Goal: Information Seeking & Learning: Understand process/instructions

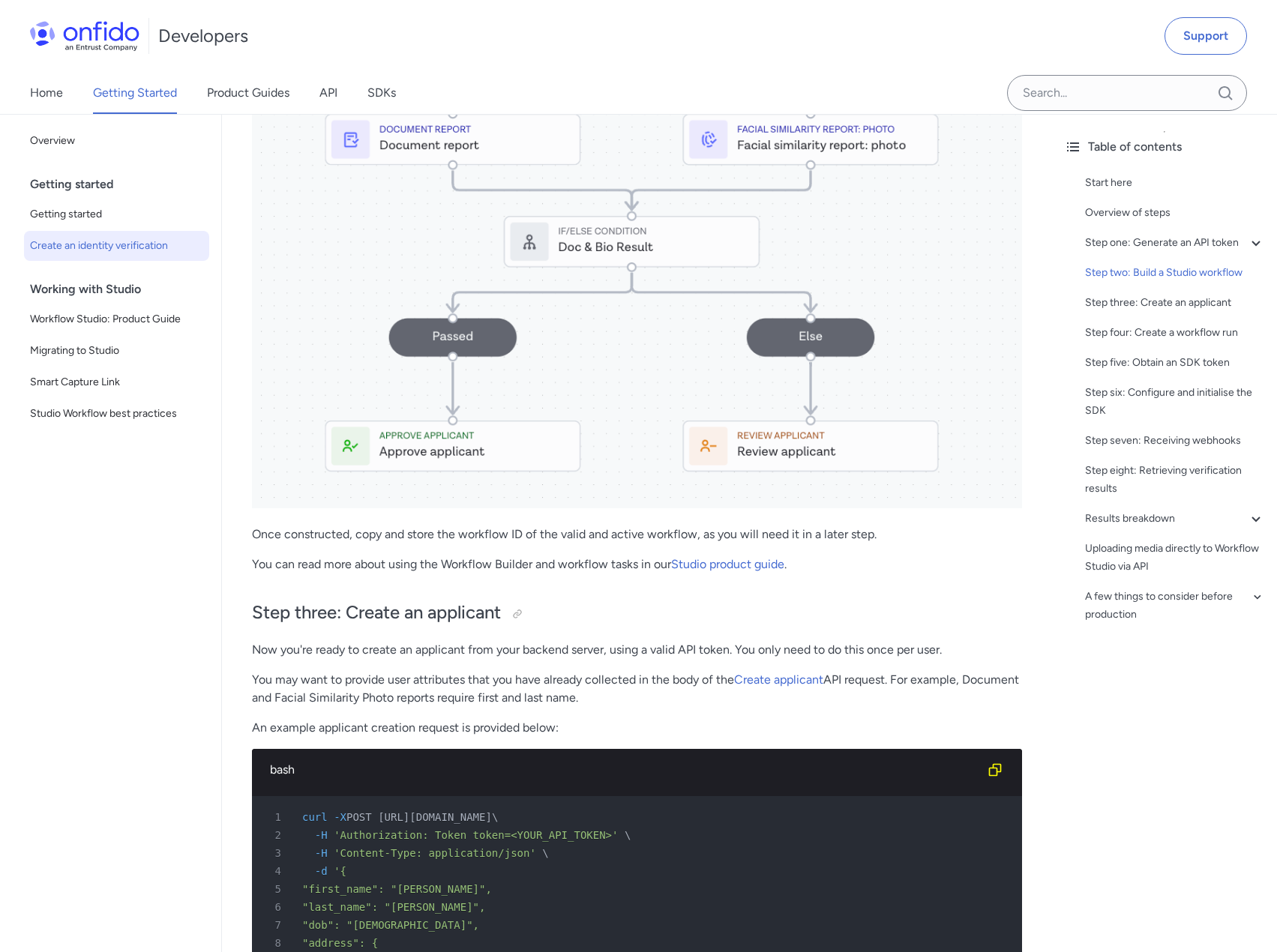
scroll to position [2472, 0]
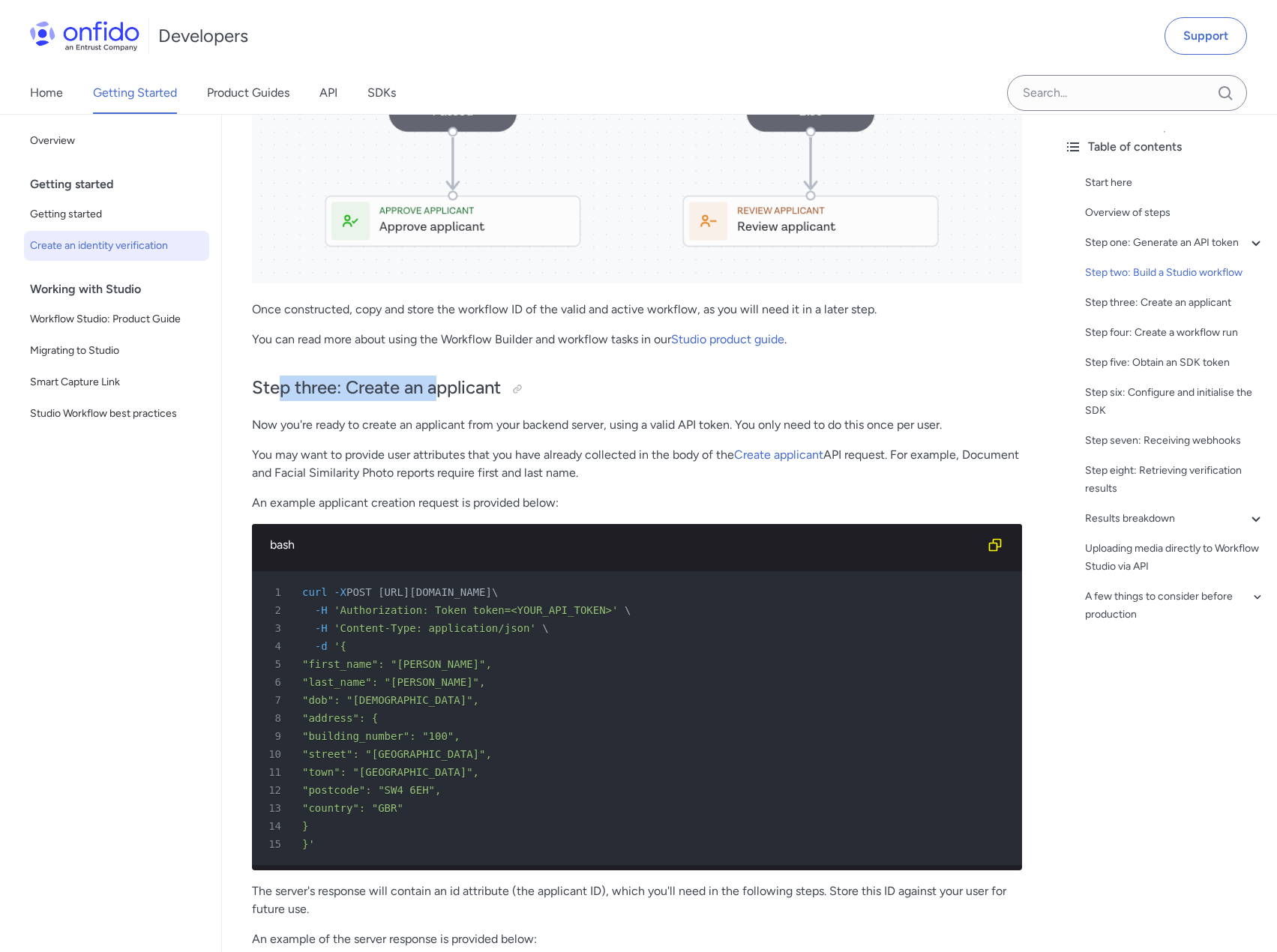
drag, startPoint x: 276, startPoint y: 379, endPoint x: 451, endPoint y: 401, distance: 176.4
click at [450, 398] on h2 "Step three: Create an applicant" at bounding box center [637, 388] width 770 height 25
click at [345, 429] on p "Now you're ready to create an applicant from your backend server, using a valid…" at bounding box center [637, 424] width 770 height 18
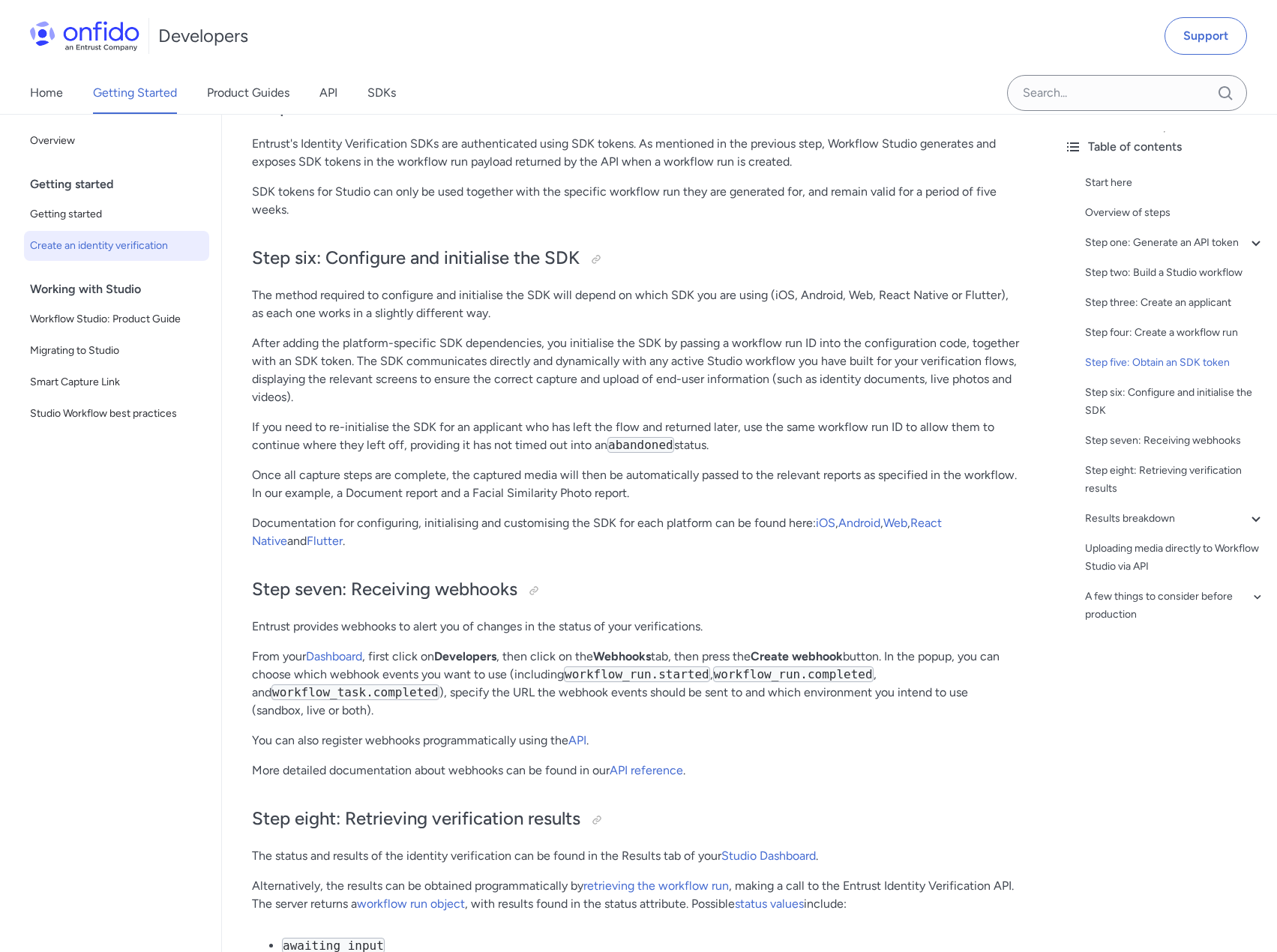
scroll to position [5021, 0]
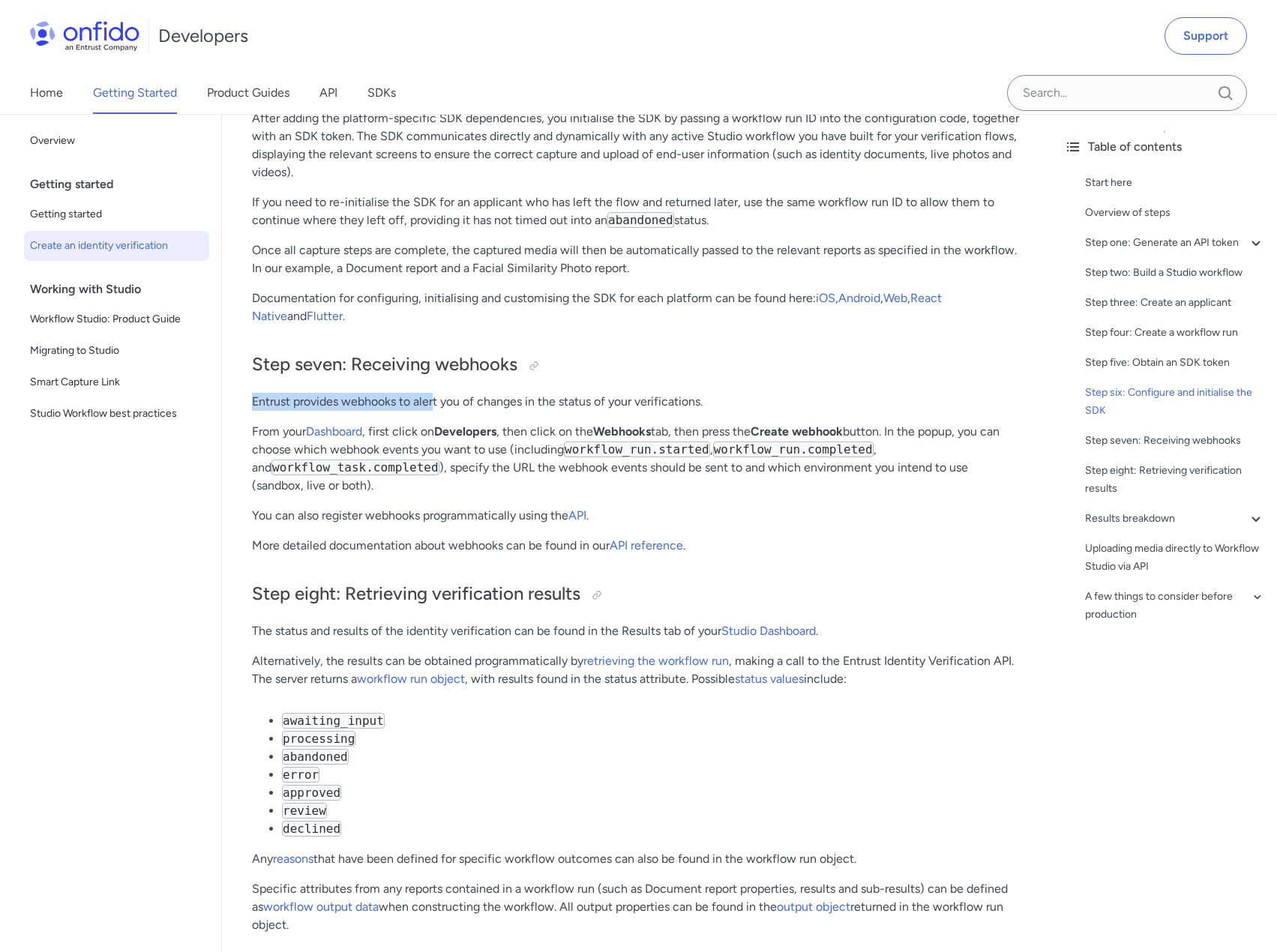
drag, startPoint x: 254, startPoint y: 436, endPoint x: 440, endPoint y: 432, distance: 186.0
click at [438, 411] on p "Entrust provides webhooks to alert you of changes in the status of your verific…" at bounding box center [637, 401] width 770 height 18
click at [440, 411] on p "Entrust provides webhooks to alert you of changes in the status of your verific…" at bounding box center [637, 401] width 770 height 18
click at [461, 439] on strong "Developers" at bounding box center [465, 431] width 62 height 15
drag, startPoint x: 399, startPoint y: 465, endPoint x: 461, endPoint y: 465, distance: 62.0
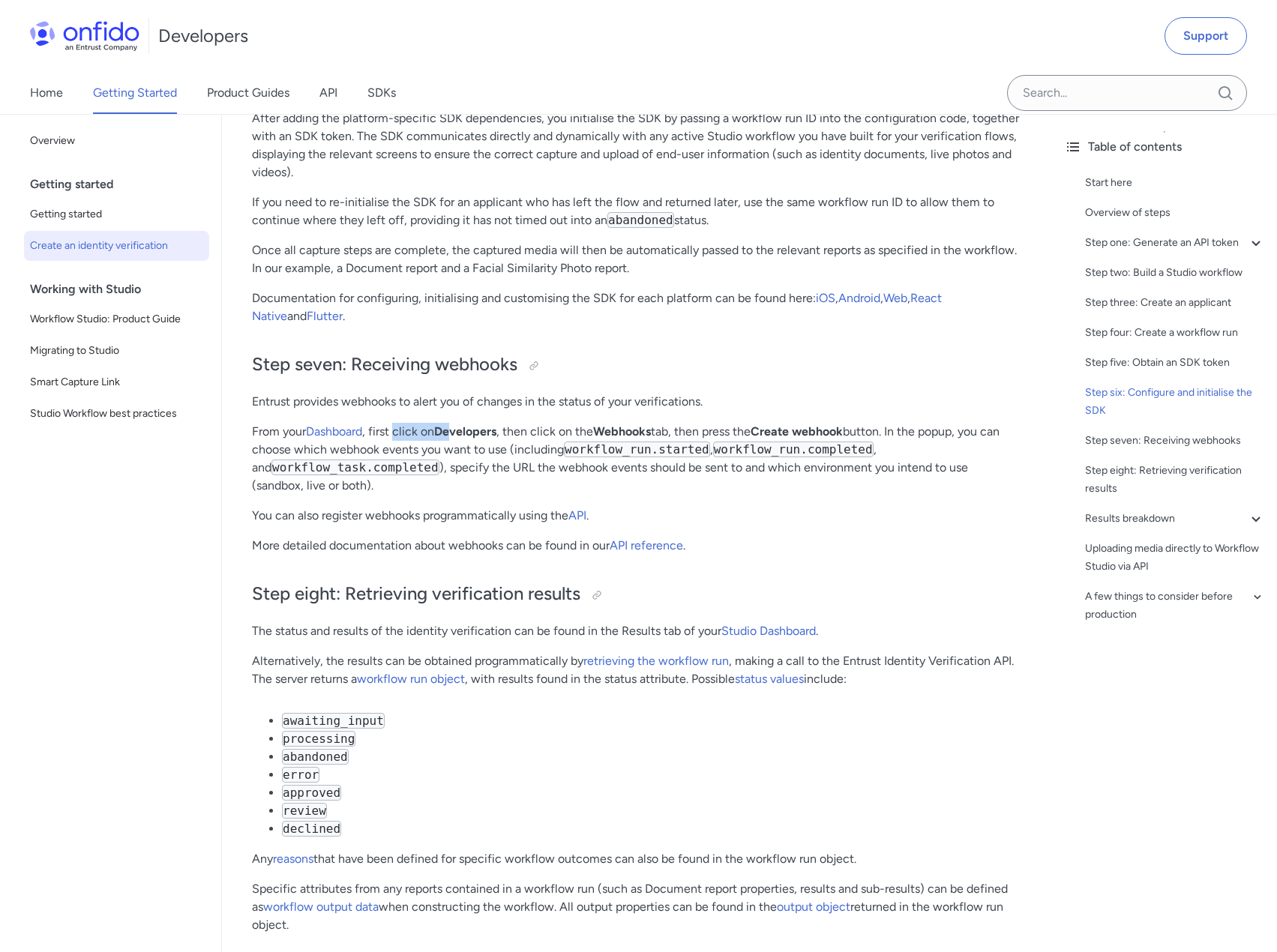
click at [461, 465] on p "From your Dashboard , first click on Developers , then click on the Webhooks ta…" at bounding box center [637, 458] width 770 height 72
click at [463, 439] on strong "Developers" at bounding box center [465, 431] width 62 height 15
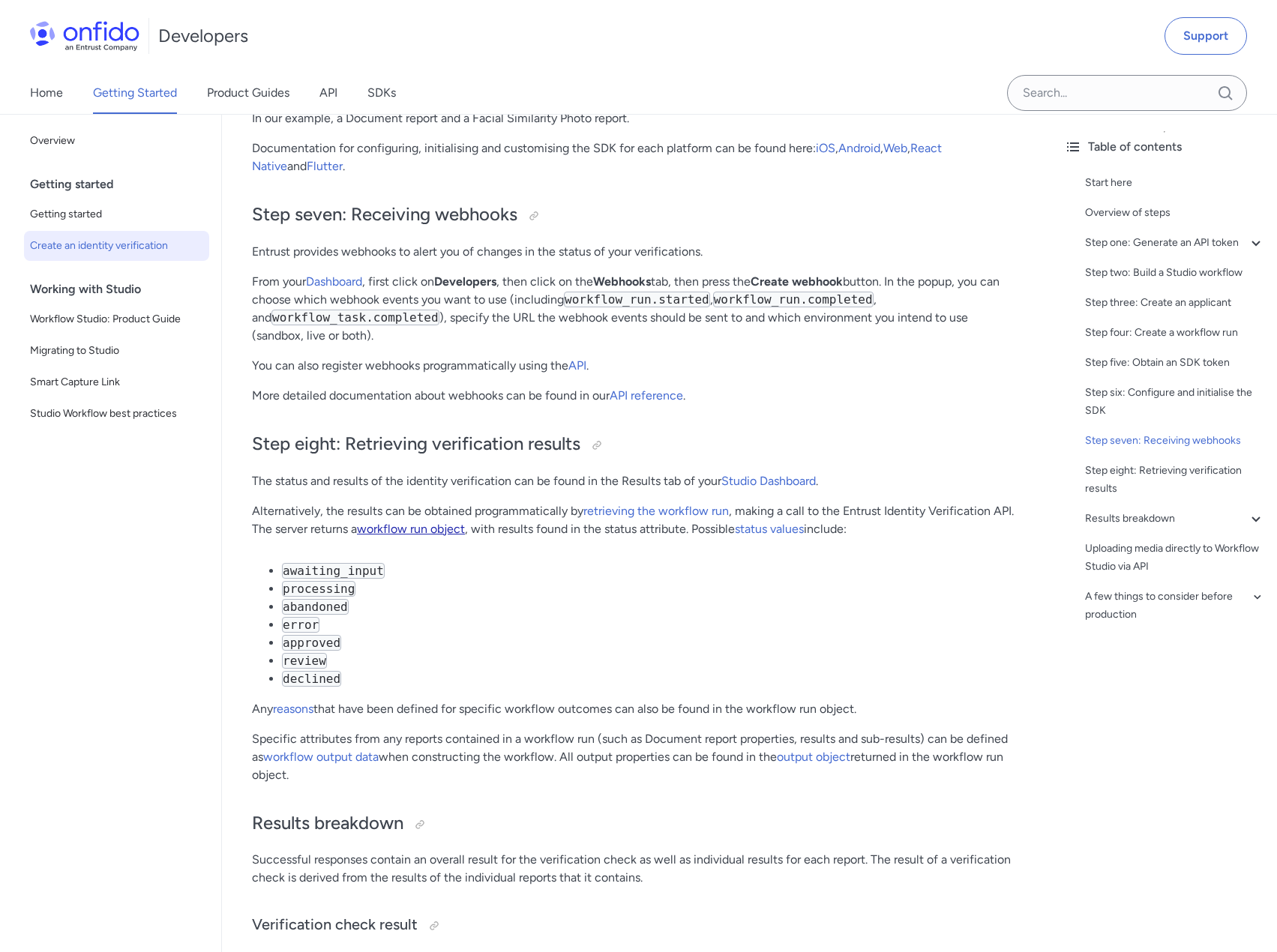
scroll to position [5245, 0]
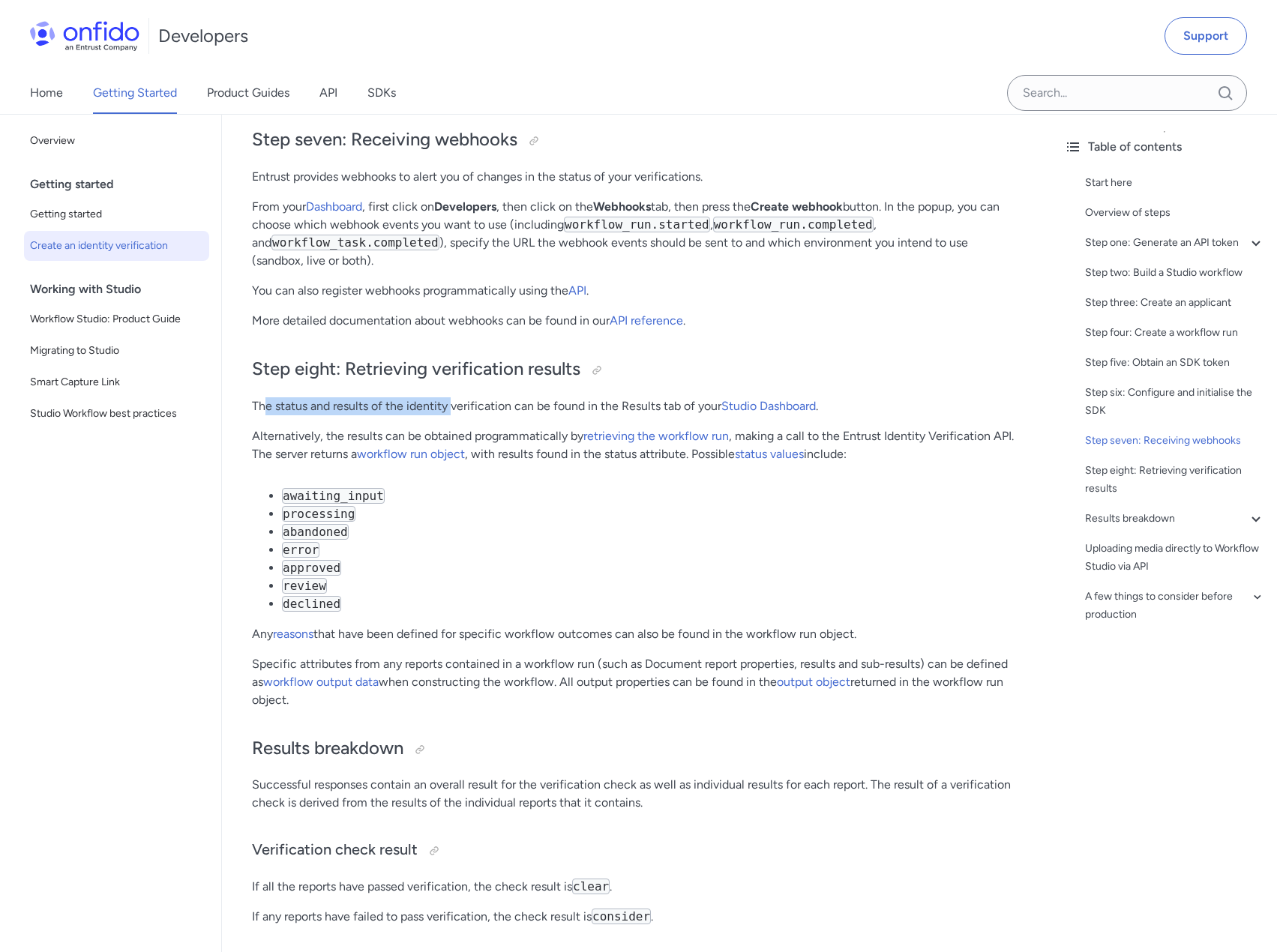
drag, startPoint x: 263, startPoint y: 441, endPoint x: 471, endPoint y: 436, distance: 208.1
click at [464, 415] on p "The status and results of the identity verification can be found in the Results…" at bounding box center [637, 406] width 770 height 18
click at [483, 415] on p "The status and results of the identity verification can be found in the Results…" at bounding box center [637, 406] width 770 height 18
drag, startPoint x: 280, startPoint y: 439, endPoint x: 303, endPoint y: 438, distance: 23.0
click at [299, 415] on p "The status and results of the identity verification can be found in the Results…" at bounding box center [637, 406] width 770 height 18
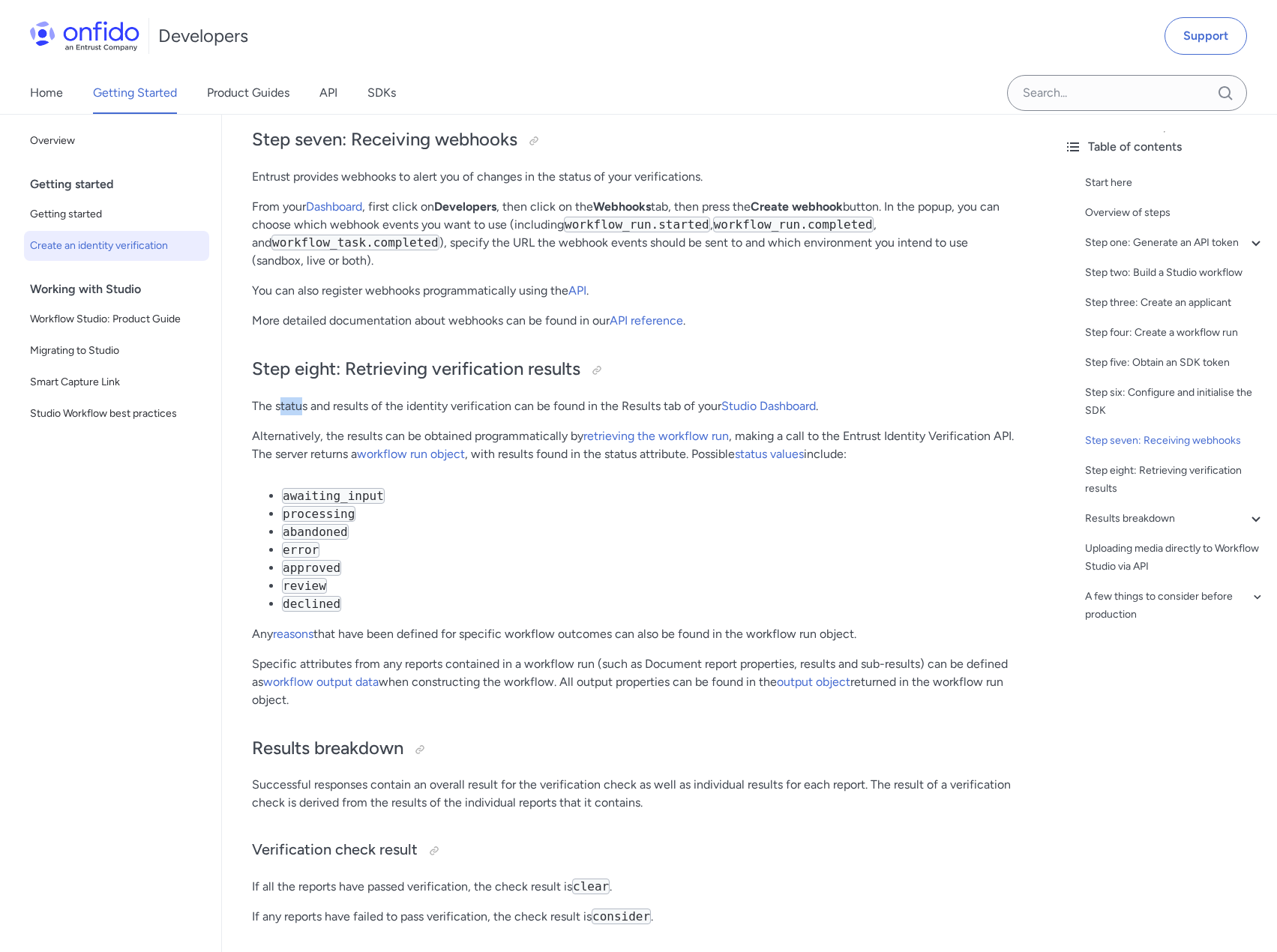
scroll to position [5170, 0]
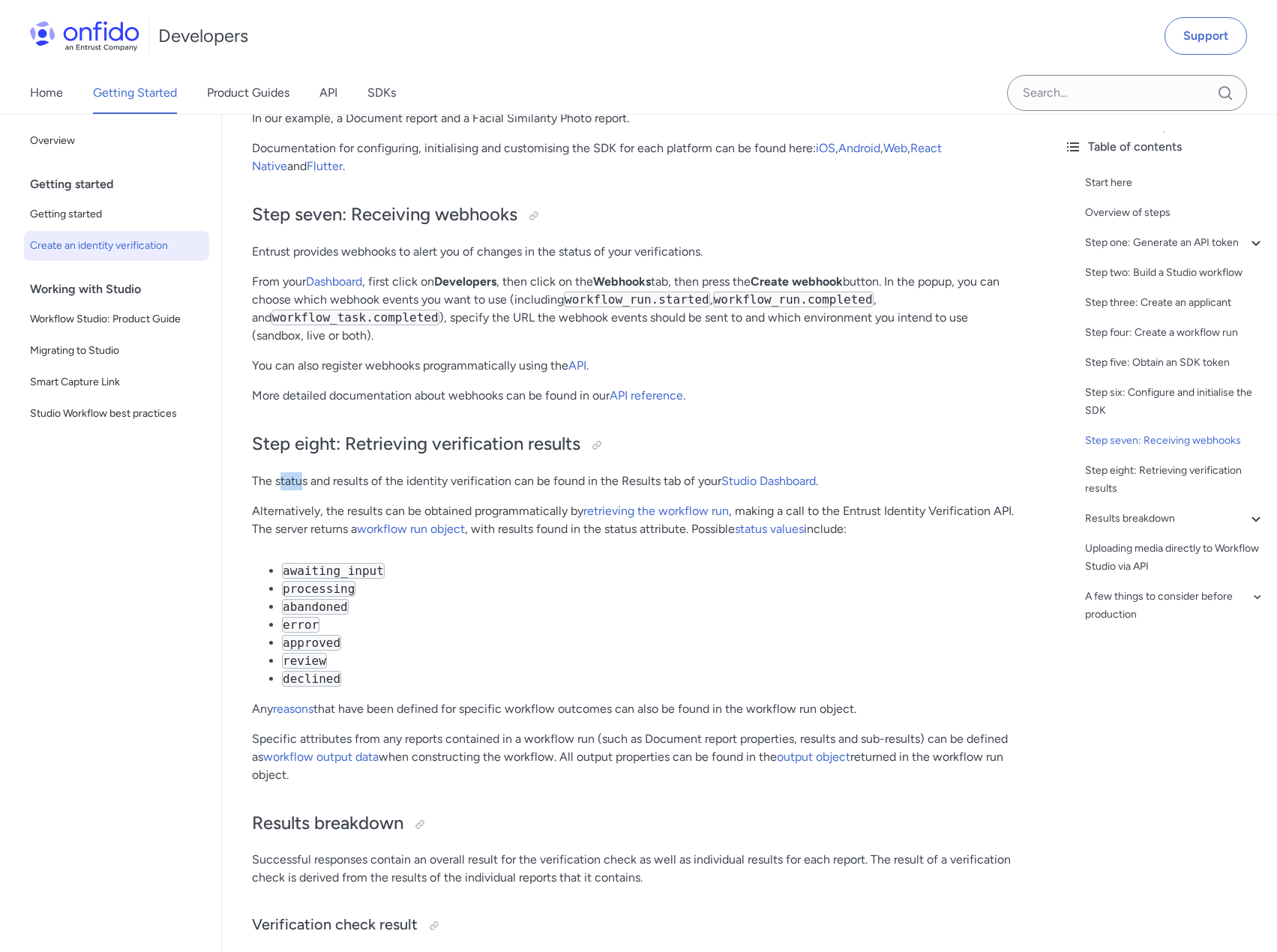
click at [299, 490] on p "The status and results of the identity verification can be found in the Results…" at bounding box center [637, 480] width 770 height 18
click at [282, 538] on p "Alternatively, the results can be obtained programmatically by retrieving the w…" at bounding box center [637, 519] width 770 height 36
drag, startPoint x: 274, startPoint y: 543, endPoint x: 510, endPoint y: 538, distance: 236.1
click at [506, 538] on p "Alternatively, the results can be obtained programmatically by retrieving the w…" at bounding box center [637, 519] width 770 height 36
click at [784, 538] on p "Alternatively, the results can be obtained programmatically by retrieving the w…" at bounding box center [637, 519] width 770 height 36
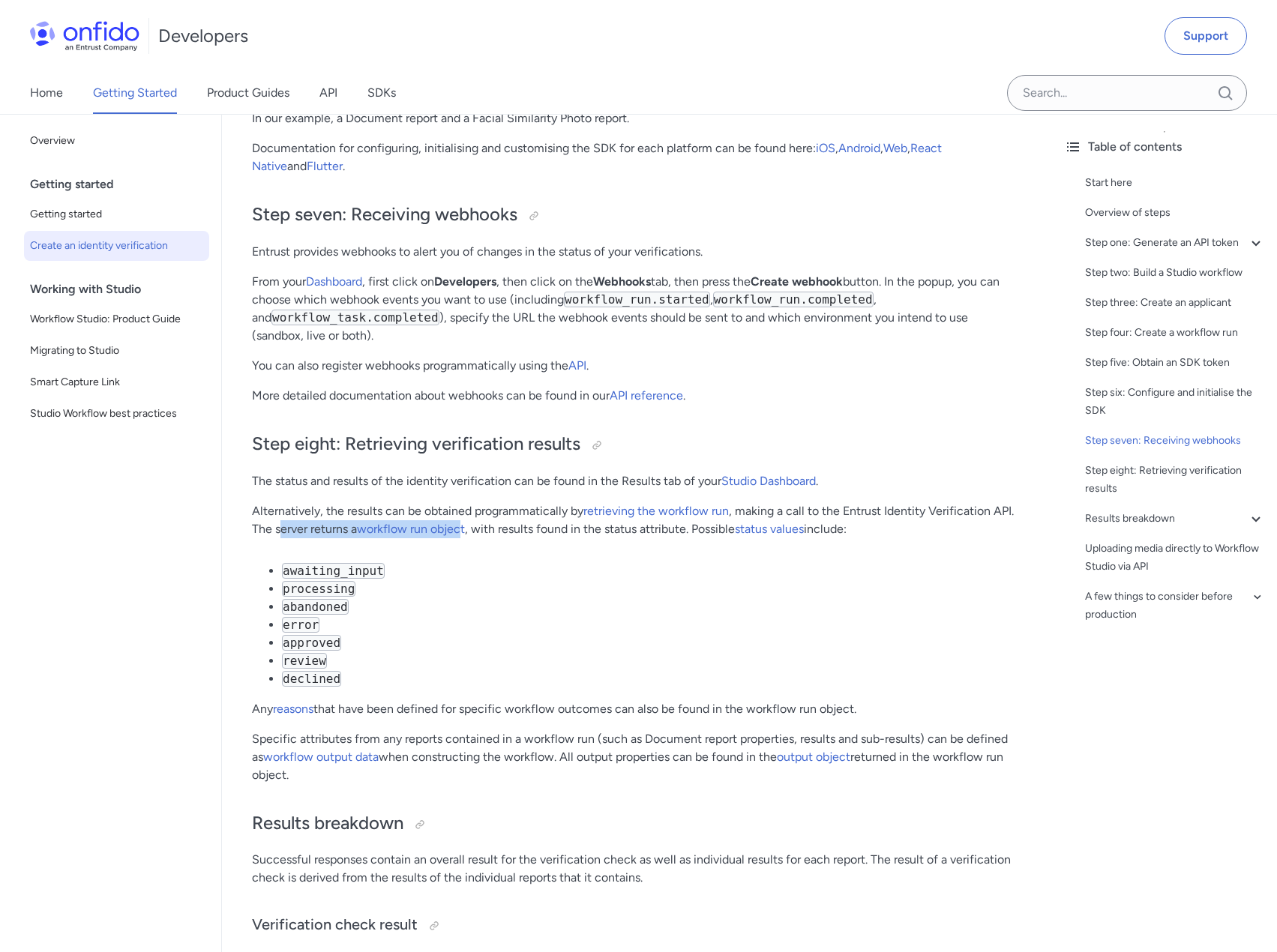
drag, startPoint x: 283, startPoint y: 568, endPoint x: 509, endPoint y: 571, distance: 226.0
click at [471, 538] on p "Alternatively, the results can be obtained programmatically by retrieving the w…" at bounding box center [637, 519] width 770 height 36
click at [521, 538] on p "Alternatively, the results can be obtained programmatically by retrieving the w…" at bounding box center [637, 519] width 770 height 36
drag, startPoint x: 486, startPoint y: 564, endPoint x: 614, endPoint y: 558, distance: 128.1
click at [611, 538] on p "Alternatively, the results can be obtained programmatically by retrieving the w…" at bounding box center [637, 519] width 770 height 36
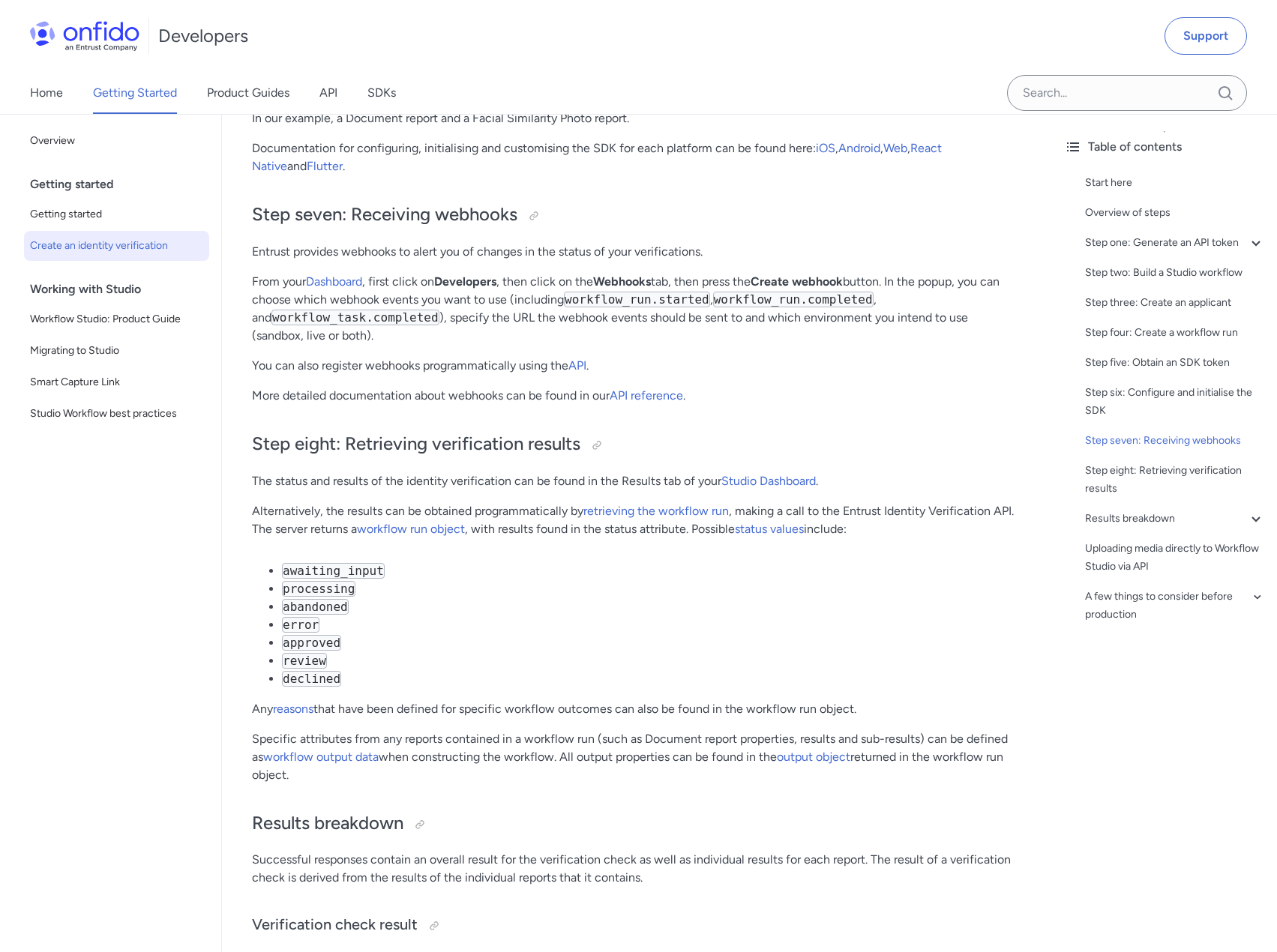
click at [638, 538] on p "Alternatively, the results can be obtained programmatically by retrieving the w…" at bounding box center [637, 519] width 770 height 36
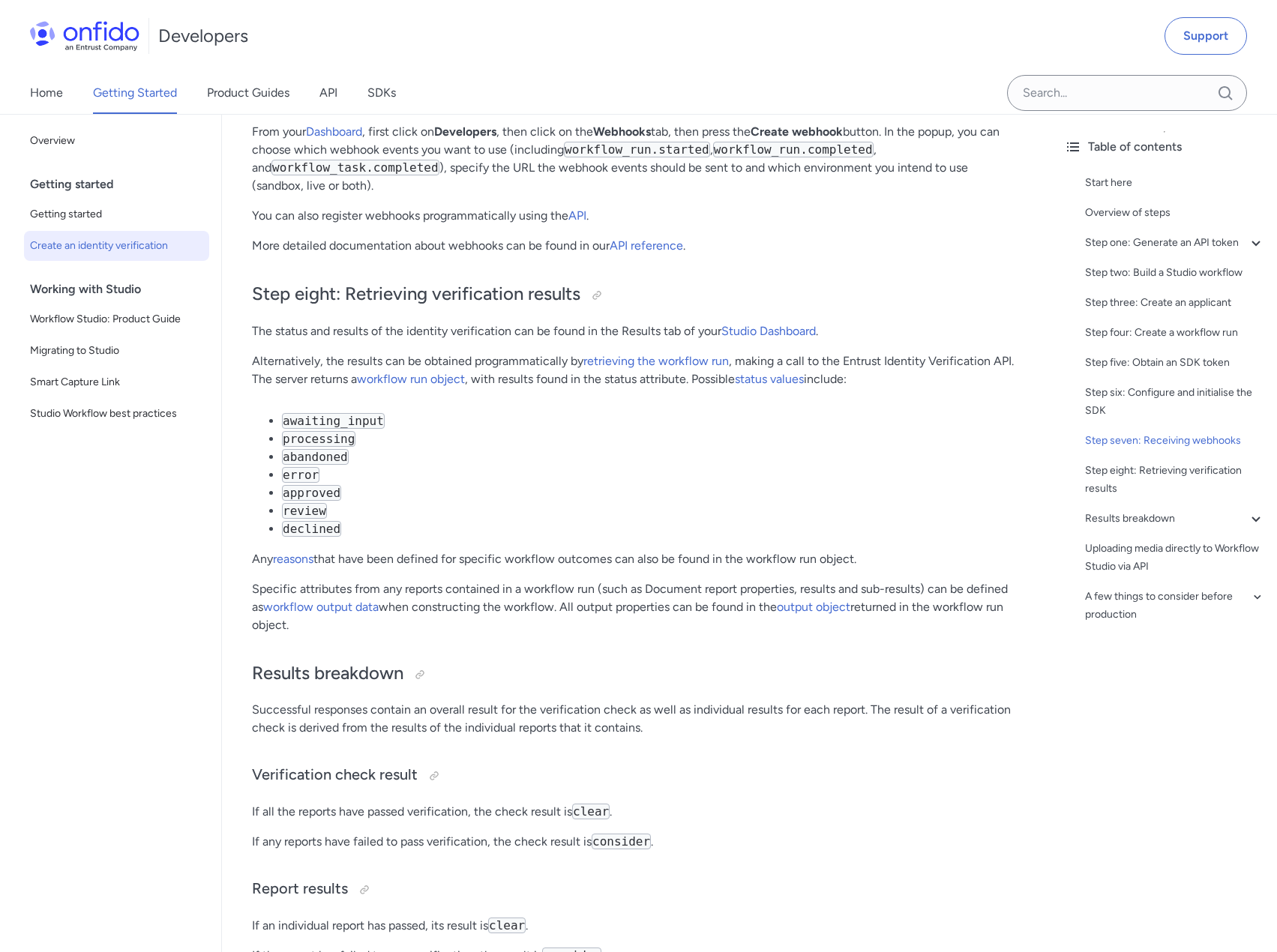
scroll to position [5544, 0]
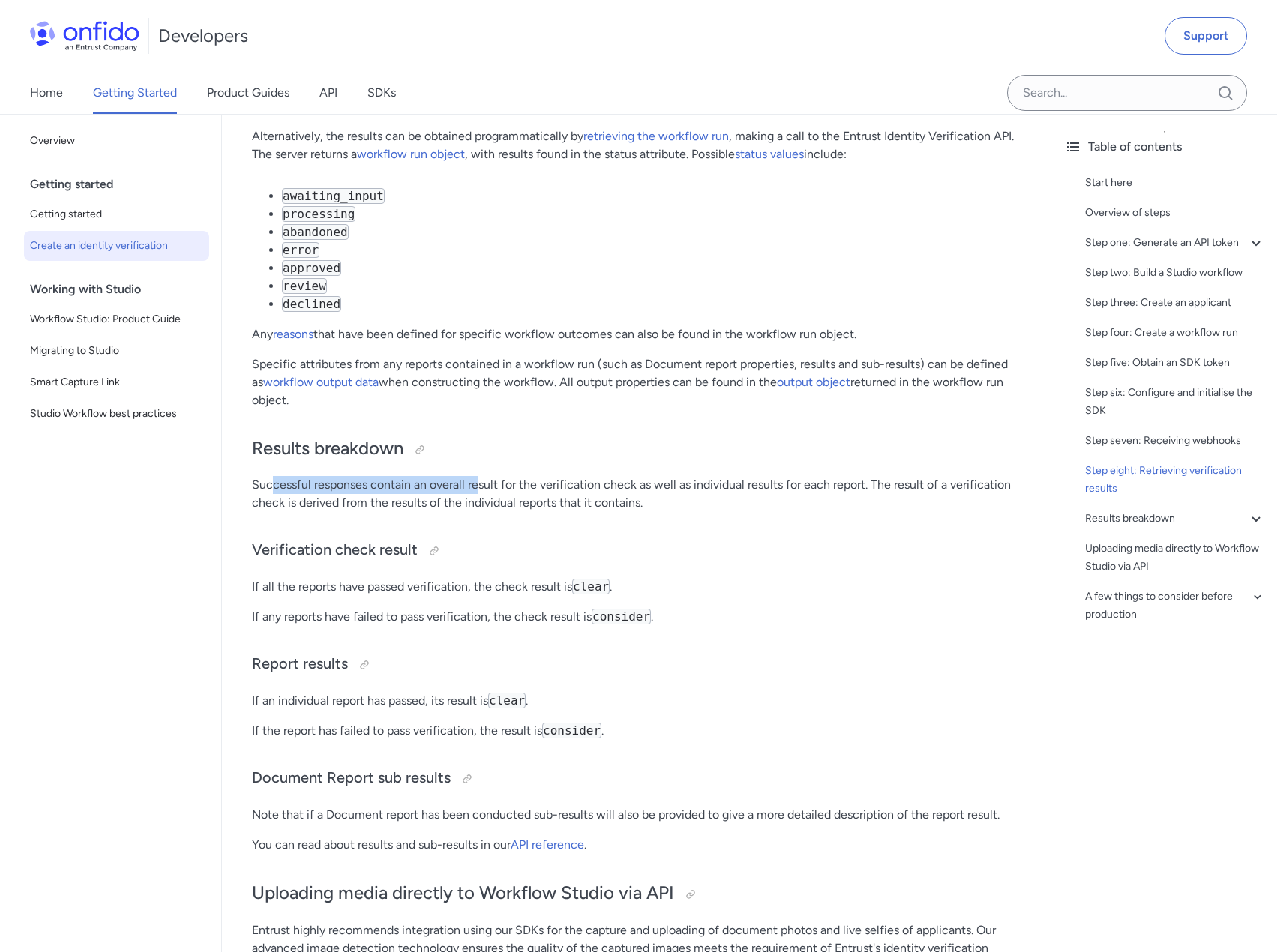
drag, startPoint x: 273, startPoint y: 517, endPoint x: 513, endPoint y: 525, distance: 240.1
click at [513, 511] on p "Successful responses contain an overall result for the verification check as we…" at bounding box center [637, 493] width 770 height 36
click at [515, 511] on p "Successful responses contain an overall result for the verification check as we…" at bounding box center [637, 493] width 770 height 36
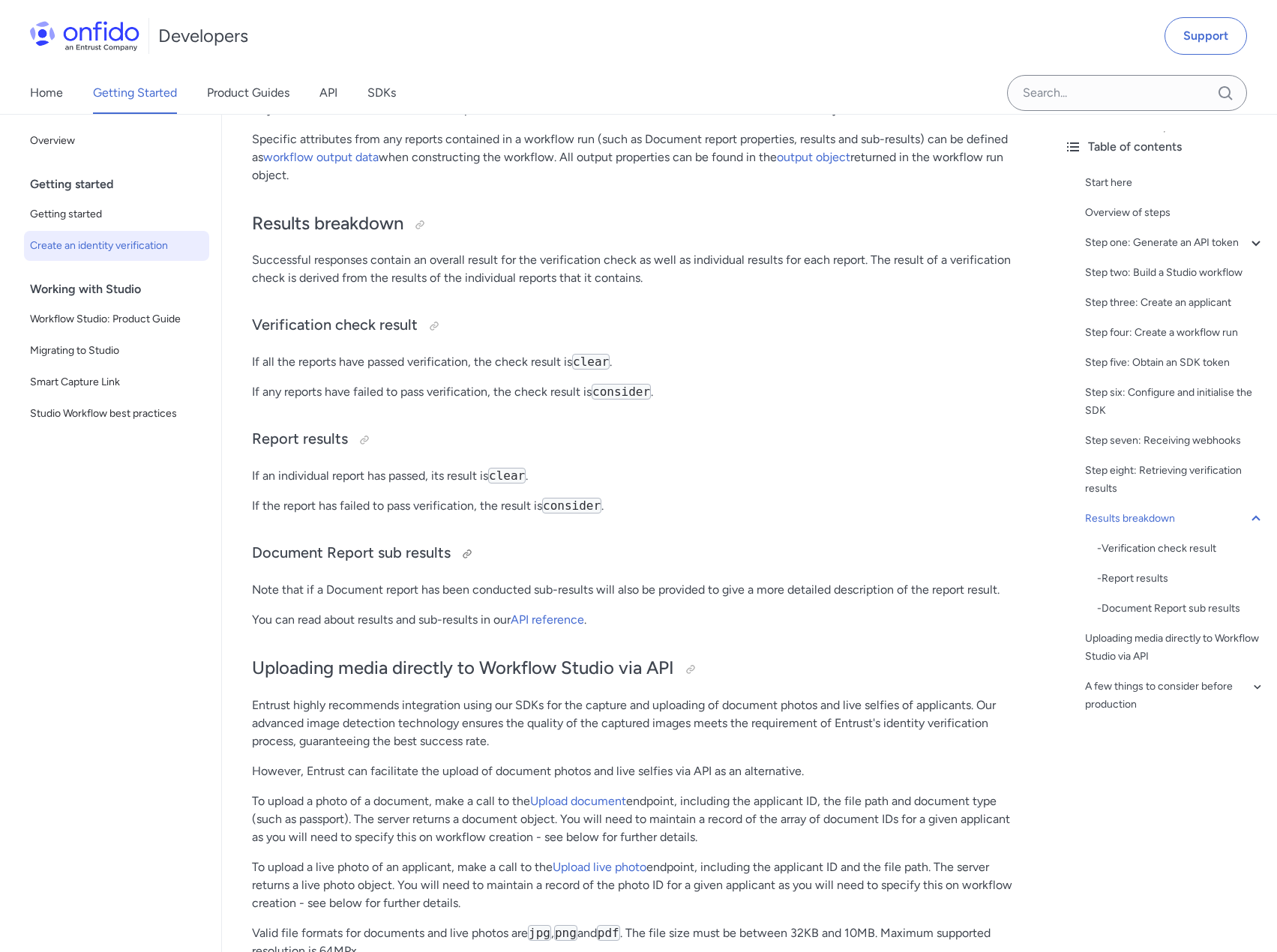
scroll to position [5845, 0]
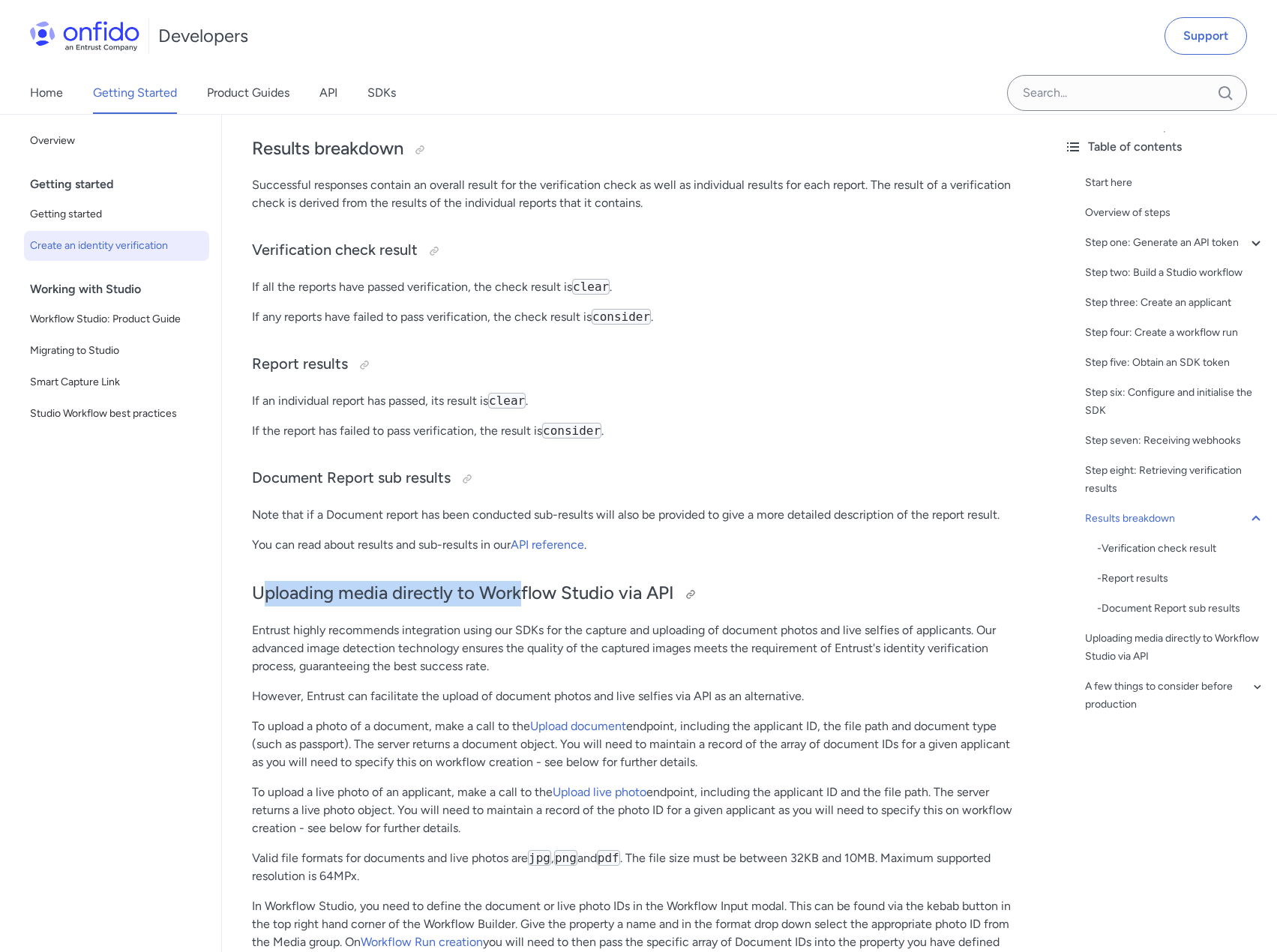
drag, startPoint x: 271, startPoint y: 618, endPoint x: 580, endPoint y: 628, distance: 309.2
click at [556, 606] on h2 "Uploading media directly to Workflow Studio via API" at bounding box center [637, 594] width 770 height 25
click at [581, 606] on h2 "Uploading media directly to Workflow Studio via API" at bounding box center [637, 594] width 770 height 25
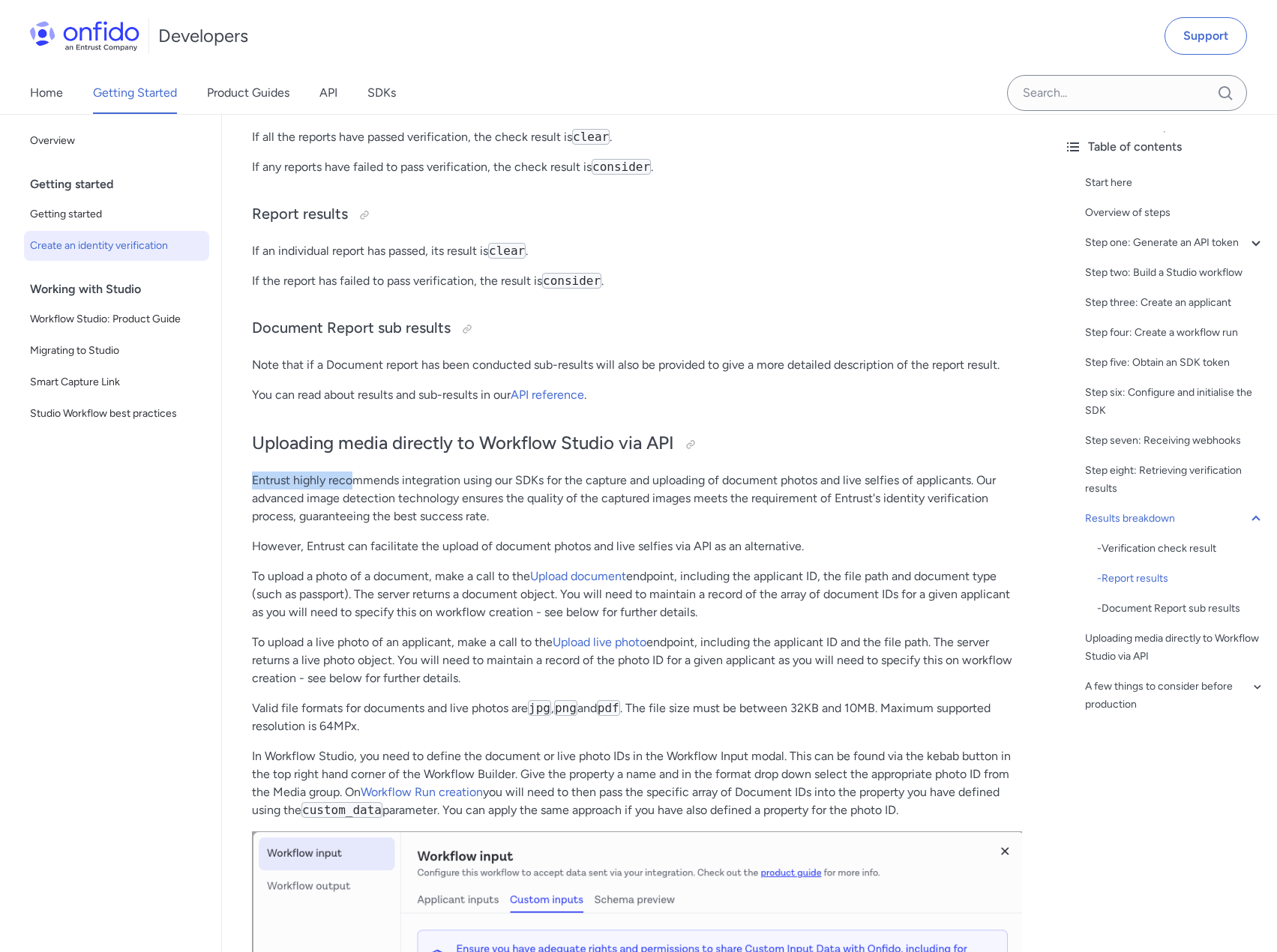
drag, startPoint x: 253, startPoint y: 511, endPoint x: 392, endPoint y: 520, distance: 139.3
click at [384, 520] on p "Entrust highly recommends integration using our SDKs for the capture and upload…" at bounding box center [637, 499] width 770 height 54
click at [392, 520] on p "Entrust highly recommends integration using our SDKs for the capture and upload…" at bounding box center [637, 499] width 770 height 54
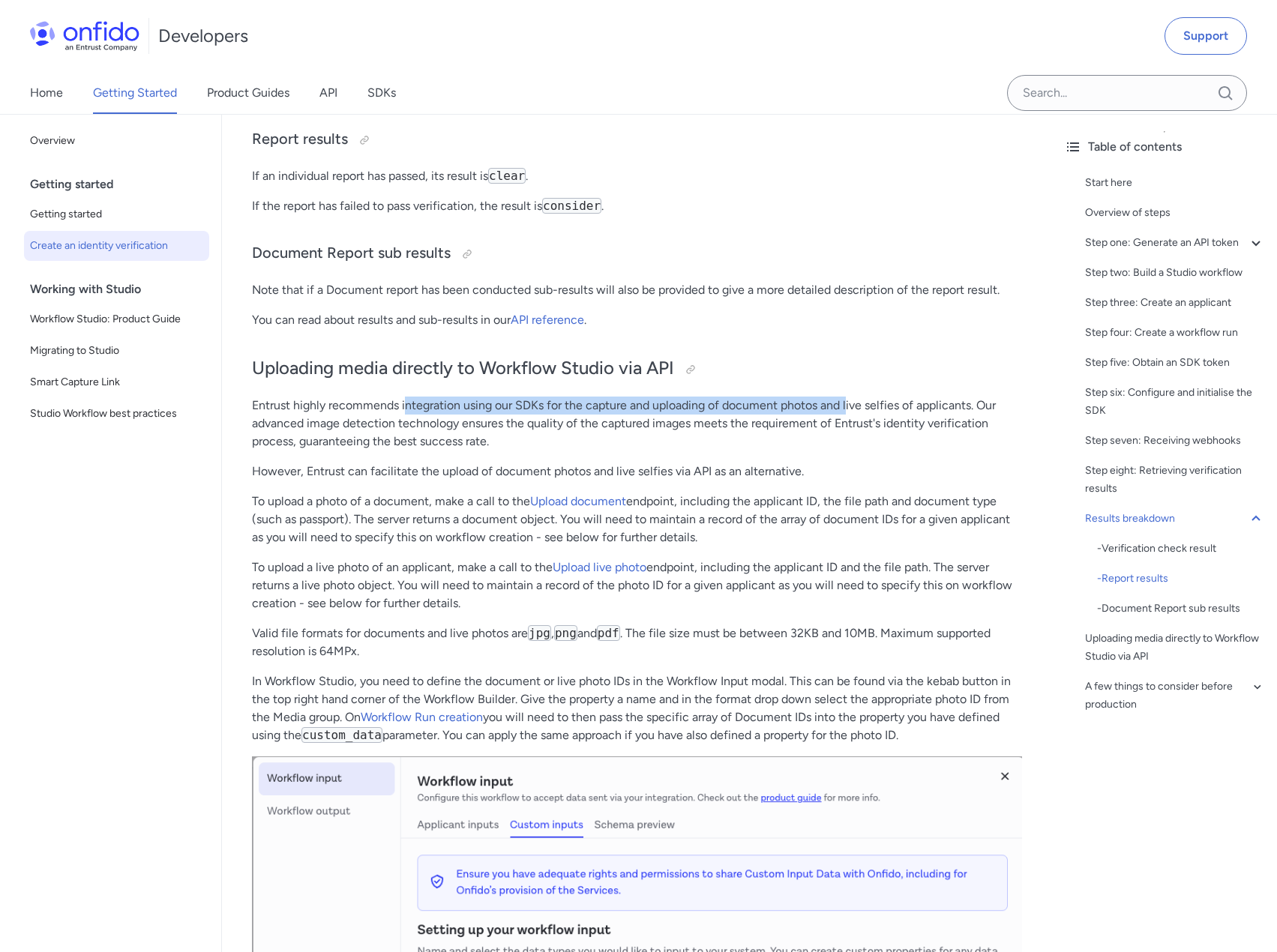
drag, startPoint x: 405, startPoint y: 433, endPoint x: 850, endPoint y: 439, distance: 445.0
click at [850, 439] on p "Entrust highly recommends integration using our SDKs for the capture and upload…" at bounding box center [637, 423] width 770 height 54
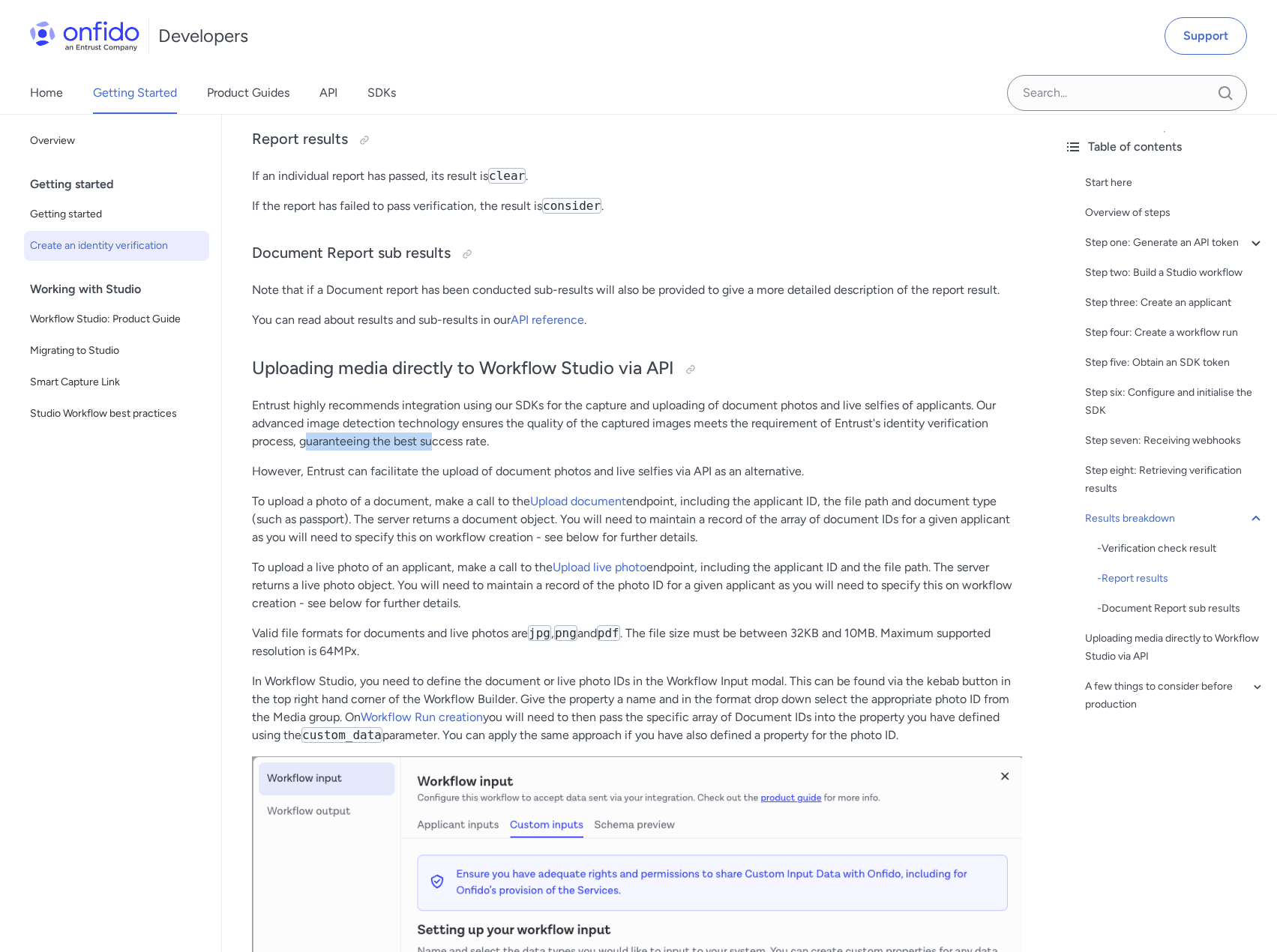
drag, startPoint x: 306, startPoint y: 473, endPoint x: 412, endPoint y: 479, distance: 106.2
click at [437, 450] on p "Entrust highly recommends integration using our SDKs for the capture and upload…" at bounding box center [637, 423] width 770 height 54
drag, startPoint x: 275, startPoint y: 505, endPoint x: 501, endPoint y: 501, distance: 226.0
click at [465, 480] on p "However, Entrust can facilitate the upload of document photos and live selfies …" at bounding box center [637, 471] width 770 height 18
click at [512, 480] on p "However, Entrust can facilitate the upload of document photos and live selfies …" at bounding box center [637, 471] width 770 height 18
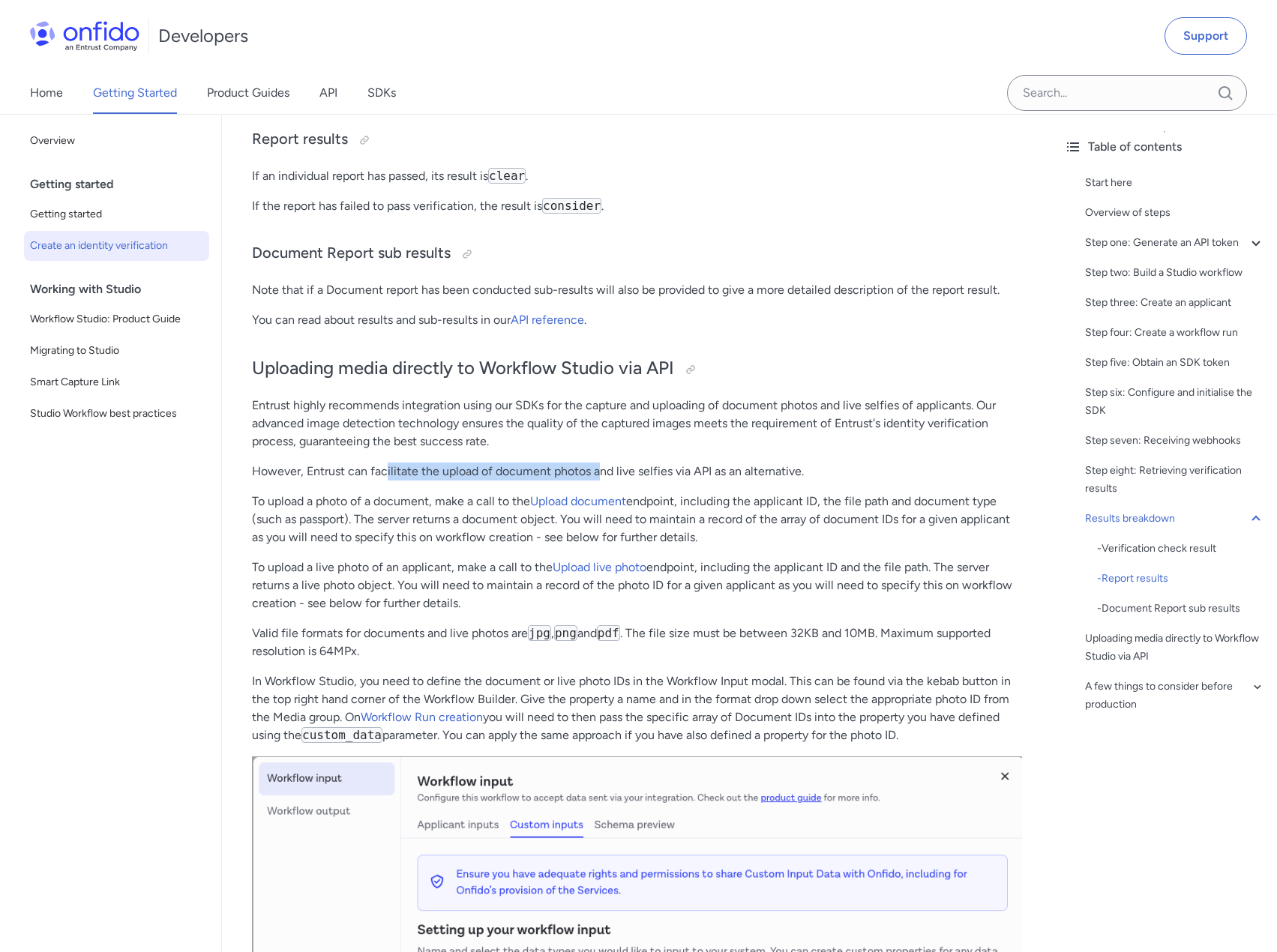
drag, startPoint x: 386, startPoint y: 500, endPoint x: 603, endPoint y: 502, distance: 217.0
click at [603, 480] on p "However, Entrust can facilitate the upload of document photos and live selfies …" at bounding box center [637, 471] width 770 height 18
click at [607, 480] on p "However, Entrust can facilitate the upload of document photos and live selfies …" at bounding box center [637, 471] width 770 height 18
drag, startPoint x: 311, startPoint y: 453, endPoint x: 432, endPoint y: 452, distance: 121.0
click at [342, 450] on p "Entrust highly recommends integration using our SDKs for the capture and upload…" at bounding box center [637, 423] width 770 height 54
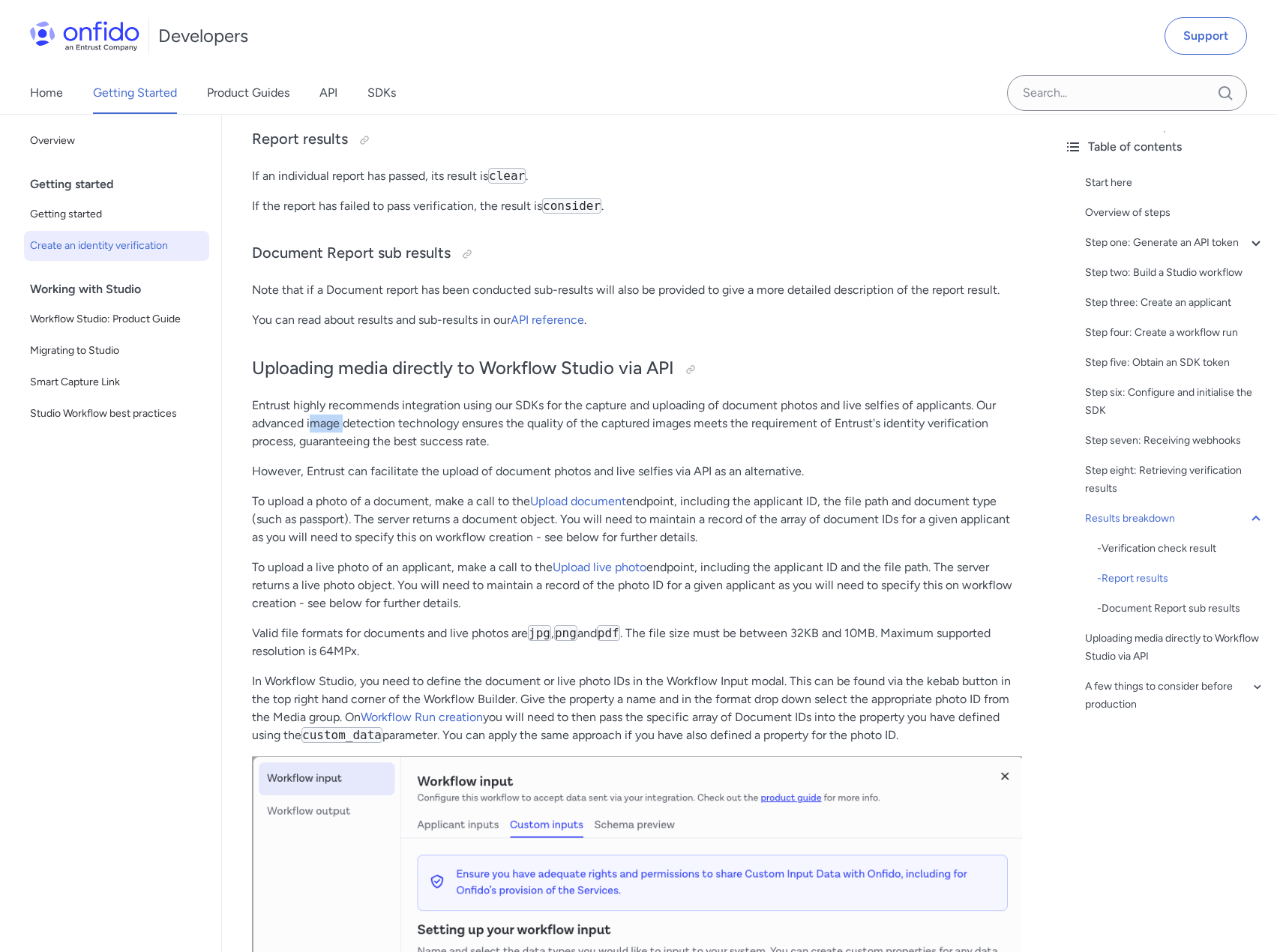
click at [342, 450] on p "Entrust highly recommends integration using our SDKs for the capture and upload…" at bounding box center [637, 423] width 770 height 54
drag, startPoint x: 287, startPoint y: 458, endPoint x: 893, endPoint y: 454, distance: 606.0
click at [893, 450] on p "Entrust highly recommends integration using our SDKs for the capture and upload…" at bounding box center [637, 423] width 770 height 54
click at [364, 450] on p "Entrust highly recommends integration using our SDKs for the capture and upload…" at bounding box center [637, 423] width 770 height 54
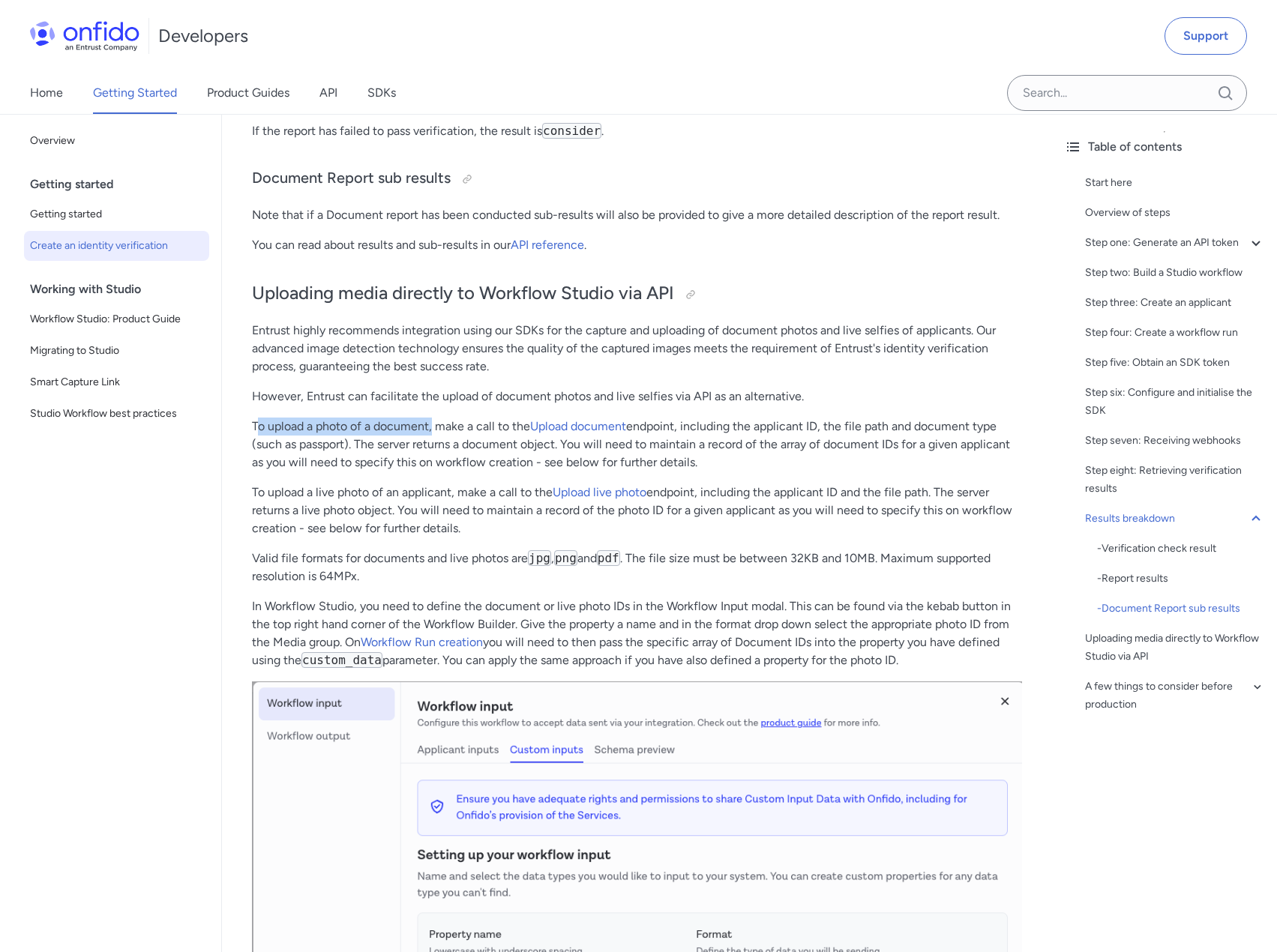
drag, startPoint x: 256, startPoint y: 462, endPoint x: 439, endPoint y: 456, distance: 183.1
click at [439, 456] on p "To upload a photo of a document, make a call to the Upload document endpoint, i…" at bounding box center [637, 445] width 770 height 54
click at [440, 456] on p "To upload a photo of a document, make a call to the Upload document endpoint, i…" at bounding box center [637, 445] width 770 height 54
drag, startPoint x: 453, startPoint y: 462, endPoint x: 684, endPoint y: 458, distance: 231.0
click at [670, 458] on p "To upload a photo of a document, make a call to the Upload document endpoint, i…" at bounding box center [637, 445] width 770 height 54
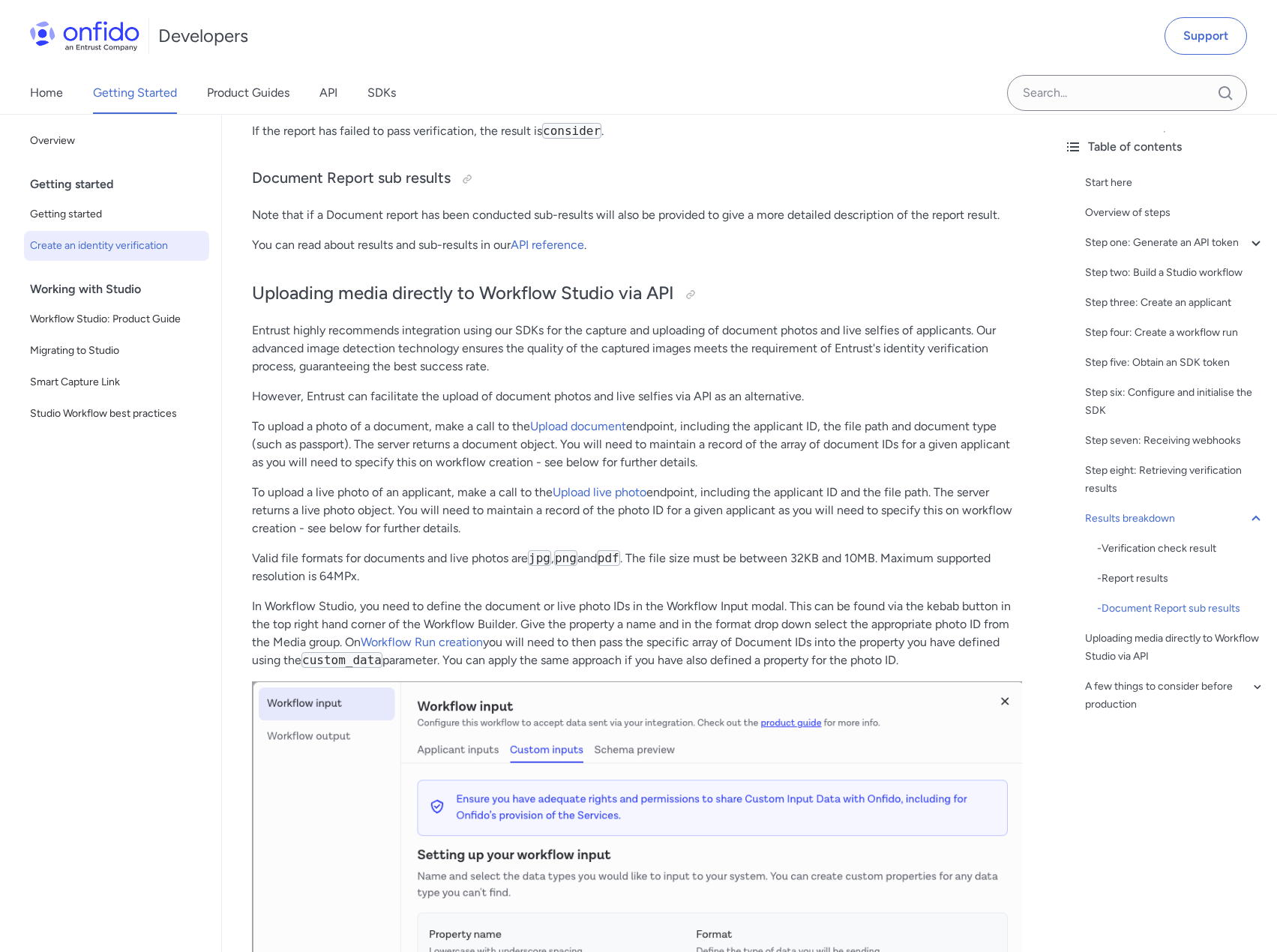
click at [710, 457] on p "To upload a photo of a document, make a call to the Upload document endpoint, i…" at bounding box center [637, 445] width 770 height 54
drag, startPoint x: 752, startPoint y: 455, endPoint x: 868, endPoint y: 454, distance: 116.0
click at [860, 454] on p "To upload a photo of a document, make a call to the Upload document endpoint, i…" at bounding box center [637, 445] width 770 height 54
drag, startPoint x: 887, startPoint y: 454, endPoint x: 924, endPoint y: 454, distance: 37.0
click at [888, 454] on p "To upload a photo of a document, make a call to the Upload document endpoint, i…" at bounding box center [637, 445] width 770 height 54
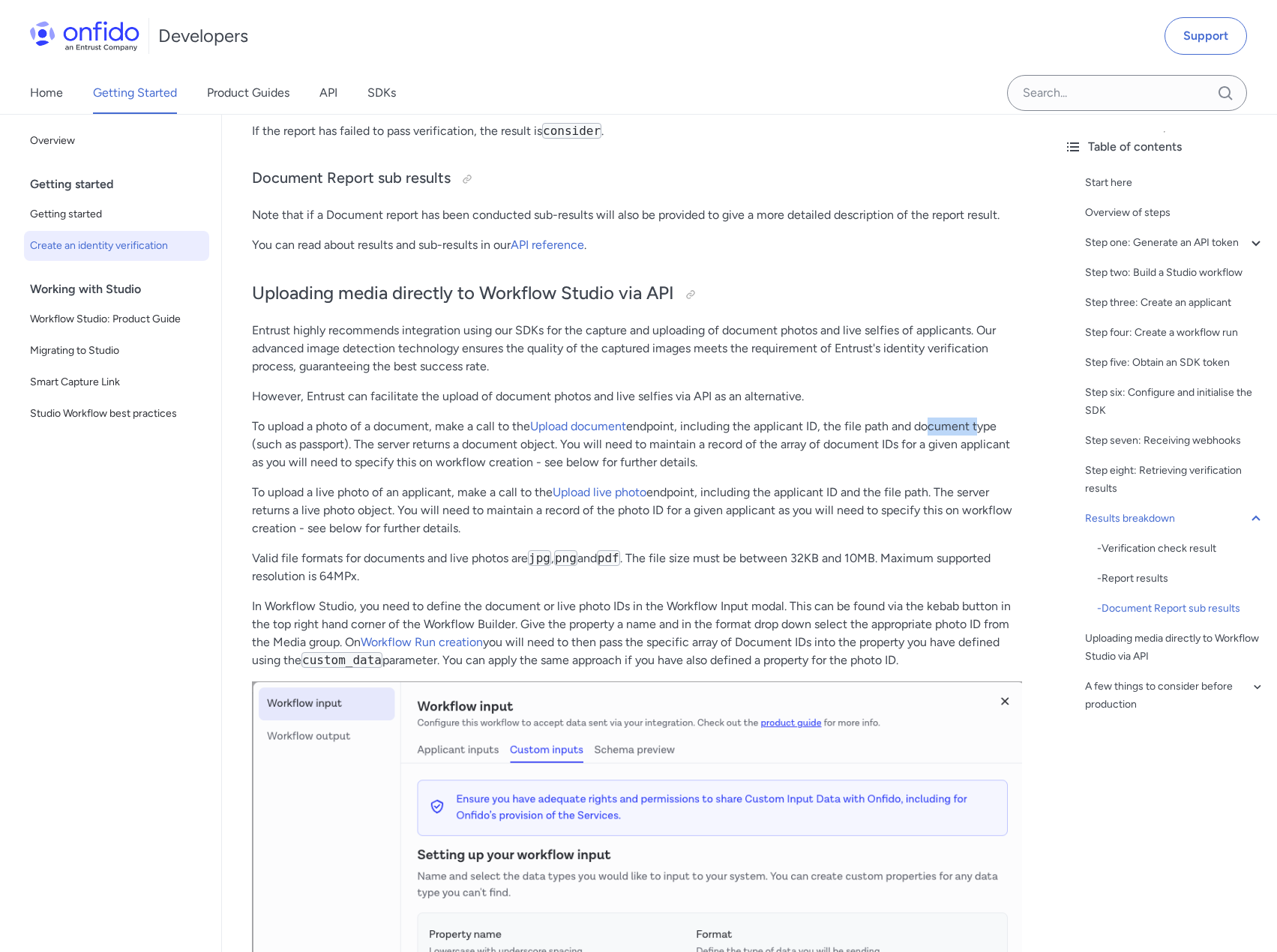
drag, startPoint x: 925, startPoint y: 455, endPoint x: 972, endPoint y: 461, distance: 47.4
click at [976, 456] on p "To upload a photo of a document, make a call to the Upload document endpoint, i…" at bounding box center [637, 445] width 770 height 54
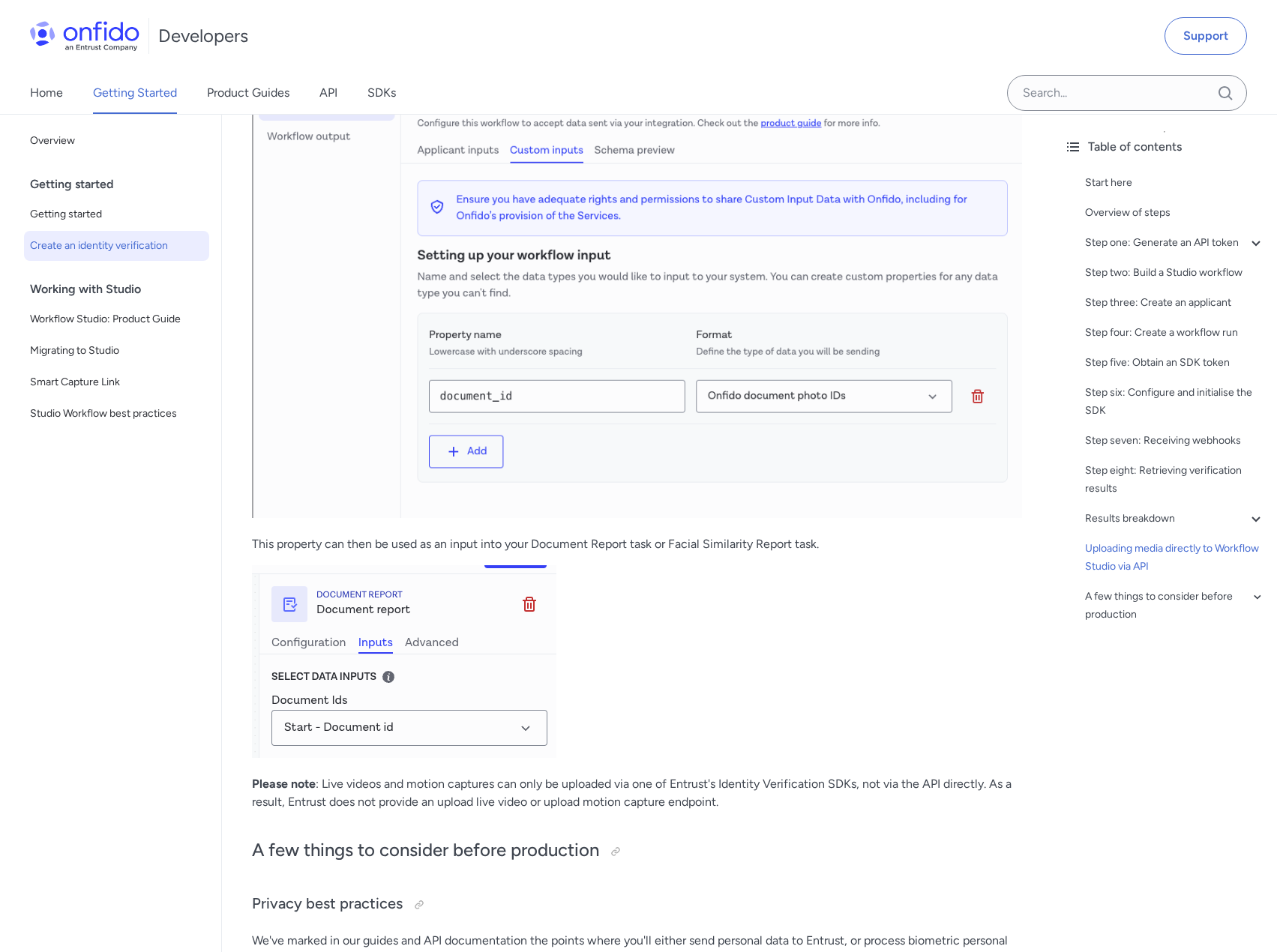
scroll to position [6894, 0]
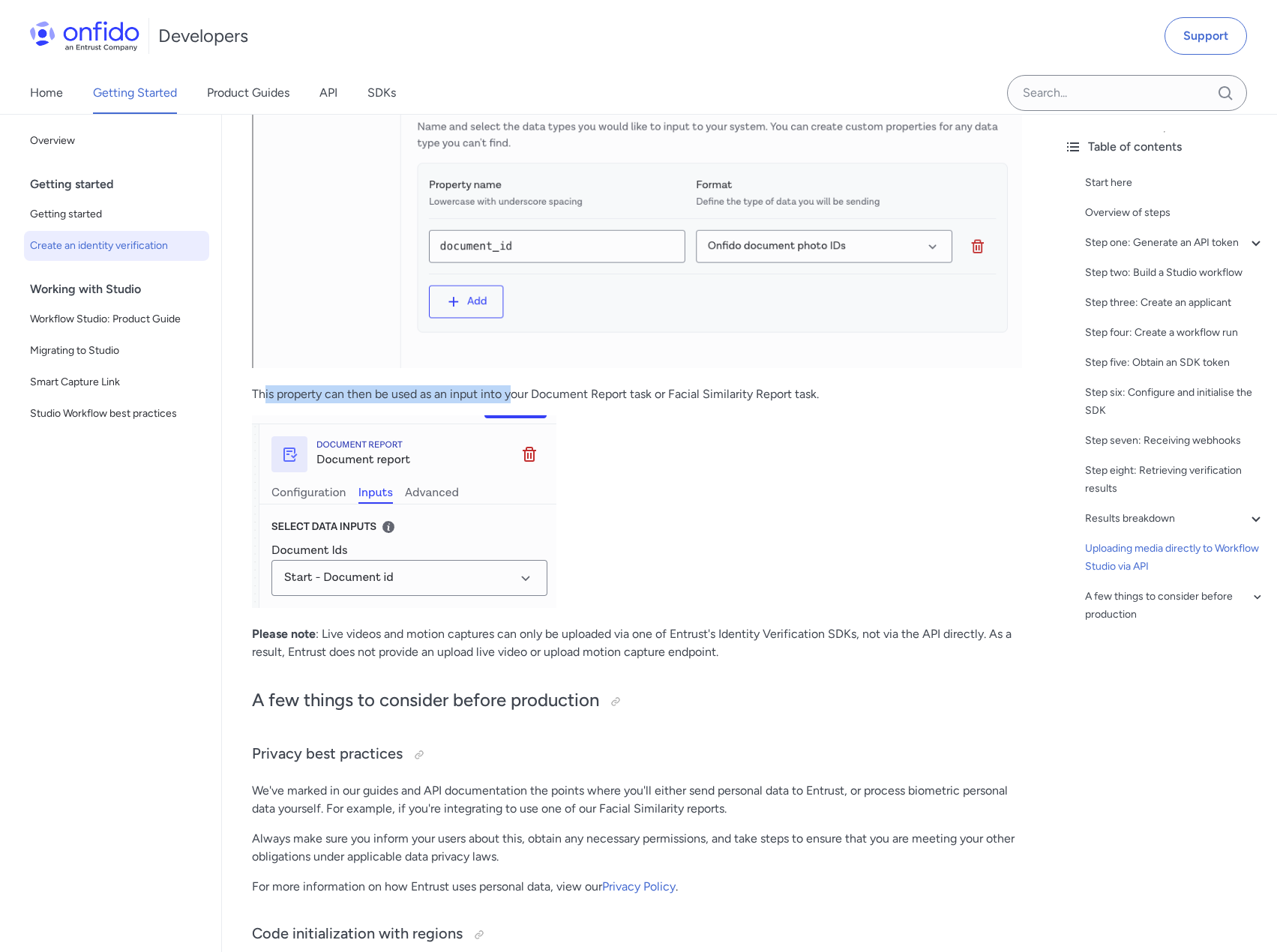
drag, startPoint x: 266, startPoint y: 422, endPoint x: 512, endPoint y: 419, distance: 246.0
click at [512, 403] on p "This property can then be used as an input into your Document Report task or Fa…" at bounding box center [637, 394] width 770 height 18
click at [547, 403] on p "This property can then be used as an input into your Document Report task or Fa…" at bounding box center [637, 394] width 770 height 18
click at [277, 403] on p "This property can then be used as an input into your Document Report task or Fa…" at bounding box center [637, 394] width 770 height 18
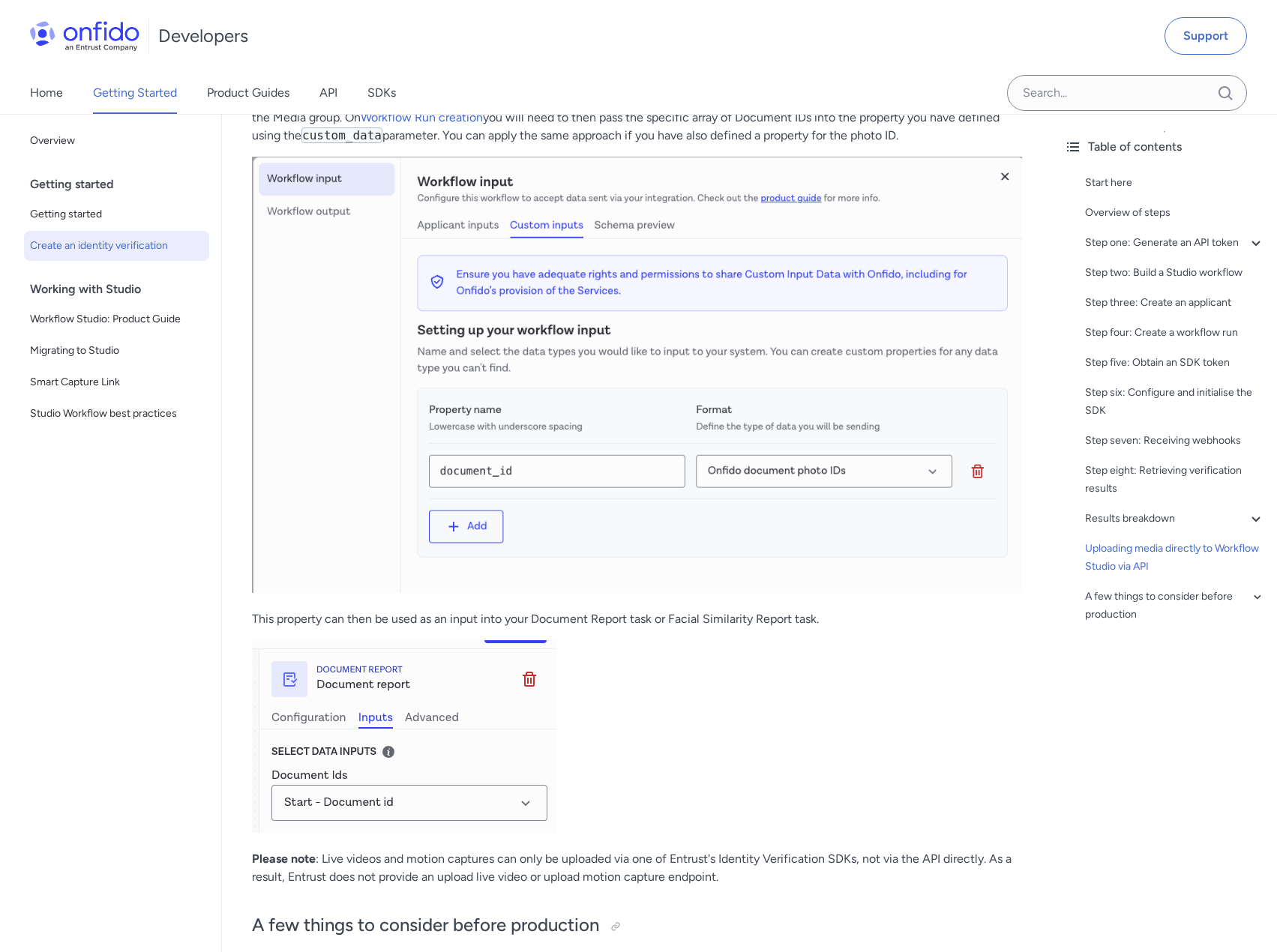
scroll to position [6444, 0]
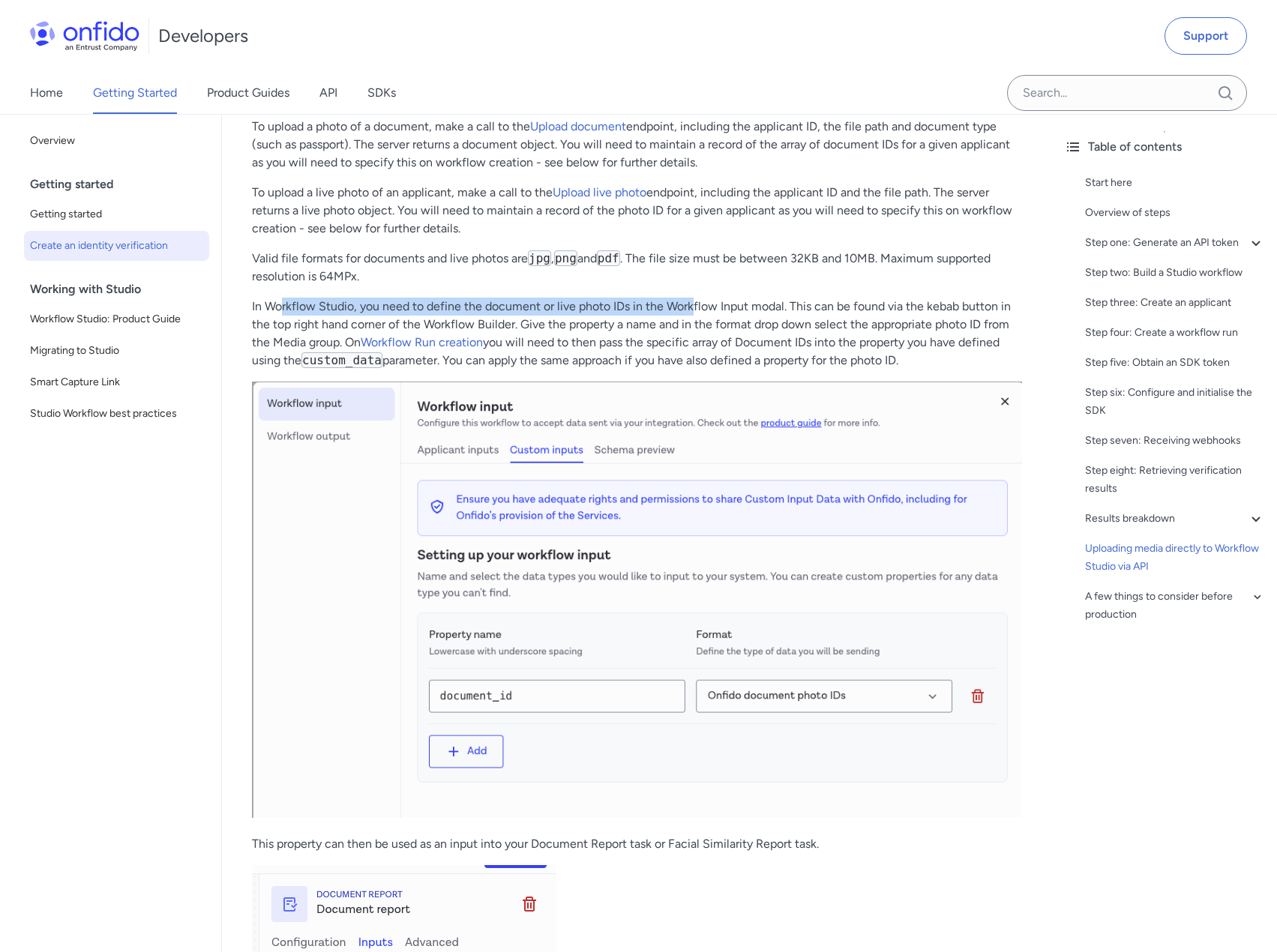
drag, startPoint x: 281, startPoint y: 346, endPoint x: 701, endPoint y: 337, distance: 420.1
click at [696, 333] on p "In Workflow Studio, you need to define the document or live photo IDs in the Wo…" at bounding box center [637, 333] width 770 height 72
click at [701, 338] on p "In Workflow Studio, you need to define the document or live photo IDs in the Wo…" at bounding box center [637, 333] width 770 height 72
drag, startPoint x: 375, startPoint y: 338, endPoint x: 775, endPoint y: 333, distance: 400.0
click at [775, 333] on p "In Workflow Studio, you need to define the document or live photo IDs in the Wo…" at bounding box center [637, 333] width 770 height 72
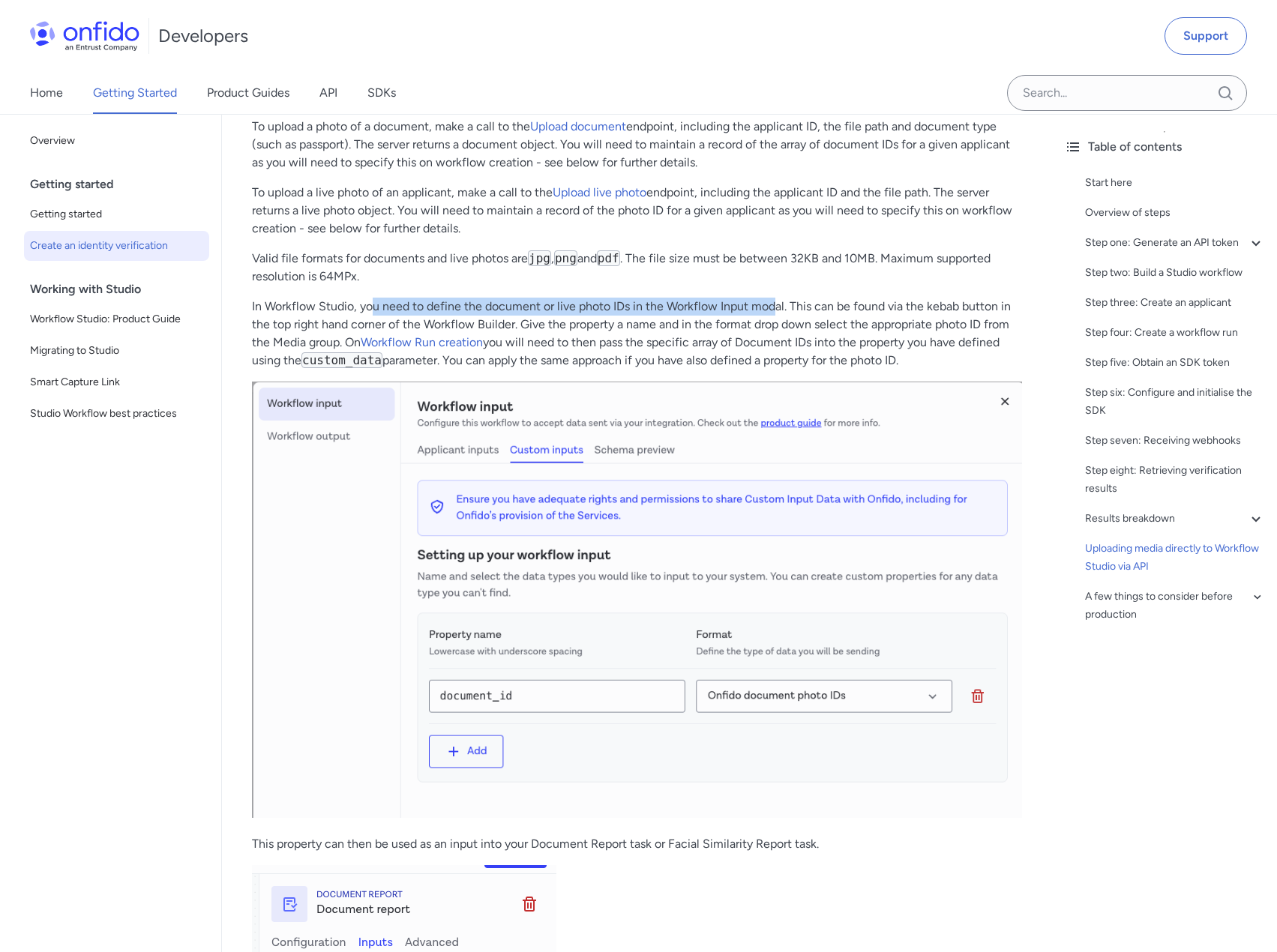
click at [776, 348] on p "In Workflow Studio, you need to define the document or live photo IDs in the Wo…" at bounding box center [637, 333] width 770 height 72
drag, startPoint x: 782, startPoint y: 339, endPoint x: 900, endPoint y: 336, distance: 118.0
click at [900, 336] on p "In Workflow Studio, you need to define the document or live photo IDs in the Wo…" at bounding box center [637, 333] width 770 height 72
click at [902, 336] on p "In Workflow Studio, you need to define the document or live photo IDs in the Wo…" at bounding box center [637, 333] width 770 height 72
drag, startPoint x: 820, startPoint y: 343, endPoint x: 965, endPoint y: 340, distance: 145.0
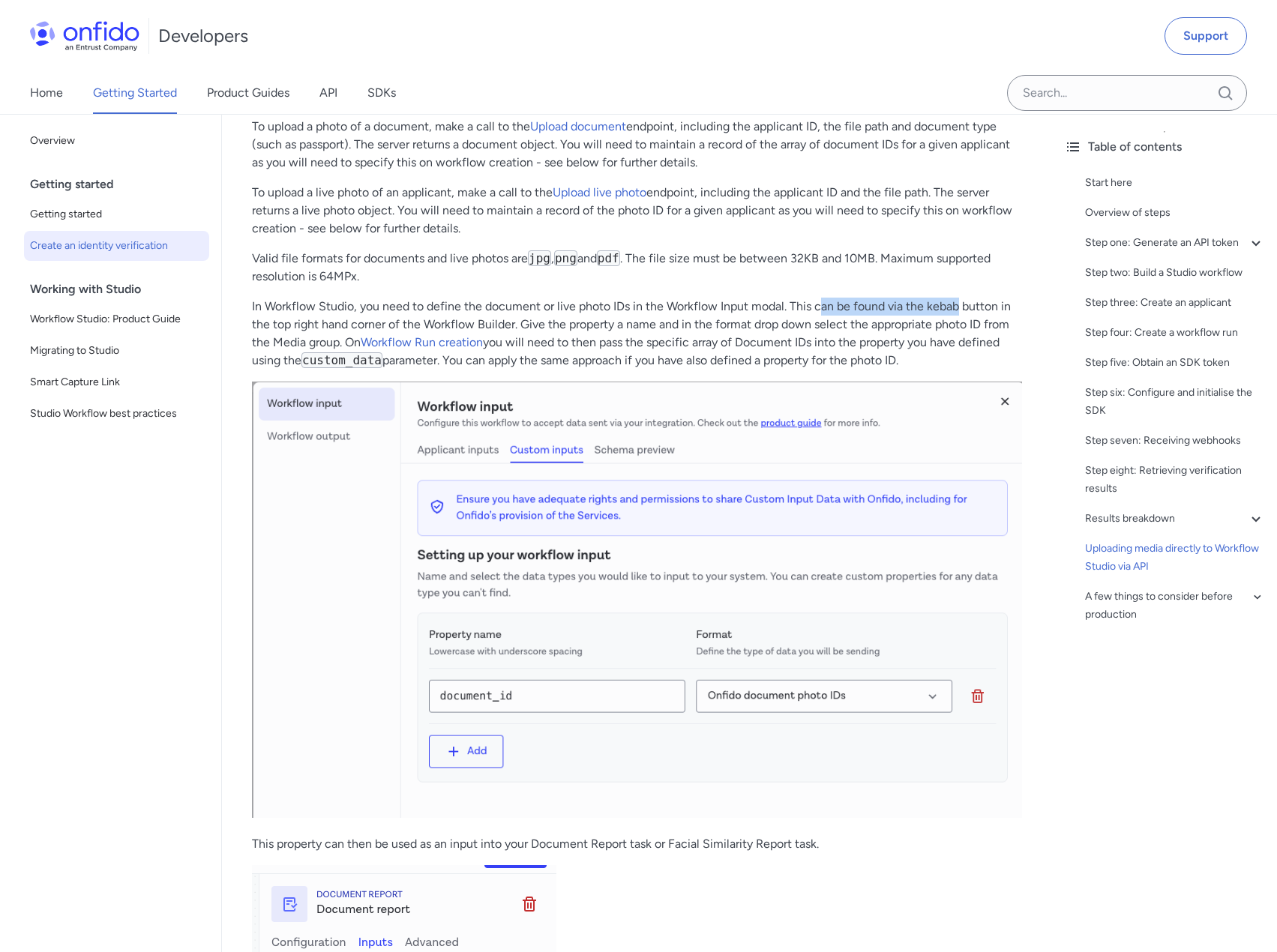
click at [965, 340] on p "In Workflow Studio, you need to define the document or live photo IDs in the Wo…" at bounding box center [637, 333] width 770 height 72
click at [942, 353] on p "In Workflow Studio, you need to define the document or live photo IDs in the Wo…" at bounding box center [637, 333] width 770 height 72
drag, startPoint x: 584, startPoint y: 341, endPoint x: 794, endPoint y: 340, distance: 210.0
click at [794, 340] on p "In Workflow Studio, you need to define the document or live photo IDs in the Wo…" at bounding box center [637, 333] width 770 height 72
drag, startPoint x: 376, startPoint y: 358, endPoint x: 687, endPoint y: 351, distance: 311.1
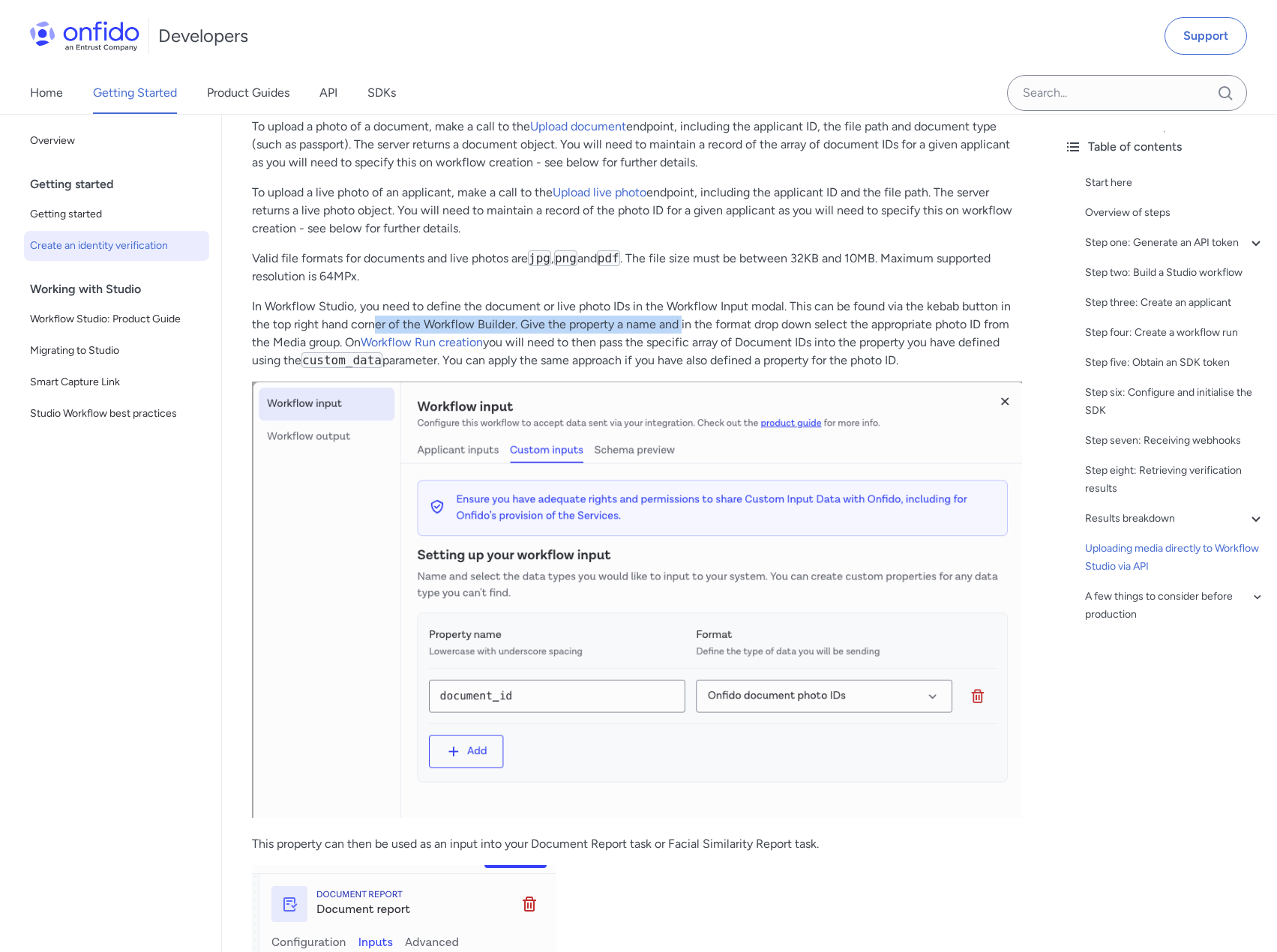
click at [686, 351] on p "In Workflow Studio, you need to define the document or live photo IDs in the Wo…" at bounding box center [637, 333] width 770 height 72
click at [691, 351] on p "In Workflow Studio, you need to define the document or live photo IDs in the Wo…" at bounding box center [637, 333] width 770 height 72
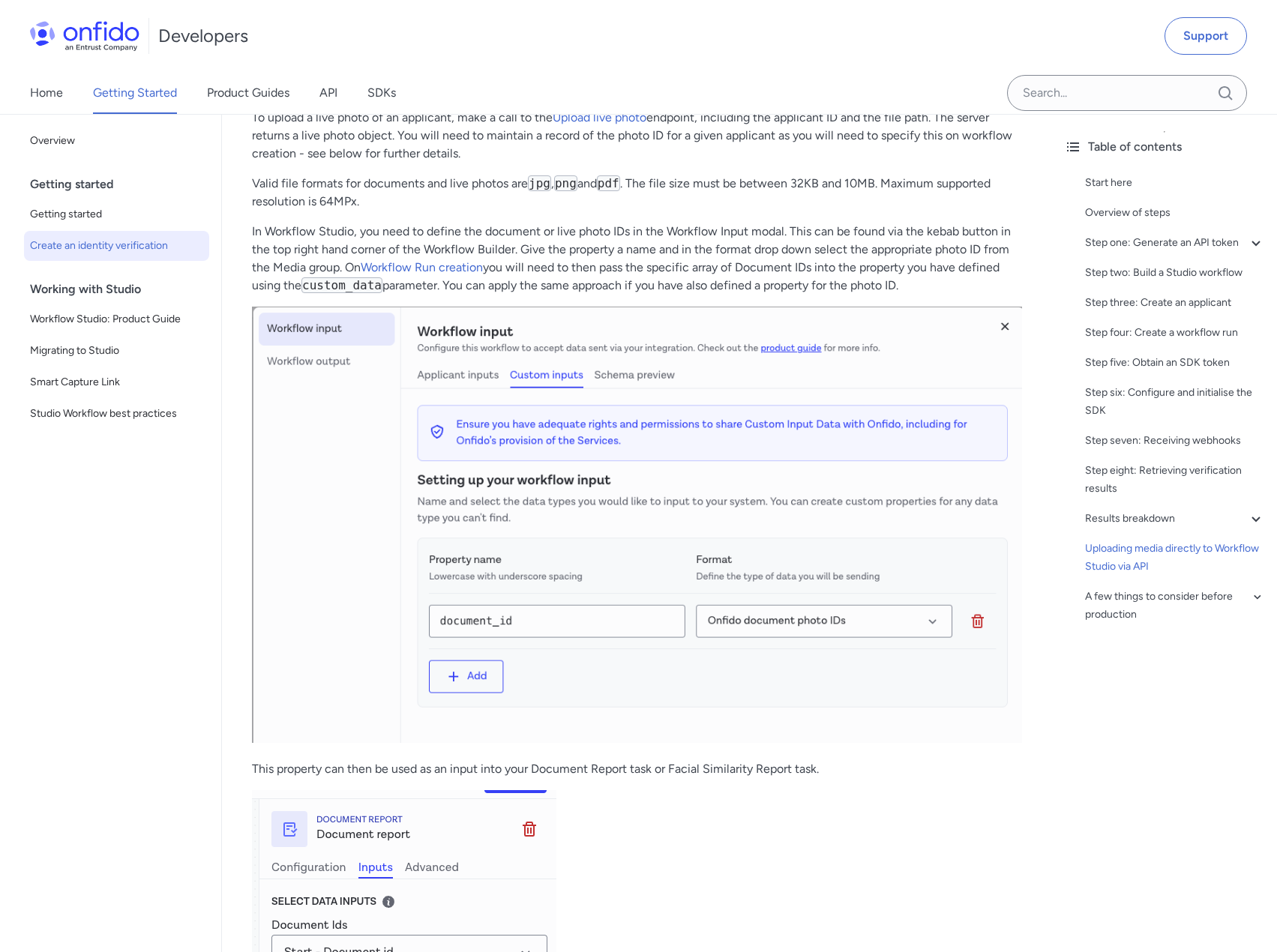
scroll to position [6593, 0]
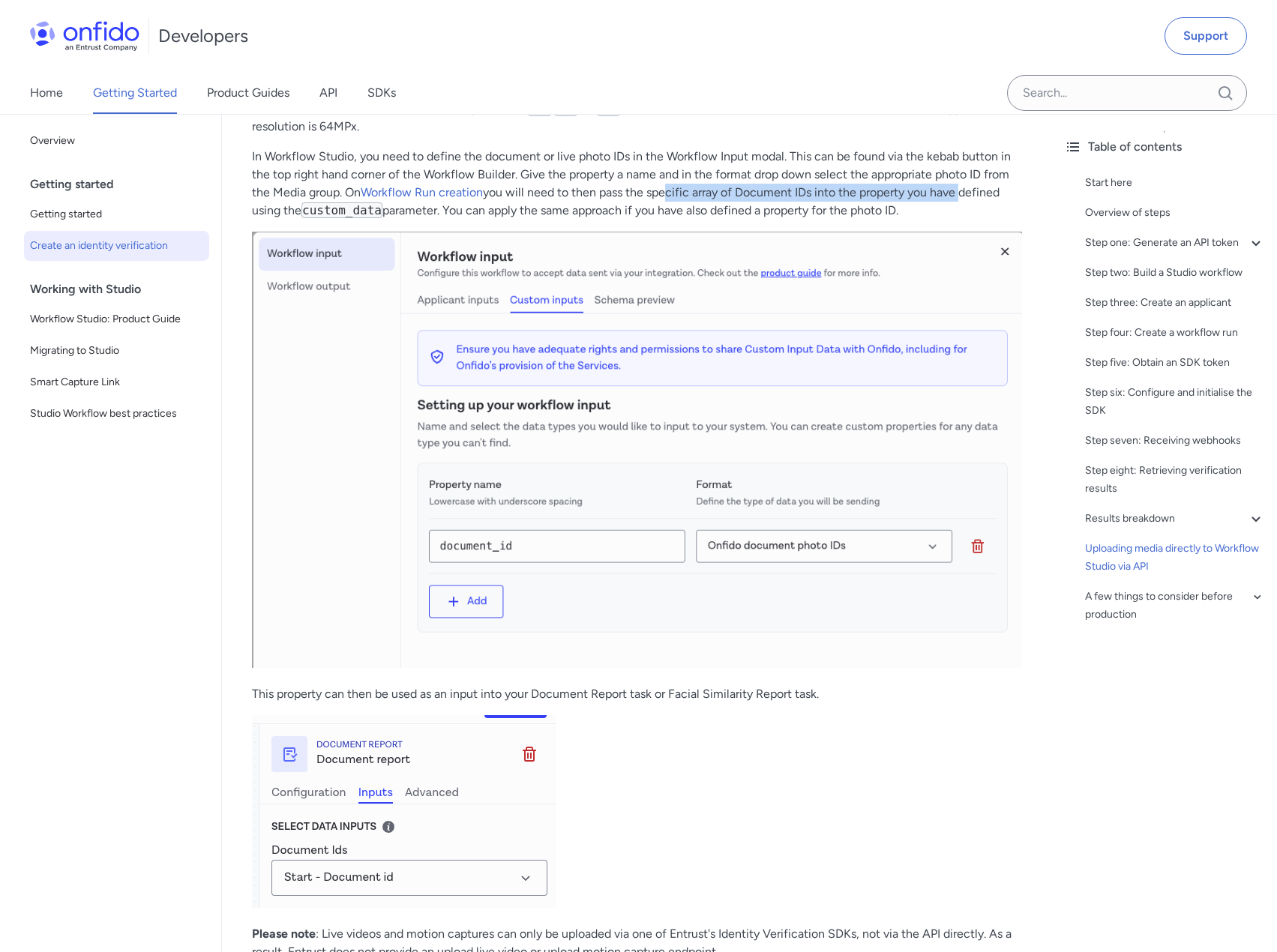
drag, startPoint x: 668, startPoint y: 226, endPoint x: 972, endPoint y: 221, distance: 304.0
click at [968, 220] on p "In Workflow Studio, you need to define the document or live photo IDs in the Wo…" at bounding box center [637, 183] width 770 height 72
drag, startPoint x: 584, startPoint y: 249, endPoint x: 866, endPoint y: 244, distance: 282.0
click at [866, 220] on p "In Workflow Studio, you need to define the document or live photo IDs in the Wo…" at bounding box center [637, 183] width 770 height 72
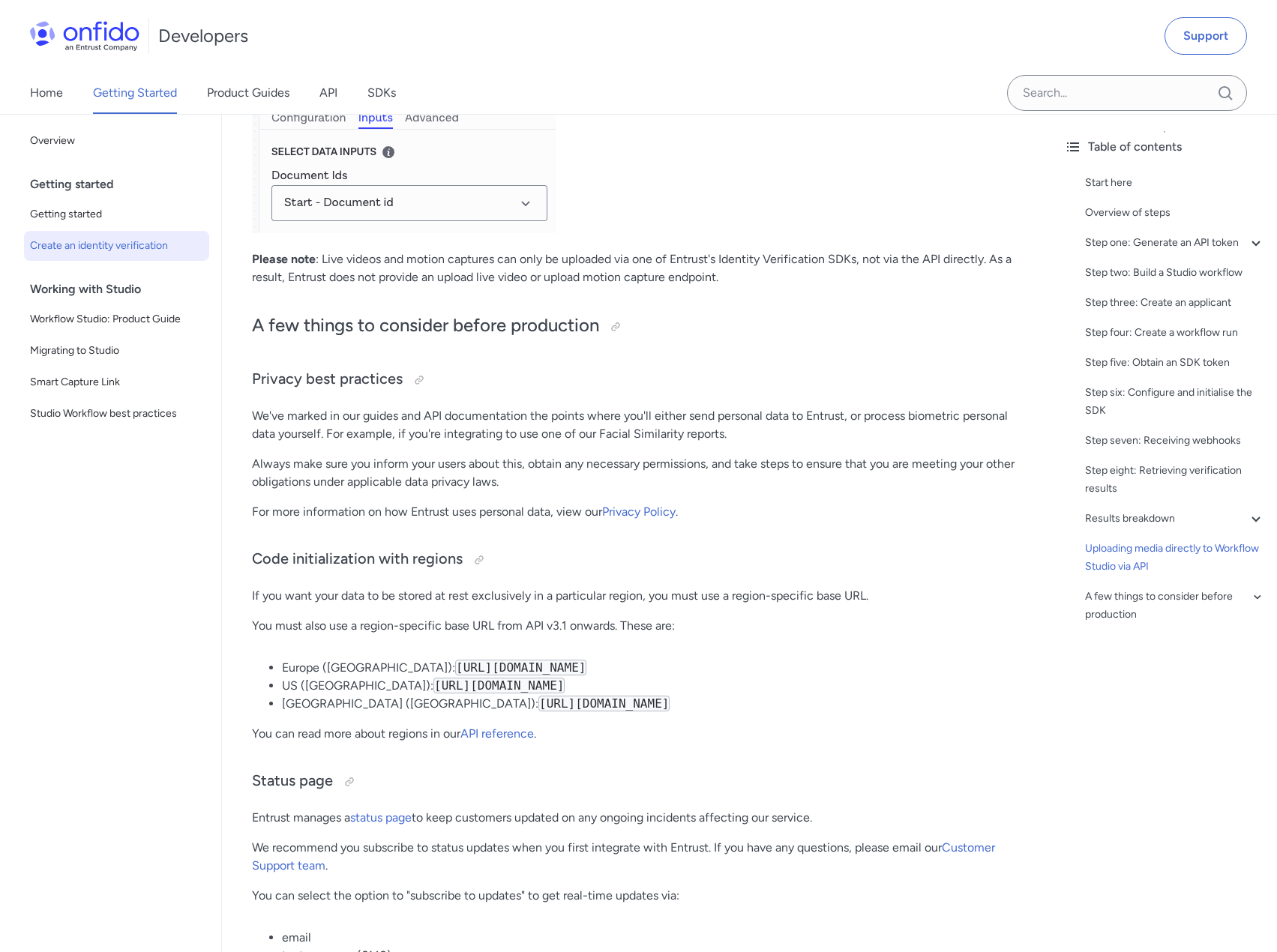
scroll to position [7417, 0]
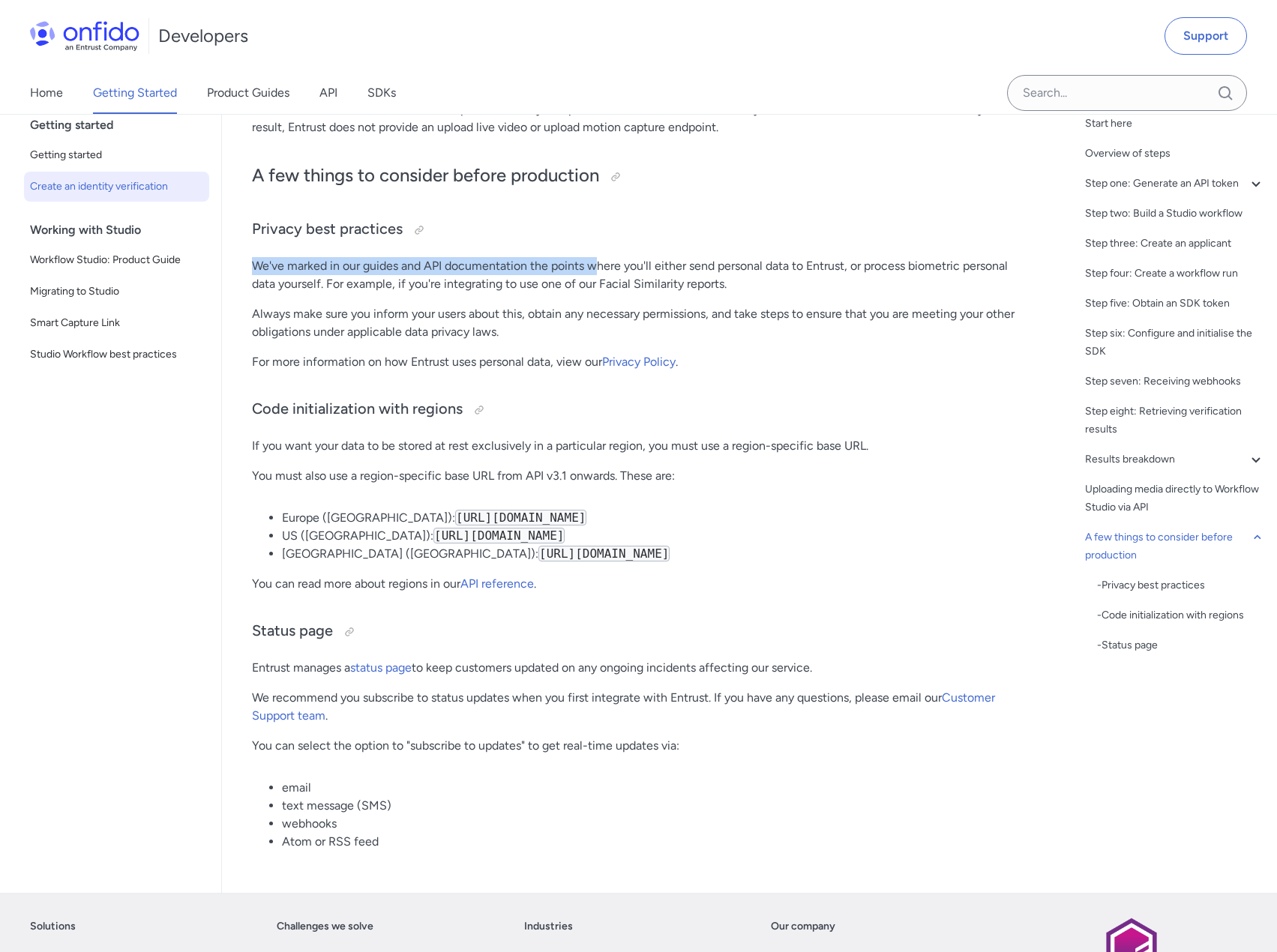
drag, startPoint x: 256, startPoint y: 301, endPoint x: 605, endPoint y: 294, distance: 349.1
click at [598, 293] on p "We've marked in our guides and API documentation the points where you'll either…" at bounding box center [637, 274] width 770 height 36
click at [623, 293] on p "We've marked in our guides and API documentation the points where you'll either…" at bounding box center [637, 274] width 770 height 36
drag, startPoint x: 465, startPoint y: 299, endPoint x: 846, endPoint y: 297, distance: 381.0
click at [846, 293] on p "We've marked in our guides and API documentation the points where you'll either…" at bounding box center [637, 274] width 770 height 36
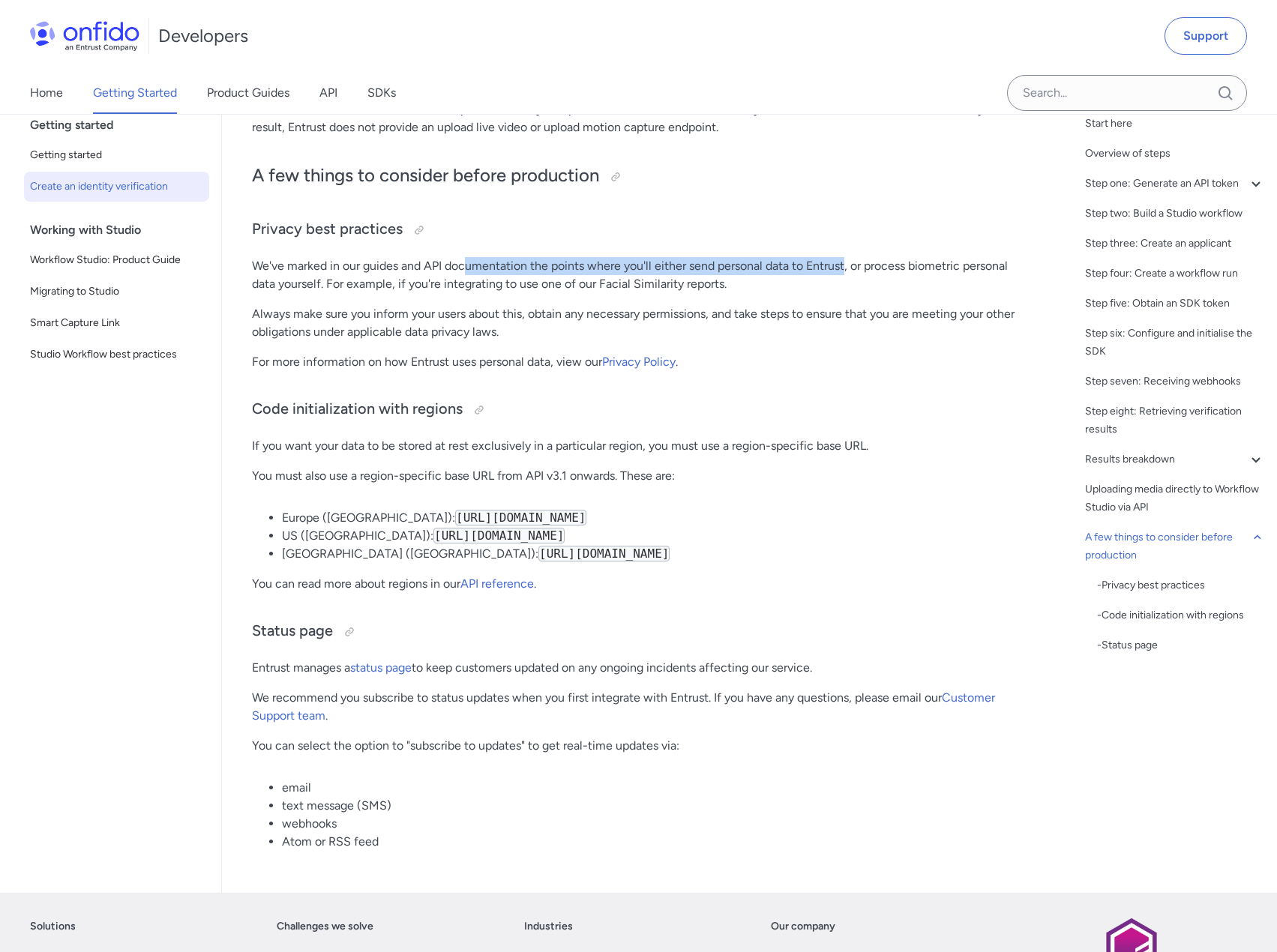
click at [695, 293] on p "We've marked in our guides and API documentation the points where you'll either…" at bounding box center [637, 274] width 770 height 36
drag, startPoint x: 631, startPoint y: 299, endPoint x: 898, endPoint y: 295, distance: 267.0
click at [889, 293] on p "We've marked in our guides and API documentation the points where you'll either…" at bounding box center [637, 274] width 770 height 36
click at [901, 293] on p "We've marked in our guides and API documentation the points where you'll either…" at bounding box center [637, 274] width 770 height 36
drag, startPoint x: 297, startPoint y: 314, endPoint x: 592, endPoint y: 316, distance: 295.0
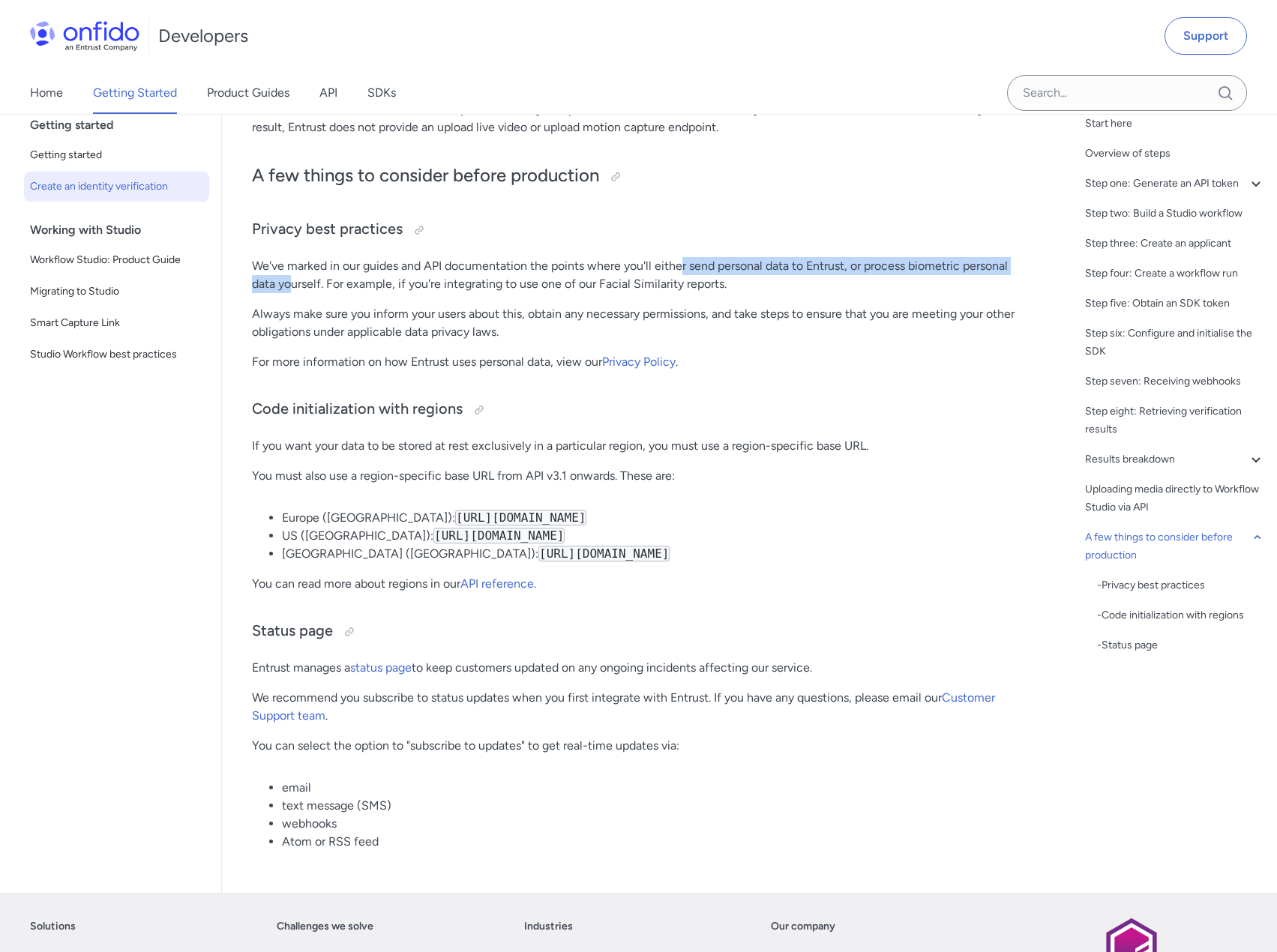
click at [685, 293] on p "We've marked in our guides and API documentation the points where you'll either…" at bounding box center [637, 274] width 770 height 36
click at [350, 341] on p "Always make sure you inform your users about this, obtain any necessary permiss…" at bounding box center [637, 322] width 770 height 36
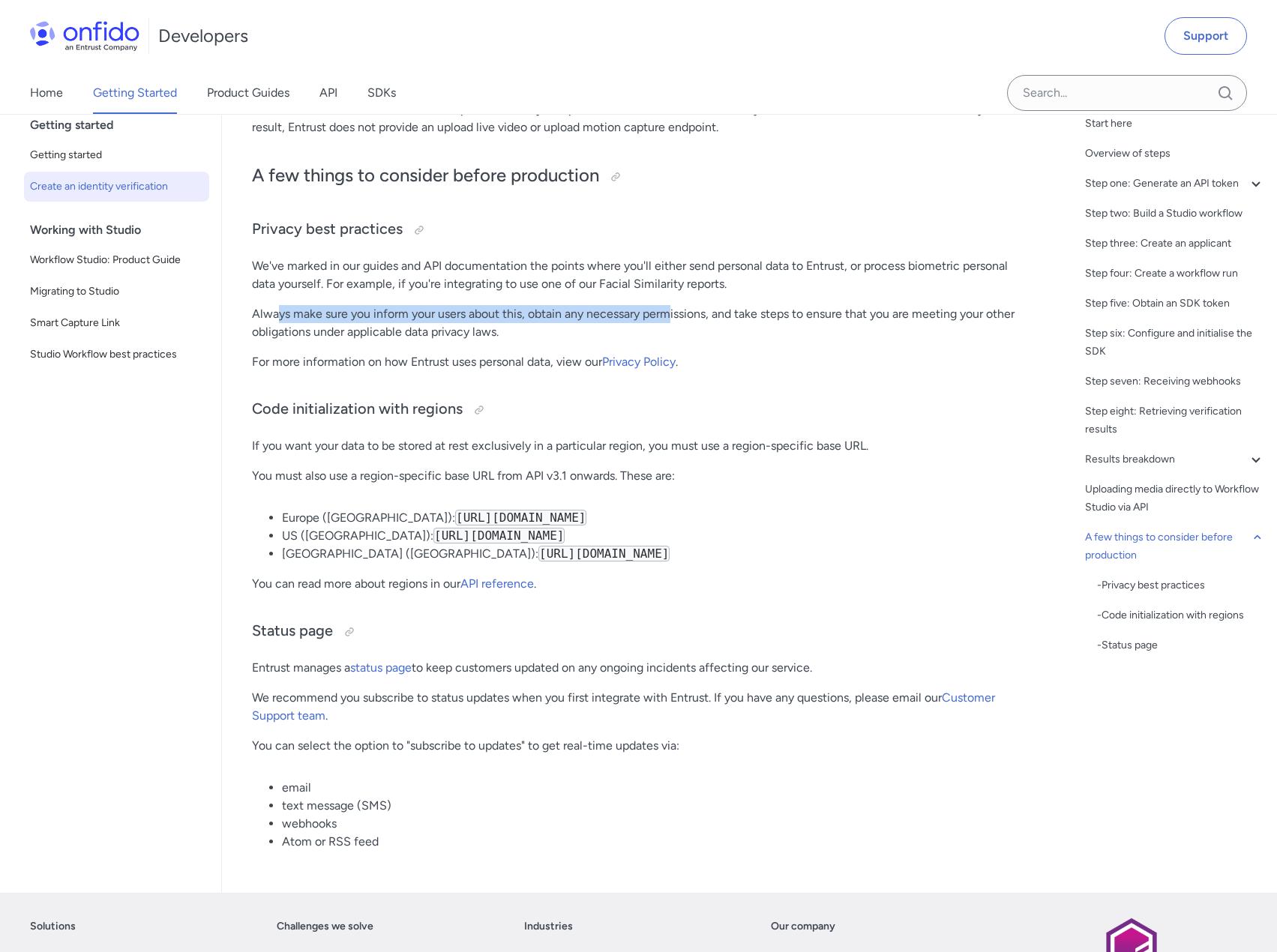
drag, startPoint x: 277, startPoint y: 348, endPoint x: 683, endPoint y: 335, distance: 406.2
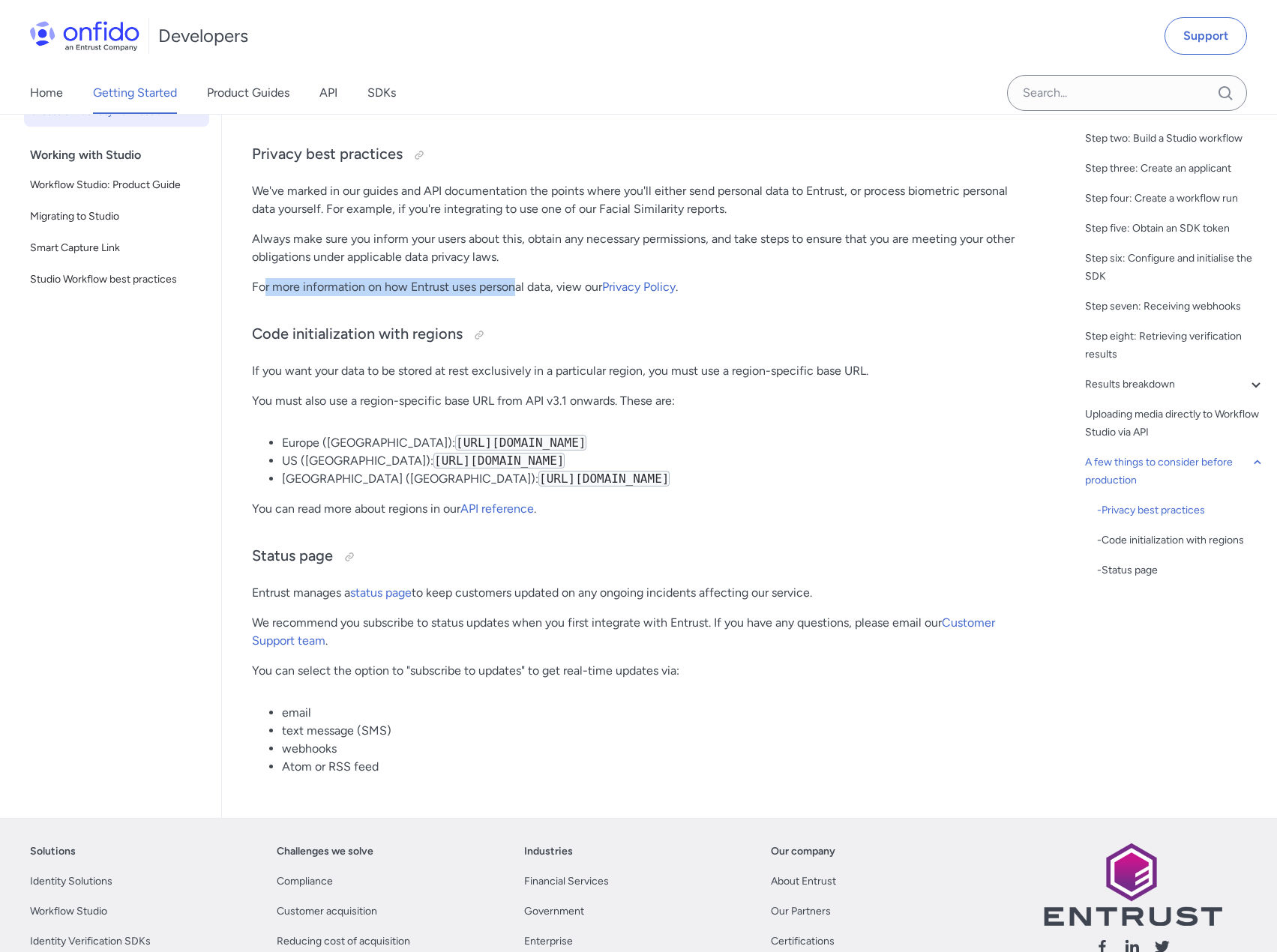
drag, startPoint x: 265, startPoint y: 322, endPoint x: 545, endPoint y: 321, distance: 280.0
click at [541, 296] on p "For more information on how Entrust uses personal data, view our Privacy Policy…" at bounding box center [637, 287] width 770 height 18
click at [439, 296] on p "For more information on how Entrust uses personal data, view our Privacy Policy…" at bounding box center [637, 287] width 770 height 18
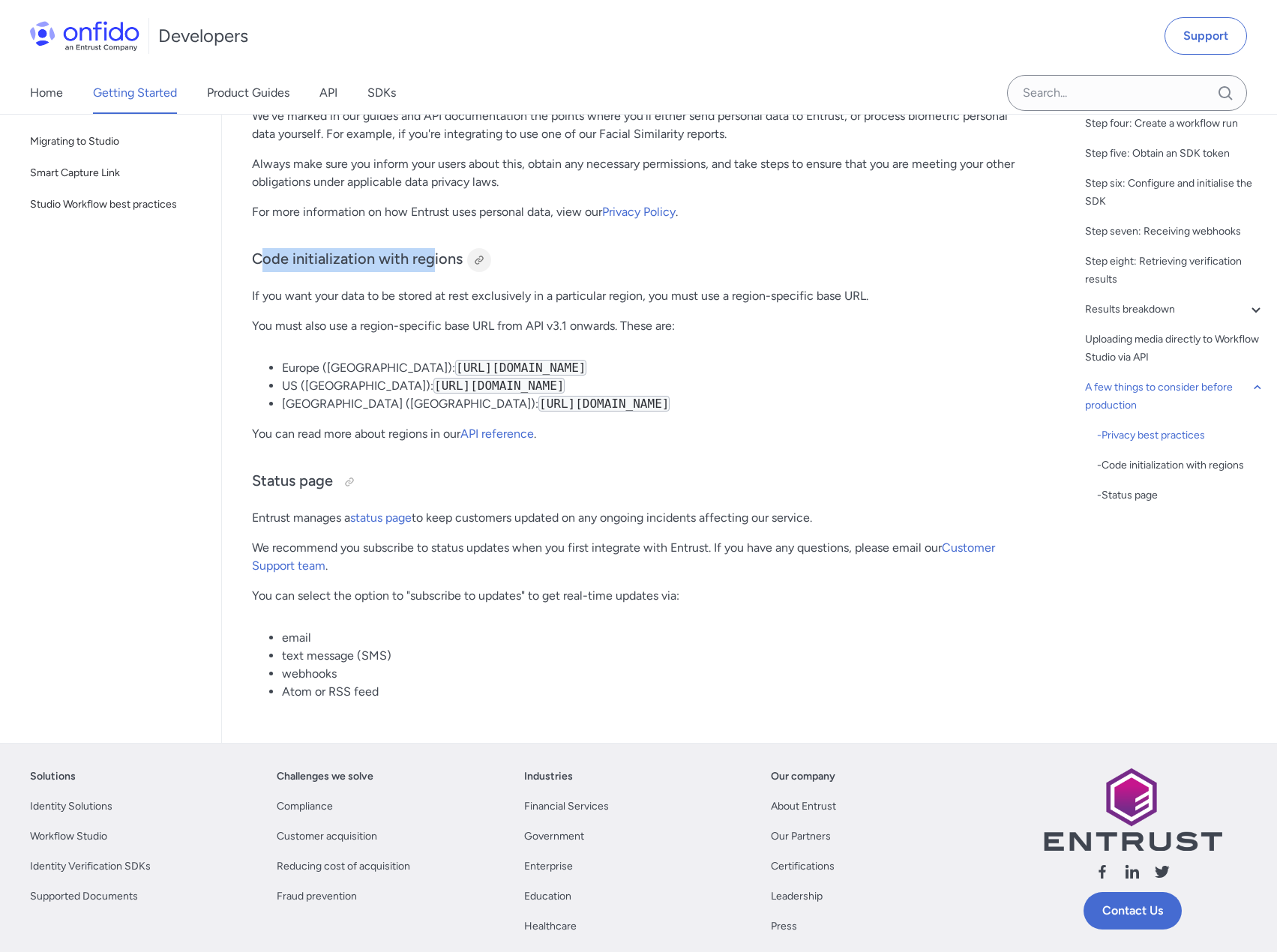
drag, startPoint x: 260, startPoint y: 295, endPoint x: 476, endPoint y: 290, distance: 216.1
click at [473, 272] on h3 "Code initialization with regions" at bounding box center [637, 260] width 770 height 24
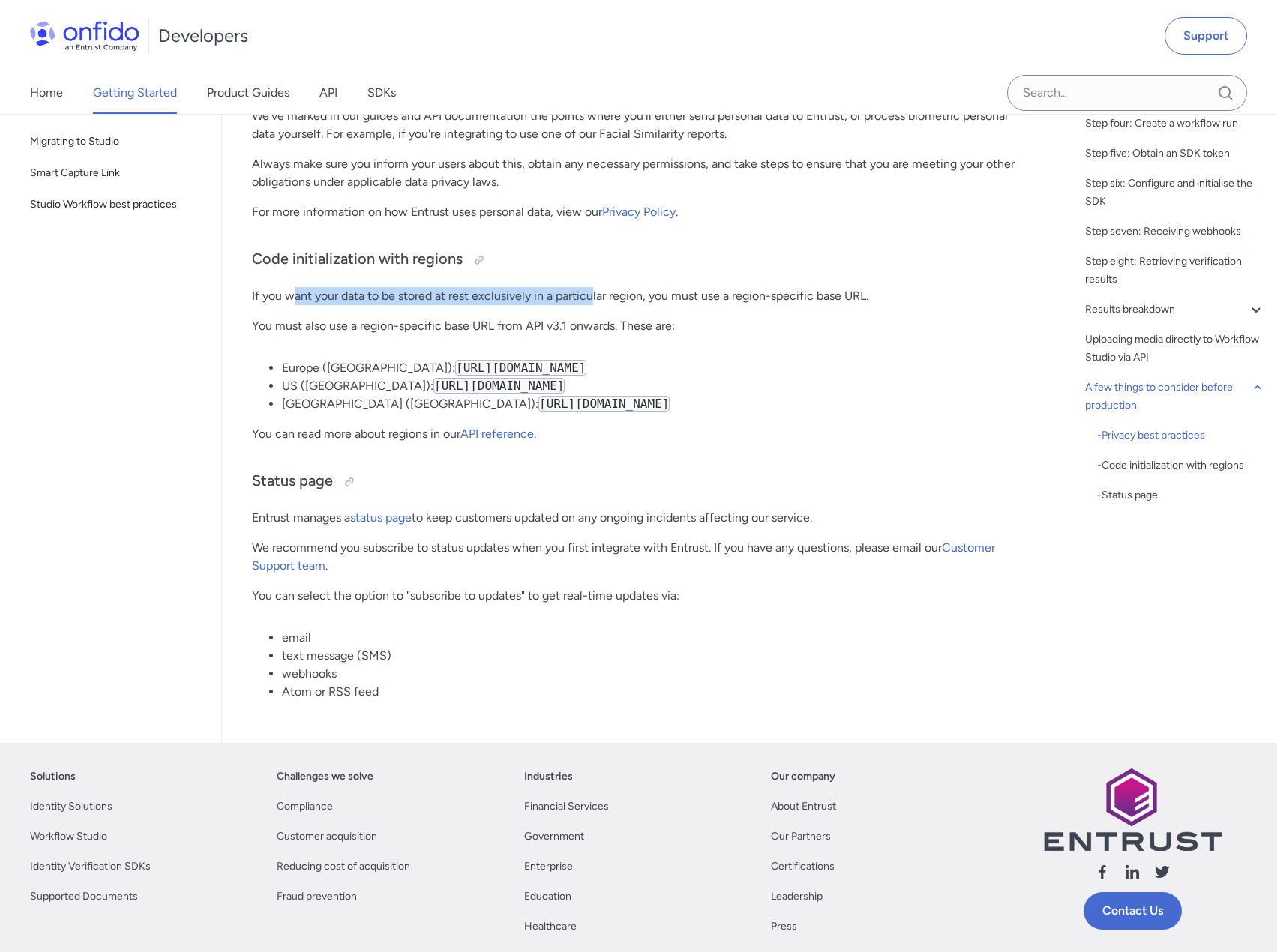
drag, startPoint x: 292, startPoint y: 332, endPoint x: 595, endPoint y: 325, distance: 303.1
click at [595, 305] on p "If you want your data to be stored at rest exclusively in a particular region, …" at bounding box center [637, 295] width 770 height 18
click at [612, 305] on p "If you want your data to be stored at rest exclusively in a particular region, …" at bounding box center [637, 295] width 770 height 18
drag, startPoint x: 295, startPoint y: 356, endPoint x: 591, endPoint y: 356, distance: 296.0
click at [591, 335] on p "You must also use a region-specific base URL from API v3.1 onwards. These are:" at bounding box center [637, 325] width 770 height 18
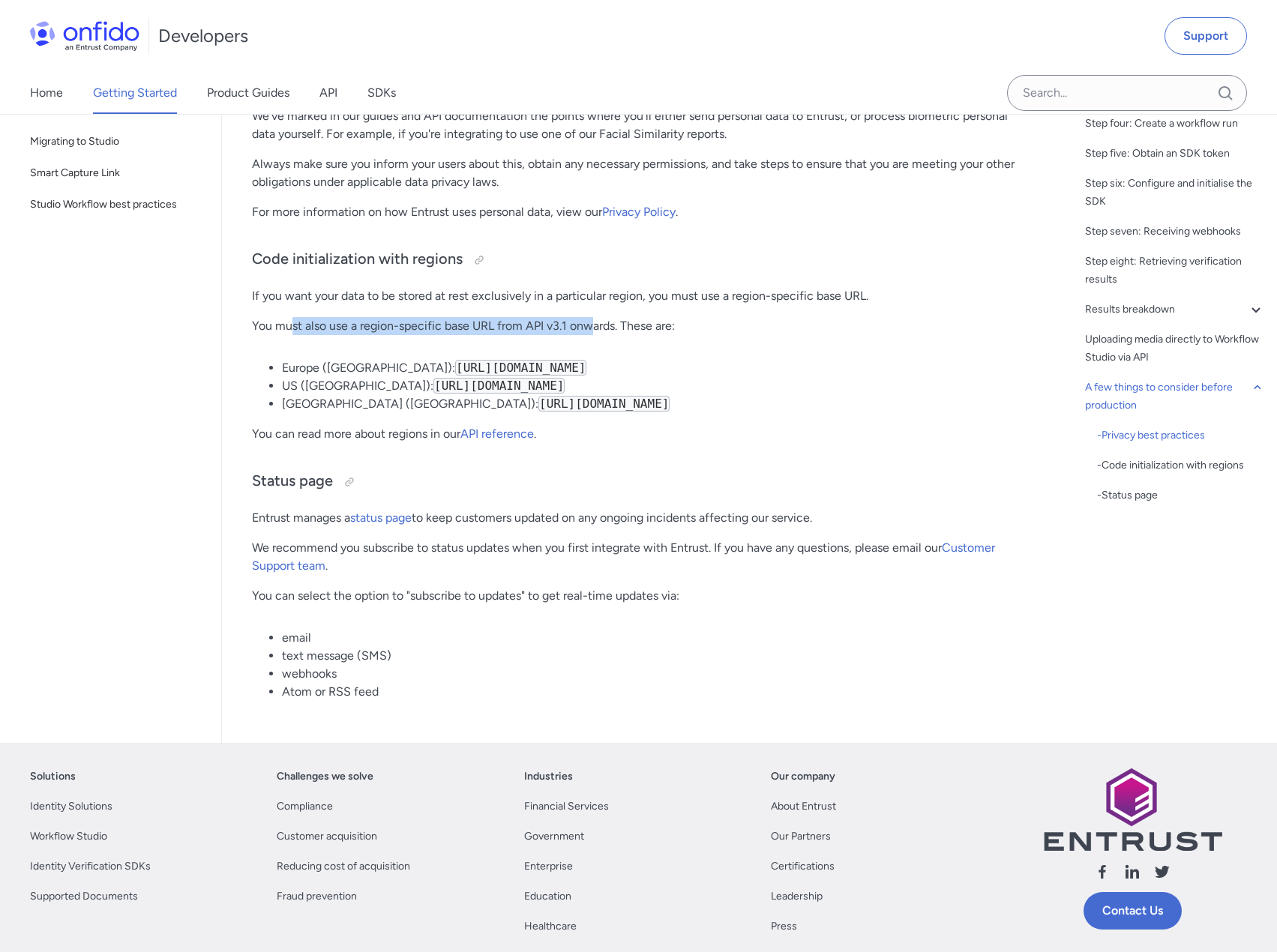
click at [374, 335] on p "You must also use a region-specific base URL from API v3.1 onwards. These are:" at bounding box center [637, 325] width 770 height 18
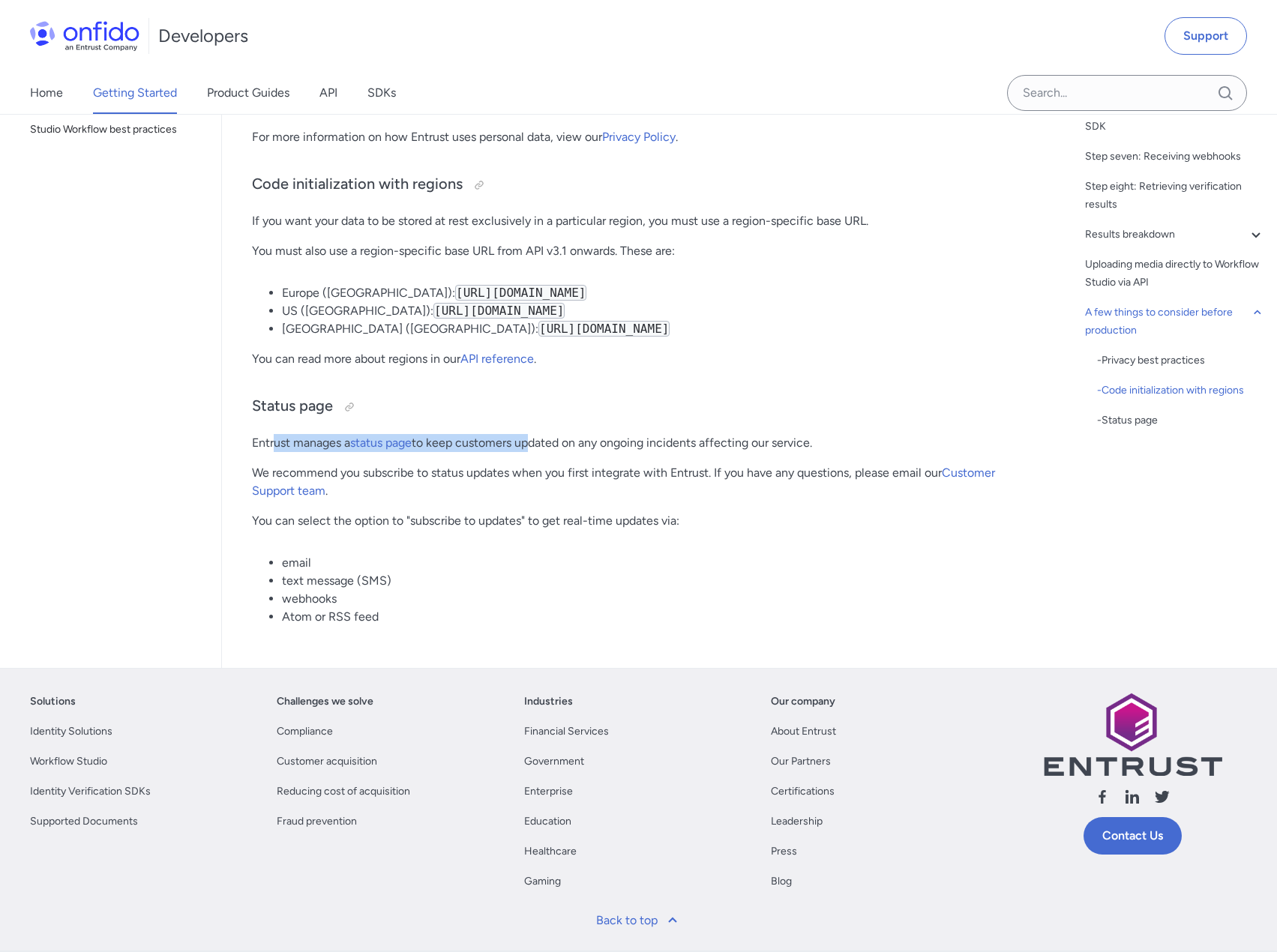
drag, startPoint x: 274, startPoint y: 478, endPoint x: 572, endPoint y: 474, distance: 298.0
click at [539, 452] on p "Entrust manages a status page to keep customers updated on any ongoing incident…" at bounding box center [637, 443] width 770 height 18
click at [576, 452] on p "Entrust manages a status page to keep customers updated on any ongoing incident…" at bounding box center [637, 443] width 770 height 18
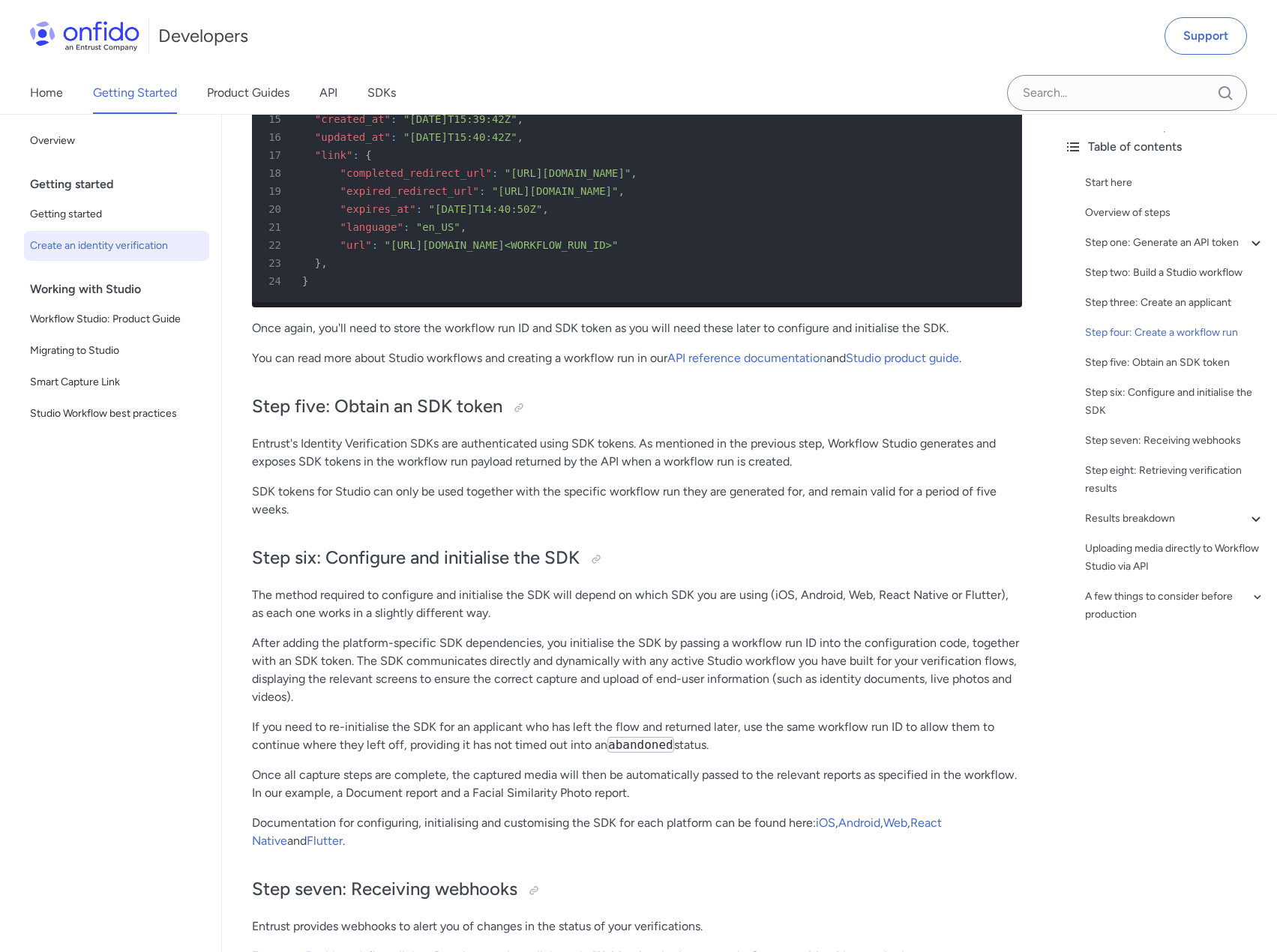
scroll to position [4646, 0]
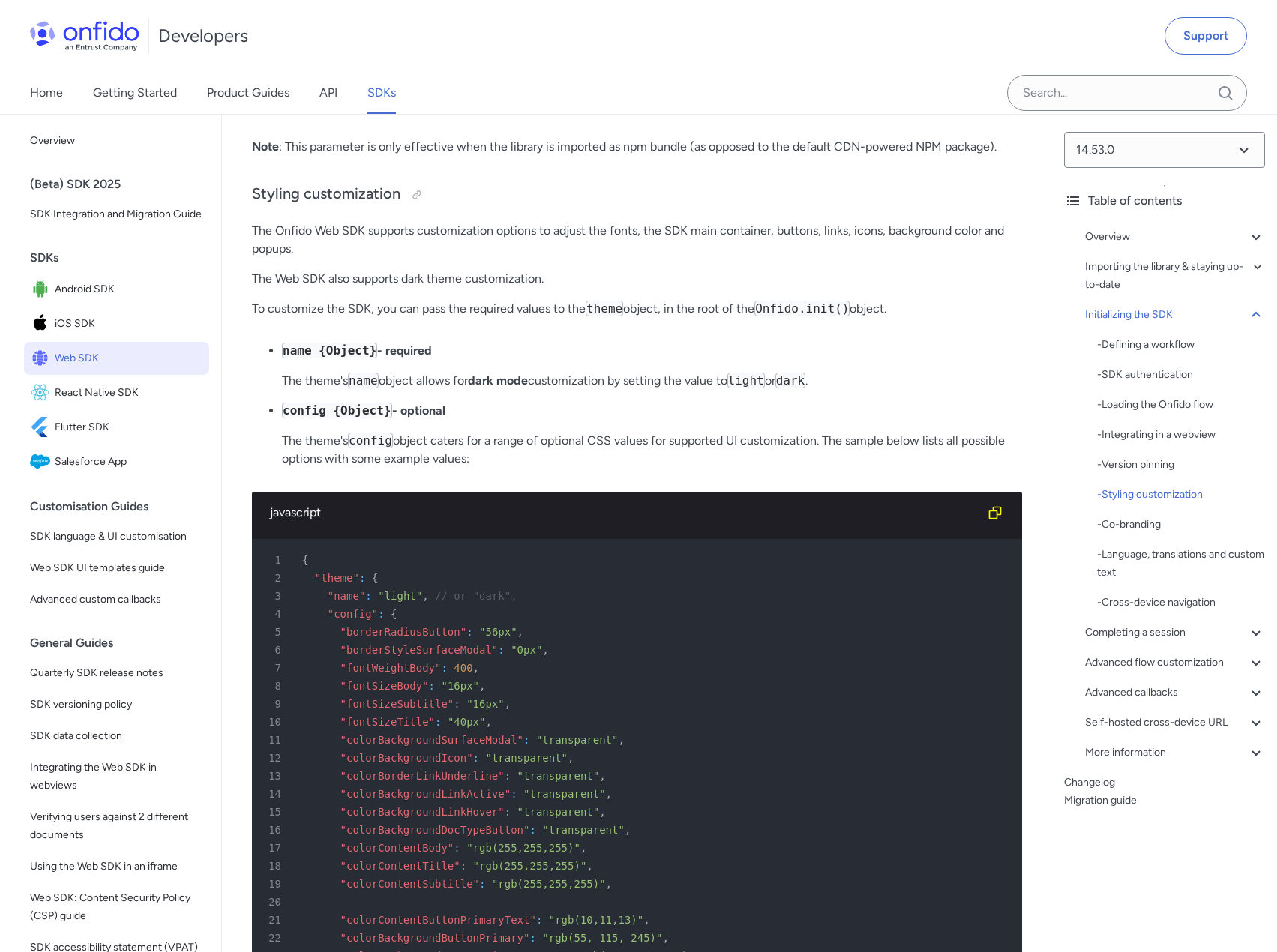
scroll to position [4727, 0]
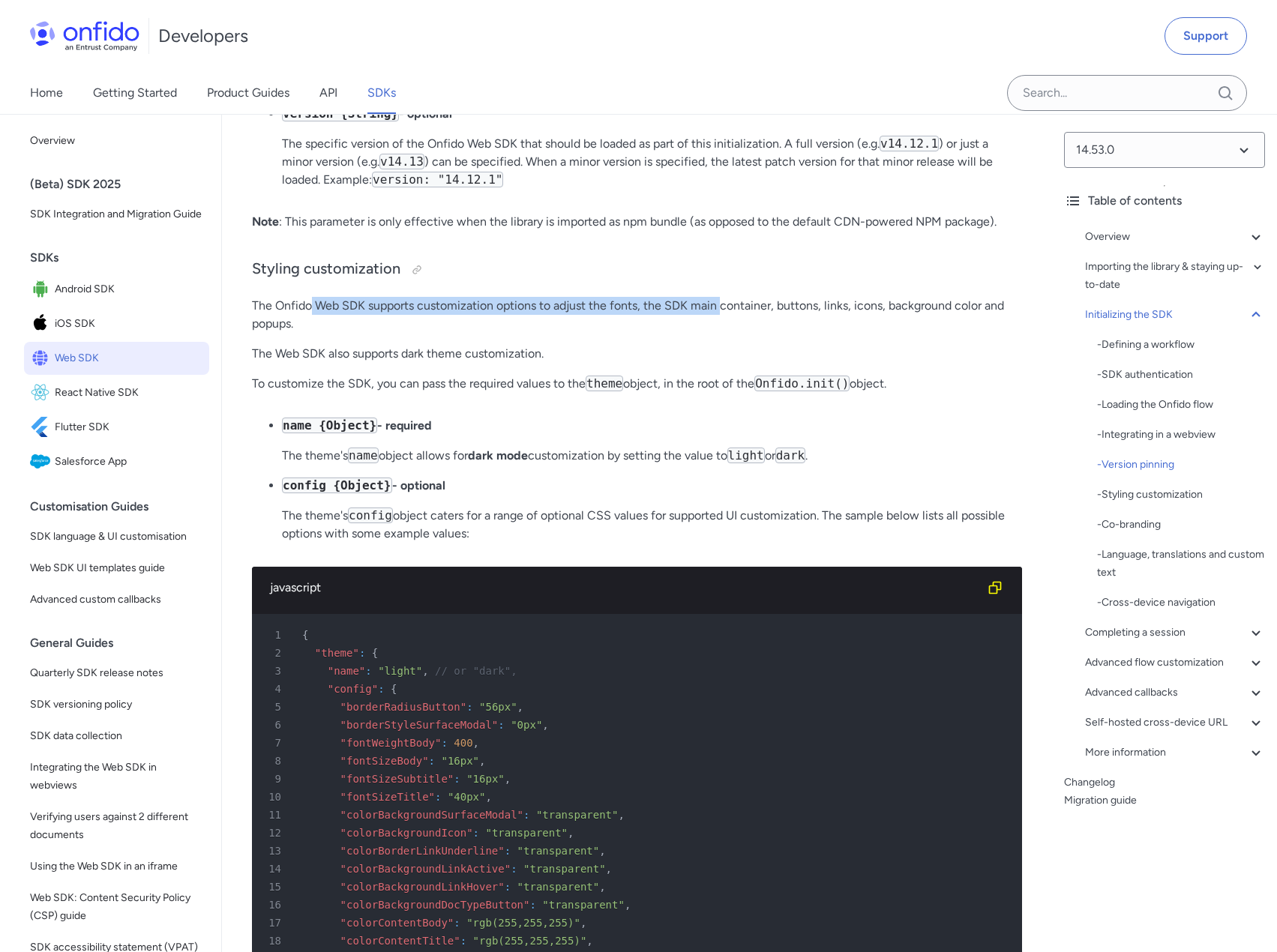
drag, startPoint x: 313, startPoint y: 371, endPoint x: 730, endPoint y: 373, distance: 417.0
click at [726, 333] on p "The Onfido Web SDK supports customization options to adjust the fonts, the SDK …" at bounding box center [637, 314] width 770 height 36
click at [732, 333] on p "The Onfido Web SDK supports customization options to adjust the fonts, the SDK …" at bounding box center [637, 314] width 770 height 36
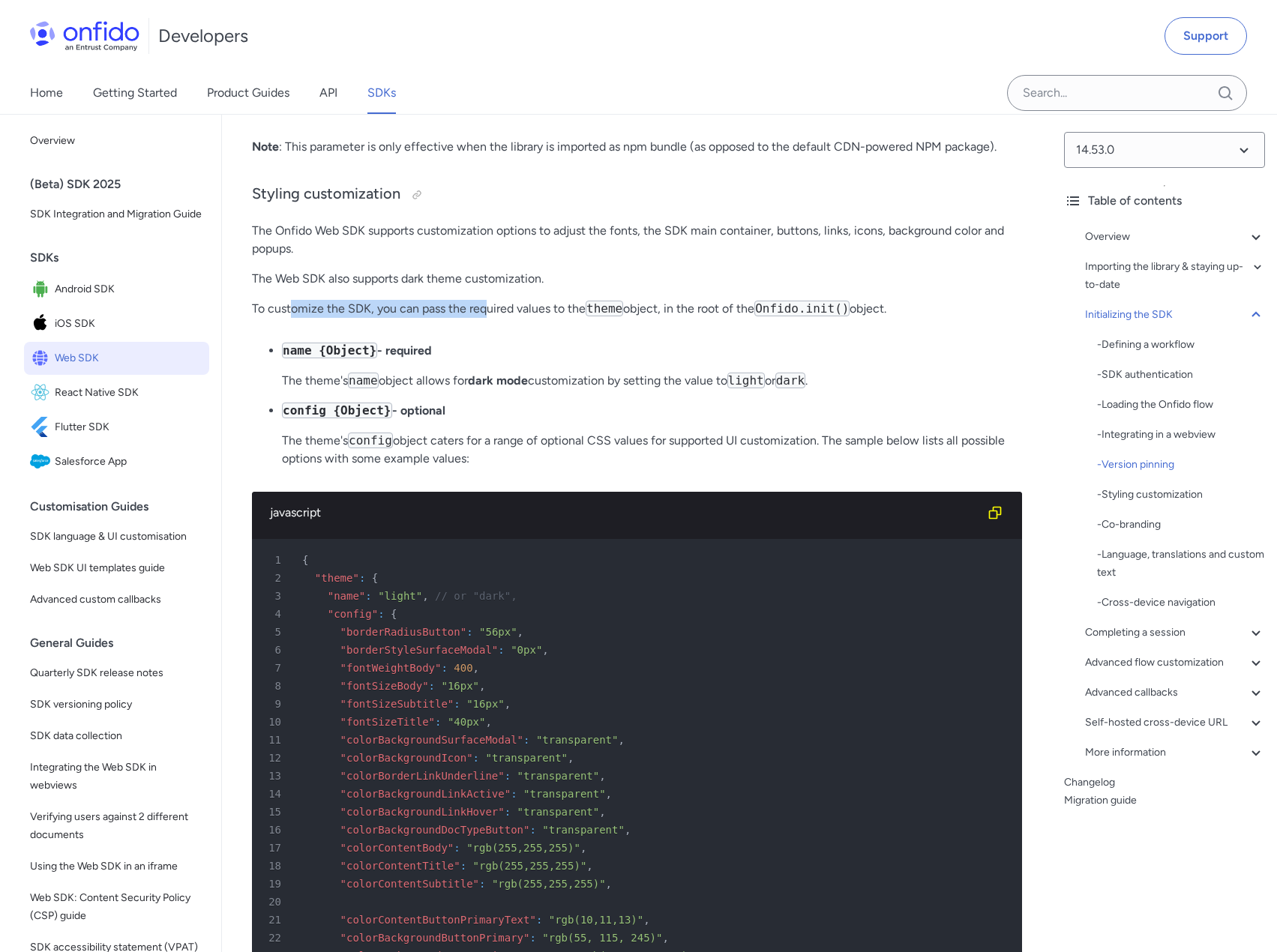
drag, startPoint x: 294, startPoint y: 375, endPoint x: 488, endPoint y: 373, distance: 194.0
click at [488, 318] on p "To customize the SDK, you can pass the required values to the theme object, in …" at bounding box center [637, 308] width 770 height 18
click at [492, 318] on p "To customize the SDK, you can pass the required values to the theme object, in …" at bounding box center [637, 308] width 770 height 18
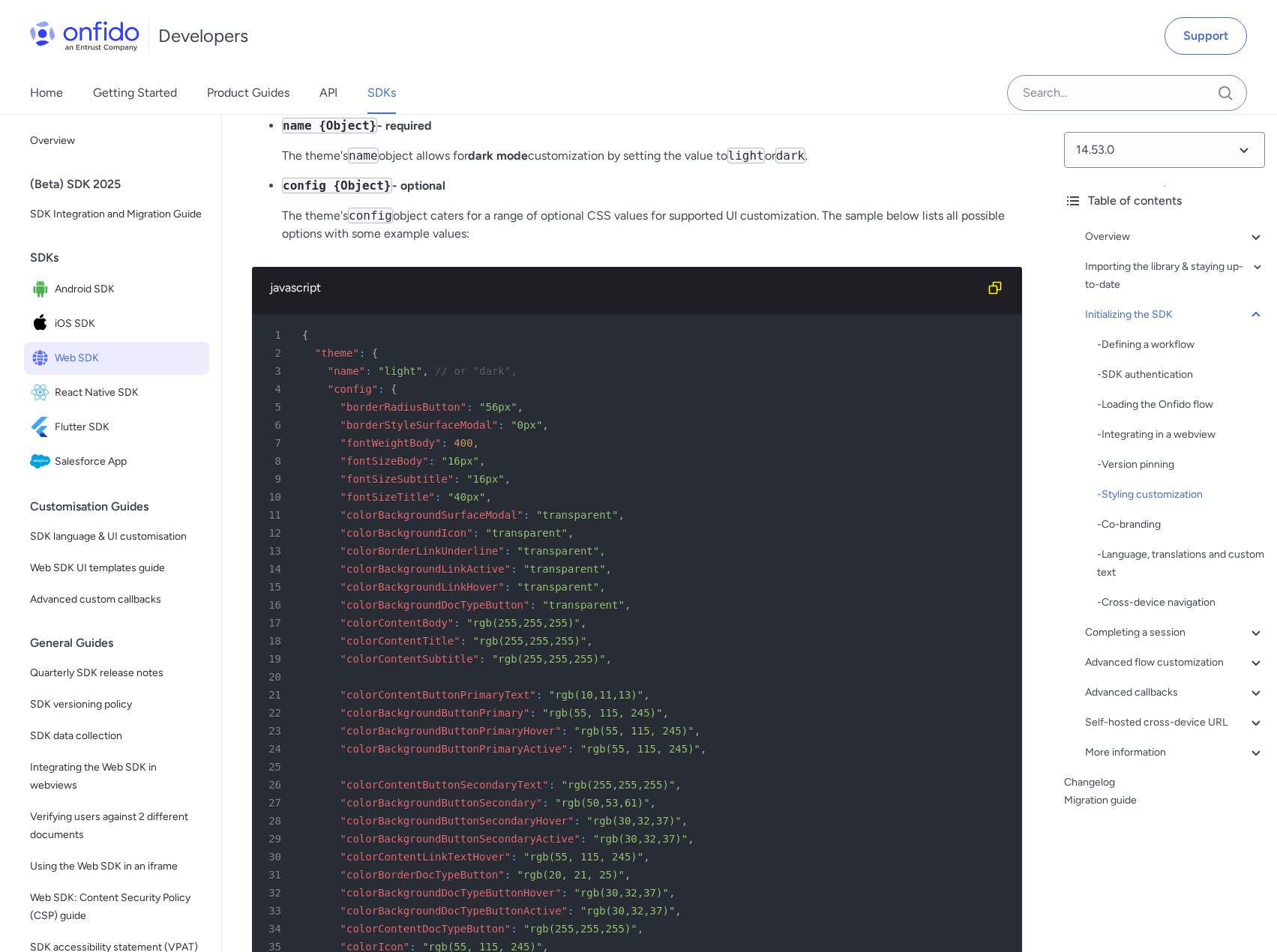
scroll to position [5176, 0]
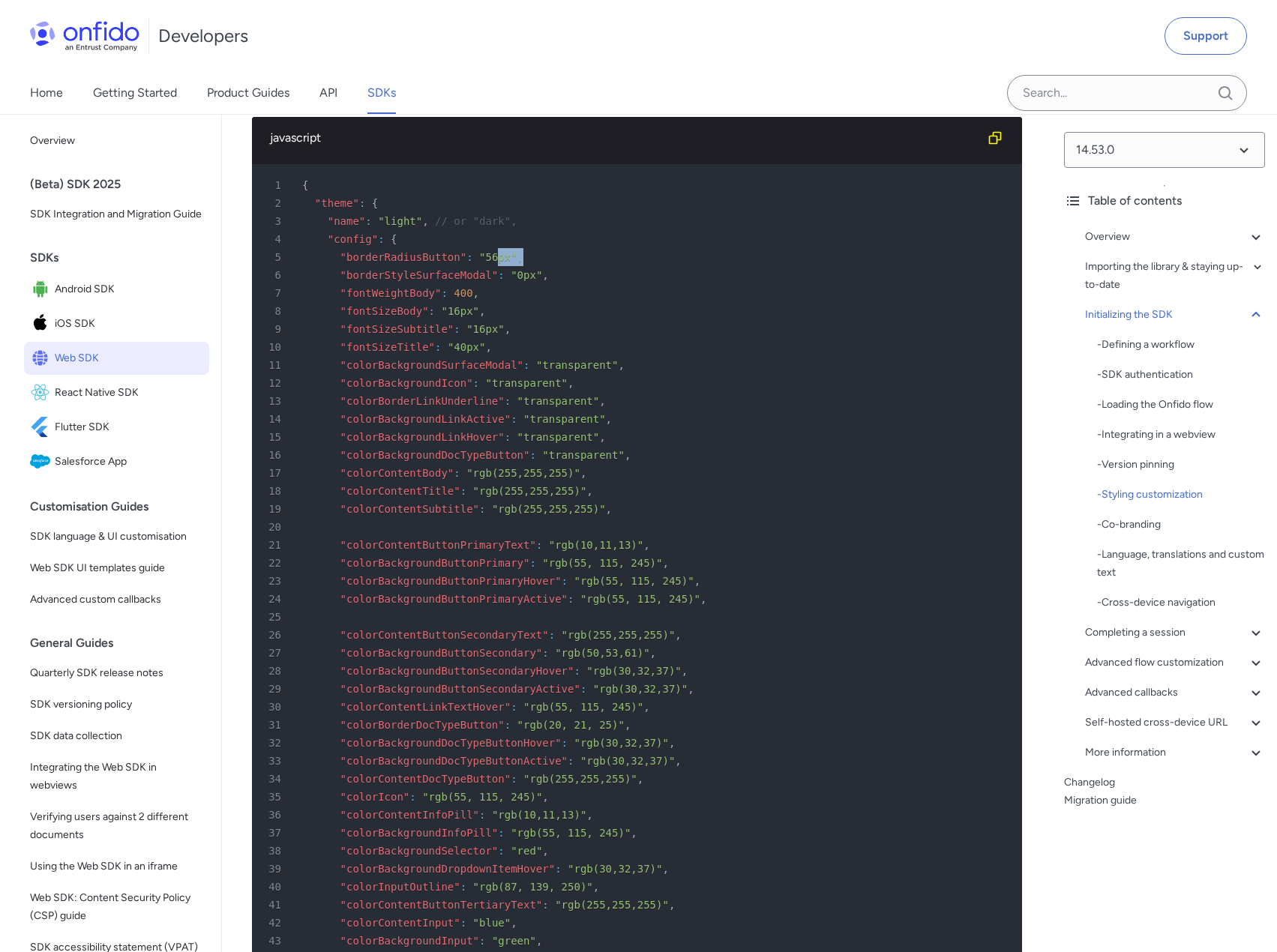
drag, startPoint x: 482, startPoint y: 327, endPoint x: 532, endPoint y: 328, distance: 50.0
click at [532, 266] on div "5 "borderRadiusButton" : "56px" ," at bounding box center [629, 257] width 743 height 18
drag, startPoint x: 504, startPoint y: 343, endPoint x: 545, endPoint y: 344, distance: 41.0
click at [542, 284] on div "6 "borderStyleSurfaceModal" : "0px" ," at bounding box center [629, 275] width 743 height 18
drag, startPoint x: 439, startPoint y: 363, endPoint x: 470, endPoint y: 362, distance: 31.0
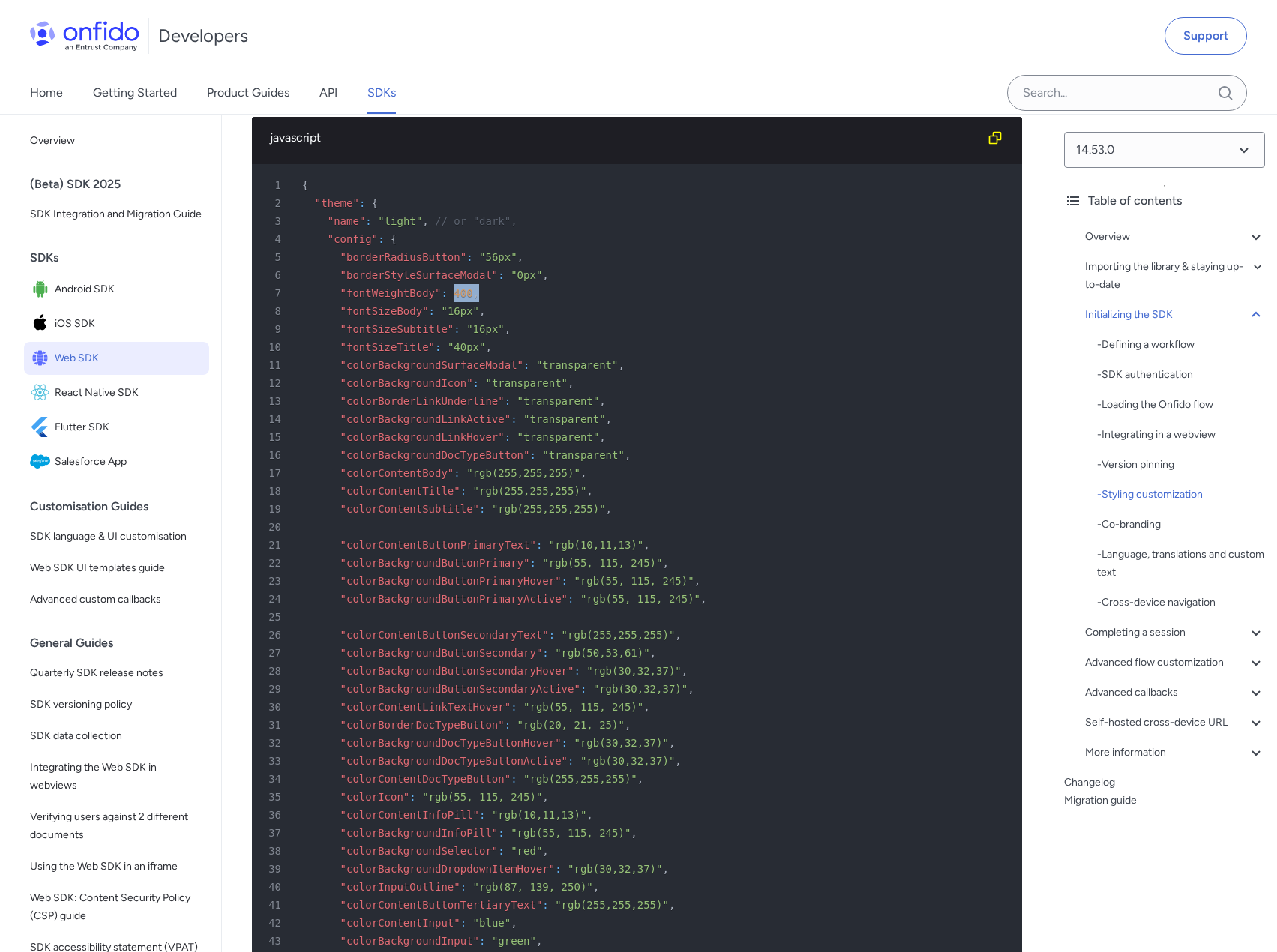
click at [470, 302] on div "7 "fontWeightBody" : 400 ," at bounding box center [629, 292] width 743 height 18
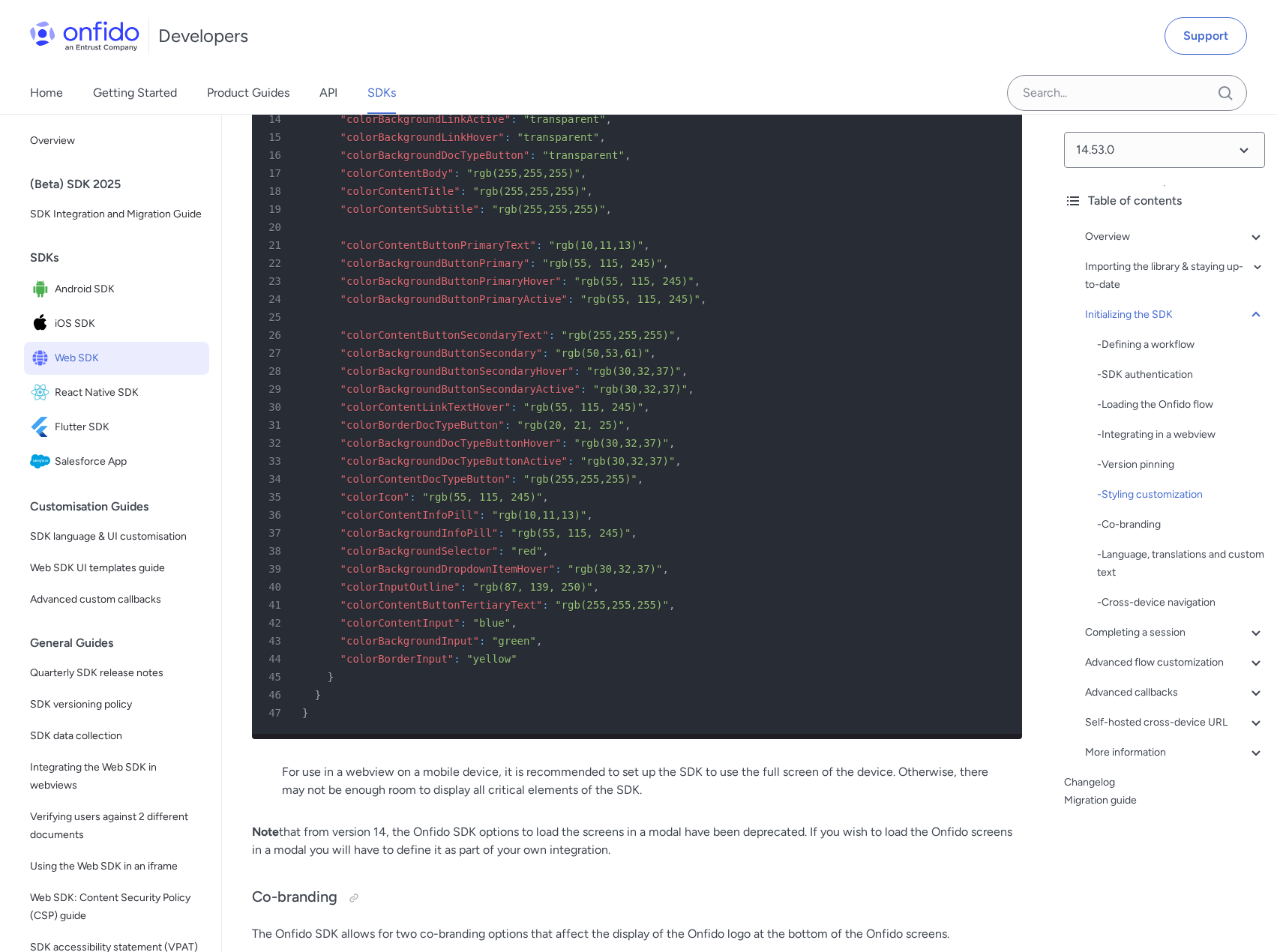
scroll to position [5701, 0]
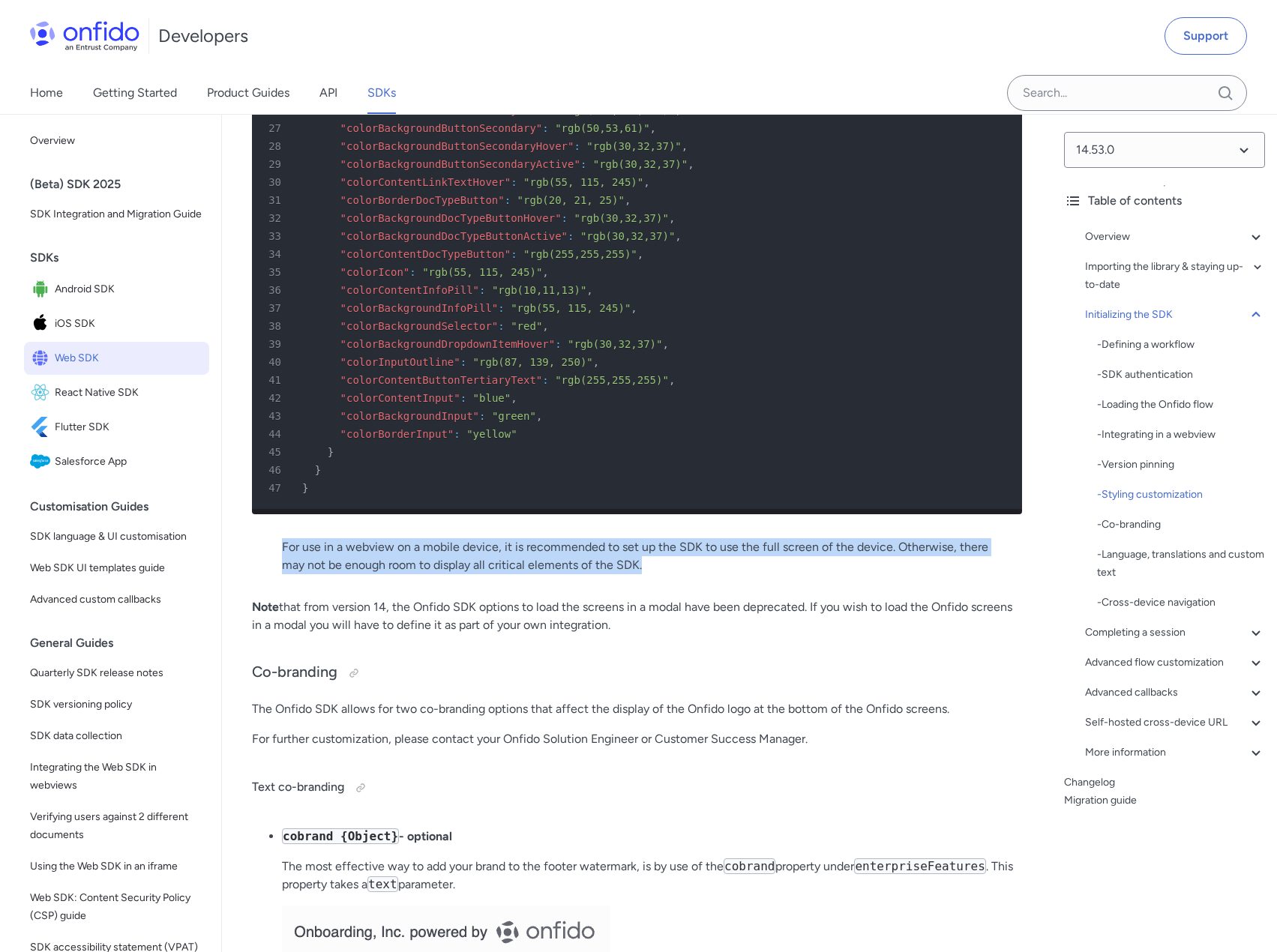
drag, startPoint x: 282, startPoint y: 624, endPoint x: 781, endPoint y: 638, distance: 499.2
click at [781, 574] on p "For use in a webview on a mobile device, it is recommended to set up the SDK to…" at bounding box center [637, 556] width 710 height 36
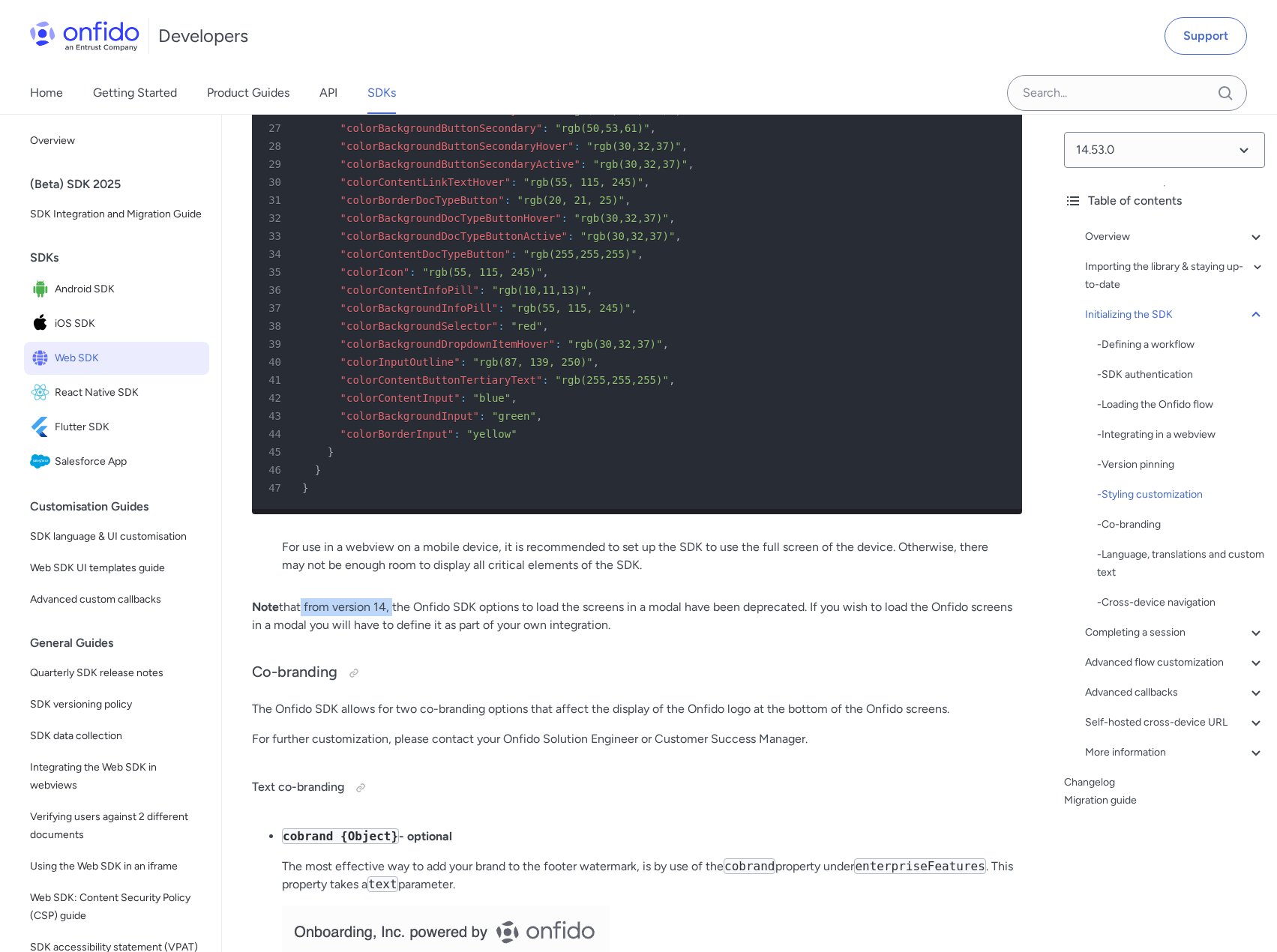
drag, startPoint x: 296, startPoint y: 687, endPoint x: 392, endPoint y: 684, distance: 96.0
click at [392, 634] on p "Note that from version 14, the Onfido SDK options to load the screens in a moda…" at bounding box center [637, 615] width 770 height 36
click at [438, 634] on p "Note that from version 14, the Onfido SDK options to load the screens in a moda…" at bounding box center [637, 615] width 770 height 36
drag, startPoint x: 408, startPoint y: 688, endPoint x: 738, endPoint y: 693, distance: 330.0
click at [738, 634] on p "Note that from version 14, the Onfido SDK options to load the screens in a moda…" at bounding box center [637, 615] width 770 height 36
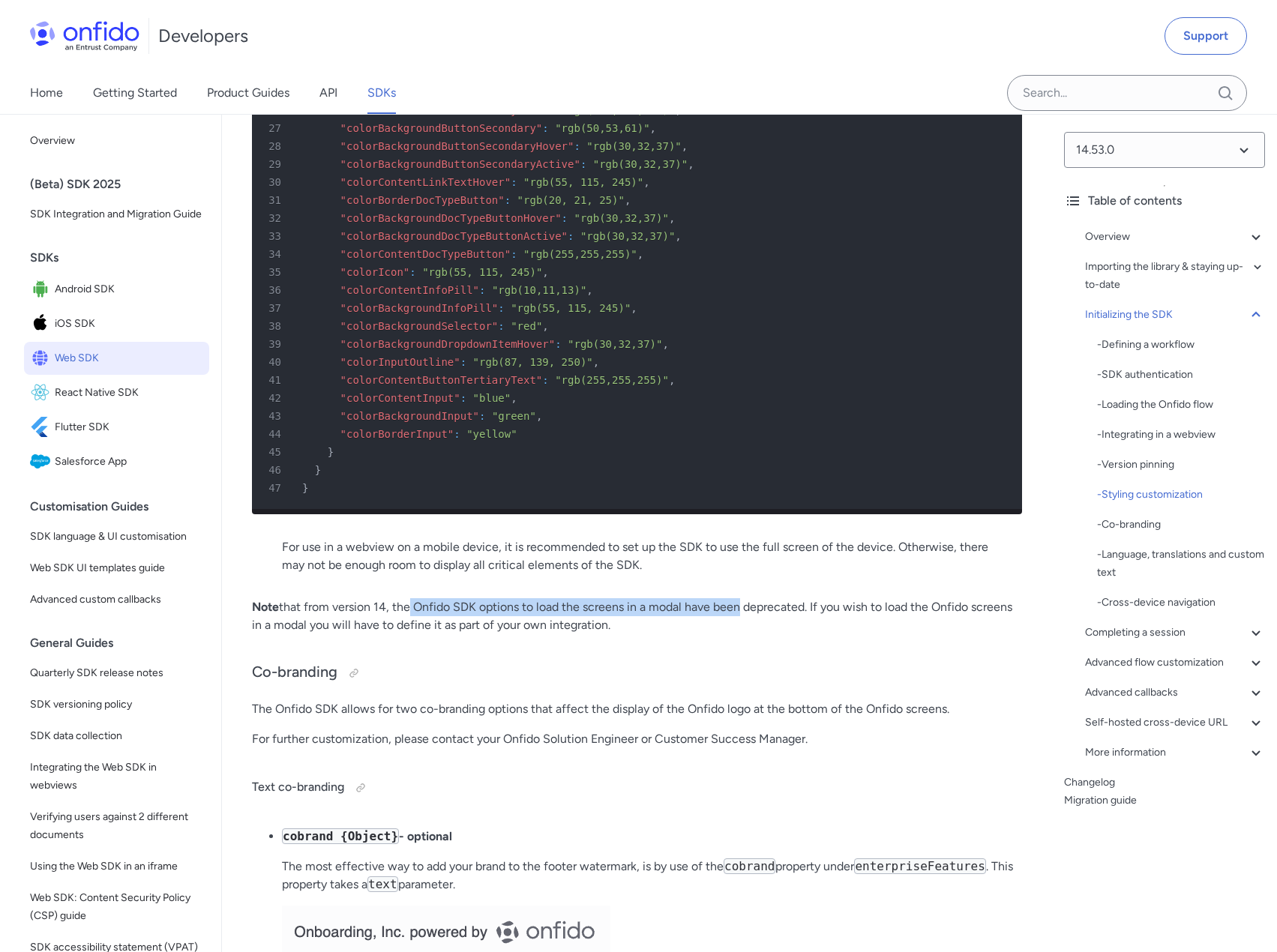
scroll to position [5851, 0]
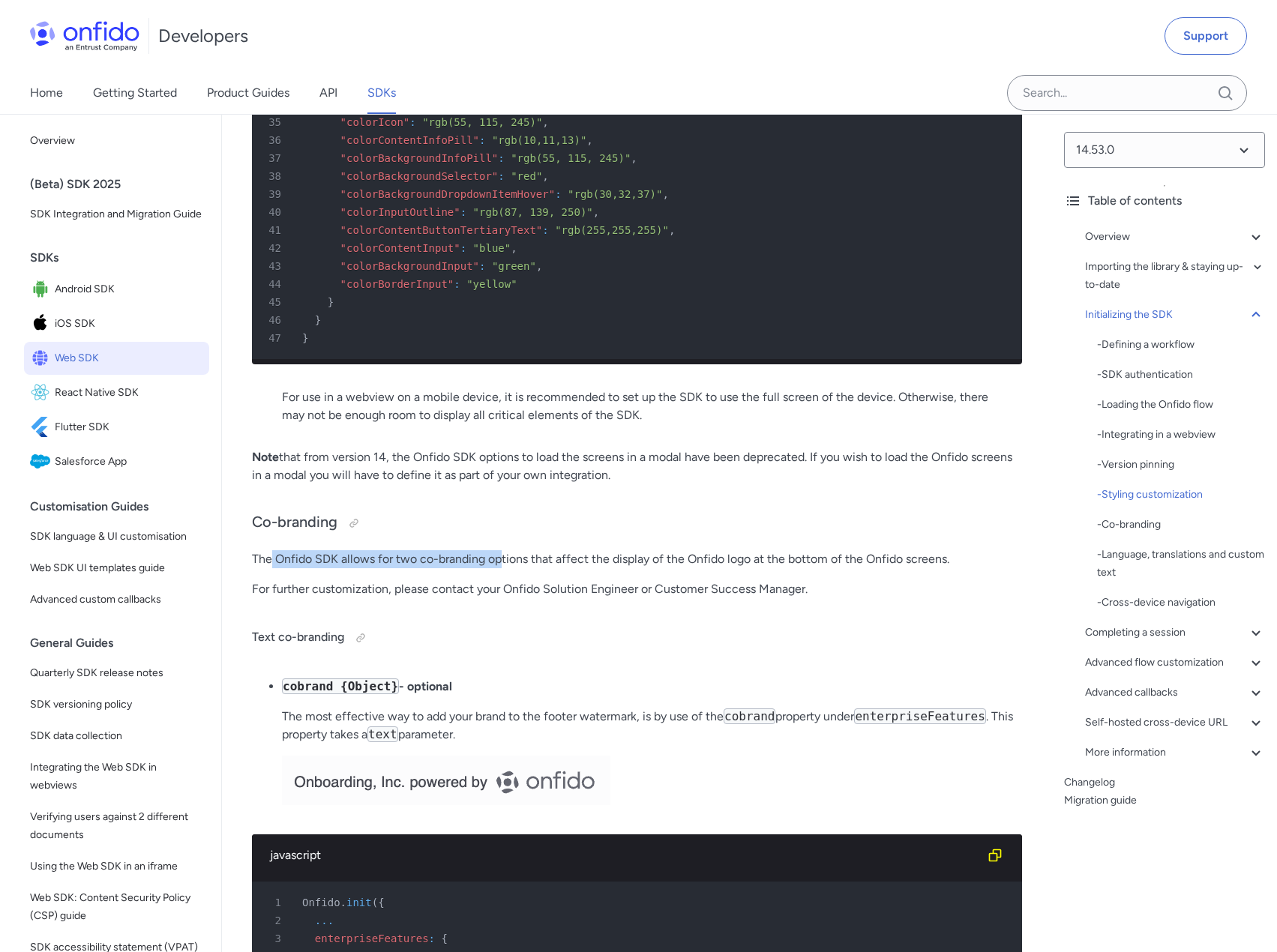
drag, startPoint x: 296, startPoint y: 639, endPoint x: 501, endPoint y: 644, distance: 205.1
click at [499, 568] on p "The Onfido SDK allows for two co-branding options that affect the display of th…" at bounding box center [637, 559] width 770 height 18
drag, startPoint x: 522, startPoint y: 644, endPoint x: 539, endPoint y: 644, distance: 17.0
click at [525, 568] on p "The Onfido SDK allows for two co-branding options that affect the display of th…" at bounding box center [637, 559] width 770 height 18
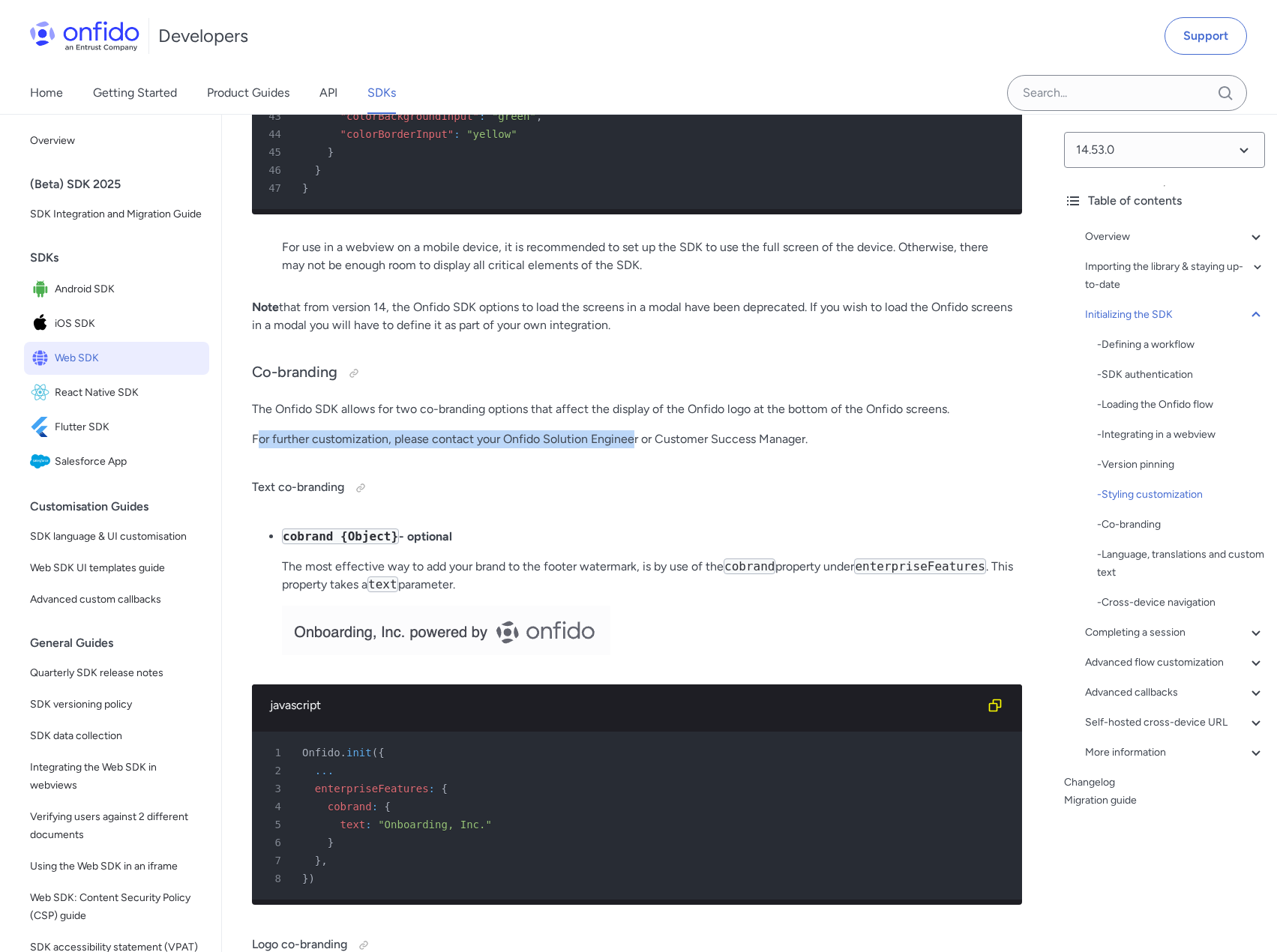
drag, startPoint x: 305, startPoint y: 516, endPoint x: 661, endPoint y: 517, distance: 356.0
click at [646, 448] on p "For further customization, please contact your Onfido Solution Engineer or Cust…" at bounding box center [637, 439] width 770 height 18
click at [669, 448] on p "For further customization, please contact your Onfido Solution Engineer or Cust…" at bounding box center [637, 439] width 770 height 18
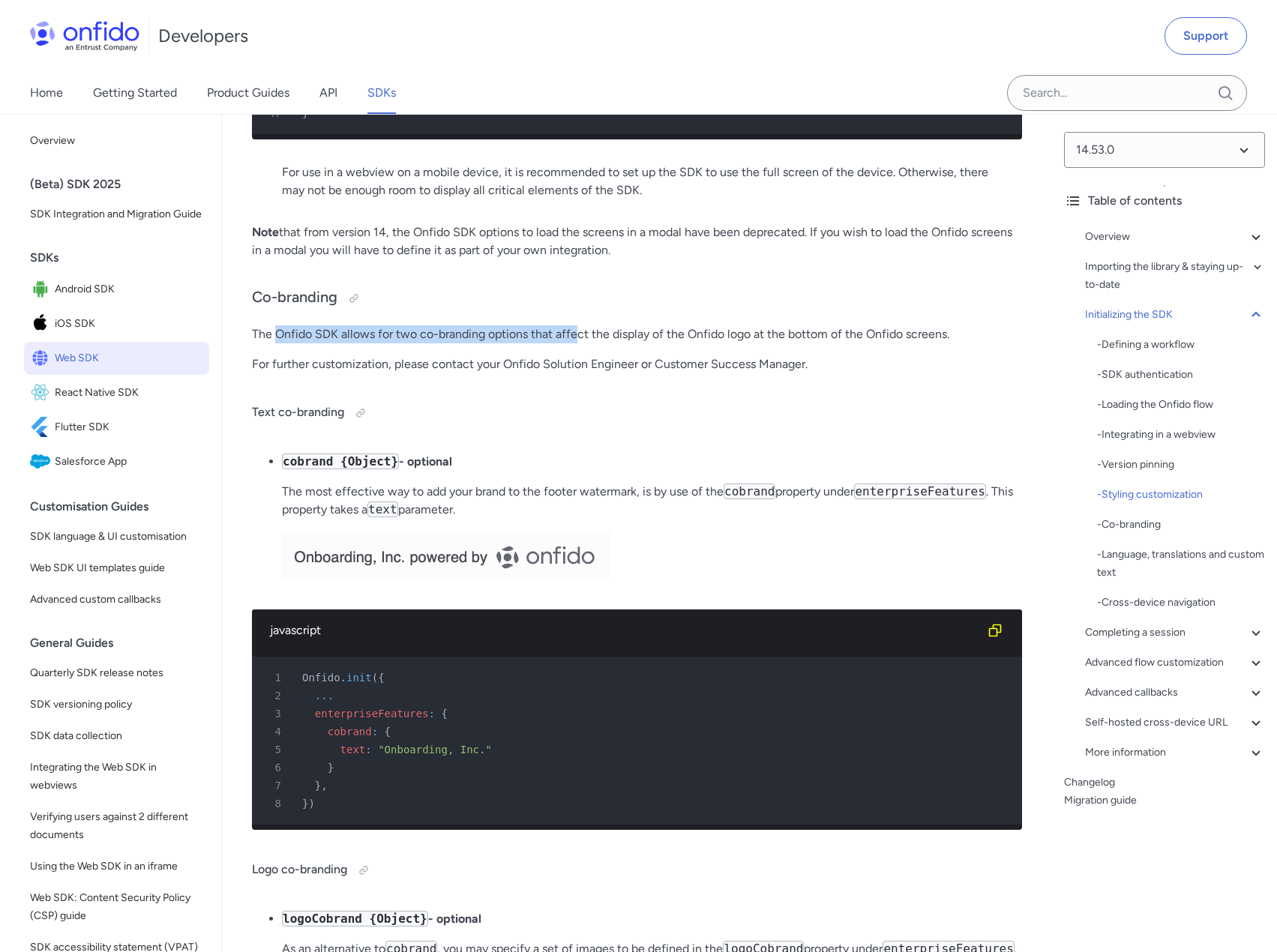
drag, startPoint x: 276, startPoint y: 418, endPoint x: 584, endPoint y: 415, distance: 308.0
click at [577, 343] on p "The Onfido SDK allows for two co-branding options that affect the display of th…" at bounding box center [637, 334] width 770 height 18
click at [592, 343] on p "The Onfido SDK allows for two co-branding options that affect the display of th…" at bounding box center [637, 334] width 770 height 18
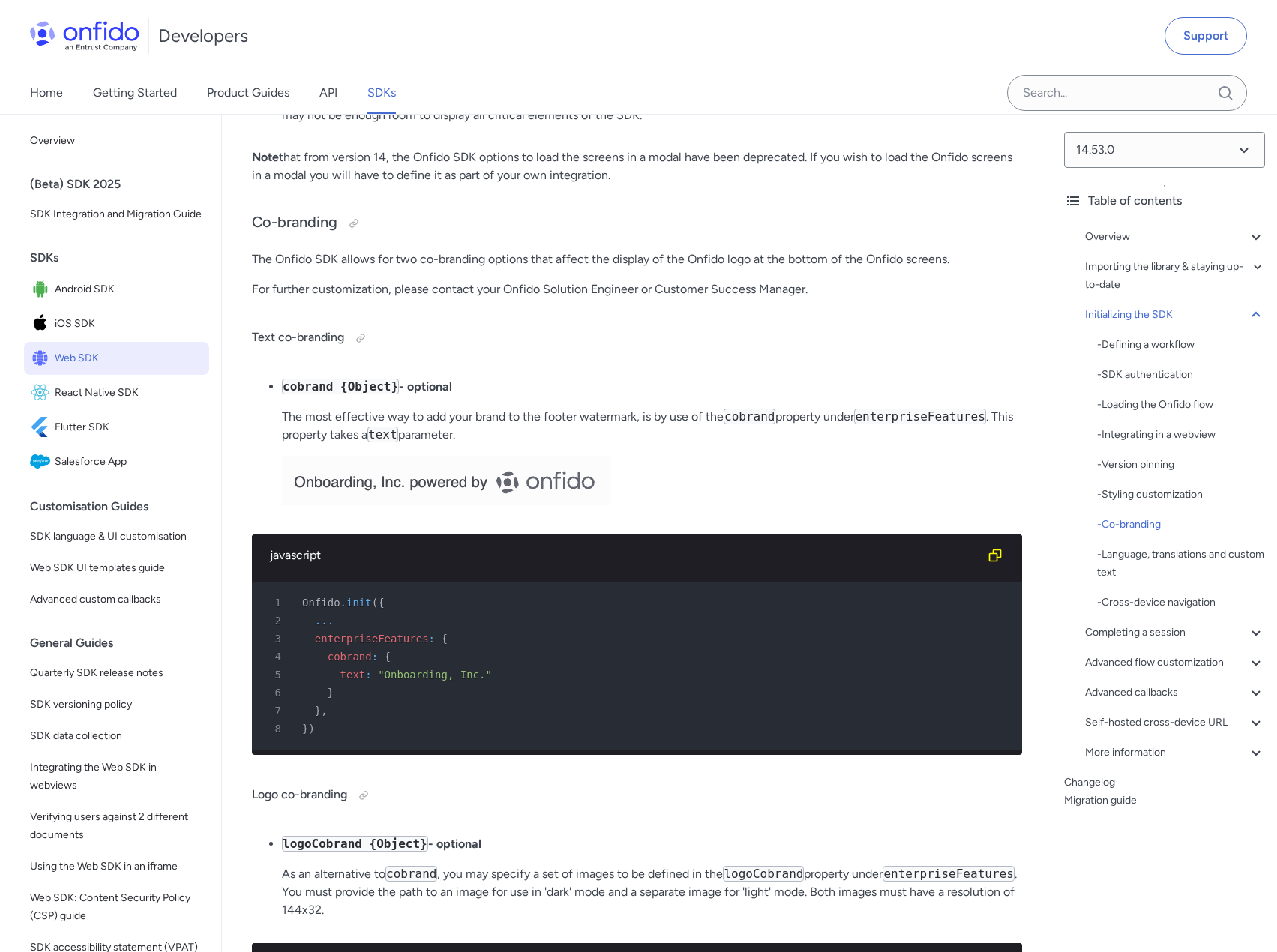
scroll to position [6225, 0]
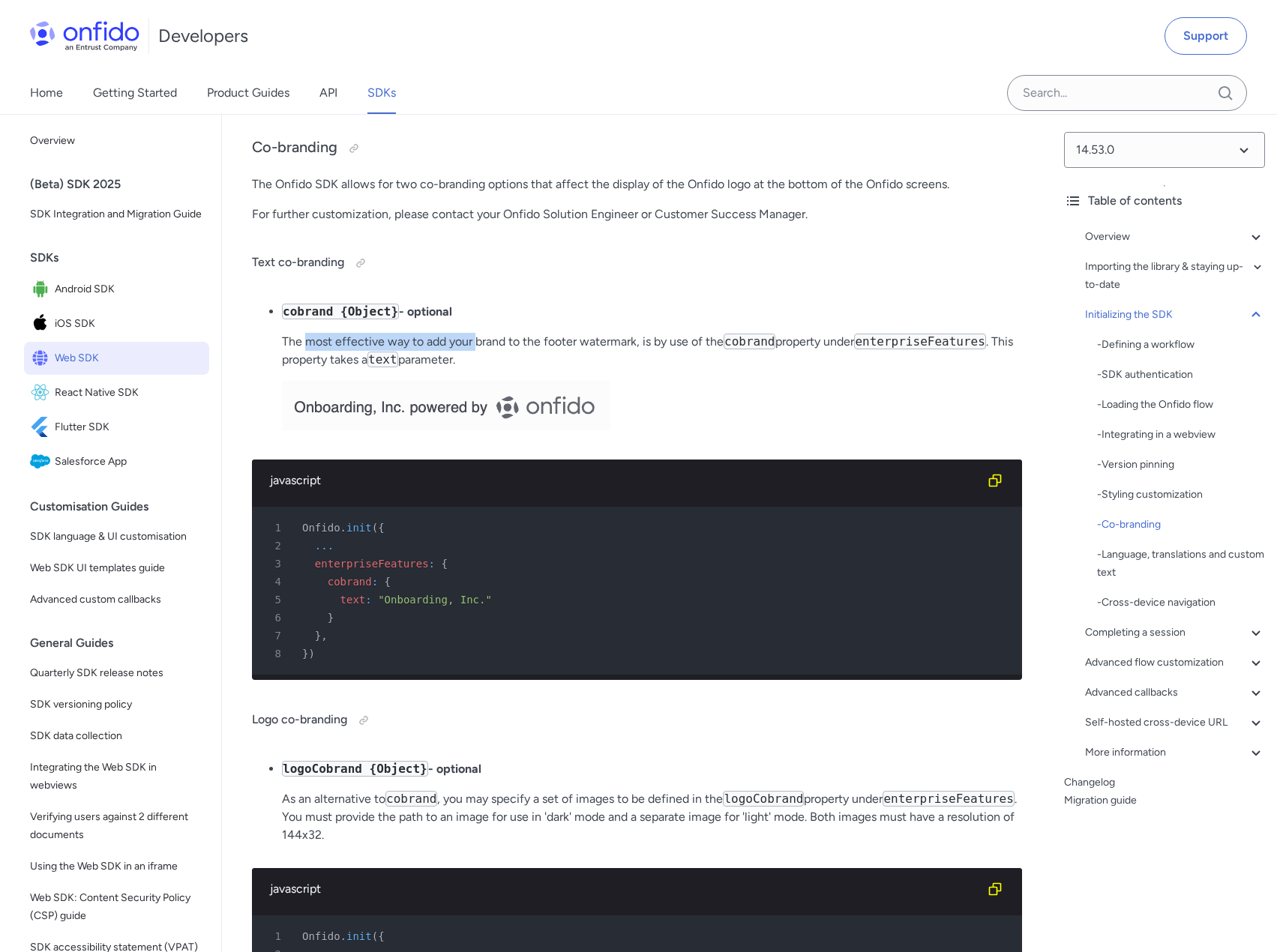
drag, startPoint x: 308, startPoint y: 422, endPoint x: 477, endPoint y: 425, distance: 169.0
click at [476, 369] on p "The most effective way to add your brand to the footer watermark, is by use of …" at bounding box center [652, 351] width 740 height 36
click at [520, 369] on p "The most effective way to add your brand to the footer watermark, is by use of …" at bounding box center [652, 351] width 740 height 36
drag, startPoint x: 259, startPoint y: 263, endPoint x: 702, endPoint y: 267, distance: 443.0
click at [702, 194] on p "The Onfido SDK allows for two co-branding options that affect the display of th…" at bounding box center [637, 184] width 770 height 18
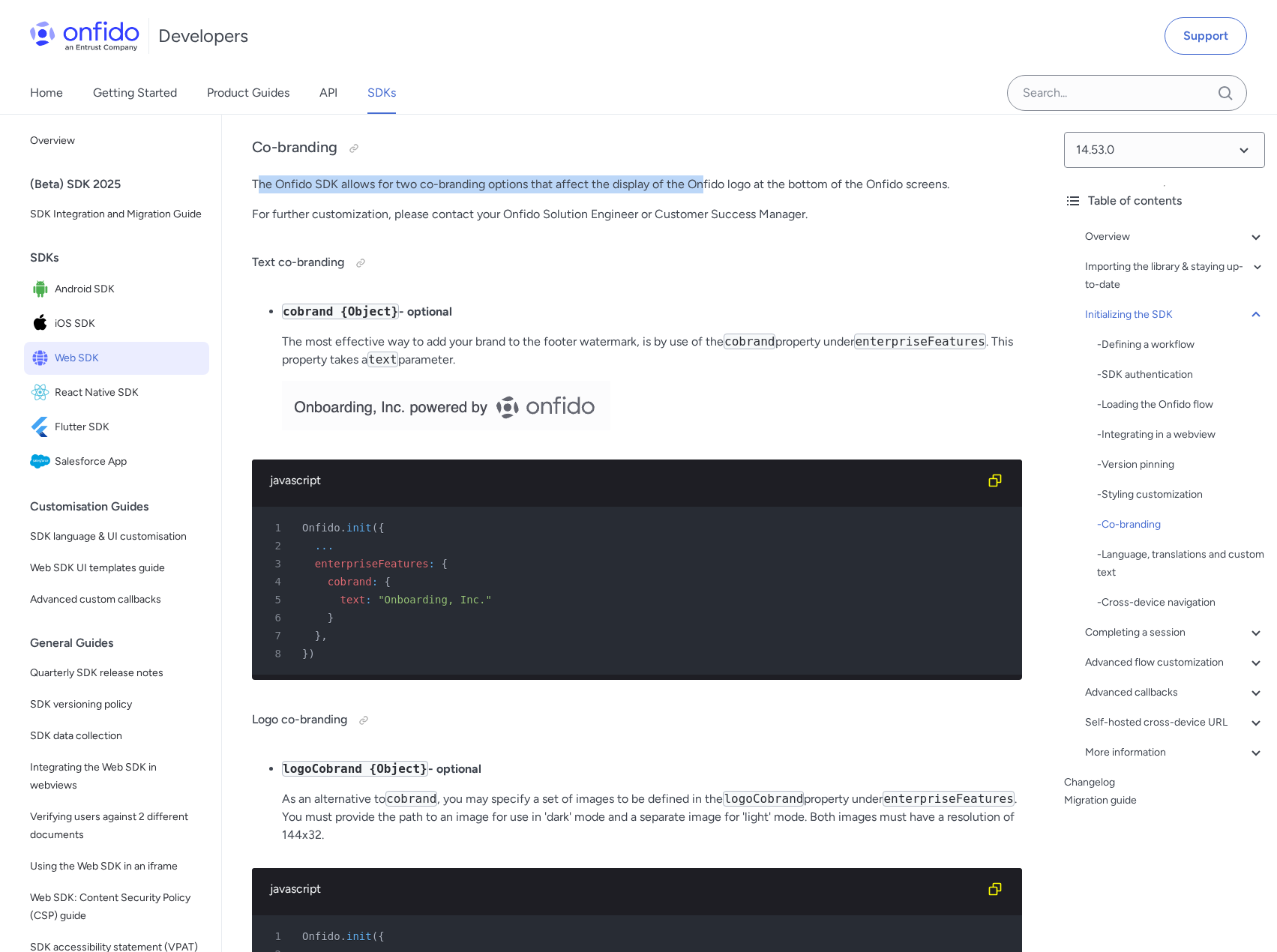
click at [576, 194] on p "The Onfido SDK allows for two co-branding options that affect the display of th…" at bounding box center [637, 184] width 770 height 18
drag, startPoint x: 541, startPoint y: 263, endPoint x: 864, endPoint y: 262, distance: 323.0
click at [863, 194] on p "The Onfido SDK allows for two co-branding options that affect the display of th…" at bounding box center [637, 184] width 770 height 18
click at [870, 194] on p "The Onfido SDK allows for two co-branding options that affect the display of th…" at bounding box center [637, 184] width 770 height 18
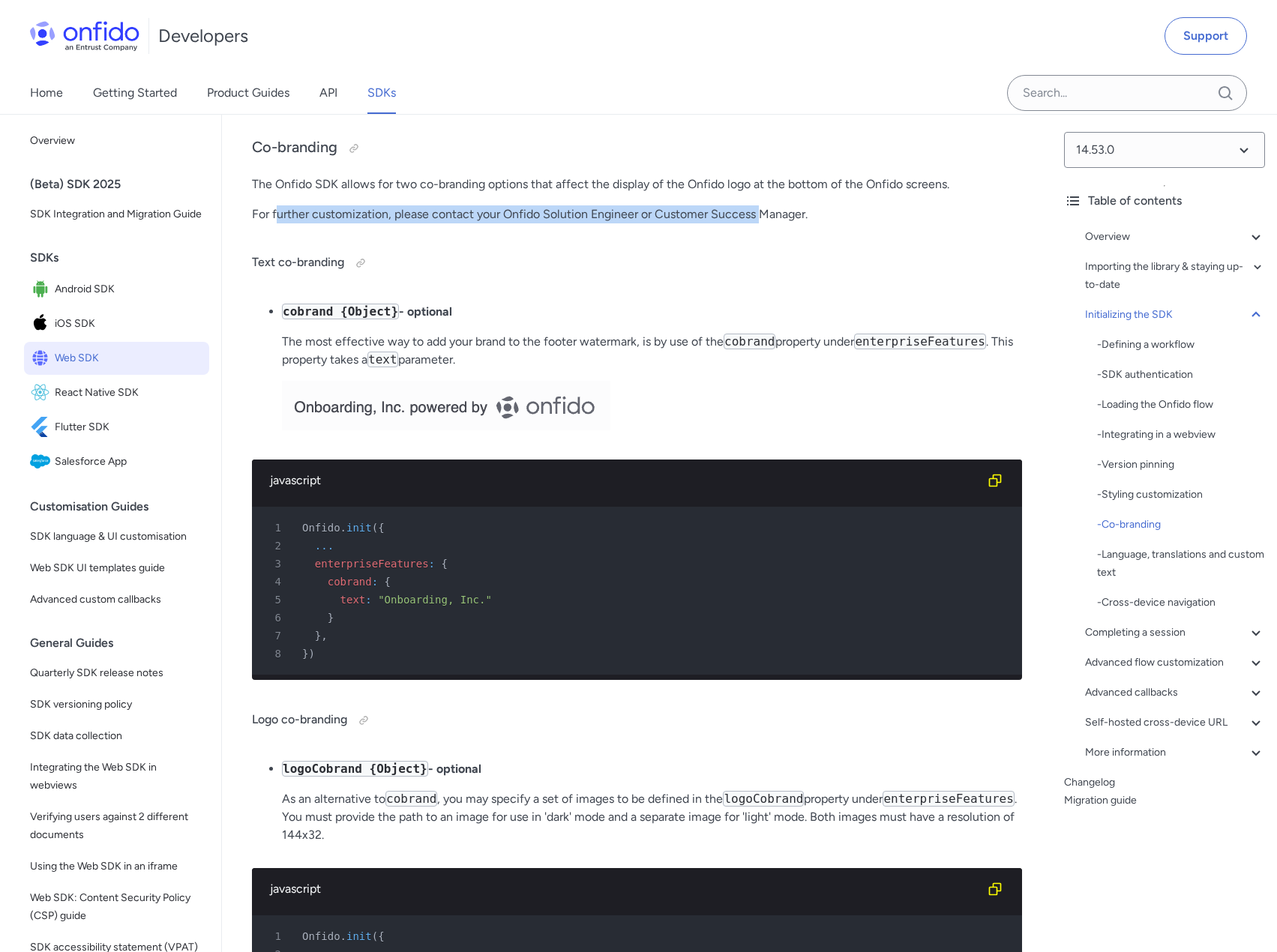
drag, startPoint x: 279, startPoint y: 293, endPoint x: 769, endPoint y: 286, distance: 490.0
click at [767, 224] on p "For further customization, please contact your Onfido Solution Engineer or Cust…" at bounding box center [637, 214] width 770 height 18
click at [787, 224] on p "For further customization, please contact your Onfido Solution Engineer or Cust…" at bounding box center [637, 214] width 770 height 18
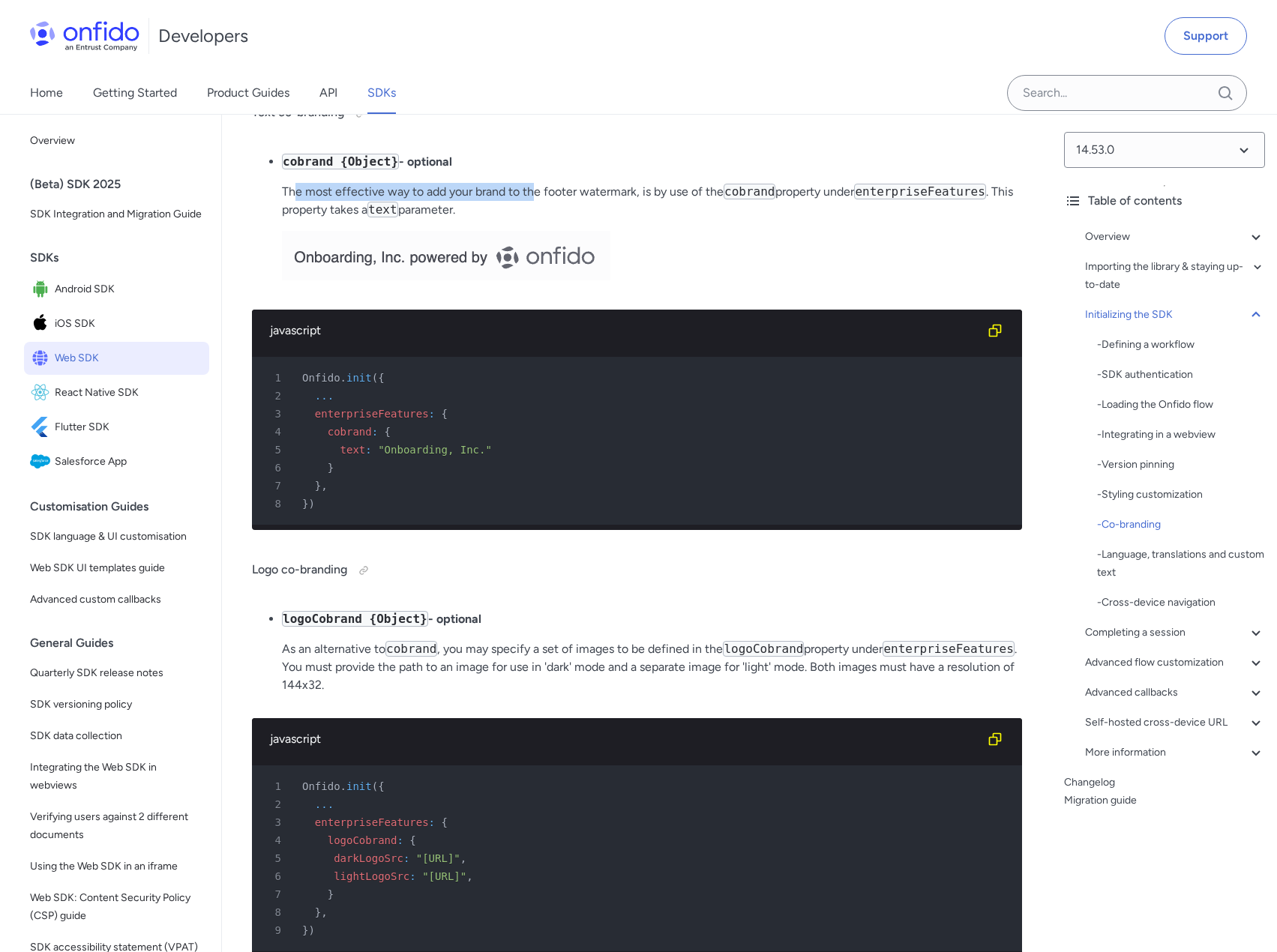
drag, startPoint x: 294, startPoint y: 270, endPoint x: 546, endPoint y: 263, distance: 252.1
click at [541, 219] on p "The most effective way to add your brand to the footer watermark, is by use of …" at bounding box center [652, 200] width 740 height 36
click at [559, 219] on p "The most effective way to add your brand to the footer watermark, is by use of …" at bounding box center [652, 200] width 740 height 36
drag, startPoint x: 572, startPoint y: 269, endPoint x: 740, endPoint y: 271, distance: 168.0
click at [713, 219] on p "The most effective way to add your brand to the footer watermark, is by use of …" at bounding box center [652, 200] width 740 height 36
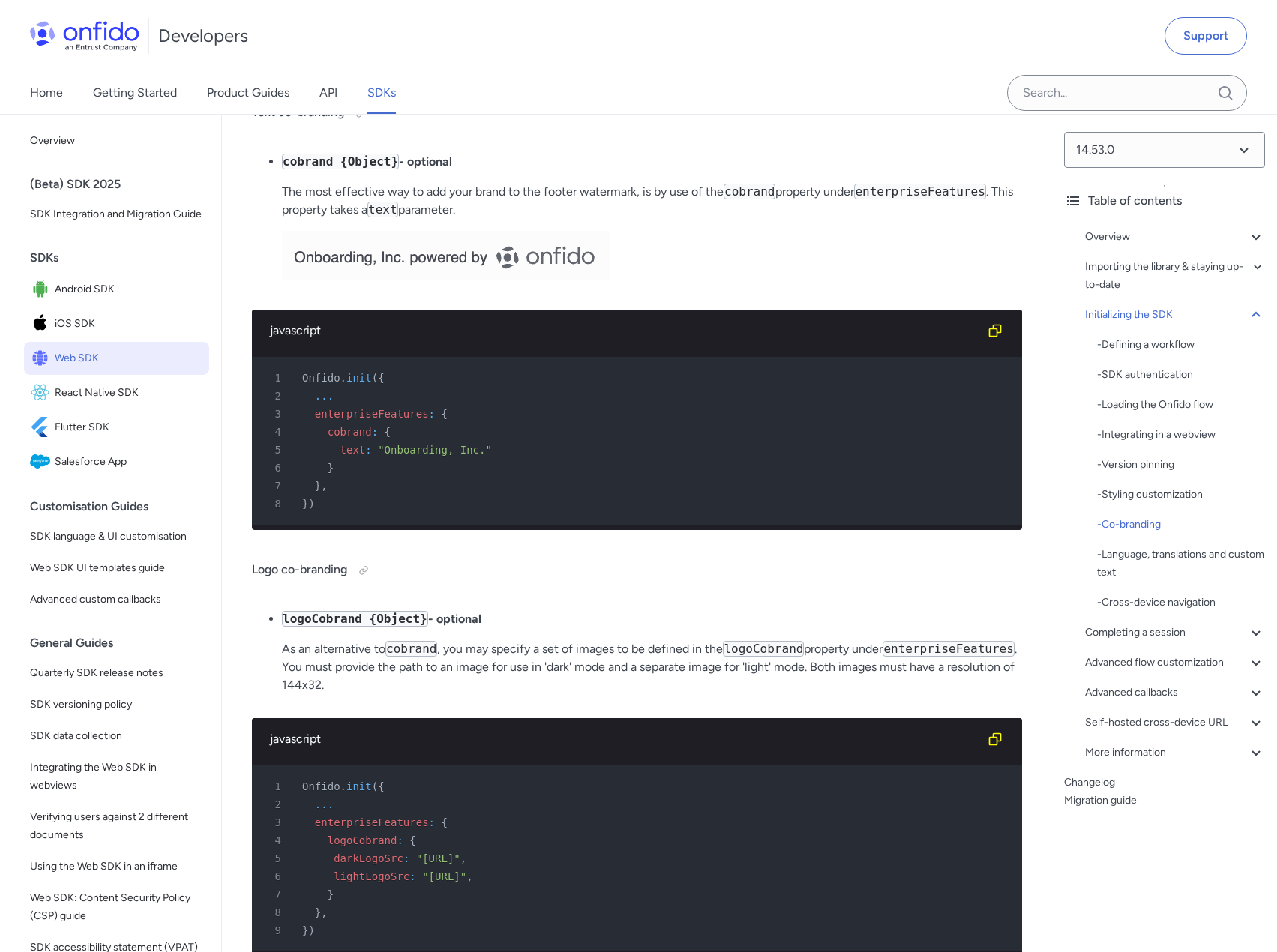
click at [806, 219] on p "The most effective way to add your brand to the footer watermark, is by use of …" at bounding box center [652, 200] width 740 height 36
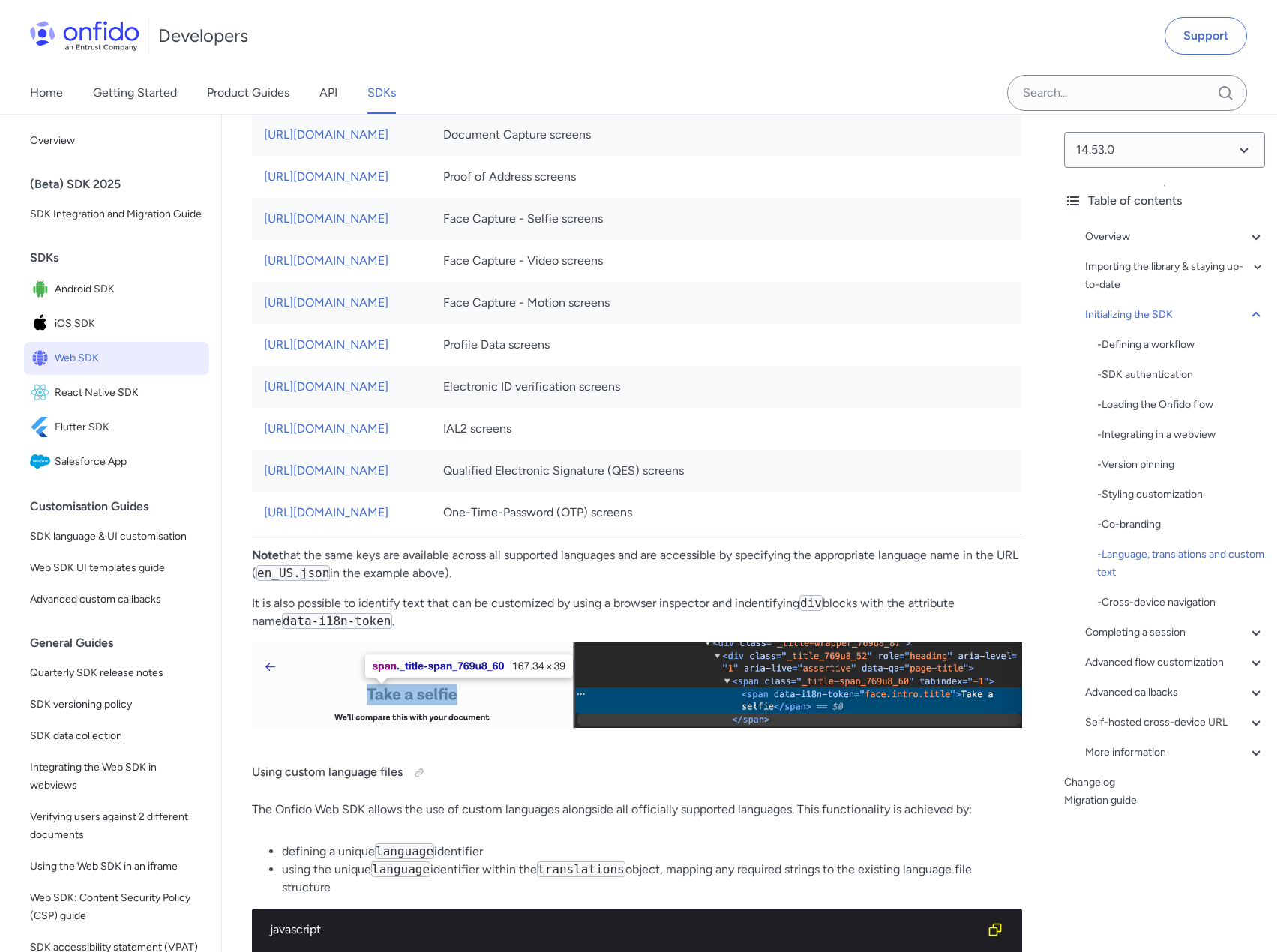
scroll to position [8998, 0]
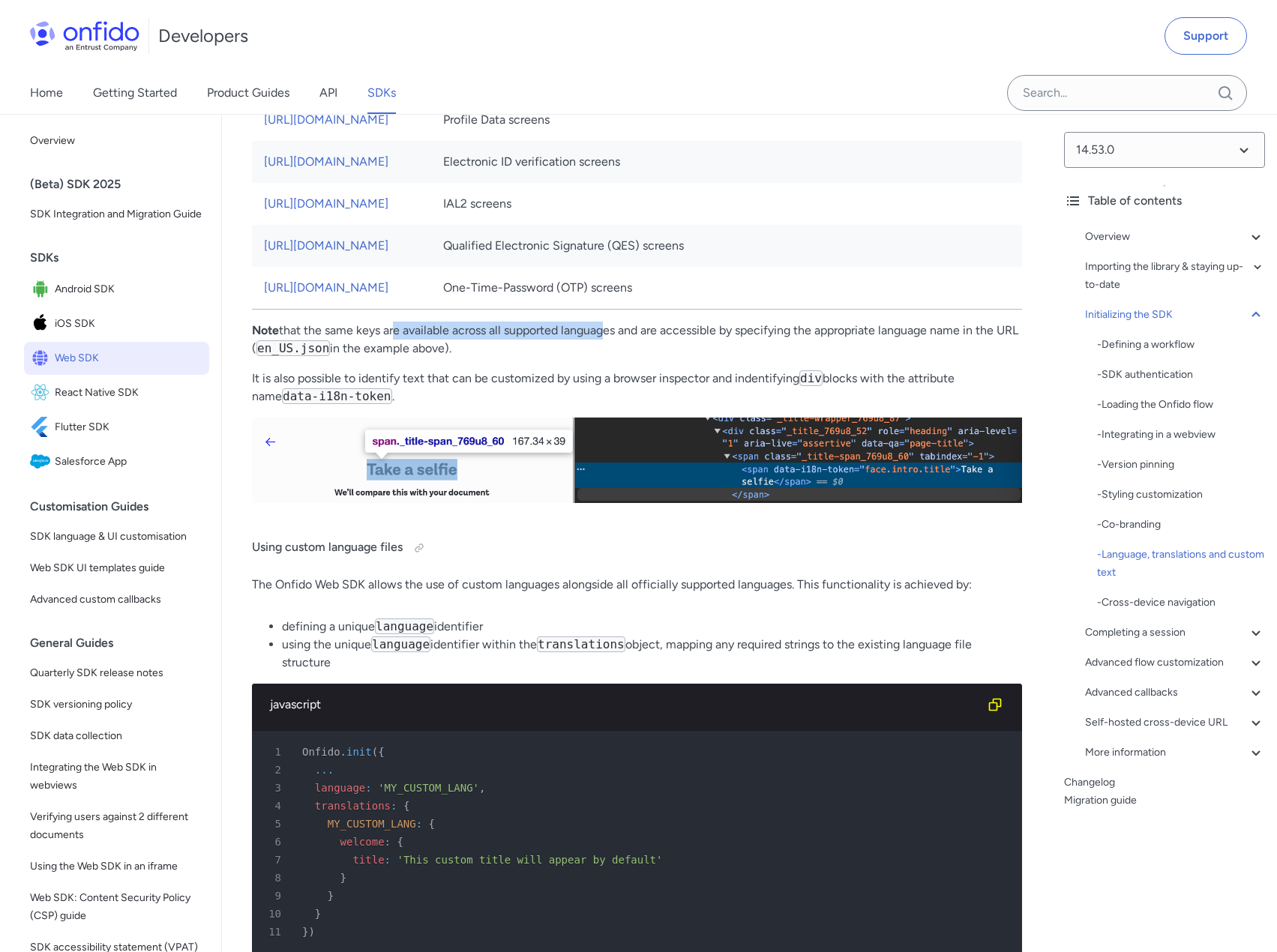
drag, startPoint x: 389, startPoint y: 482, endPoint x: 609, endPoint y: 489, distance: 220.1
click at [608, 357] on p "Note that the same keys are available across all supported languages and are ac…" at bounding box center [637, 339] width 770 height 36
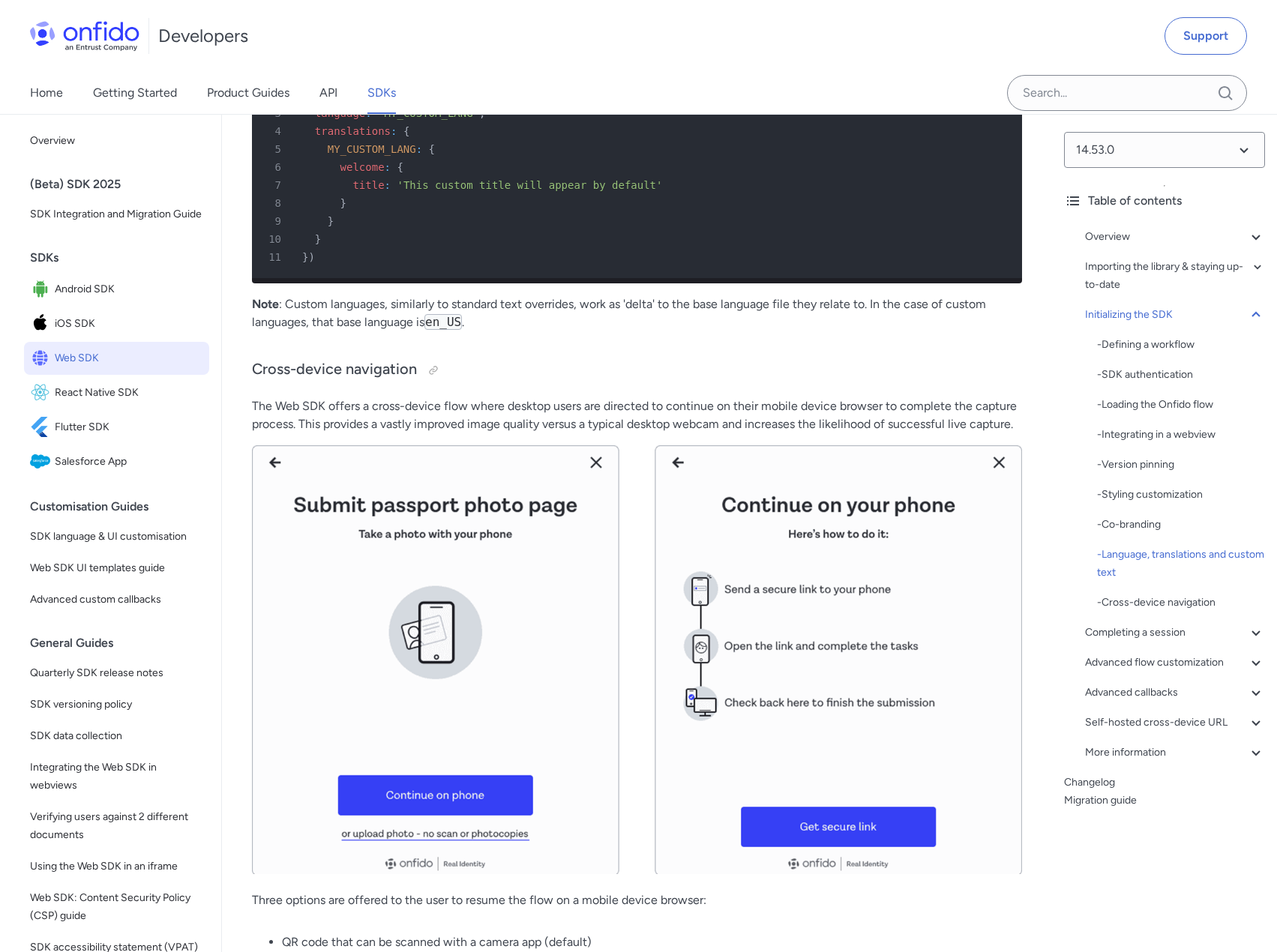
scroll to position [9898, 0]
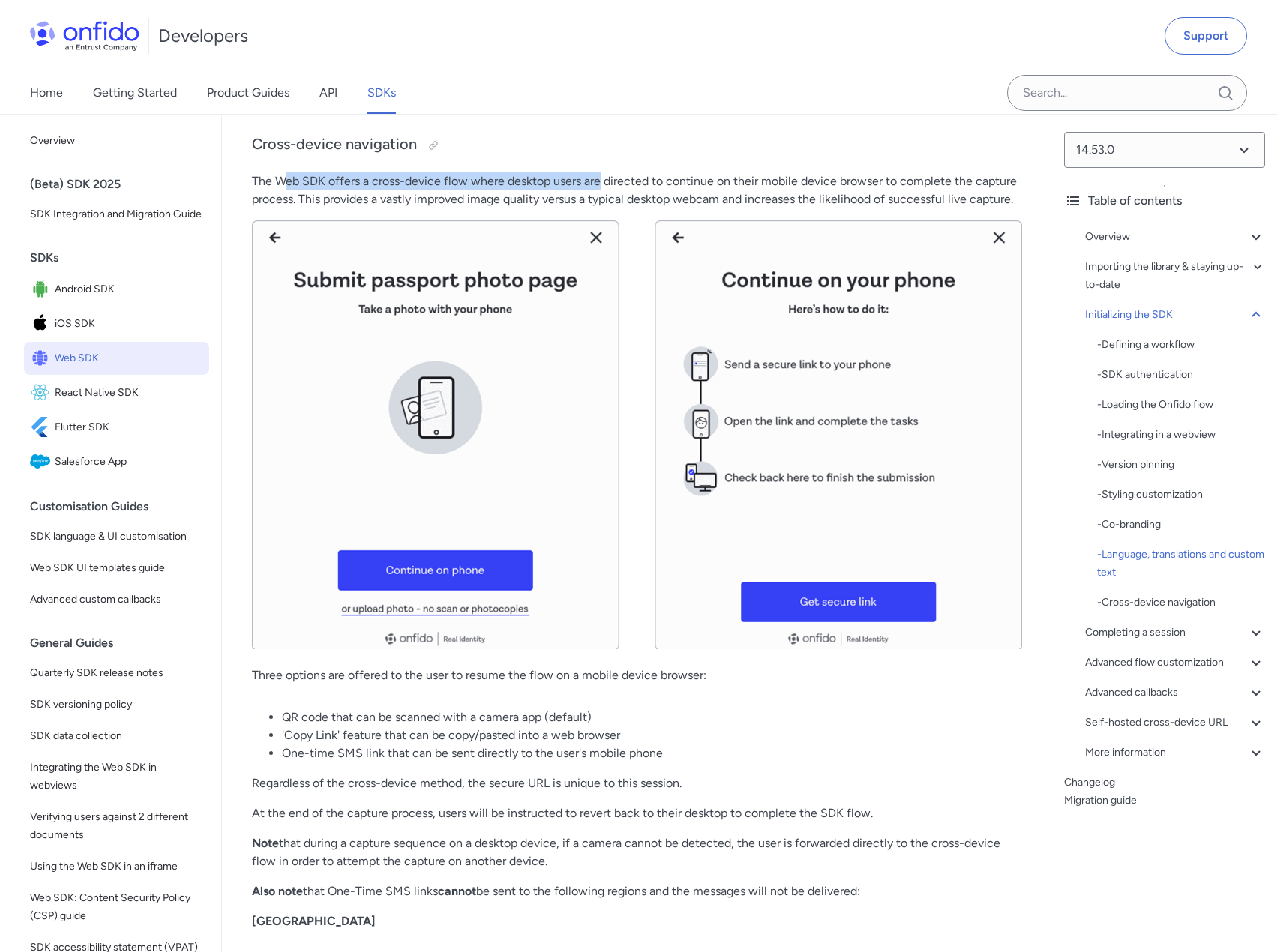
drag, startPoint x: 284, startPoint y: 337, endPoint x: 600, endPoint y: 336, distance: 316.0
click at [600, 208] on p "The Web SDK offers a cross-device flow where desktop users are directed to cont…" at bounding box center [637, 190] width 770 height 36
click at [638, 208] on p "The Web SDK offers a cross-device flow where desktop users are directed to cont…" at bounding box center [637, 190] width 770 height 36
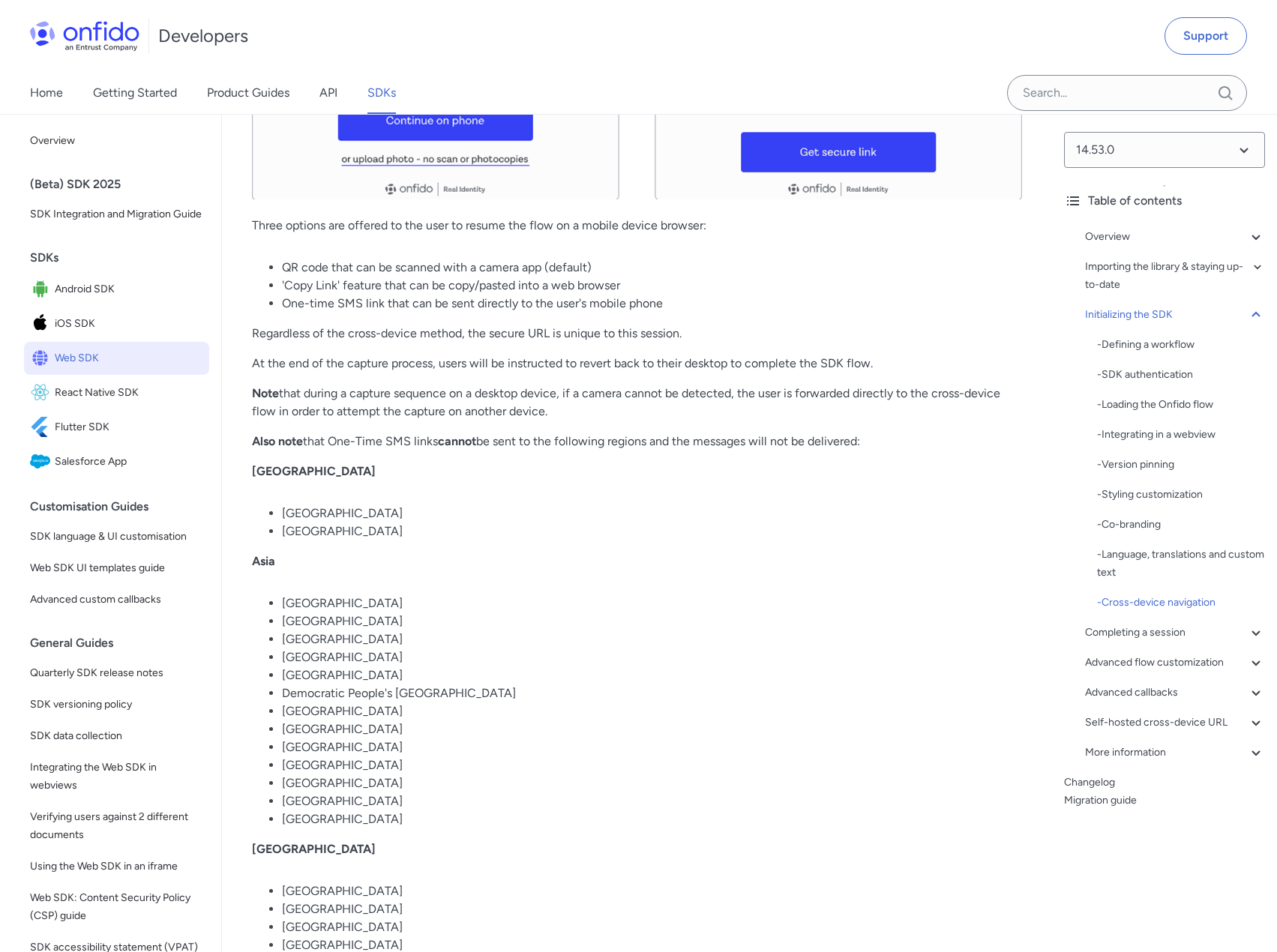
scroll to position [10422, 0]
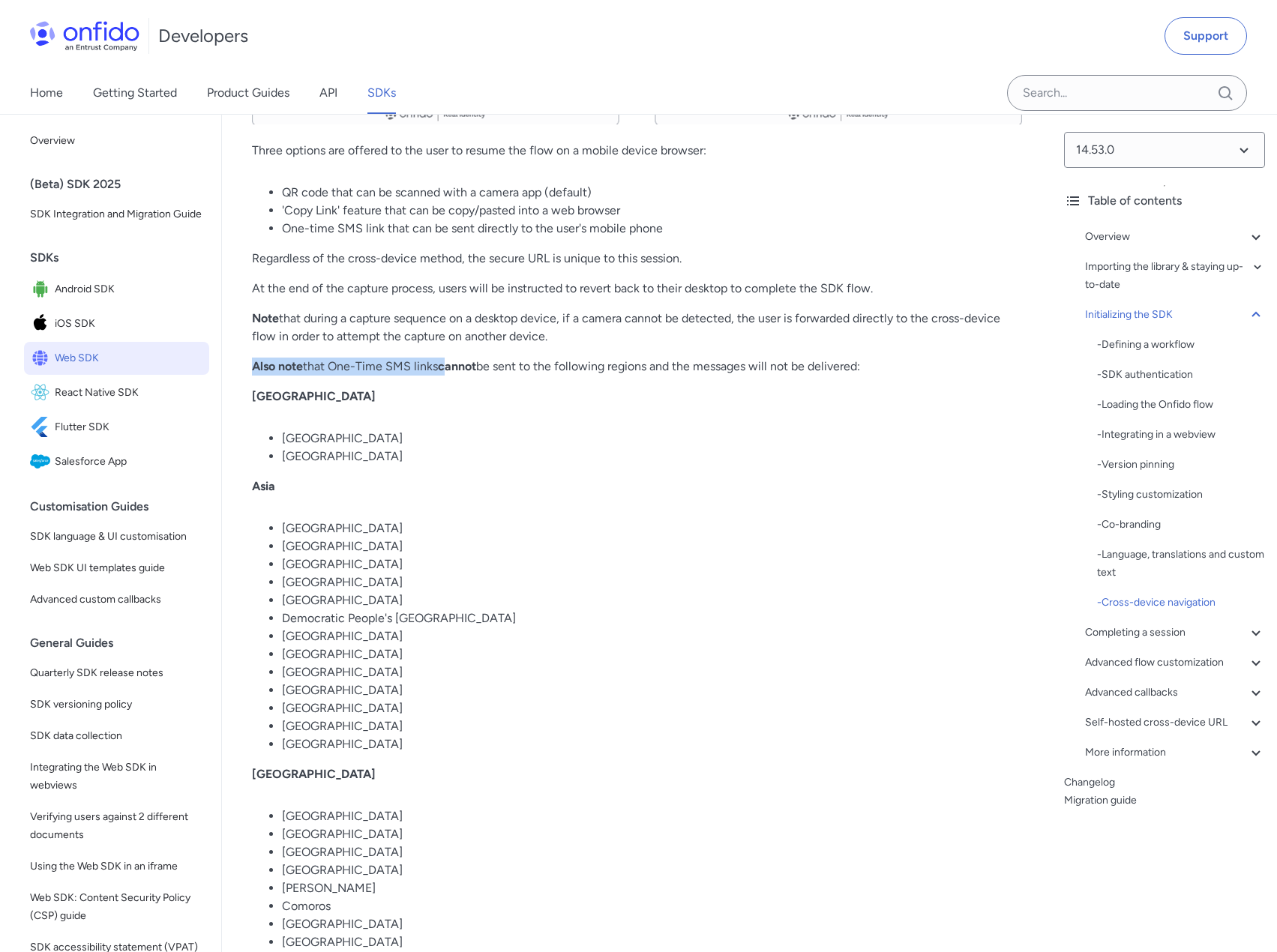
drag, startPoint x: 255, startPoint y: 518, endPoint x: 458, endPoint y: 507, distance: 203.3
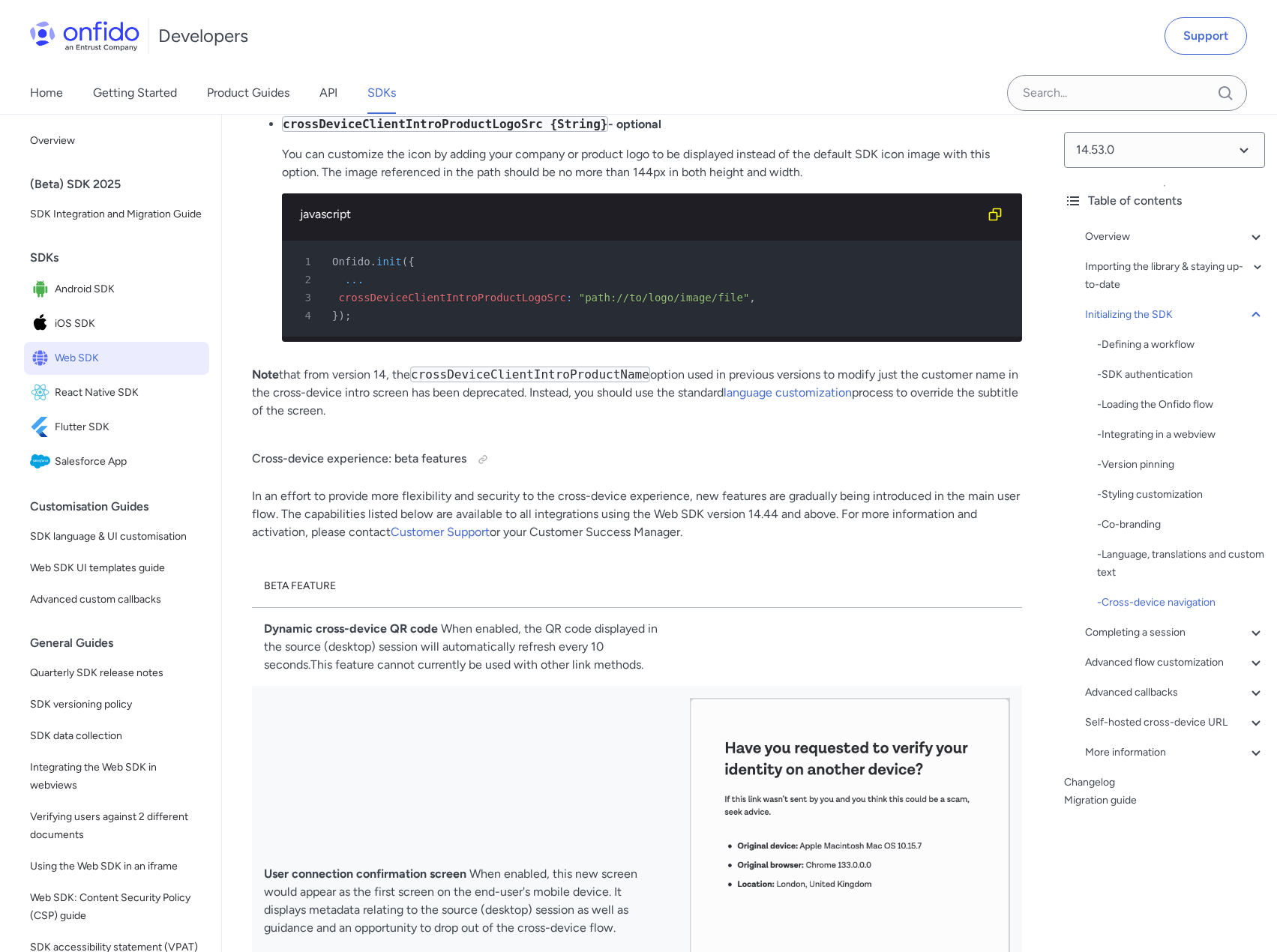
scroll to position [12744, 0]
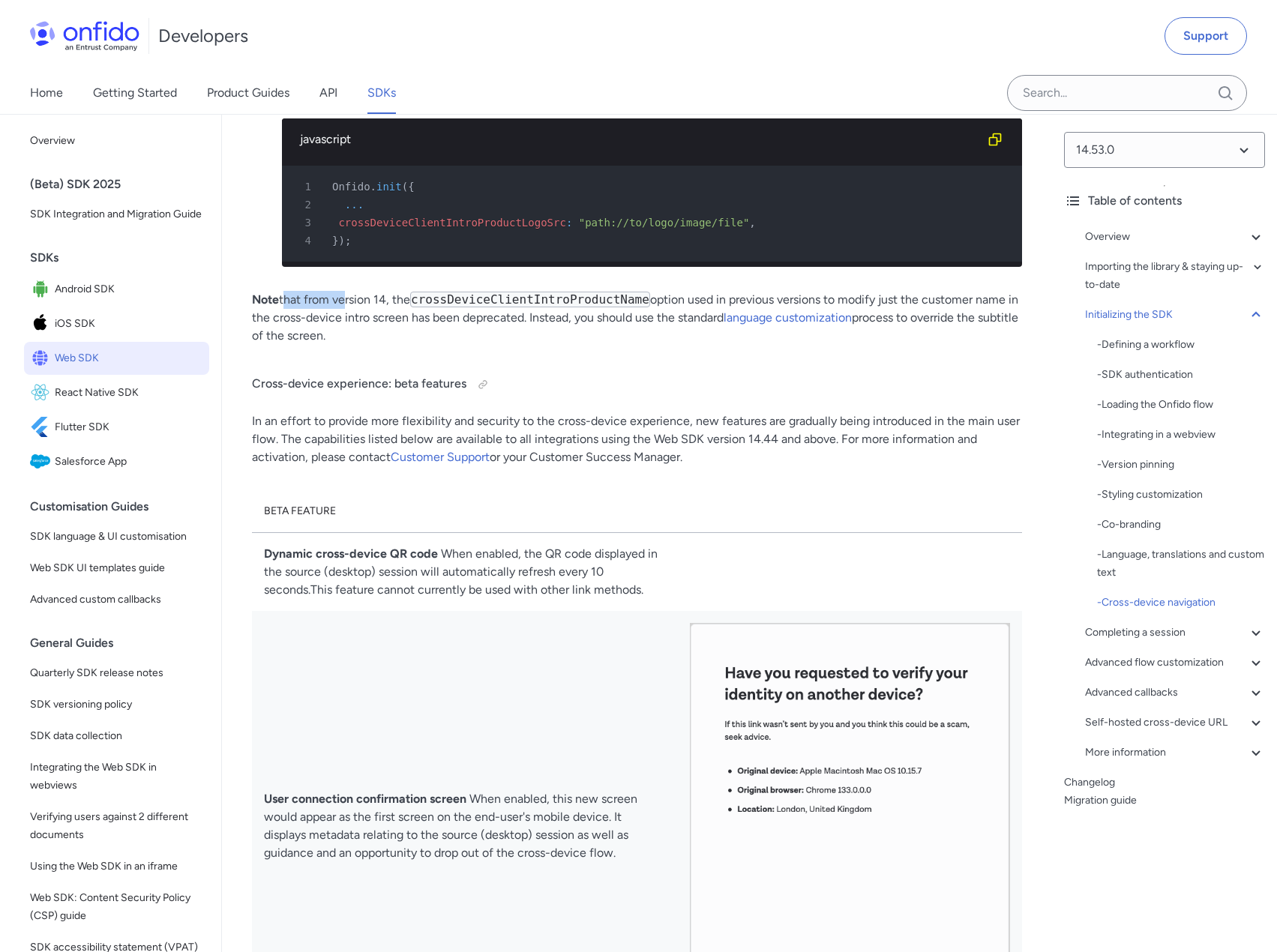
drag, startPoint x: 283, startPoint y: 510, endPoint x: 346, endPoint y: 518, distance: 63.5
click at [345, 345] on p "Note that from version 14, the crossDeviceClientIntroProductName option used in…" at bounding box center [637, 318] width 770 height 54
click at [346, 345] on p "Note that from version 14, the crossDeviceClientIntroProductName option used in…" at bounding box center [637, 318] width 770 height 54
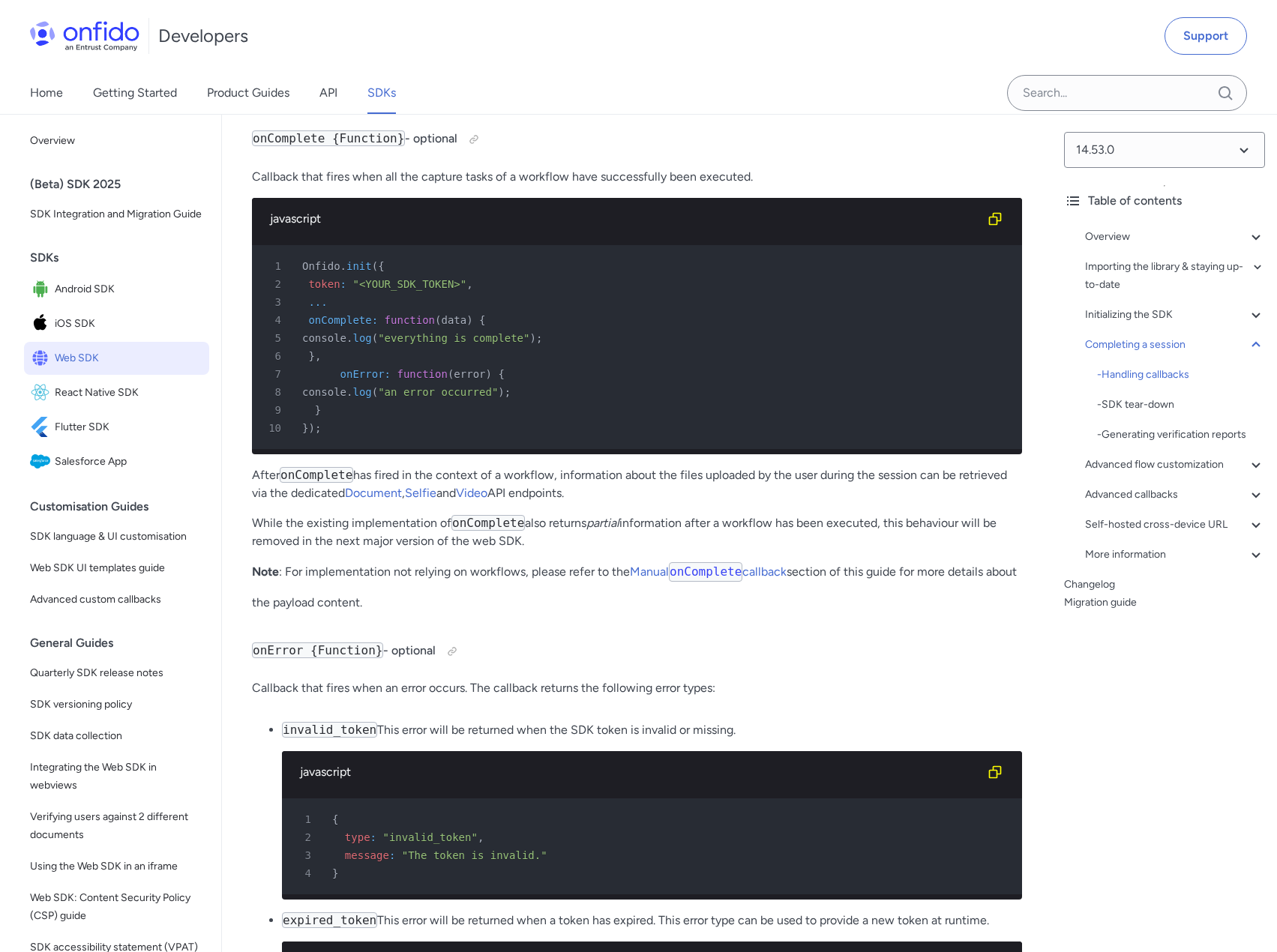
scroll to position [14693, 0]
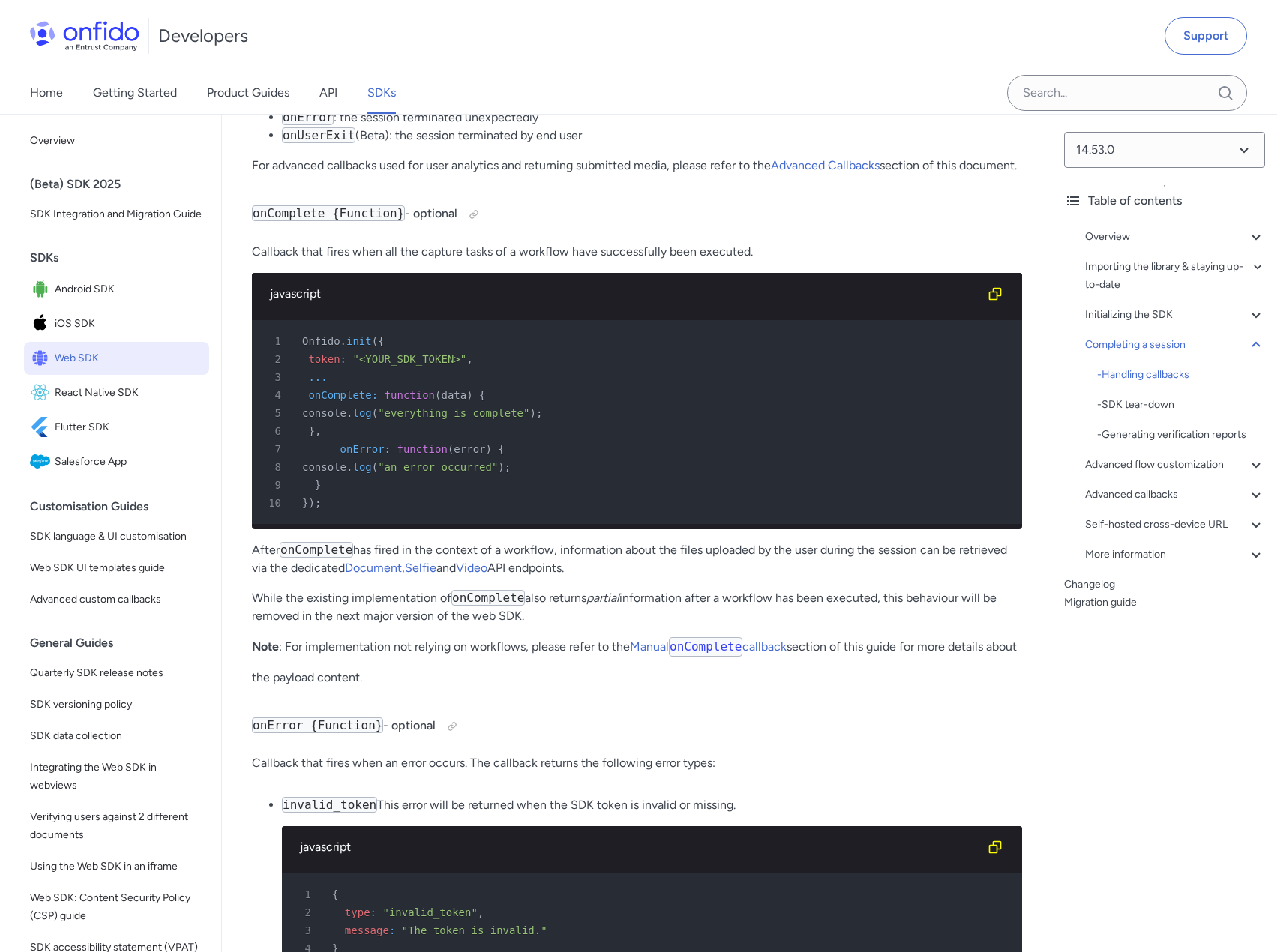
drag, startPoint x: 300, startPoint y: 267, endPoint x: 509, endPoint y: 264, distance: 209.0
click at [501, 67] on p "When the Onfido SDK session will conclude, one of two callback functions may be…" at bounding box center [637, 57] width 770 height 18
click at [509, 67] on p "When the Onfido SDK session will conclude, one of two callback functions may be…" at bounding box center [637, 57] width 770 height 18
drag, startPoint x: 372, startPoint y: 310, endPoint x: 495, endPoint y: 306, distance: 123.1
click at [495, 108] on li "onComplete : the session was successful" at bounding box center [652, 100] width 740 height 18
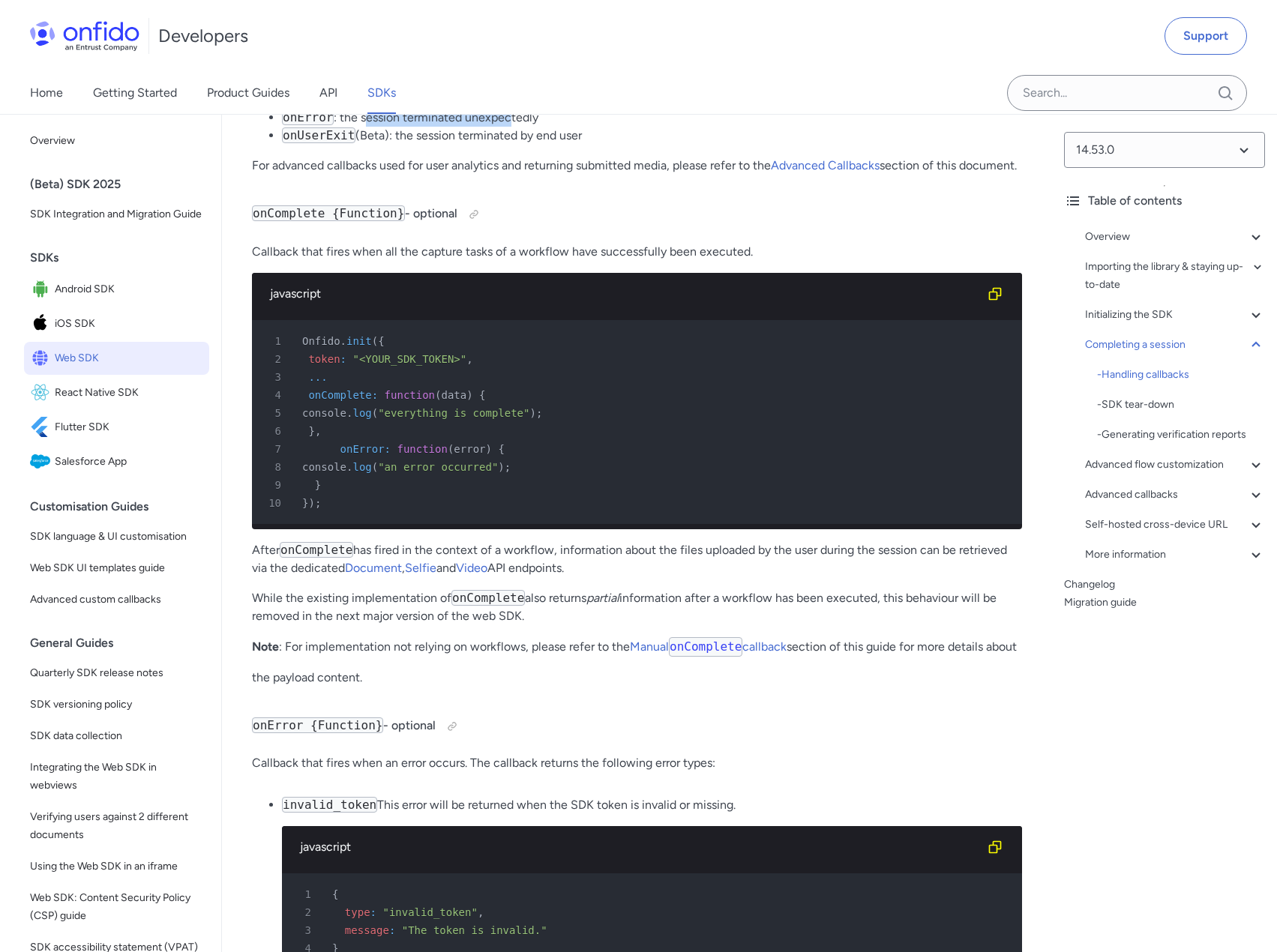
drag, startPoint x: 363, startPoint y: 329, endPoint x: 506, endPoint y: 329, distance: 143.0
click at [506, 127] on li "onError : the session terminated unexpectedly" at bounding box center [652, 117] width 740 height 18
click at [449, 144] on li "onUserExit (Beta): the session terminated by end user" at bounding box center [652, 136] width 740 height 18
drag, startPoint x: 396, startPoint y: 346, endPoint x: 534, endPoint y: 345, distance: 138.0
click at [534, 144] on li "onUserExit (Beta): the session terminated by end user" at bounding box center [652, 136] width 740 height 18
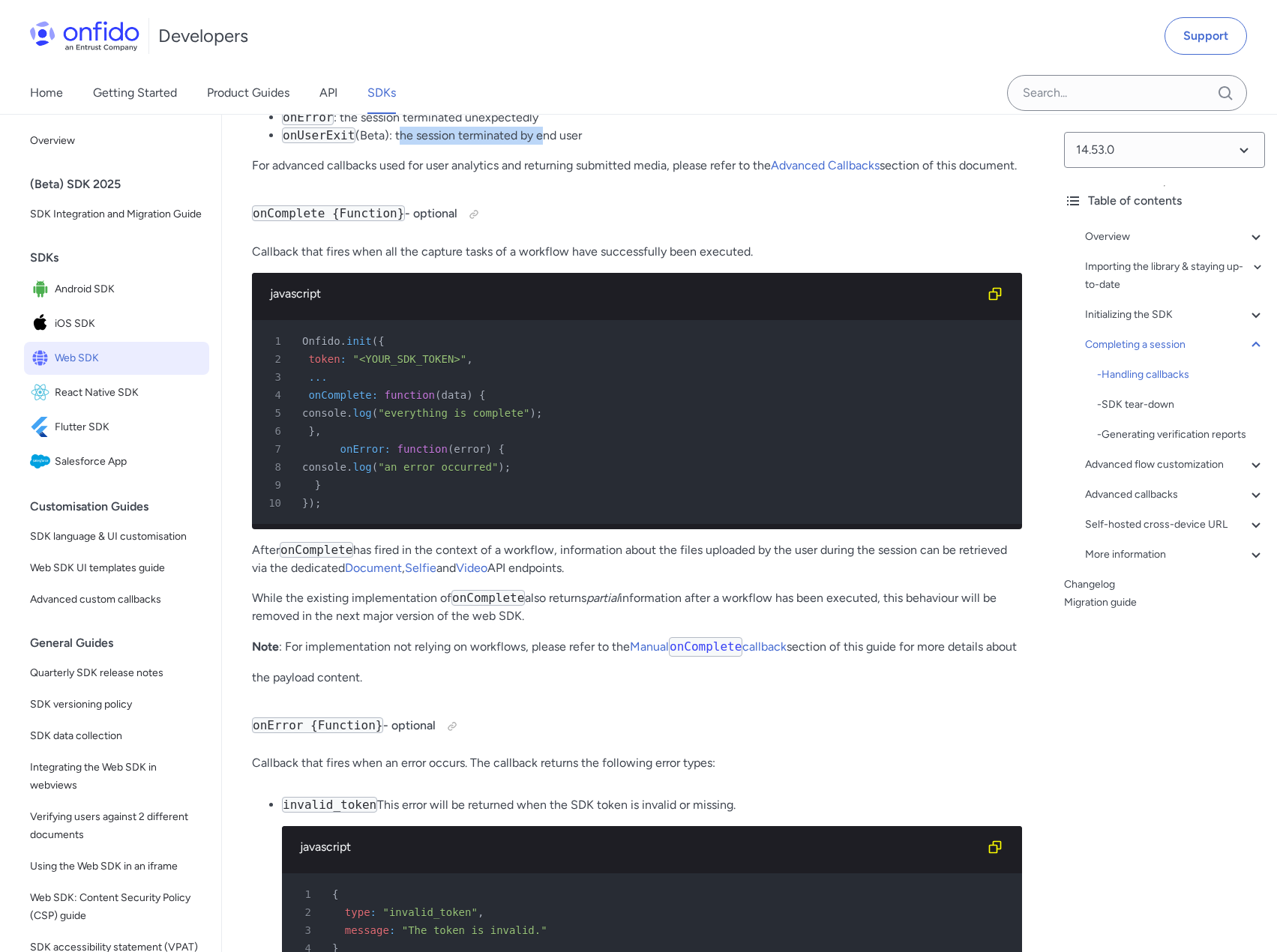
scroll to position [14767, 0]
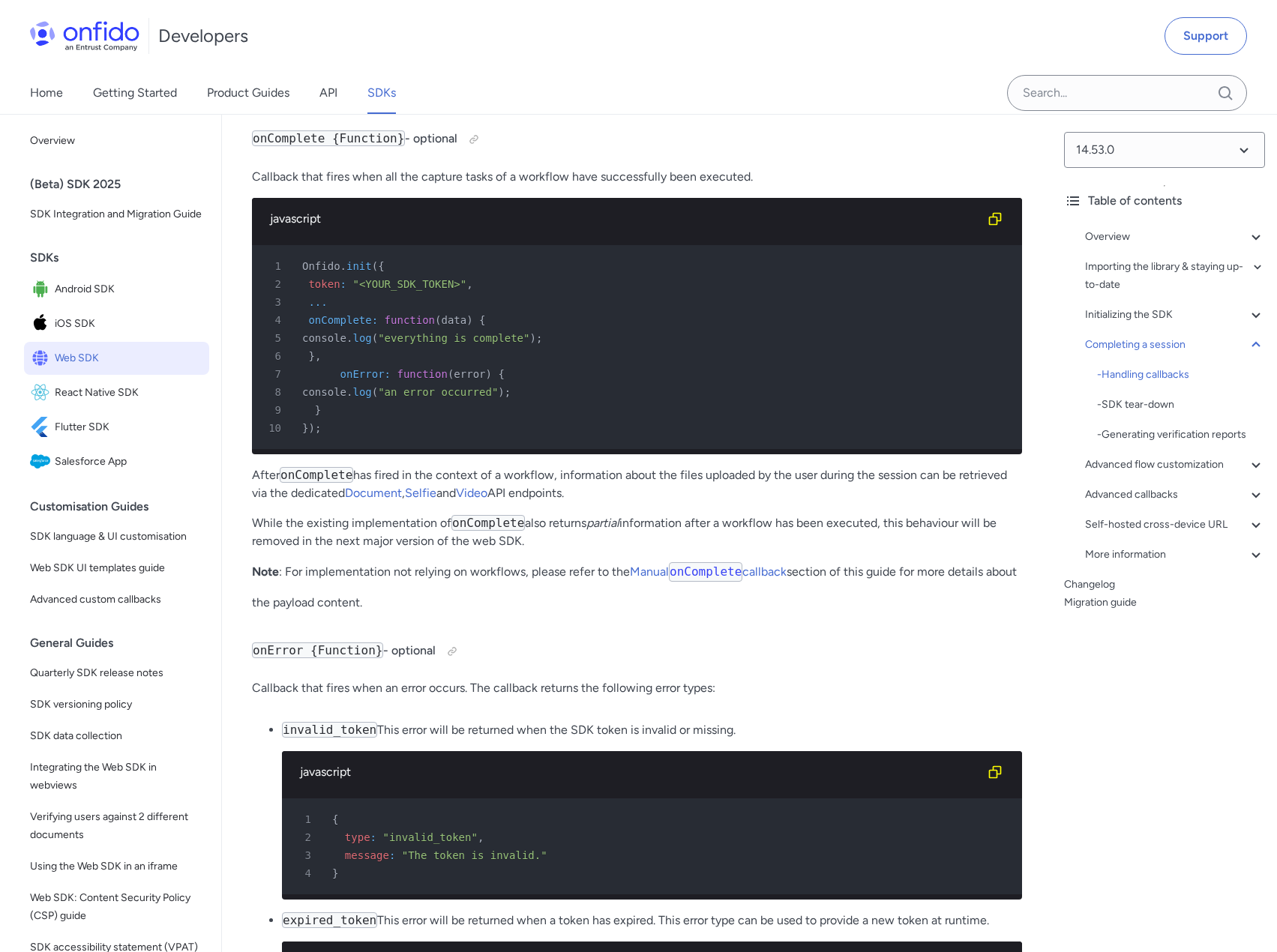
drag, startPoint x: 290, startPoint y: 299, endPoint x: 527, endPoint y: 302, distance: 237.0
click at [524, 100] on p "For advanced callbacks used for user analytics and returning submitted media, p…" at bounding box center [637, 90] width 770 height 18
click at [532, 100] on p "For advanced callbacks used for user analytics and returning submitted media, p…" at bounding box center [637, 90] width 770 height 18
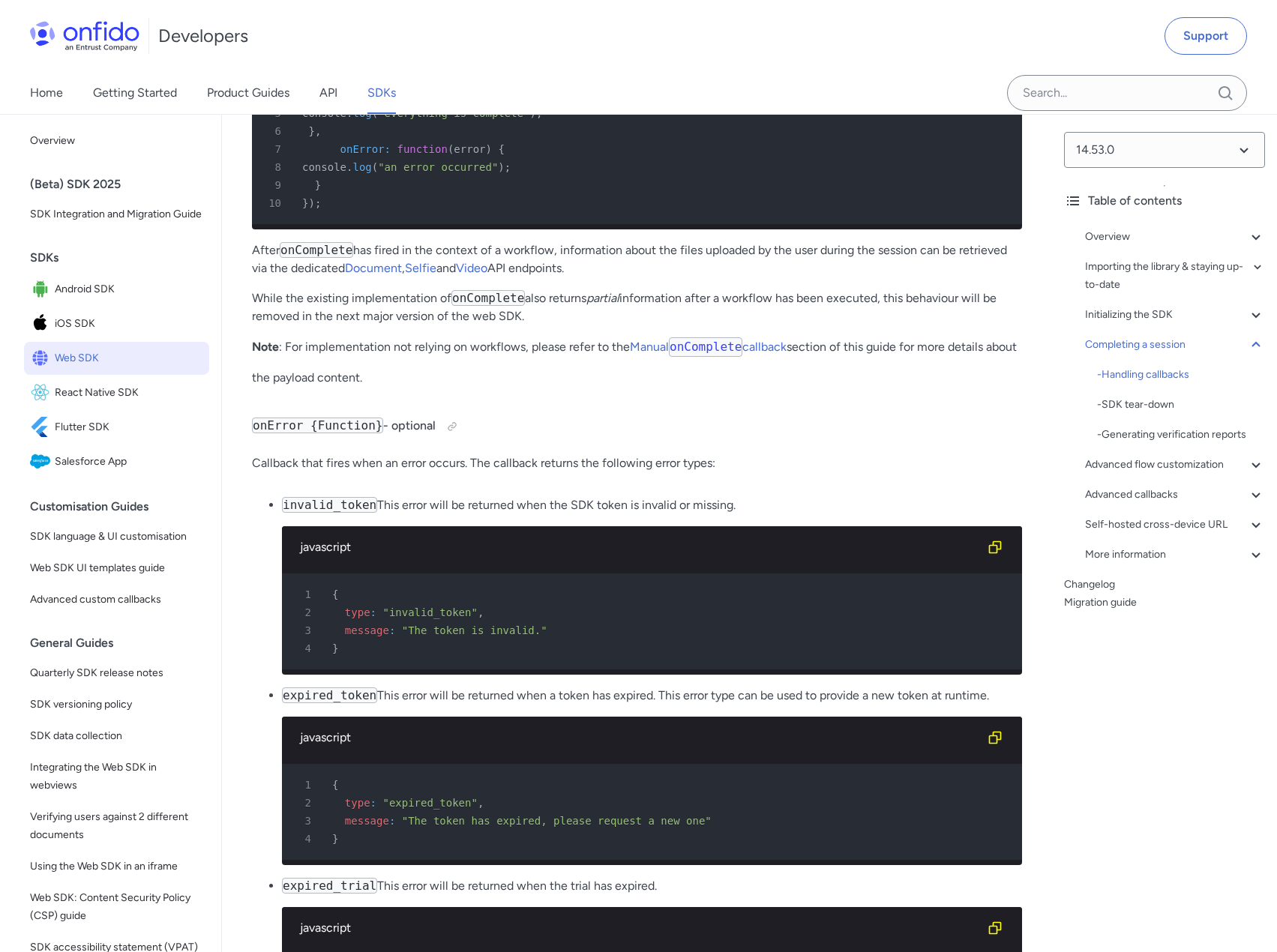
scroll to position [15142, 0]
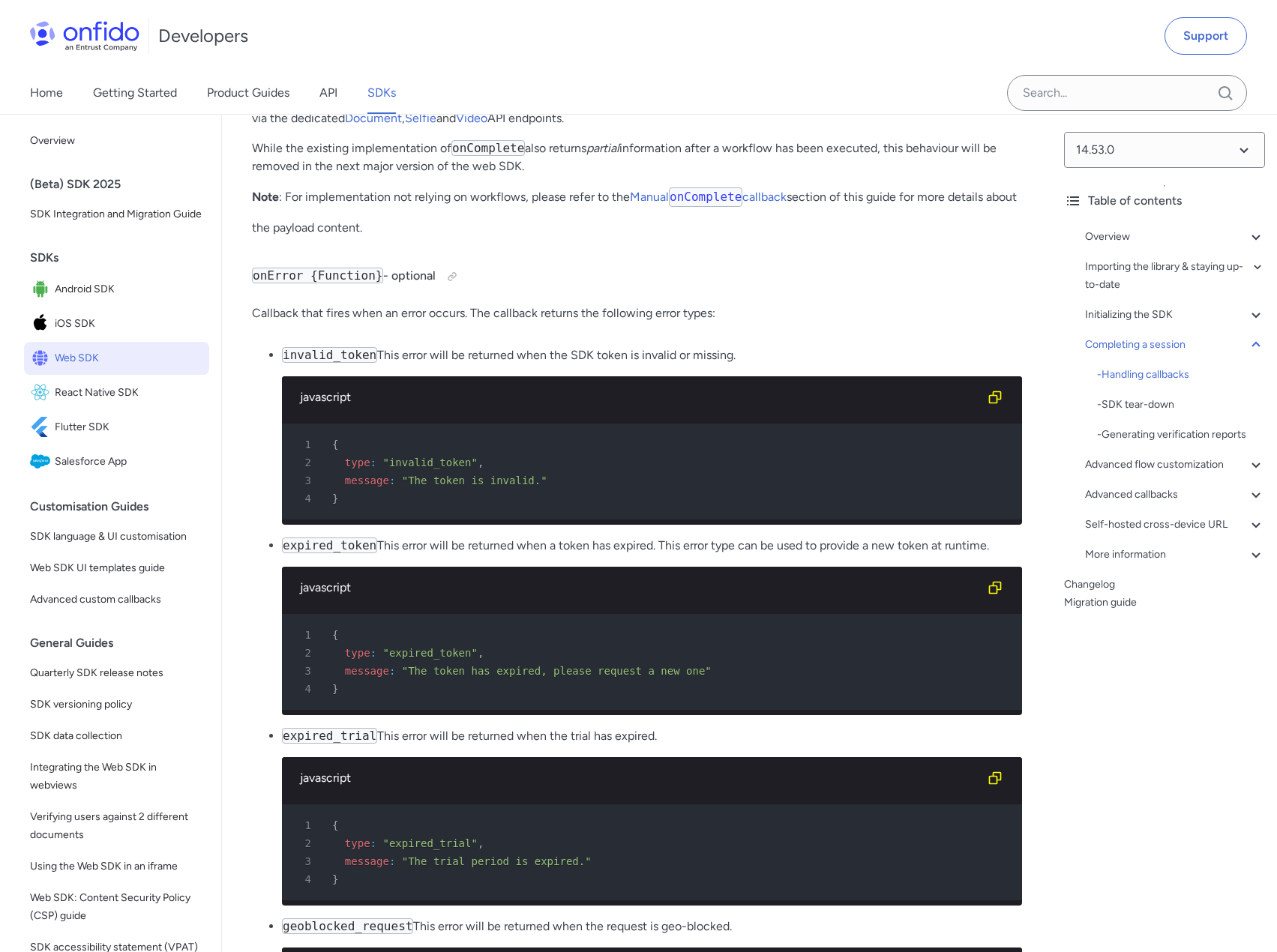
drag, startPoint x: 263, startPoint y: 342, endPoint x: 444, endPoint y: 344, distance: 181.0
click at [444, 128] on p "After onComplete has fired in the context of a workflow, information about the …" at bounding box center [637, 108] width 770 height 36
click at [455, 128] on p "After onComplete has fired in the context of a workflow, information about the …" at bounding box center [637, 108] width 770 height 36
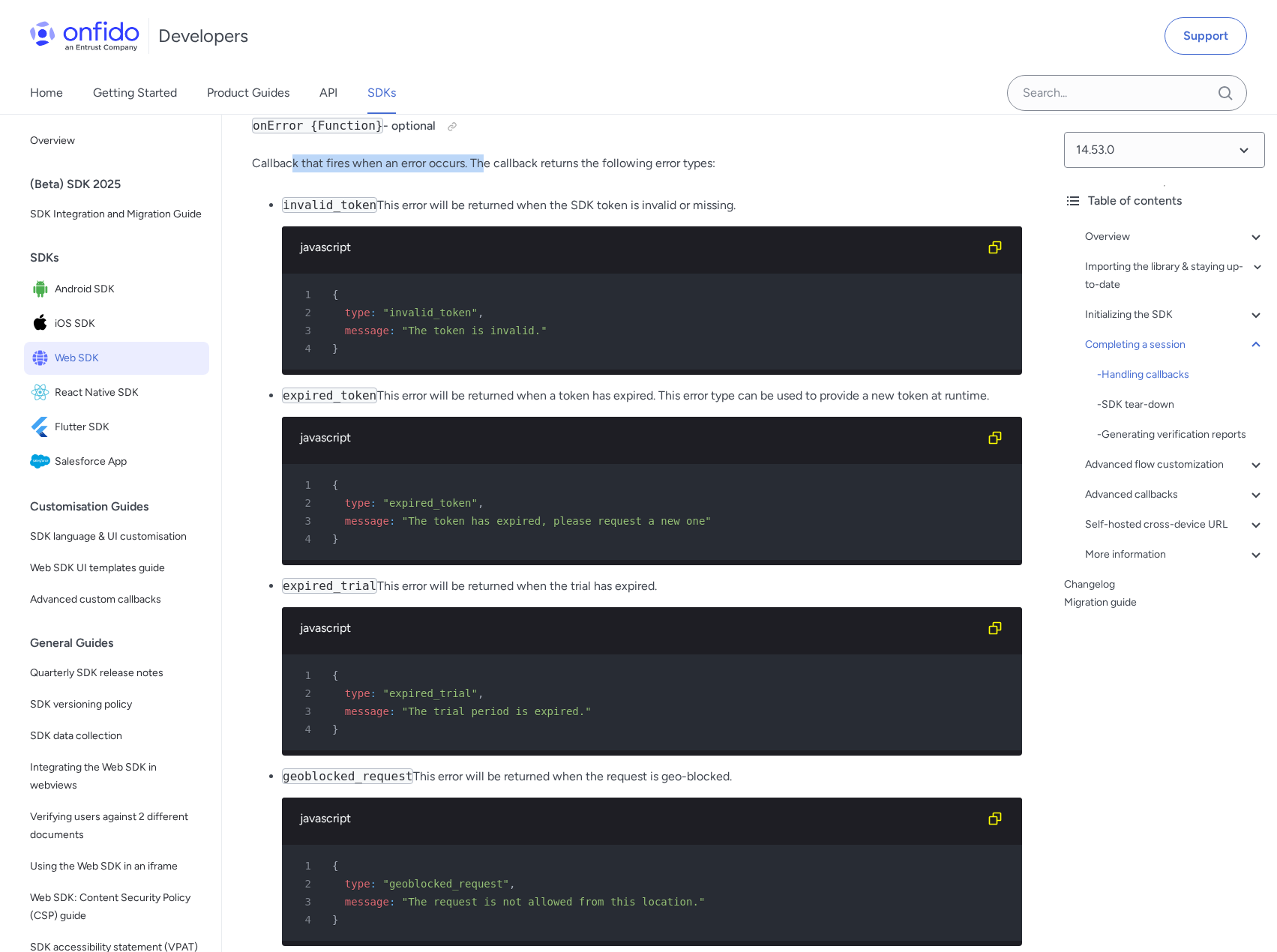
drag, startPoint x: 293, startPoint y: 402, endPoint x: 514, endPoint y: 403, distance: 221.0
click at [492, 172] on p "Callback that fires when an error occurs. The callback returns the following er…" at bounding box center [637, 163] width 770 height 18
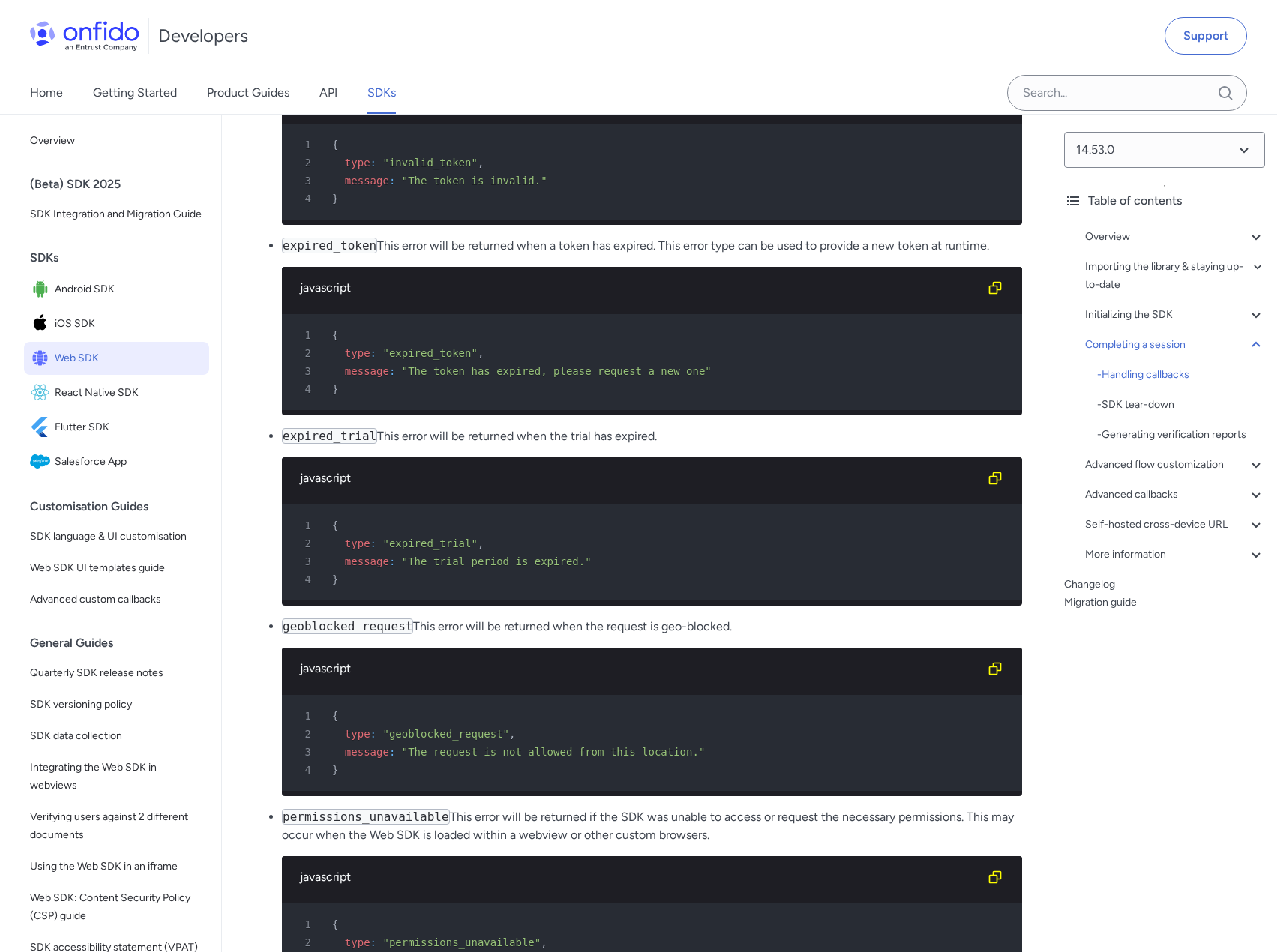
drag, startPoint x: 406, startPoint y: 299, endPoint x: 544, endPoint y: 297, distance: 138.0
click at [540, 65] on p "invalid_token This error will be returned when the SDK token is invalid or miss…" at bounding box center [652, 55] width 740 height 18
click at [550, 65] on p "invalid_token This error will be returned when the SDK token is invalid or miss…" at bounding box center [652, 55] width 740 height 18
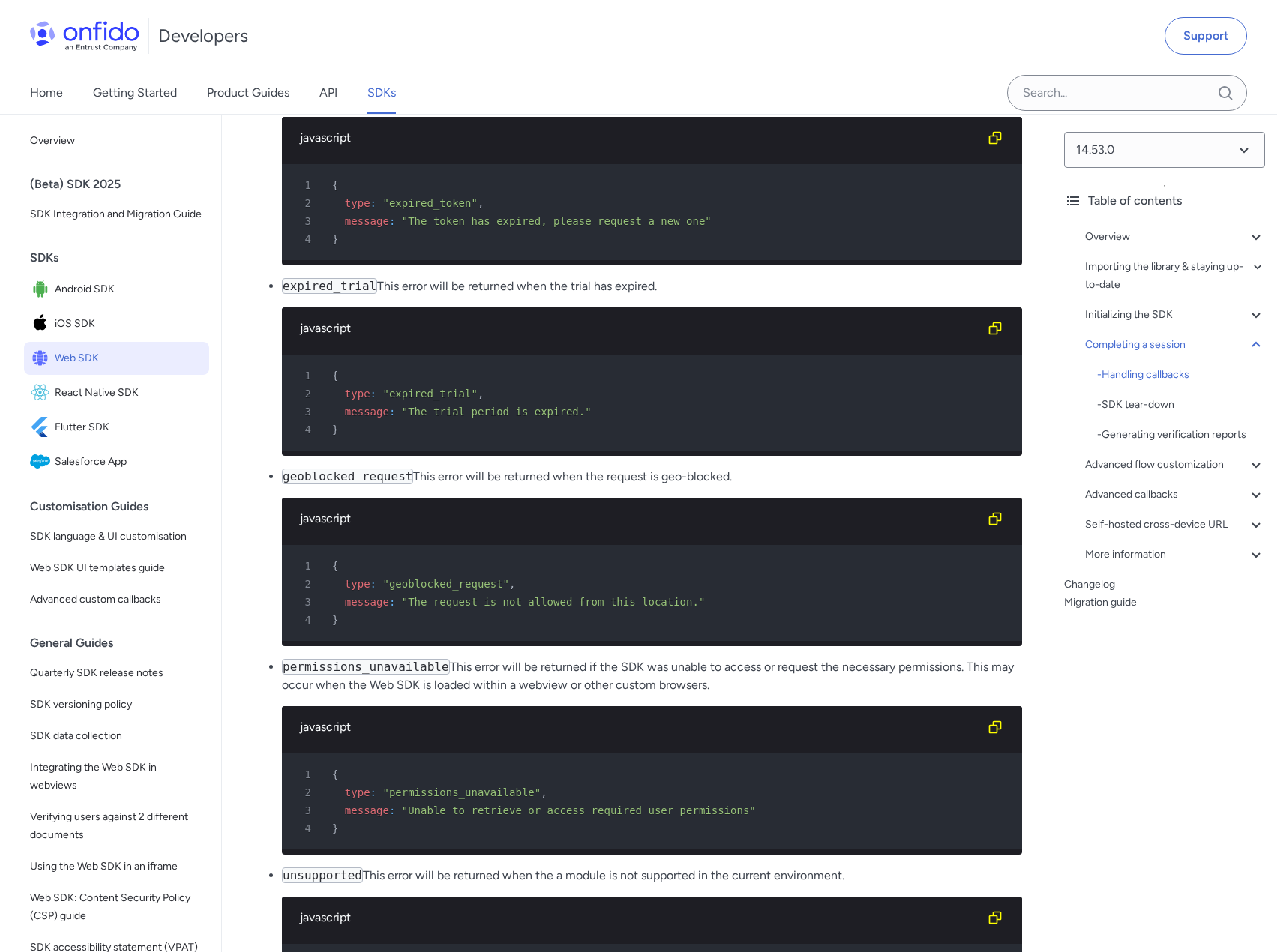
drag, startPoint x: 382, startPoint y: 343, endPoint x: 650, endPoint y: 348, distance: 268.0
click at [649, 105] on p "expired_token This error will be returned when a token has expired. This error …" at bounding box center [652, 96] width 740 height 18
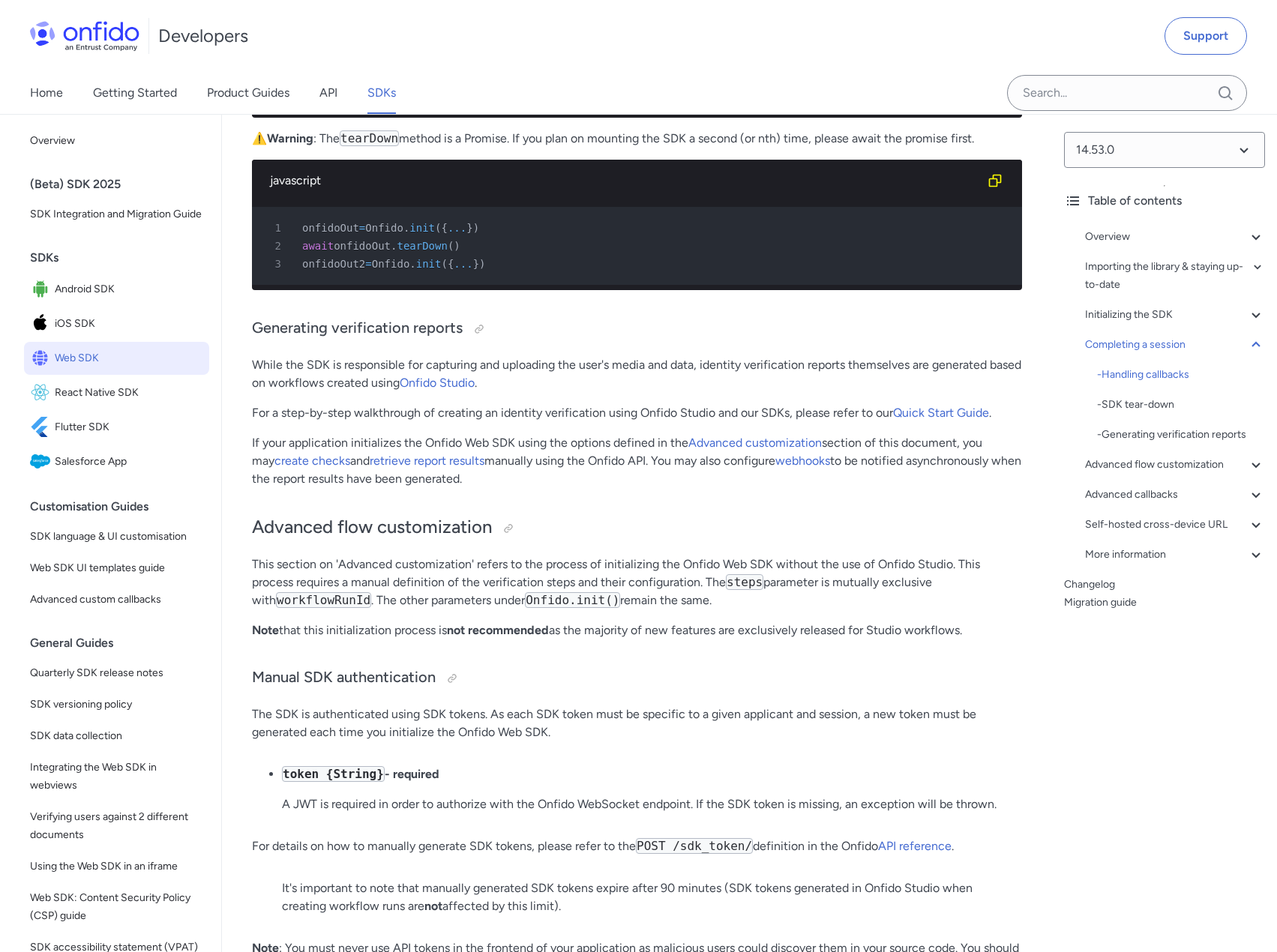
scroll to position [18963, 0]
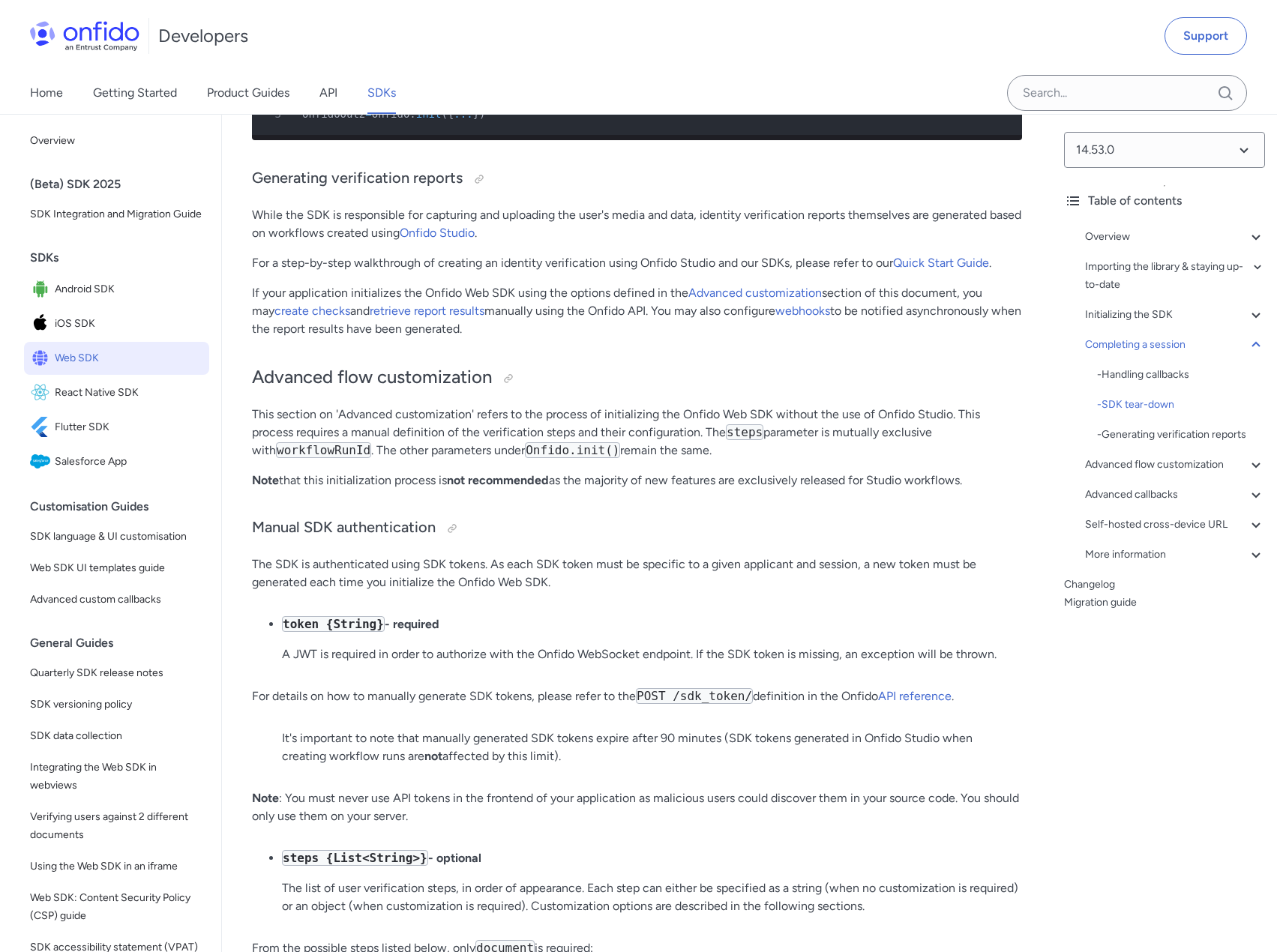
drag, startPoint x: 276, startPoint y: 212, endPoint x: 495, endPoint y: 203, distance: 219.2
drag, startPoint x: 261, startPoint y: 205, endPoint x: 548, endPoint y: 203, distance: 287.0
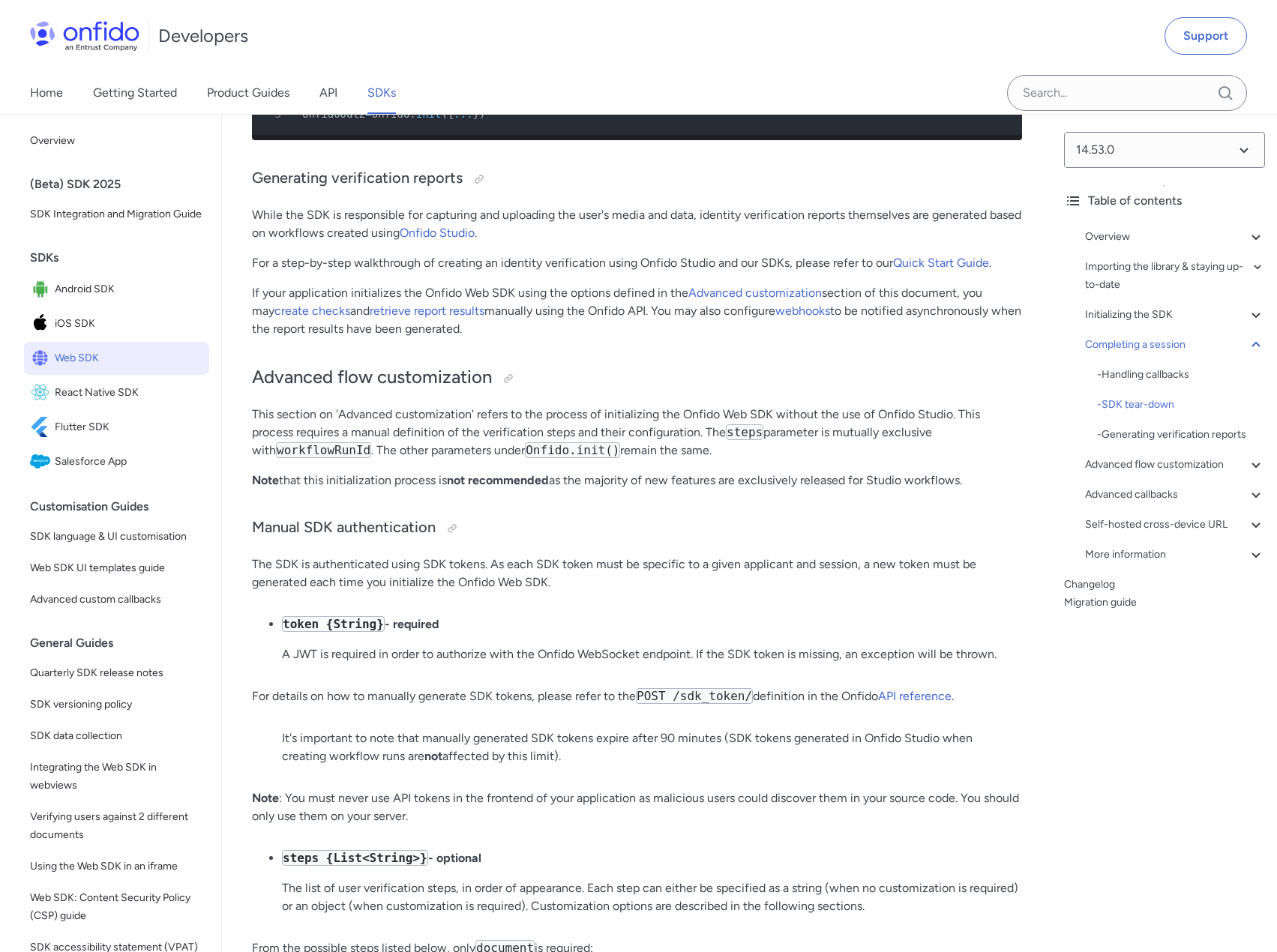
drag, startPoint x: 743, startPoint y: 202, endPoint x: 886, endPoint y: 206, distance: 143.1
drag, startPoint x: 329, startPoint y: 224, endPoint x: 543, endPoint y: 229, distance: 214.1
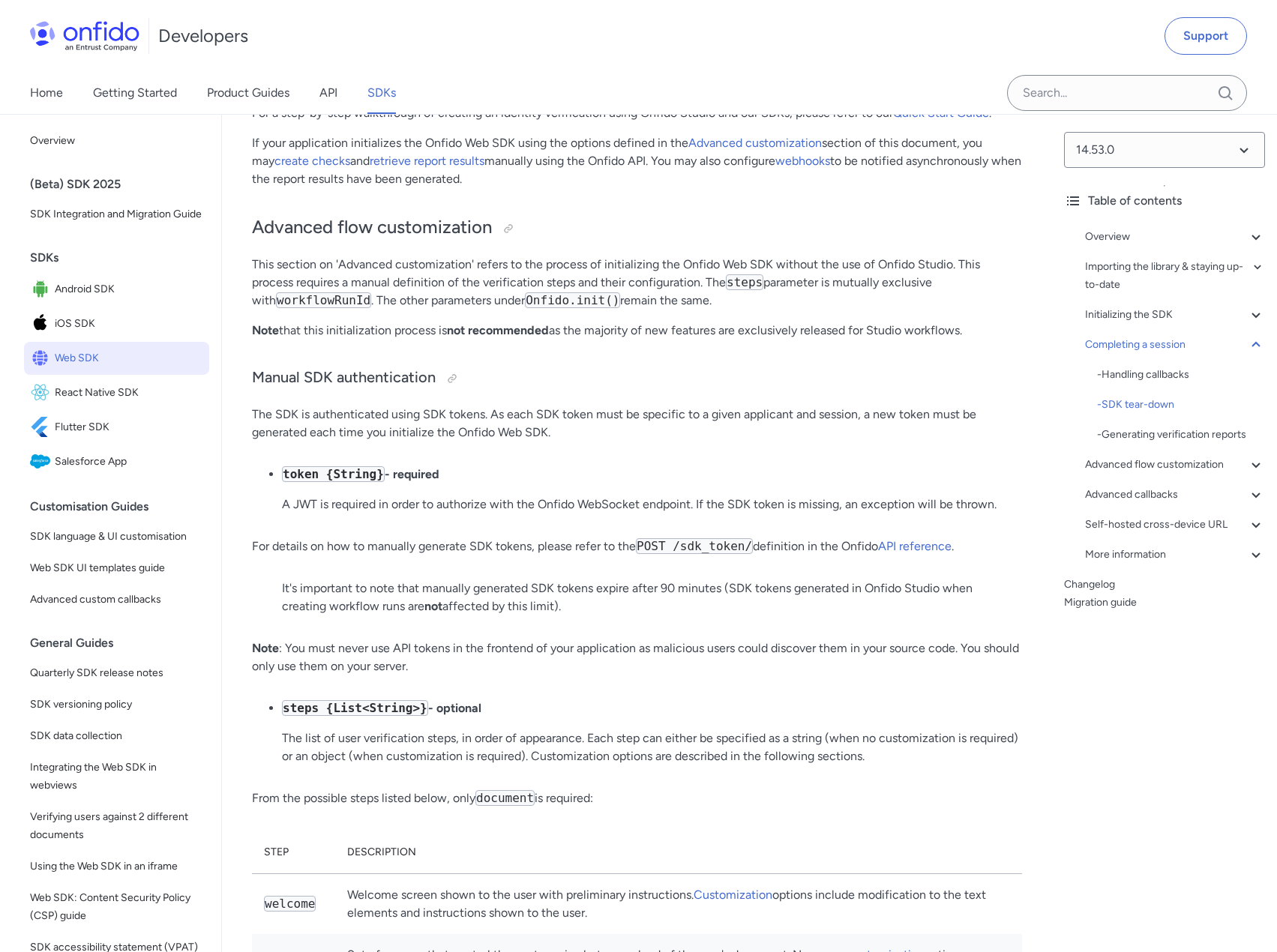
scroll to position [19188, 0]
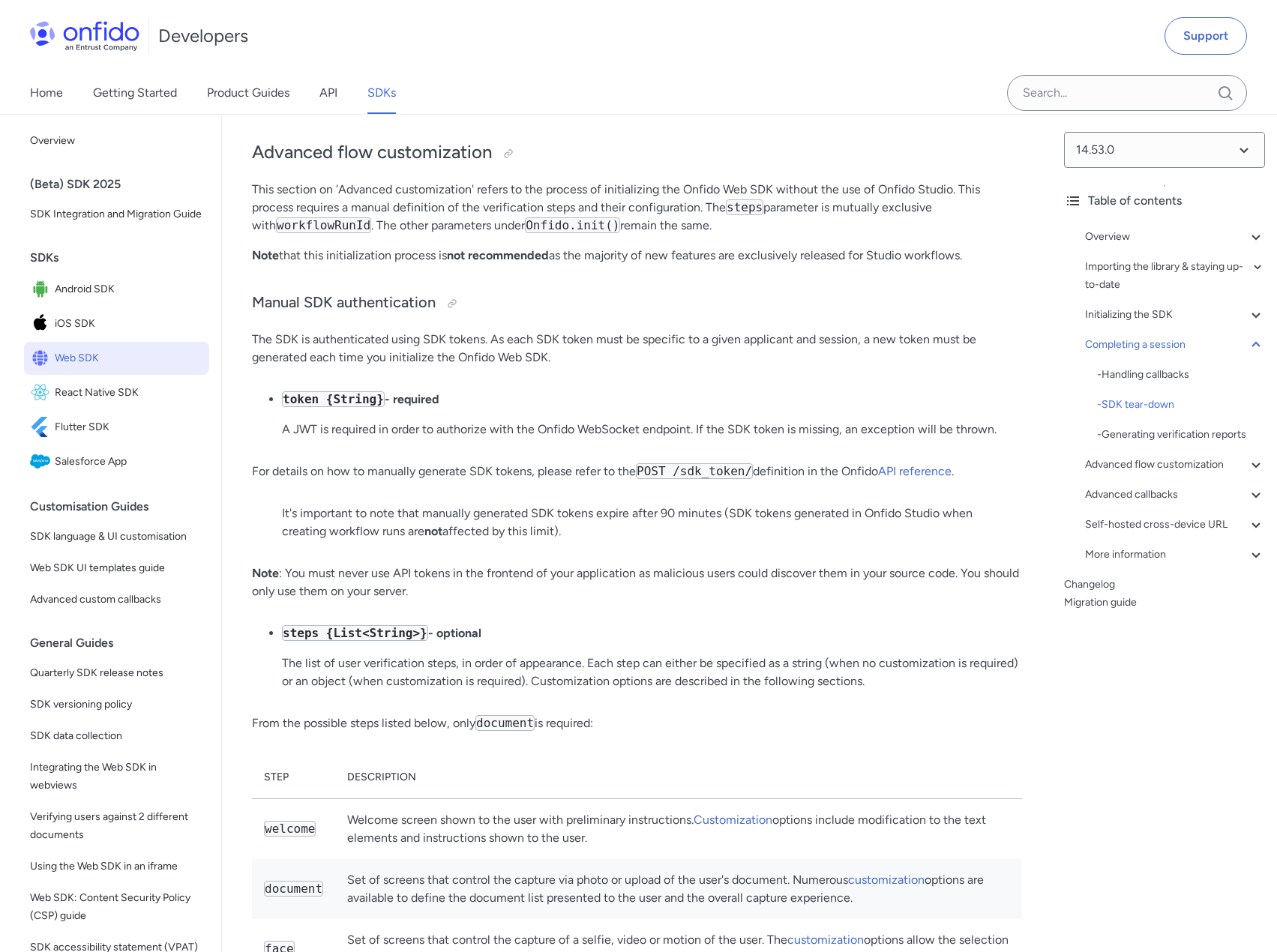
drag, startPoint x: 265, startPoint y: 421, endPoint x: 545, endPoint y: 422, distance: 280.0
drag, startPoint x: 554, startPoint y: 421, endPoint x: 578, endPoint y: 419, distance: 24.1
drag, startPoint x: 587, startPoint y: 418, endPoint x: 861, endPoint y: 434, distance: 274.5
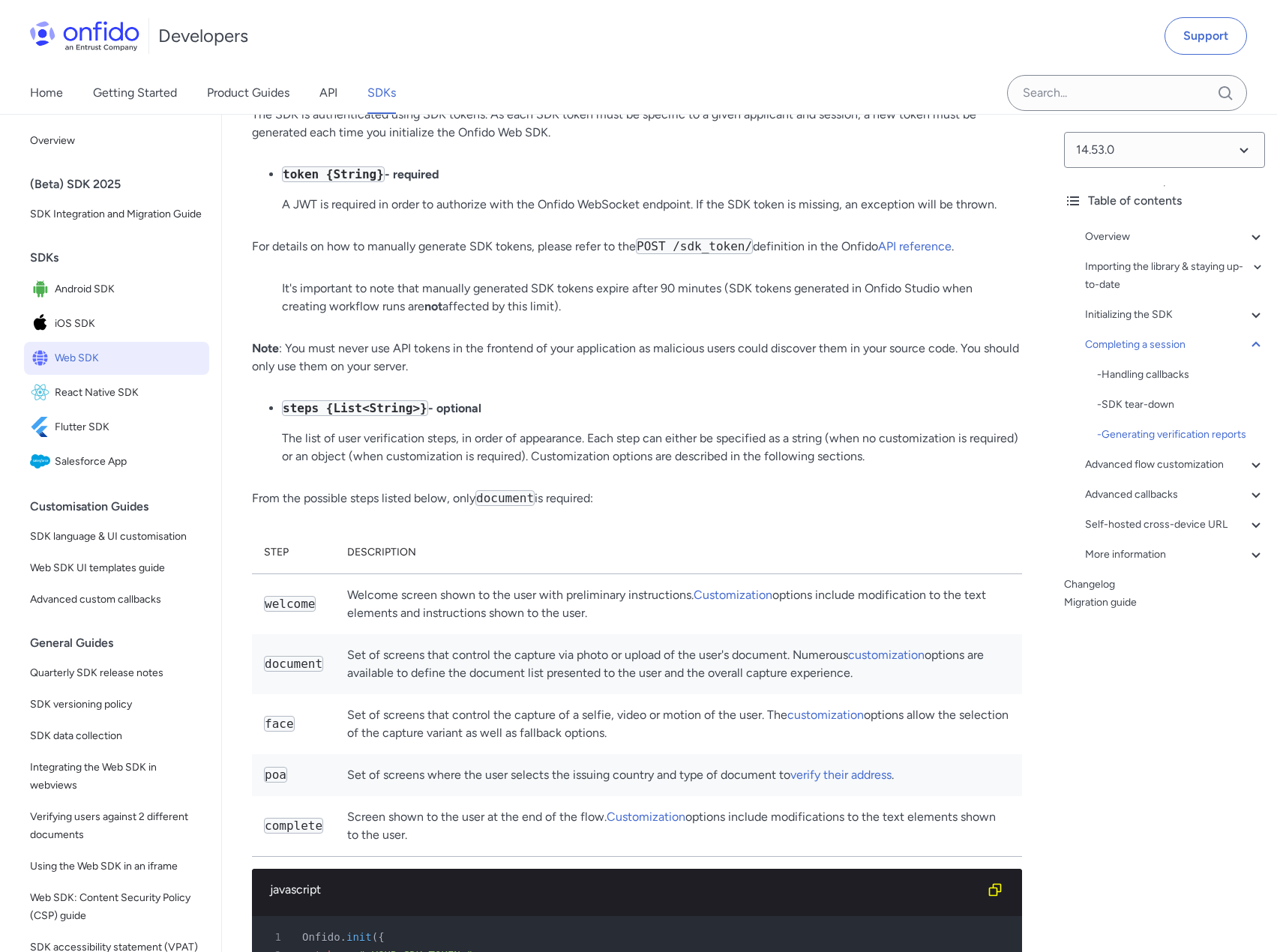
scroll to position [19488, 0]
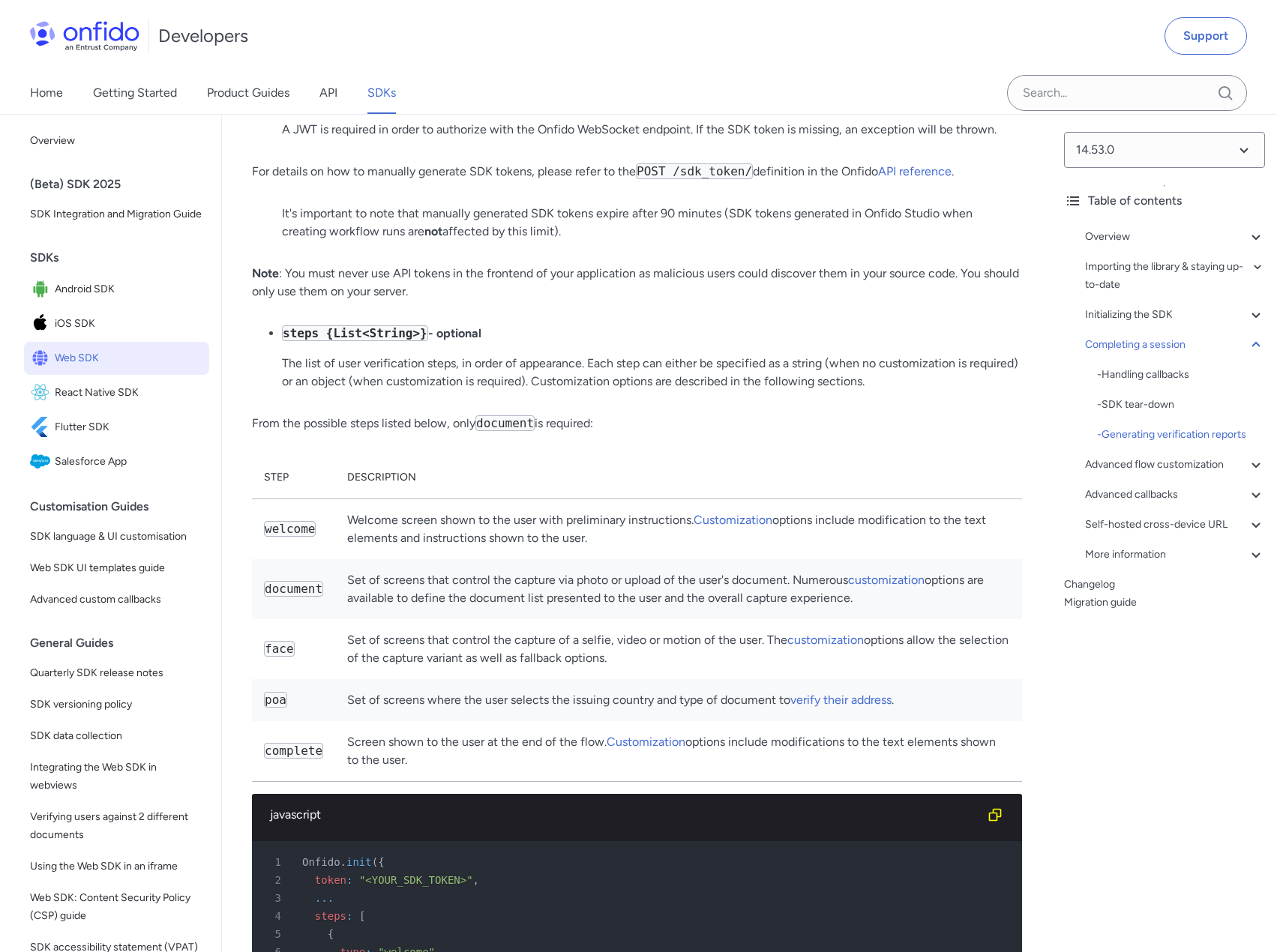
drag, startPoint x: 277, startPoint y: 318, endPoint x: 701, endPoint y: 326, distance: 424.1
drag, startPoint x: 283, startPoint y: 324, endPoint x: 677, endPoint y: 322, distance: 394.0
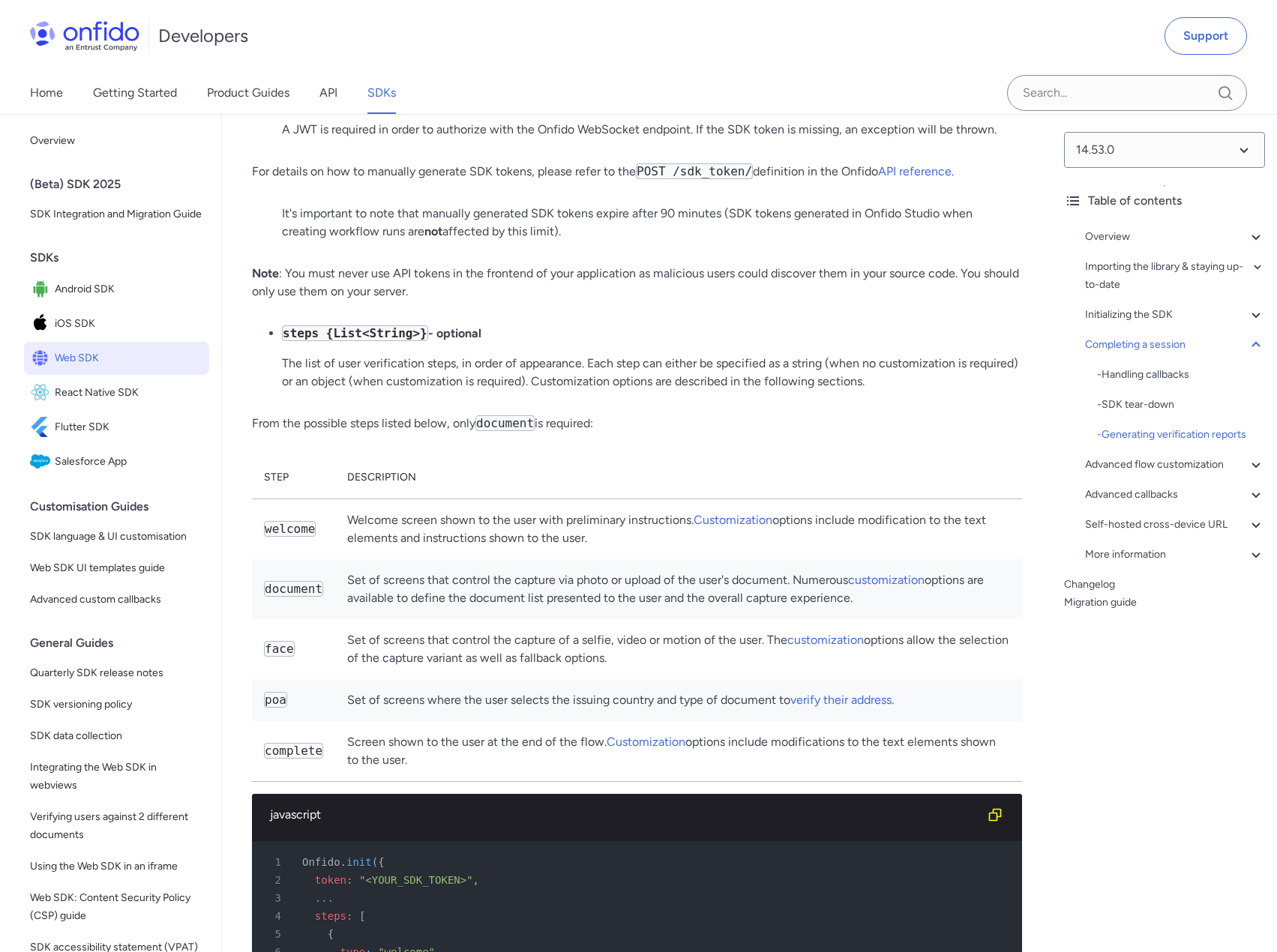
drag, startPoint x: 687, startPoint y: 318, endPoint x: 705, endPoint y: 316, distance: 18.1
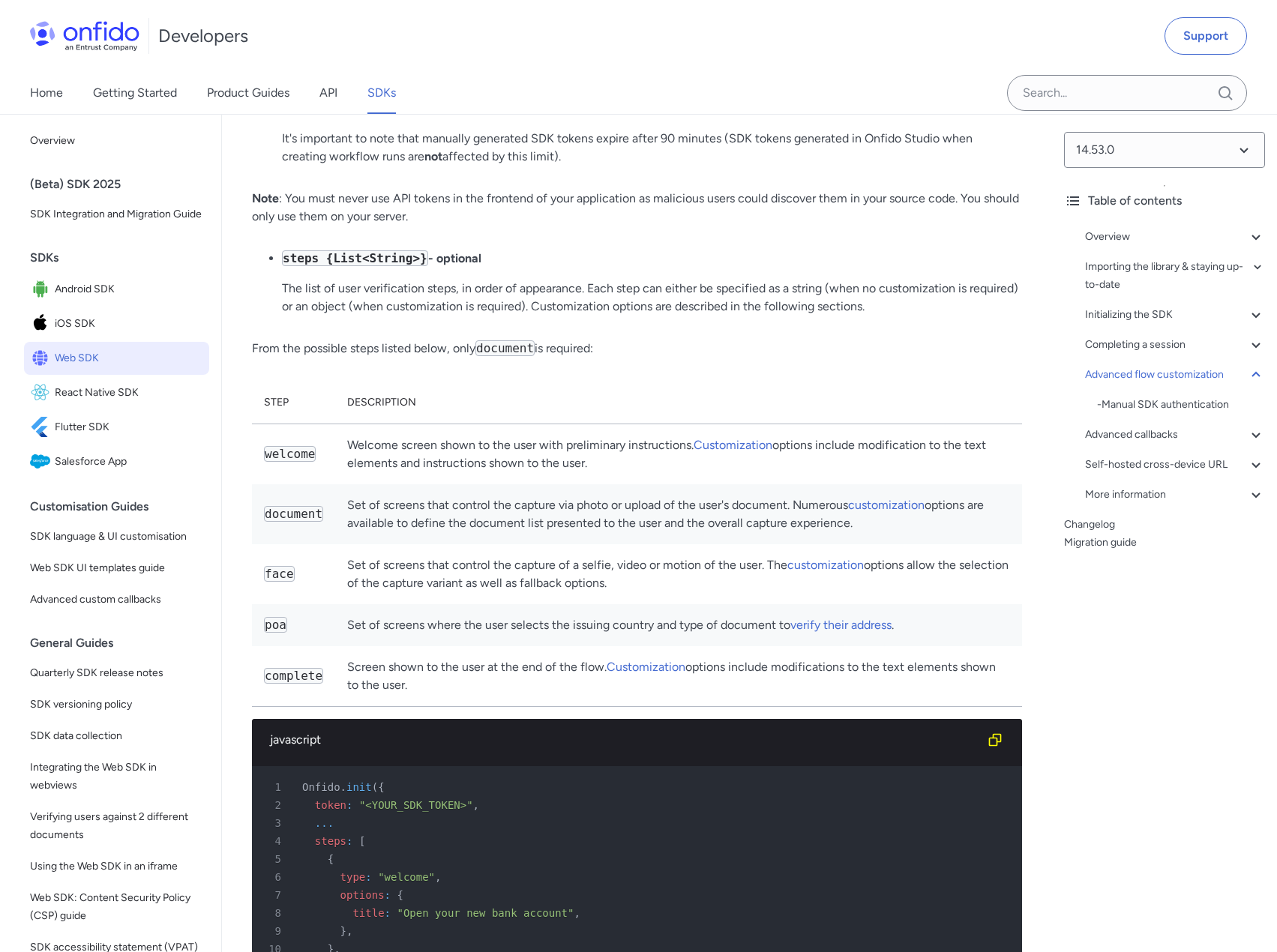
drag, startPoint x: 299, startPoint y: 263, endPoint x: 525, endPoint y: 265, distance: 226.0
drag, startPoint x: 561, startPoint y: 263, endPoint x: 614, endPoint y: 263, distance: 53.0
drag, startPoint x: 823, startPoint y: 260, endPoint x: 936, endPoint y: 263, distance: 113.0
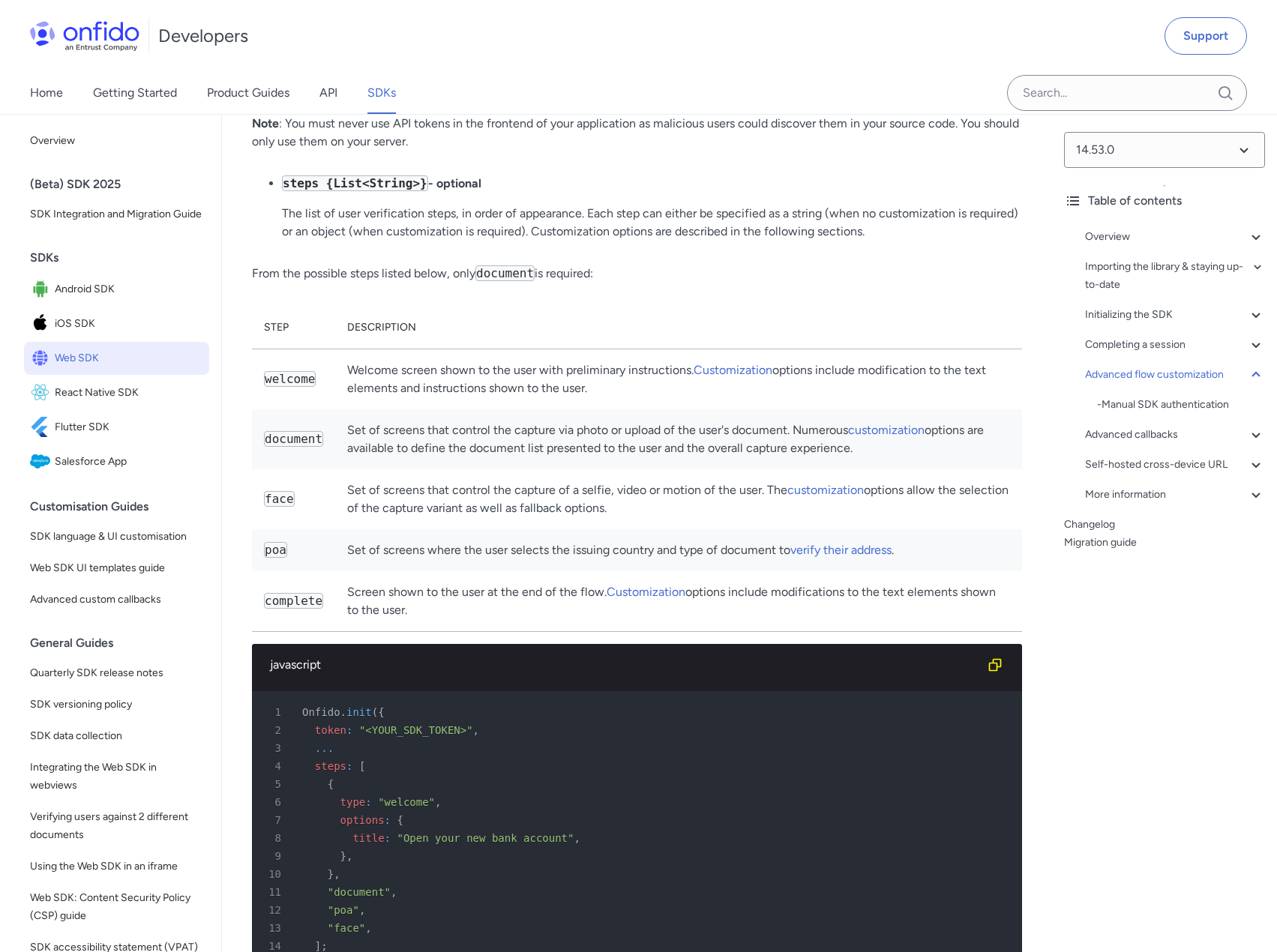
drag, startPoint x: 288, startPoint y: 236, endPoint x: 642, endPoint y: 238, distance: 354.0
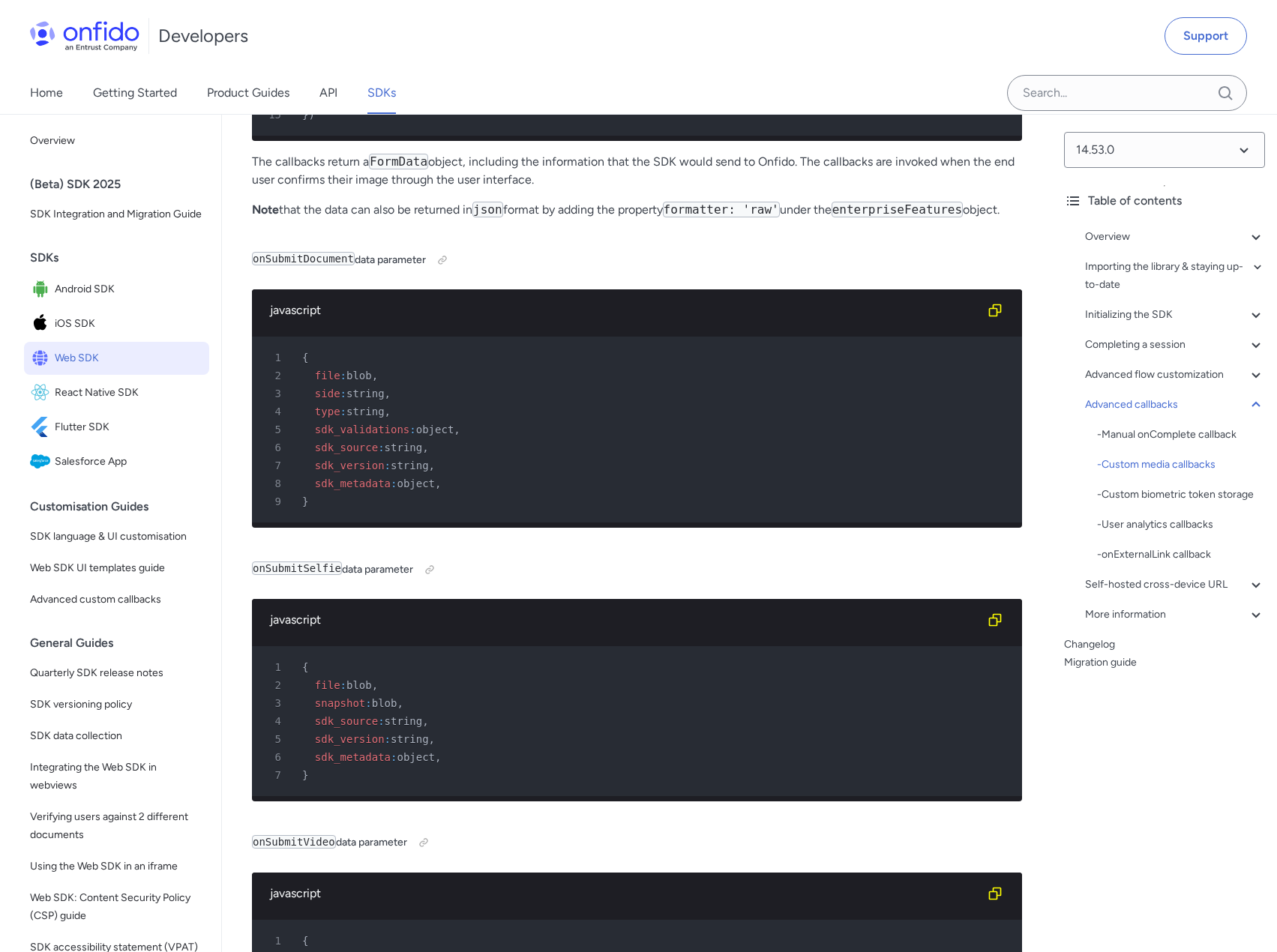
scroll to position [27580, 0]
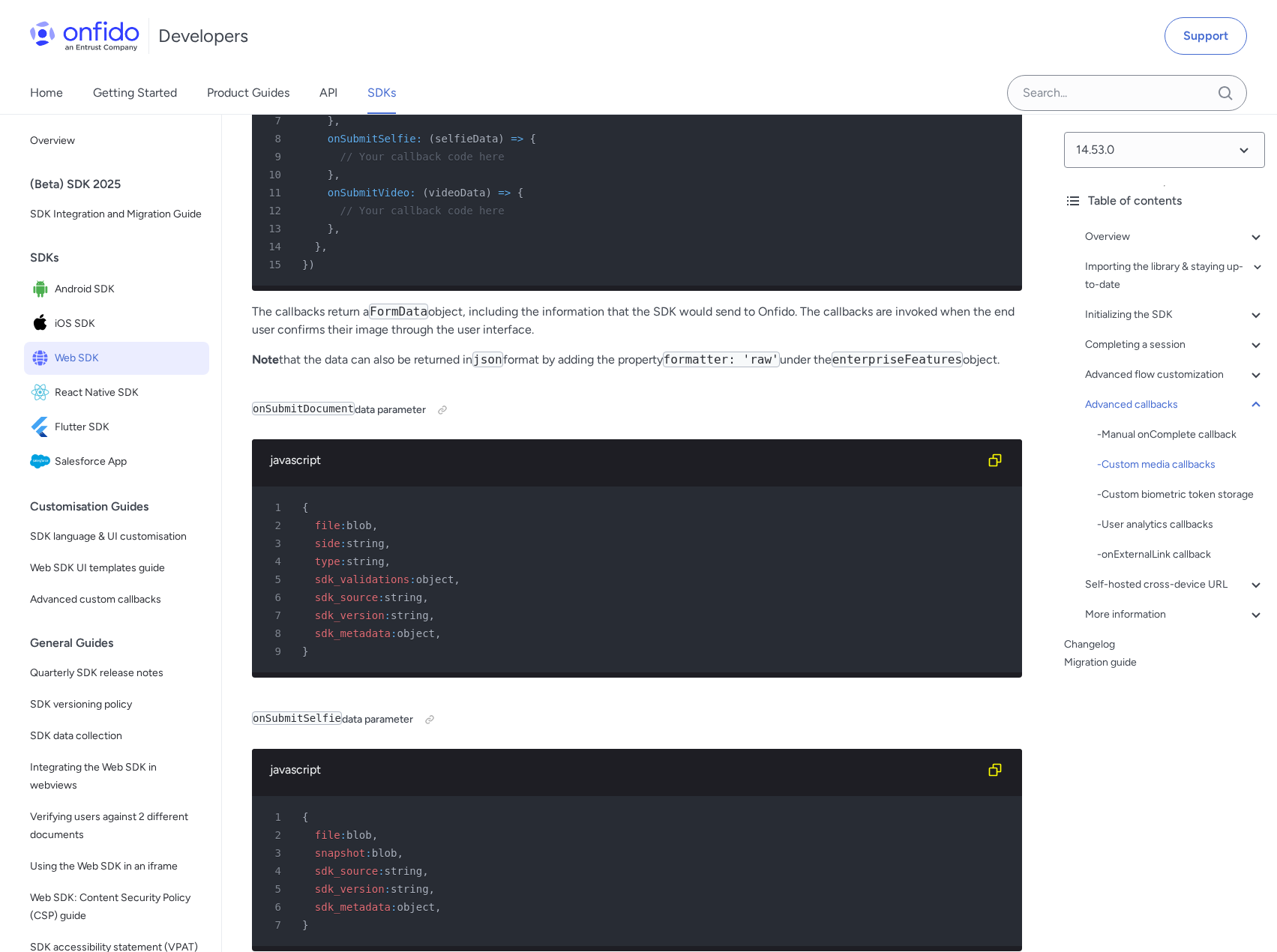
drag, startPoint x: 343, startPoint y: 348, endPoint x: 526, endPoint y: 346, distance: 183.0
drag, startPoint x: 306, startPoint y: 346, endPoint x: 833, endPoint y: 345, distance: 527.0
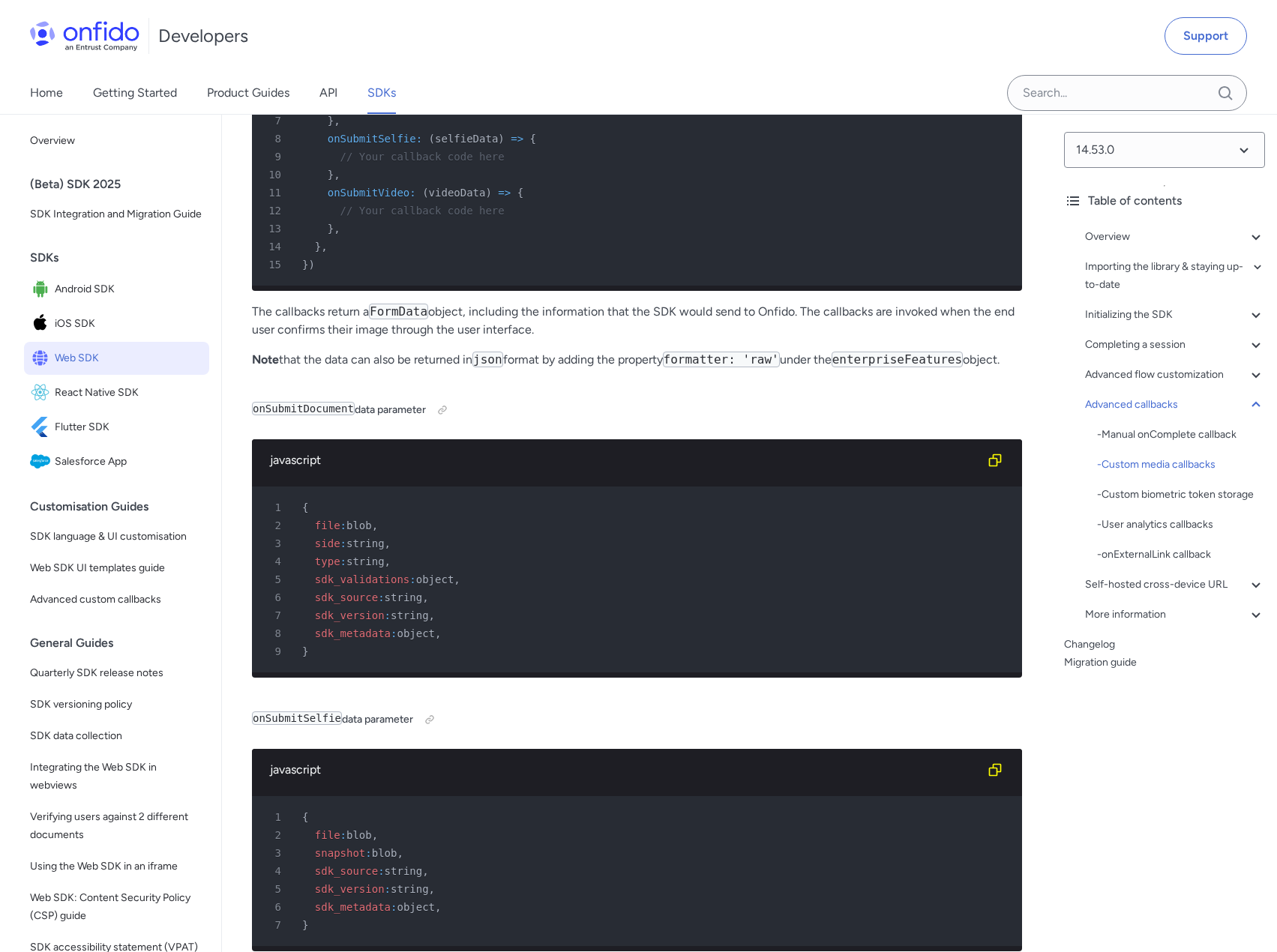
drag, startPoint x: 327, startPoint y: 355, endPoint x: 567, endPoint y: 353, distance: 240.0
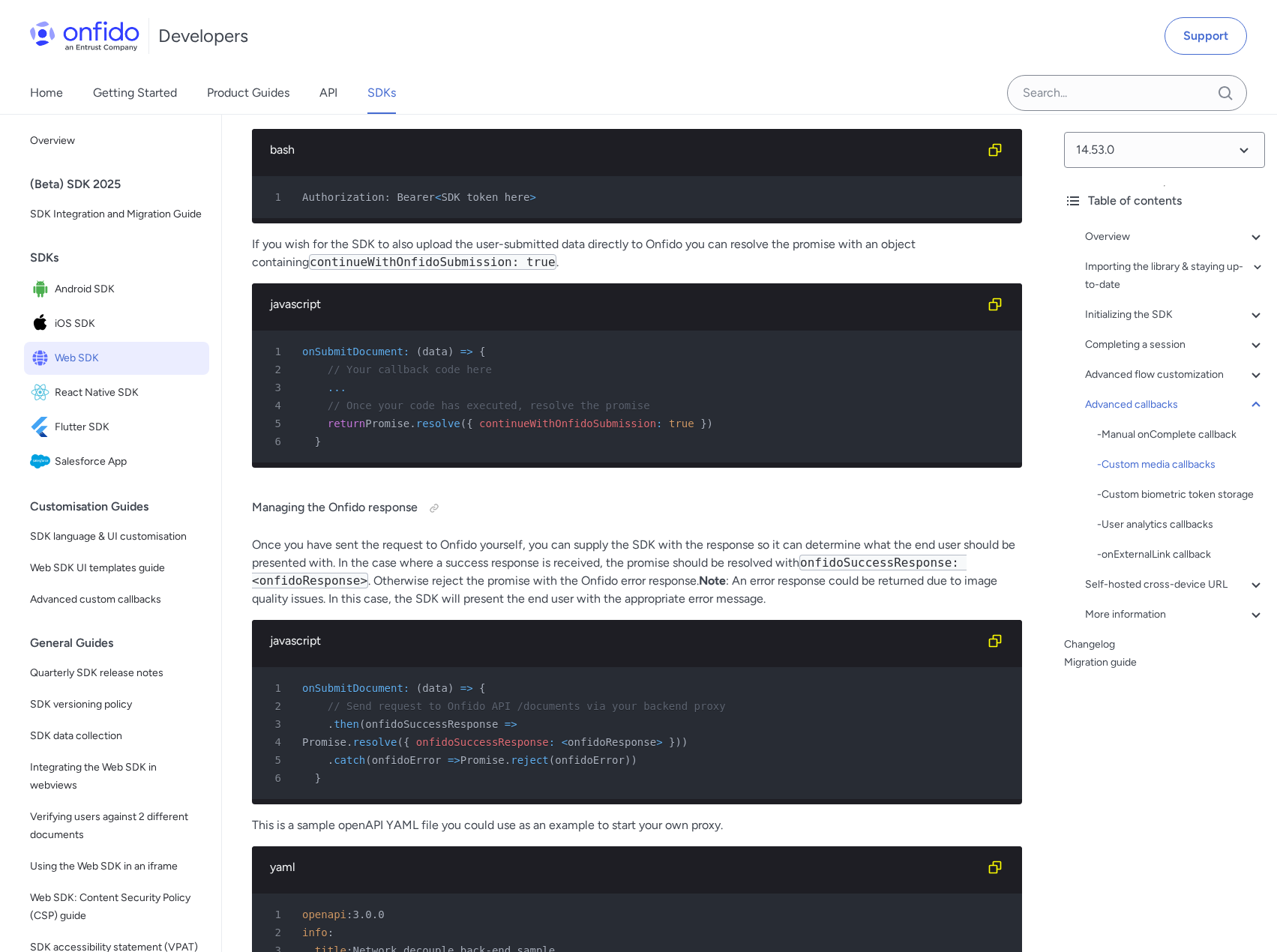
scroll to position [29154, 0]
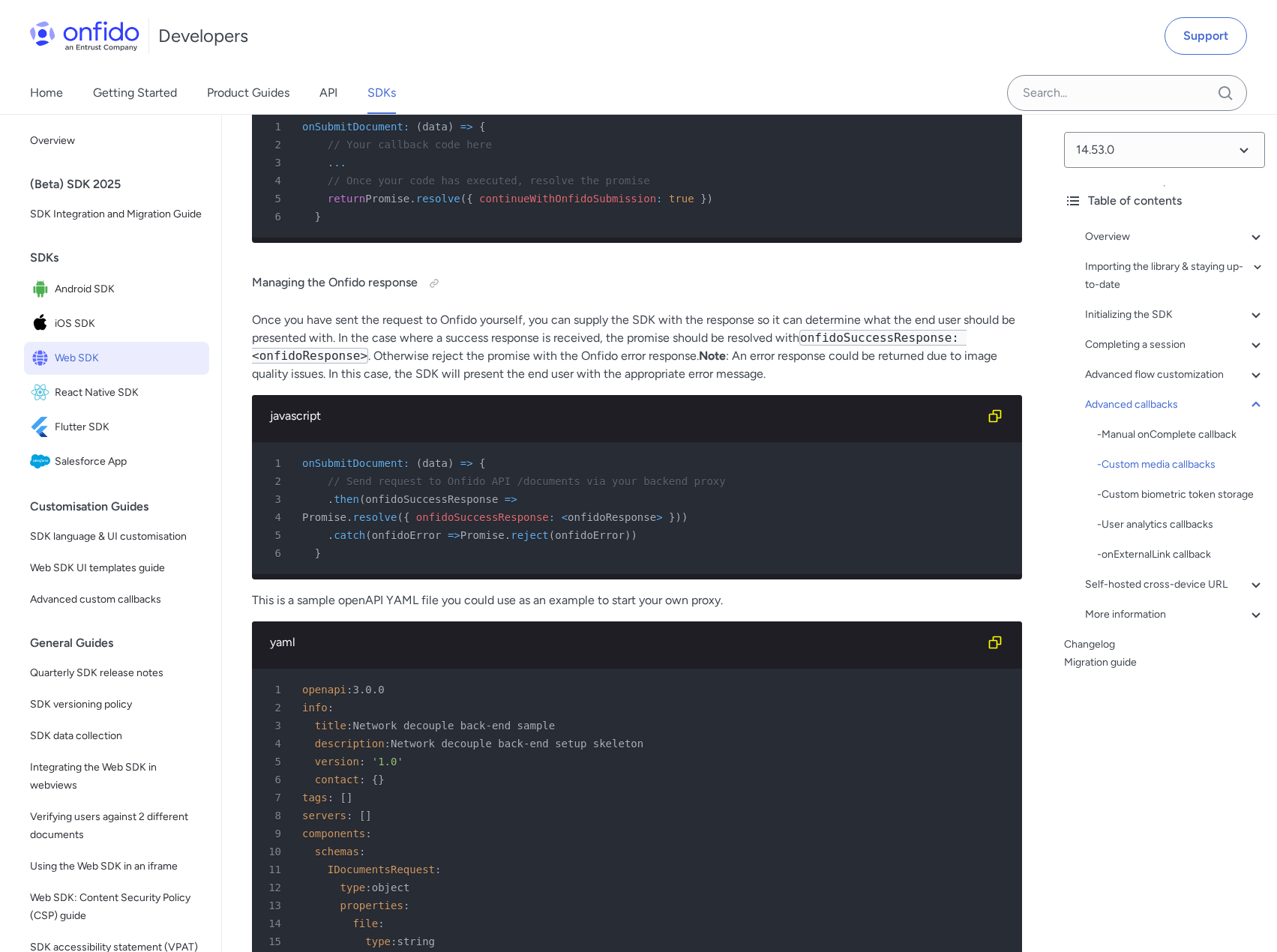
drag, startPoint x: 257, startPoint y: 354, endPoint x: 381, endPoint y: 355, distance: 124.0
drag, startPoint x: 277, startPoint y: 353, endPoint x: 572, endPoint y: 346, distance: 295.1
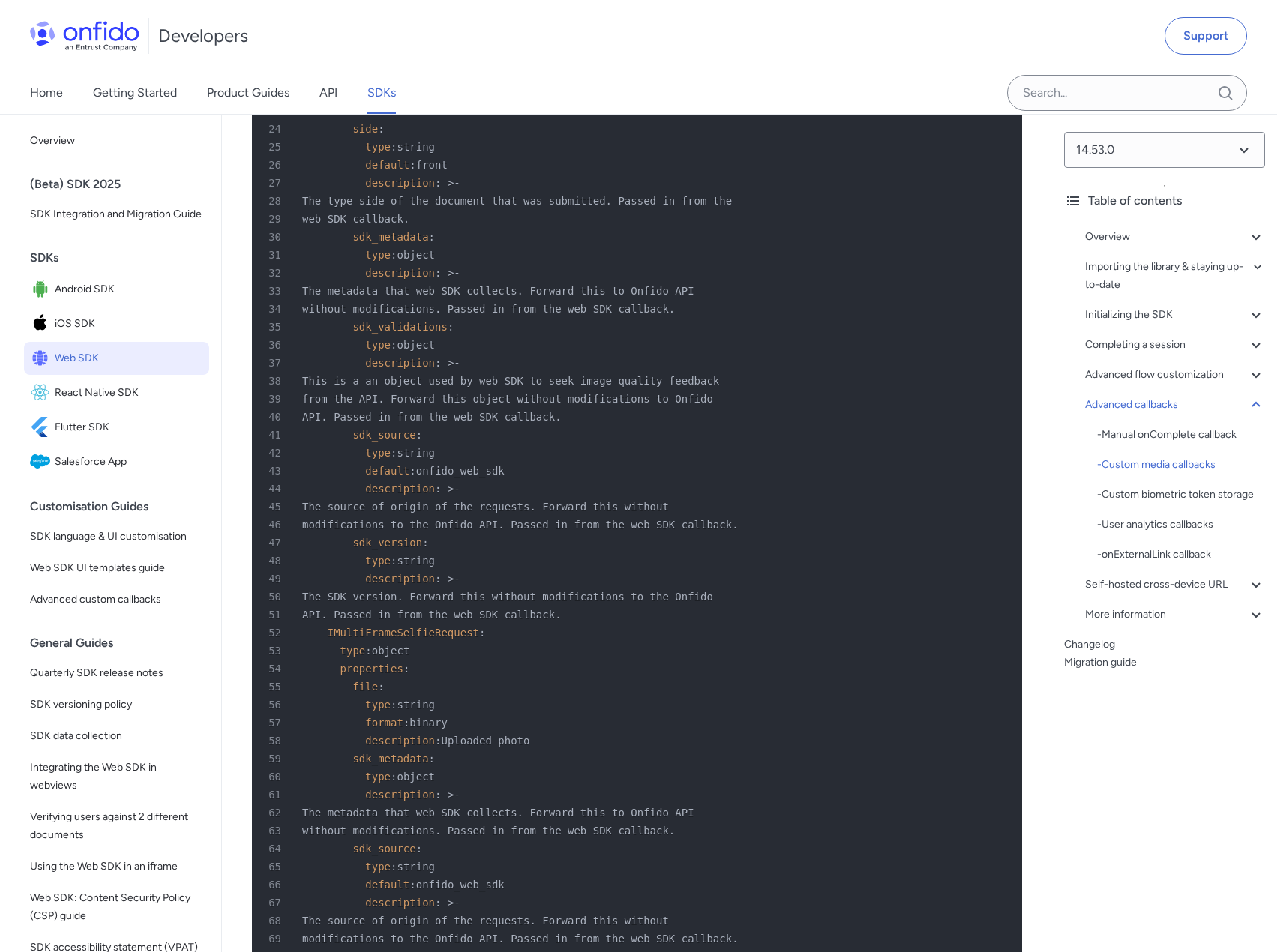
scroll to position [29978, 0]
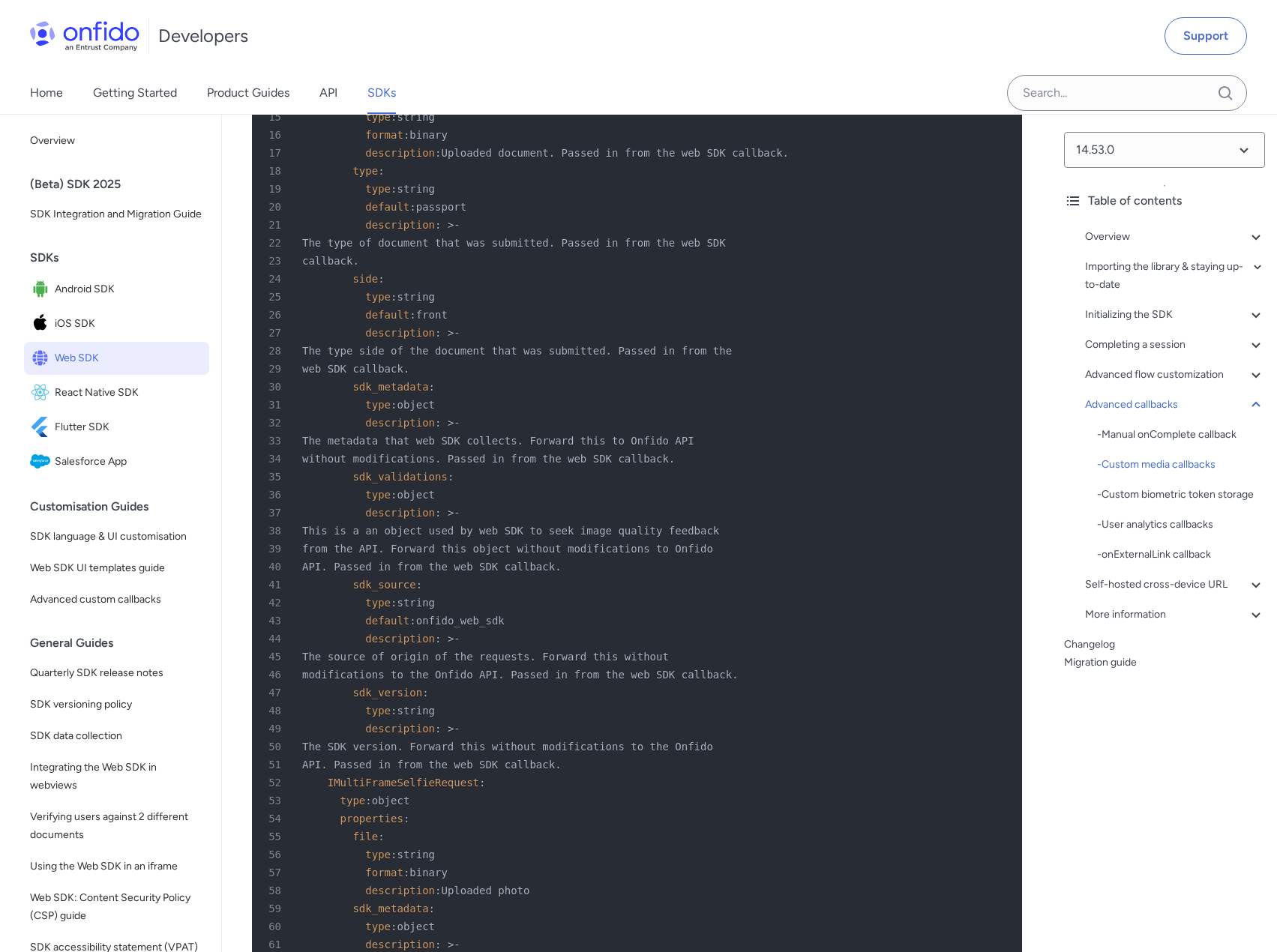
drag, startPoint x: 289, startPoint y: 376, endPoint x: 549, endPoint y: 376, distance: 260.0
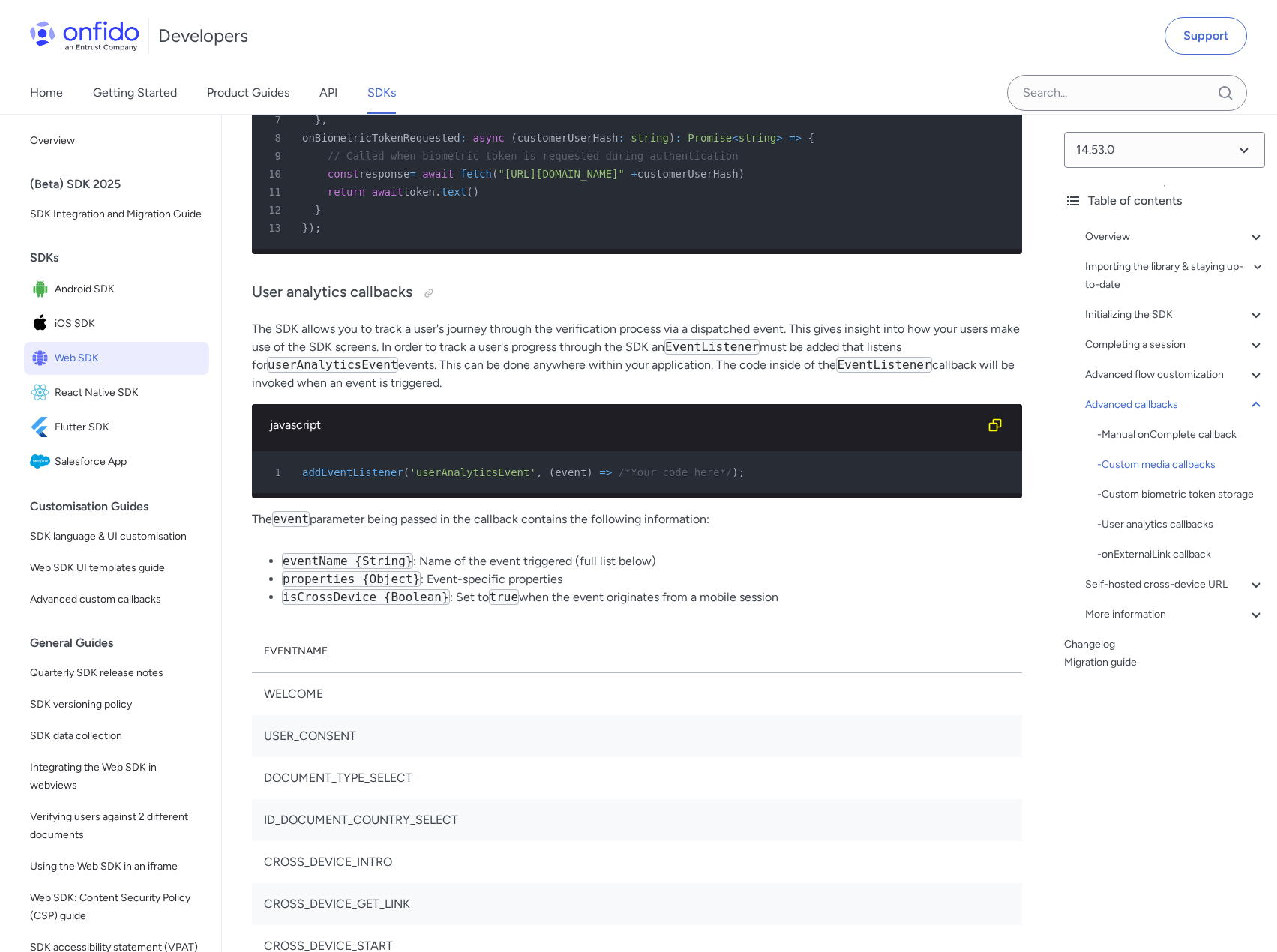
scroll to position [34624, 0]
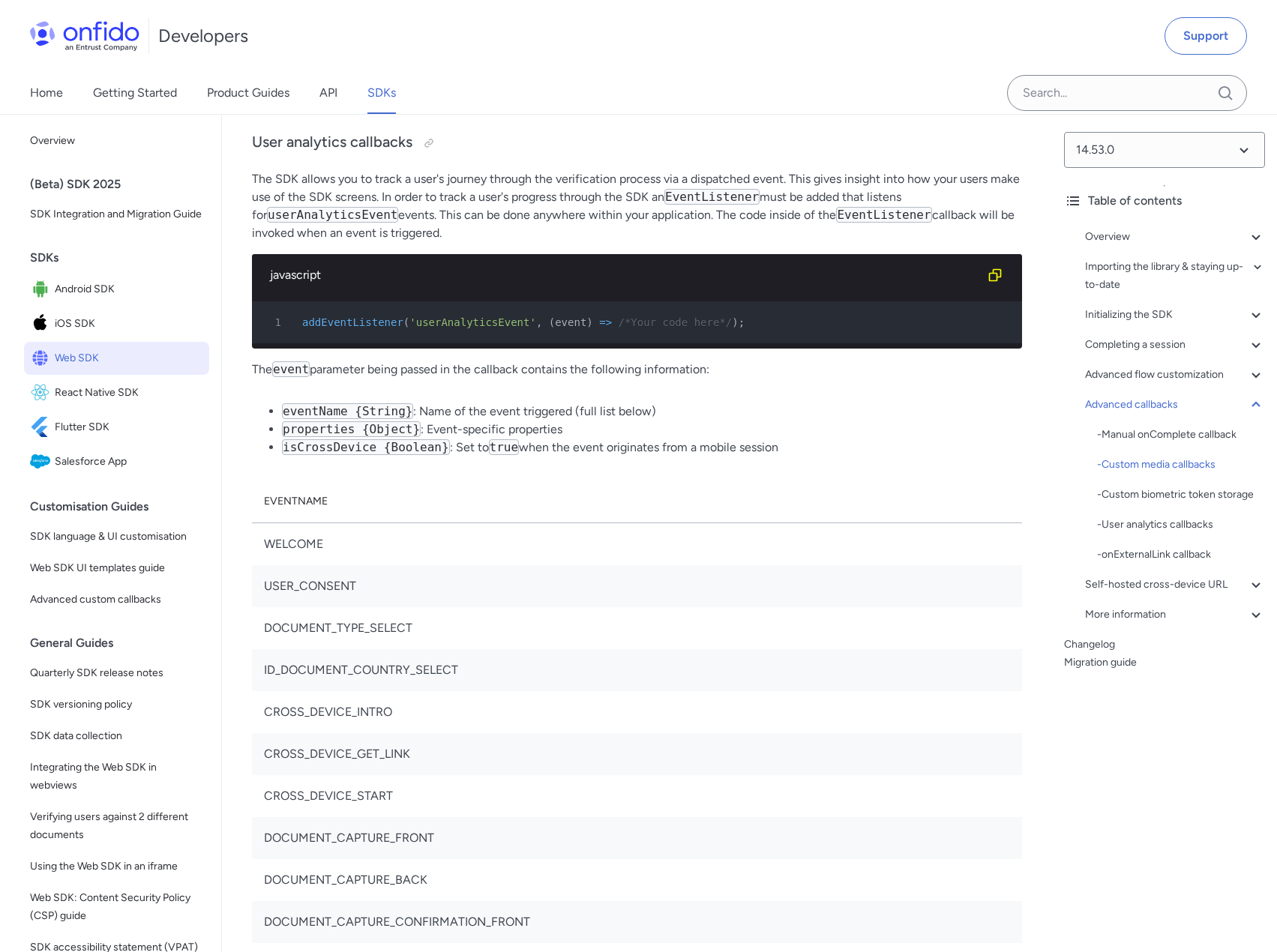
drag, startPoint x: 280, startPoint y: 312, endPoint x: 641, endPoint y: 326, distance: 361.3
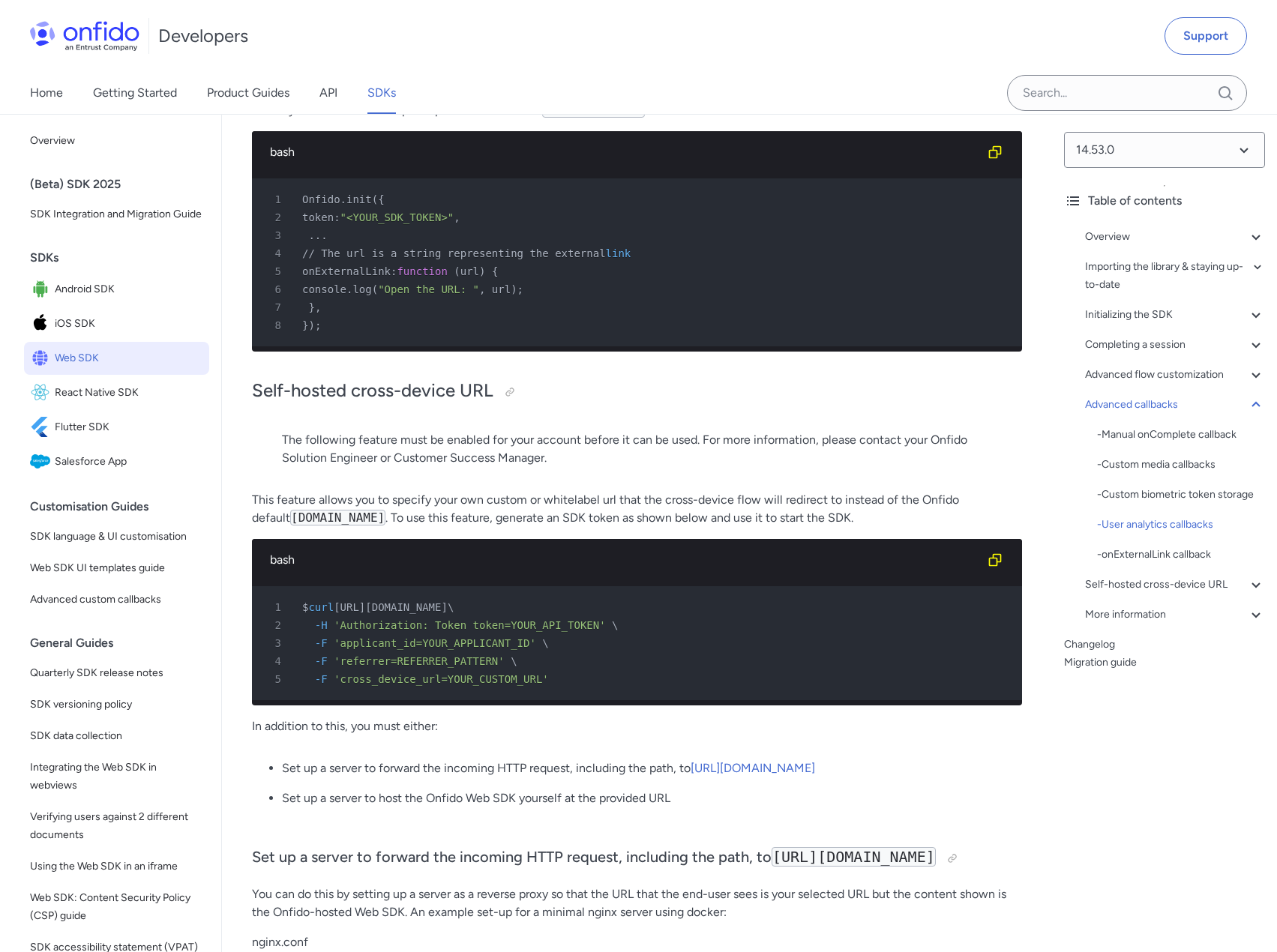
scroll to position [36946, 0]
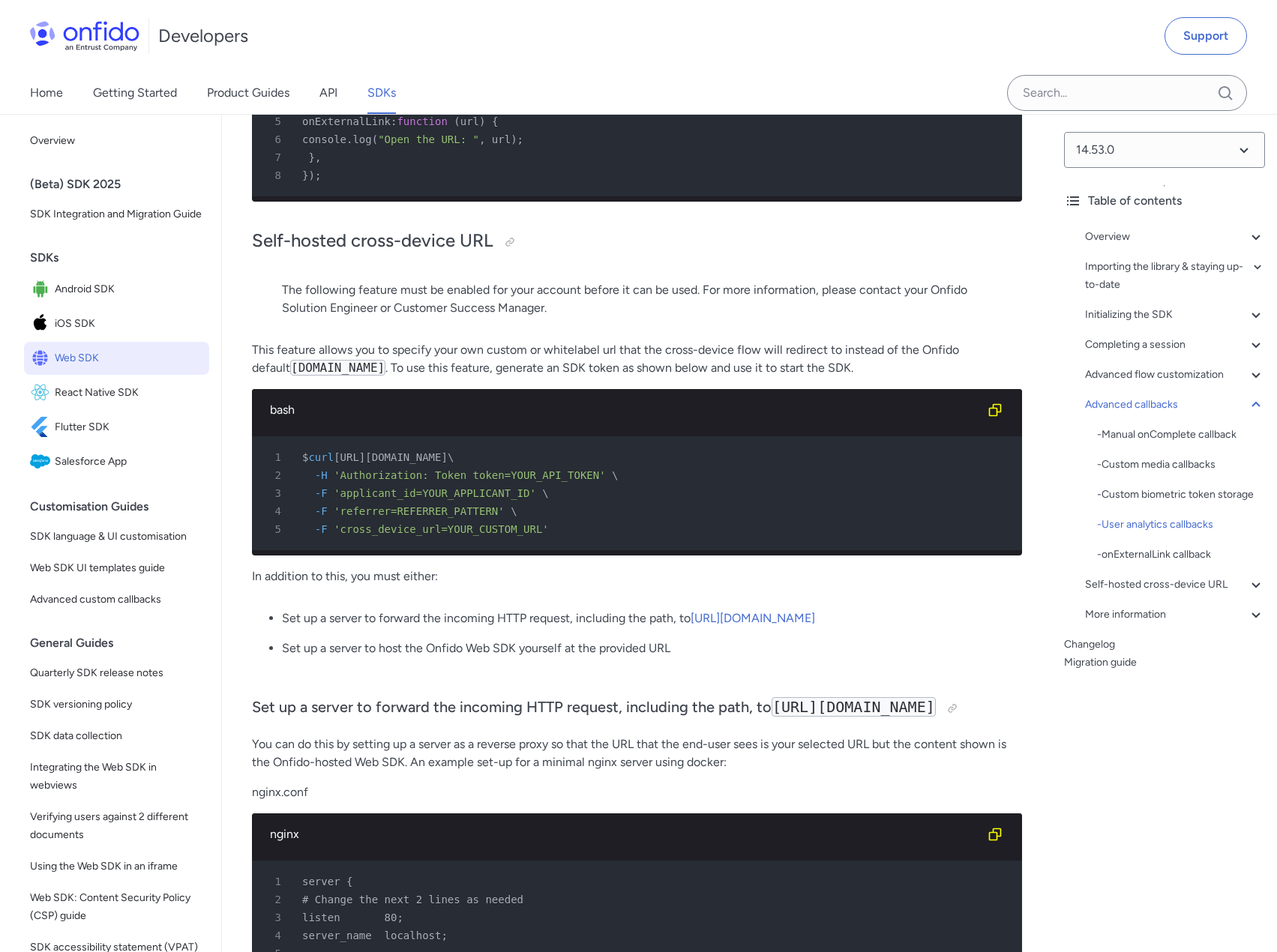
drag, startPoint x: 273, startPoint y: 333, endPoint x: 488, endPoint y: 329, distance: 215.0
drag, startPoint x: 304, startPoint y: 353, endPoint x: 496, endPoint y: 353, distance: 192.0
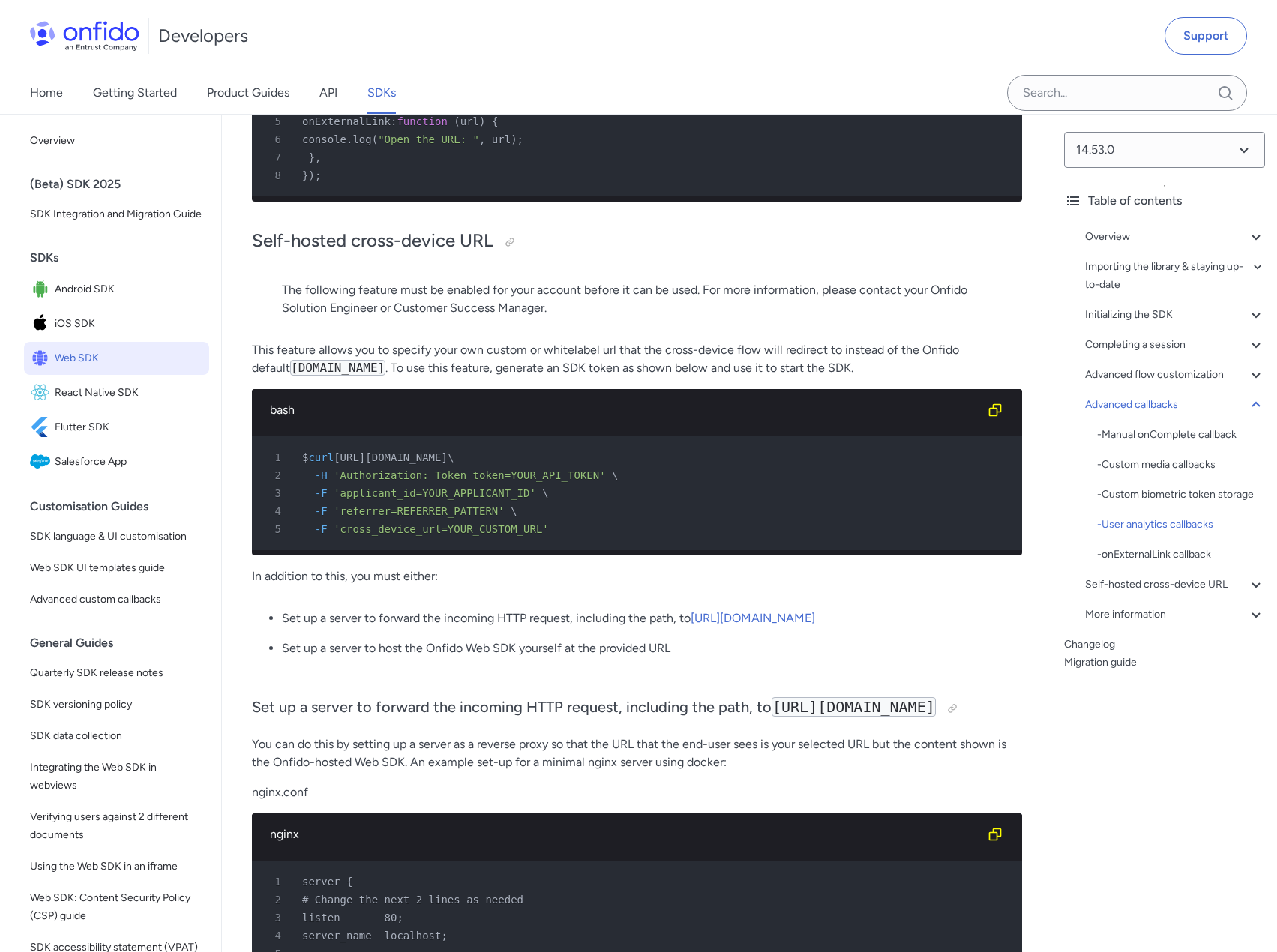
drag, startPoint x: 286, startPoint y: 381, endPoint x: 560, endPoint y: 380, distance: 274.0
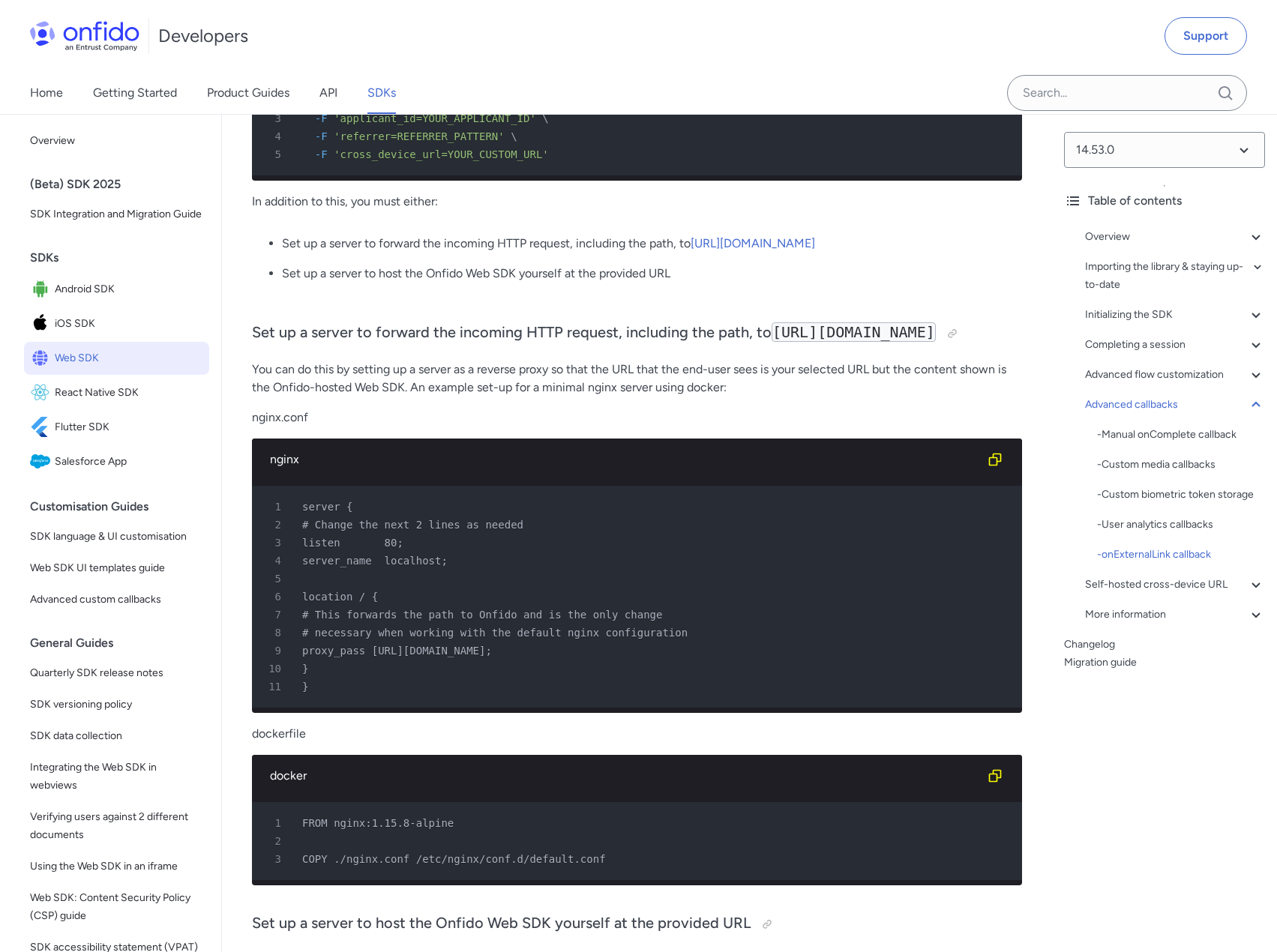
scroll to position [37471, 0]
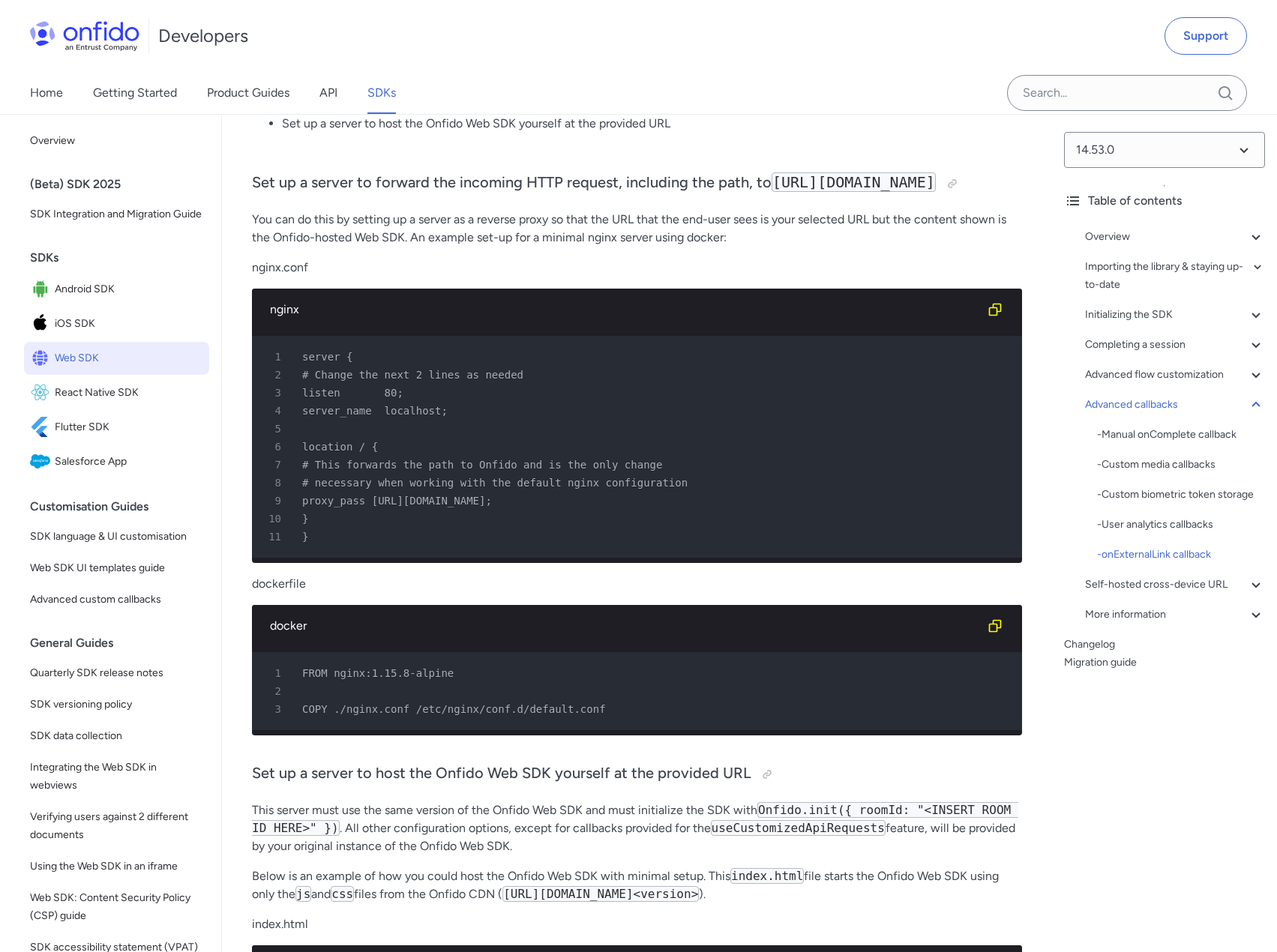
drag, startPoint x: 331, startPoint y: 388, endPoint x: 462, endPoint y: 381, distance: 131.2
drag, startPoint x: 377, startPoint y: 429, endPoint x: 491, endPoint y: 432, distance: 114.0
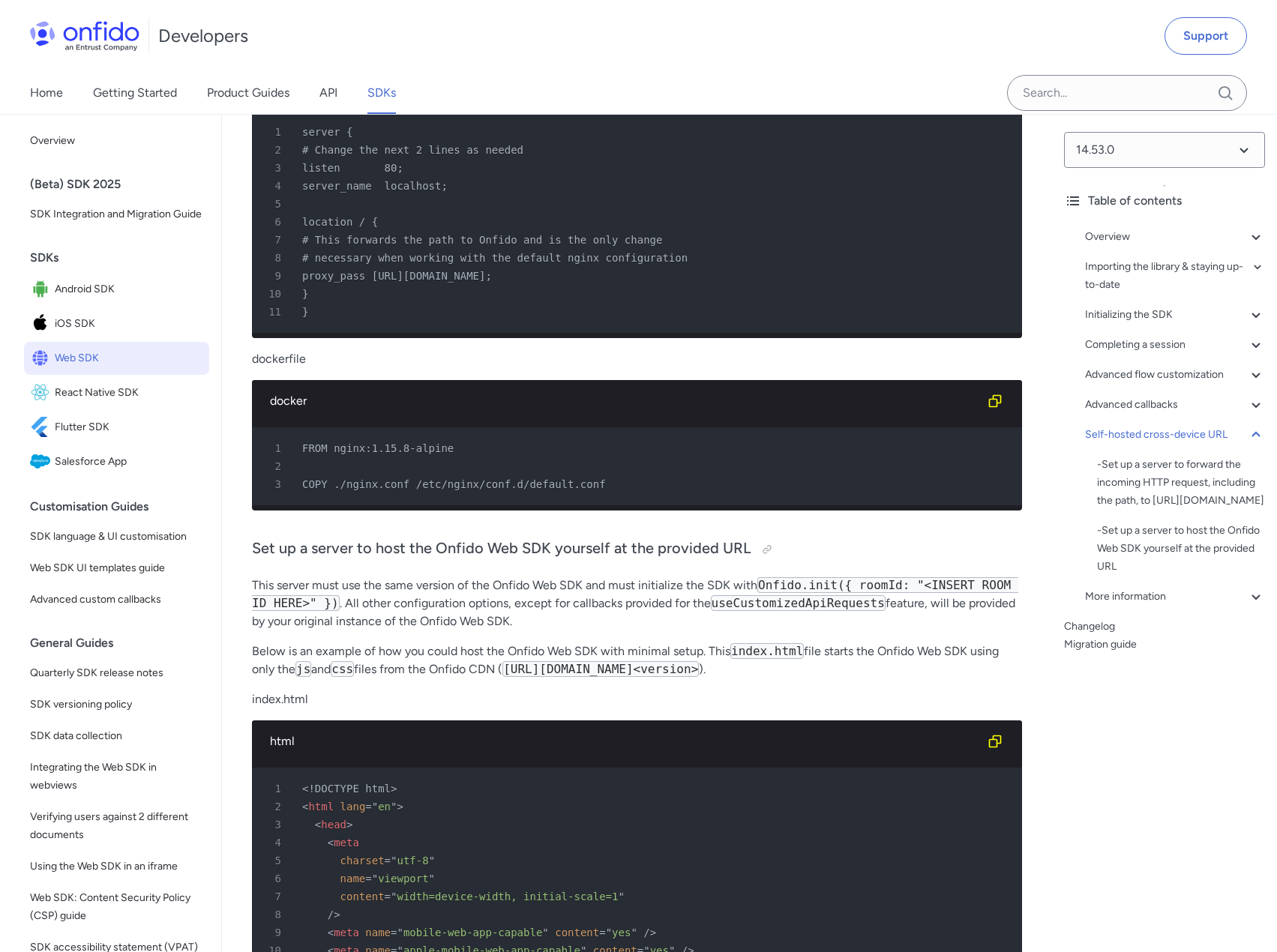
scroll to position [37920, 0]
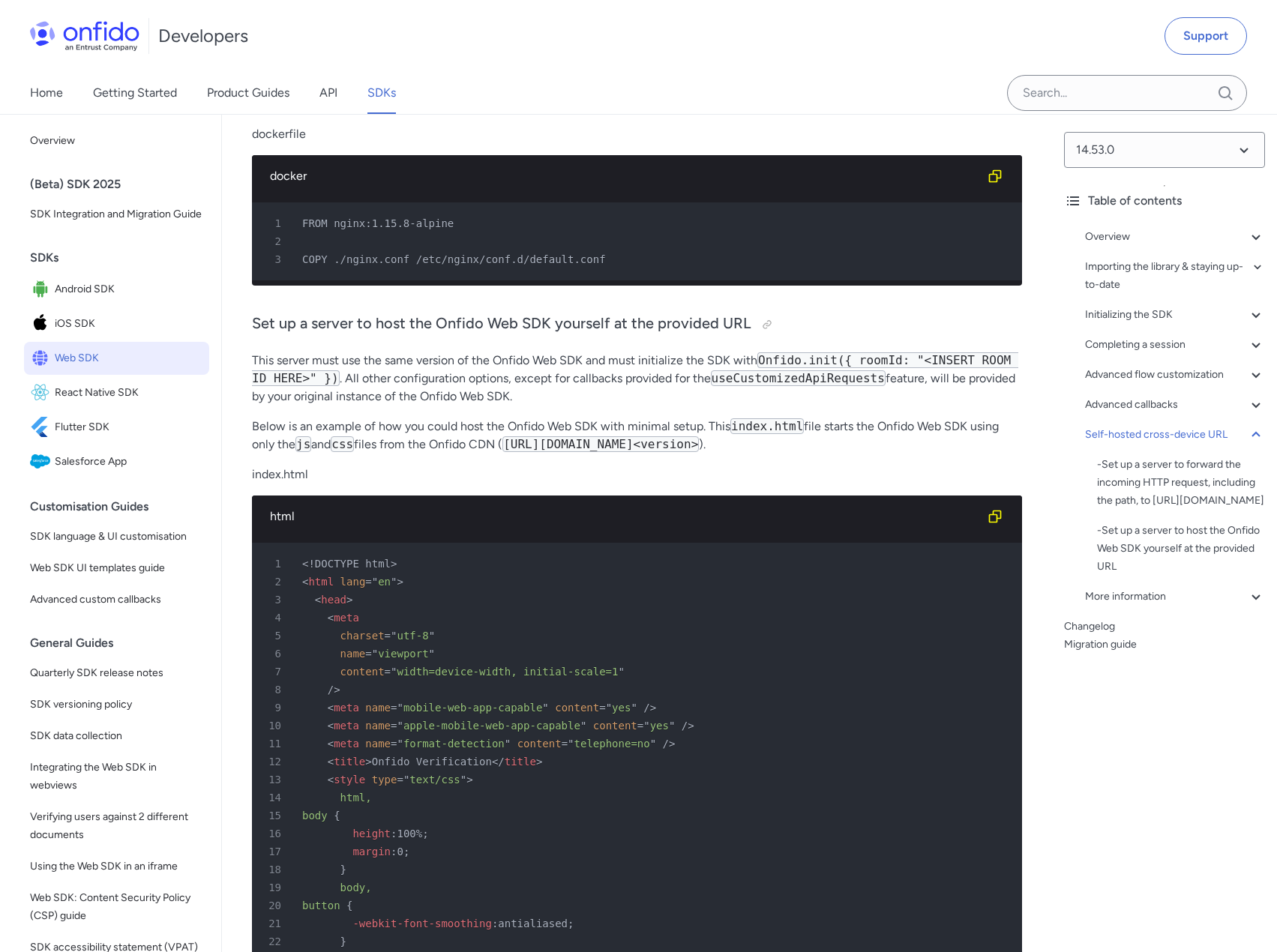
drag, startPoint x: 265, startPoint y: 452, endPoint x: 679, endPoint y: 461, distance: 414.1
drag, startPoint x: 477, startPoint y: 415, endPoint x: 698, endPoint y: 411, distance: 221.0
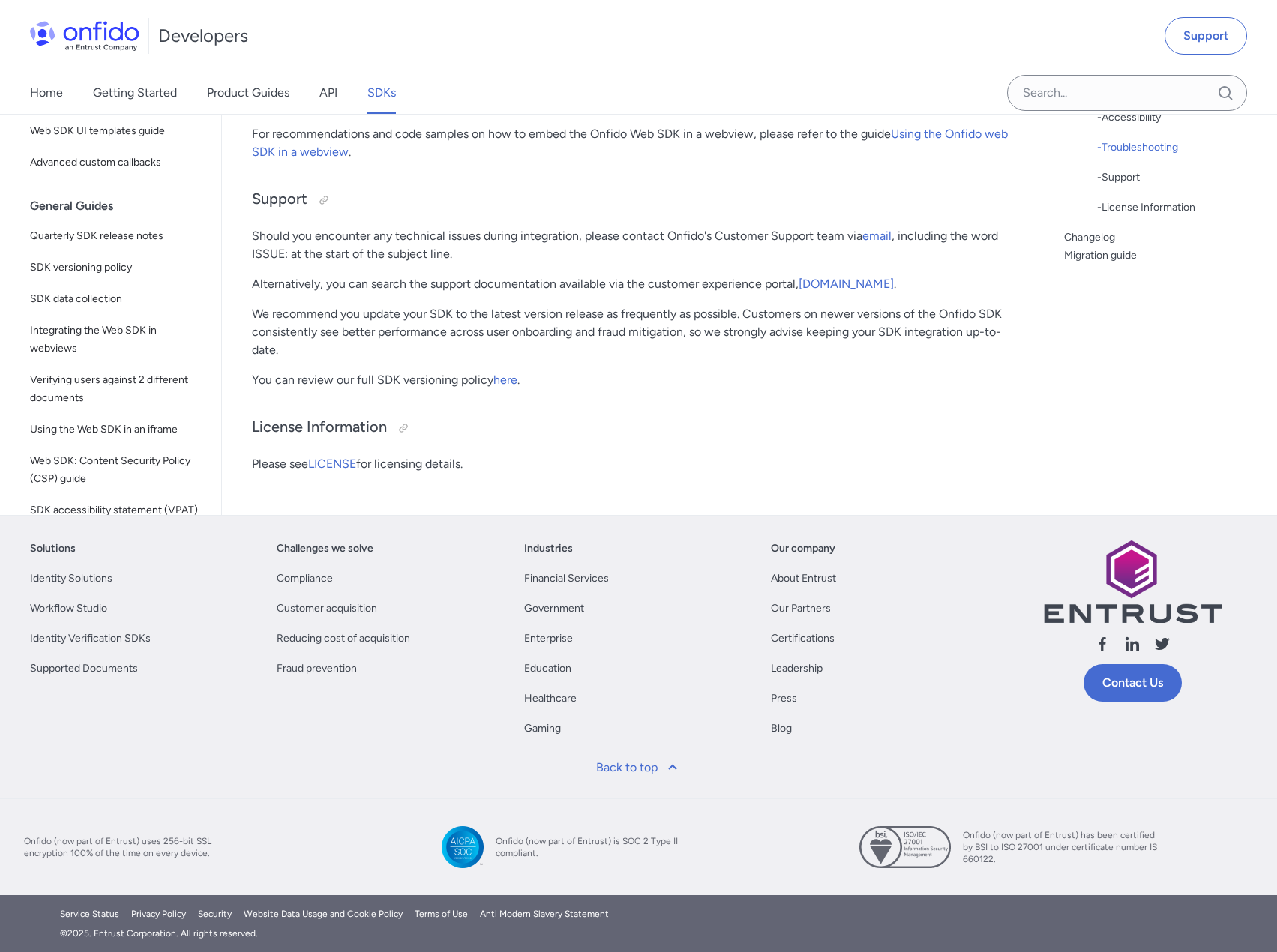
scroll to position [40543, 0]
drag, startPoint x: 264, startPoint y: 642, endPoint x: 449, endPoint y: 671, distance: 187.3
click at [449, 161] on p "For recommendations and code samples on how to embed the Onfido Web SDK in a we…" at bounding box center [637, 142] width 770 height 36
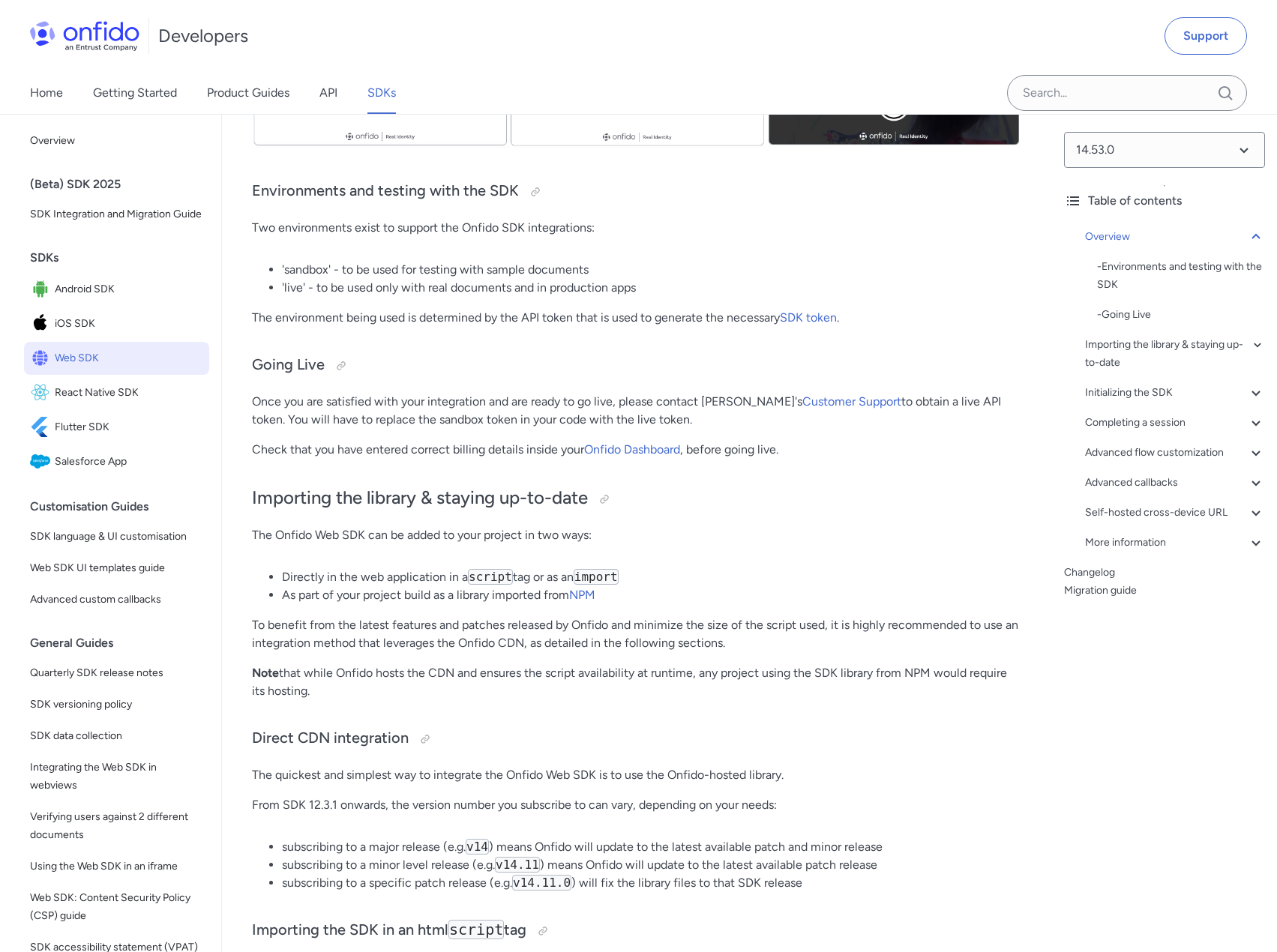
scroll to position [674, 0]
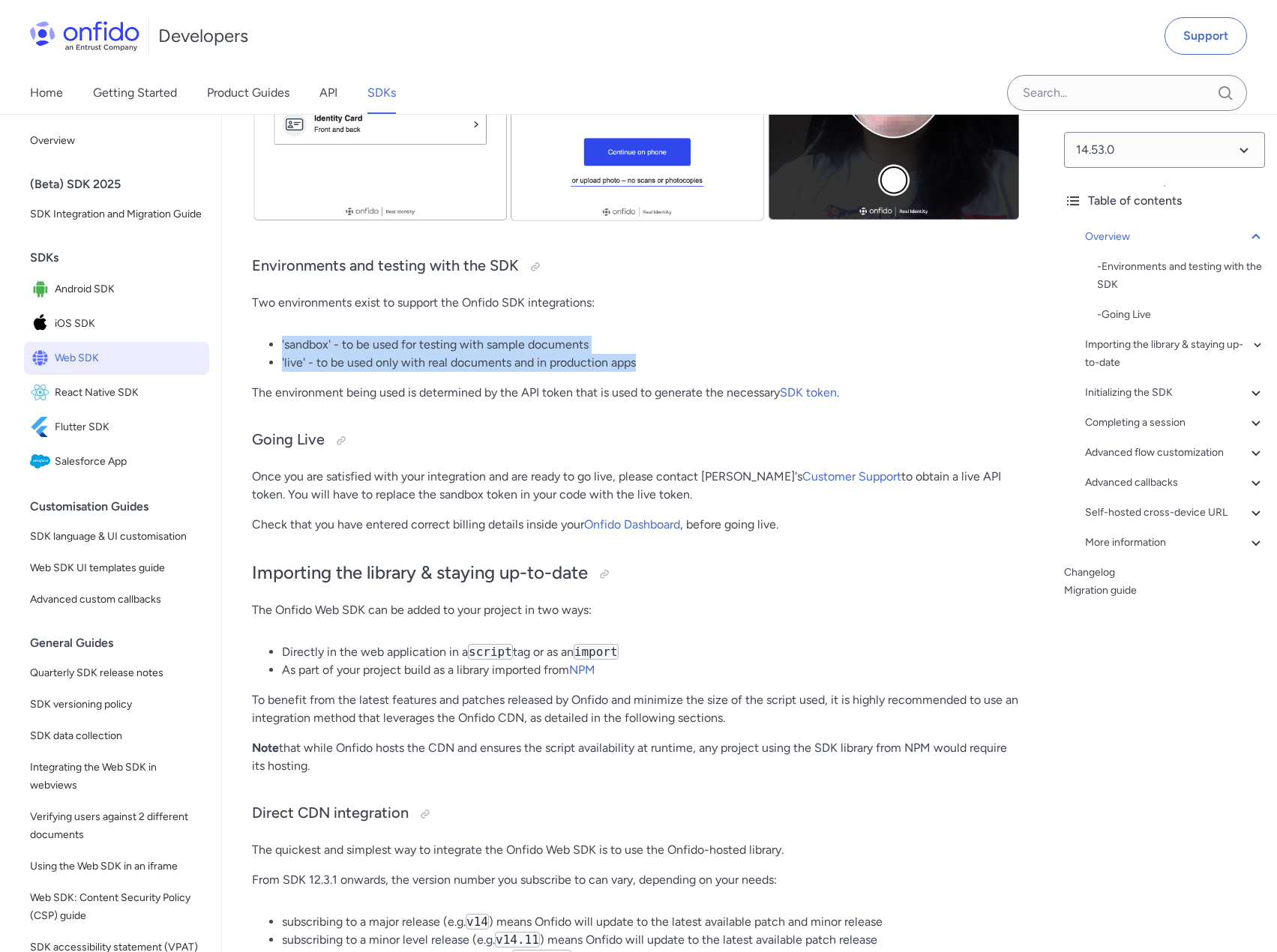
drag, startPoint x: 282, startPoint y: 346, endPoint x: 668, endPoint y: 363, distance: 386.4
click at [668, 363] on ul "'sandbox' - to be used for testing with sample documents 'live' - to be used on…" at bounding box center [637, 353] width 770 height 36
click at [668, 363] on li "'live' - to be used only with real documents and in production apps" at bounding box center [652, 362] width 740 height 18
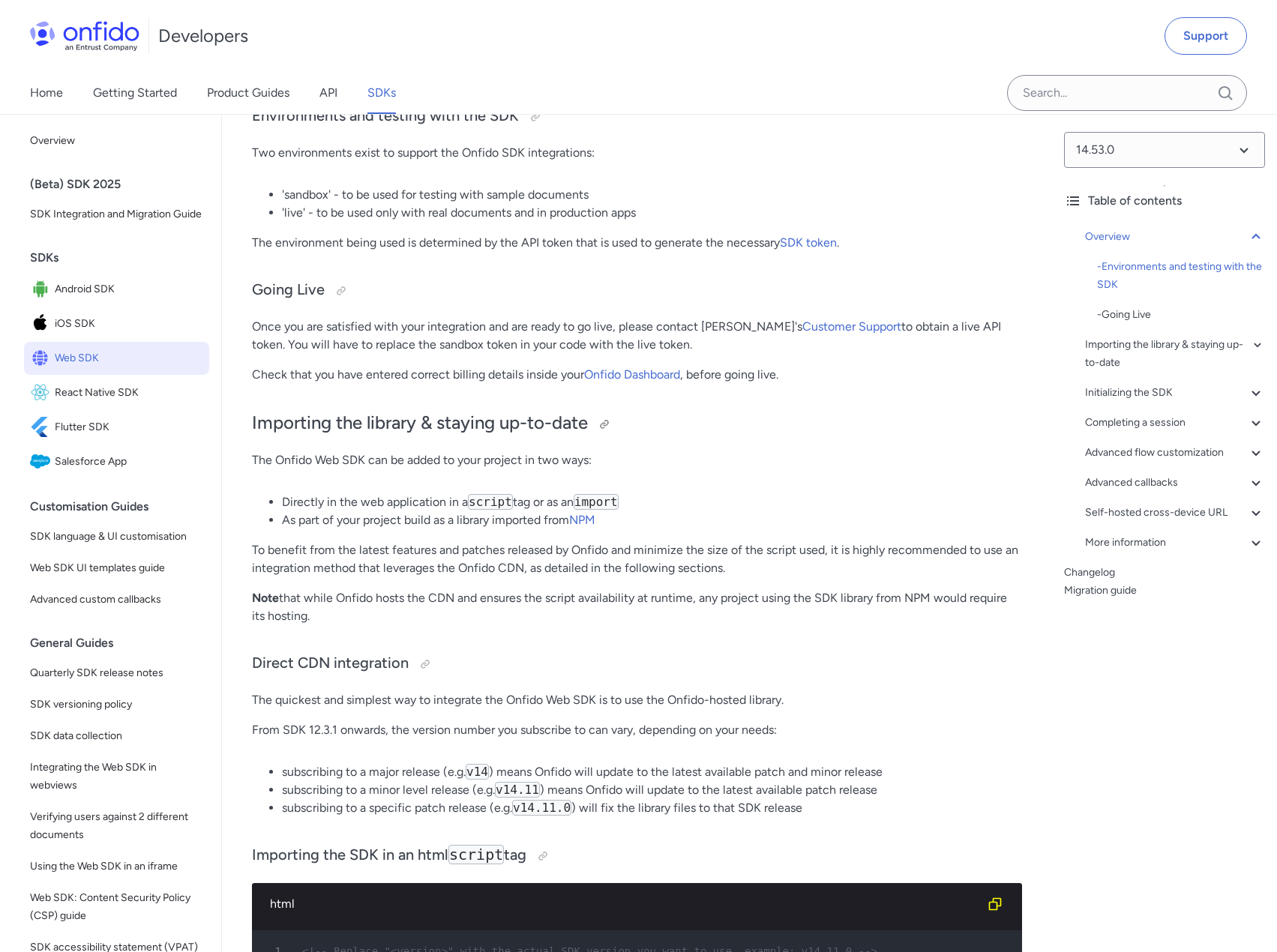
scroll to position [974, 0]
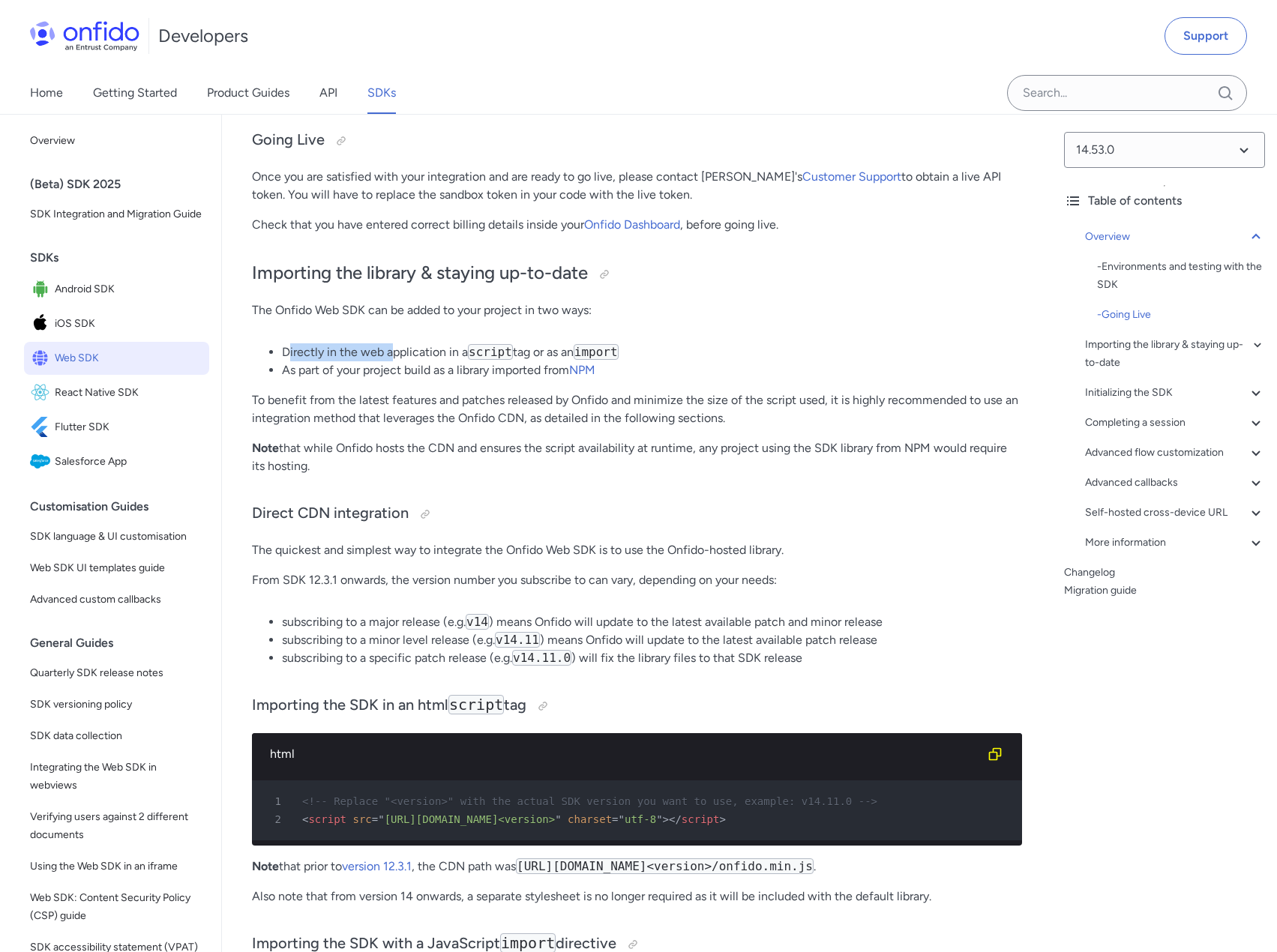
drag, startPoint x: 287, startPoint y: 350, endPoint x: 394, endPoint y: 353, distance: 107.0
click at [392, 353] on li "Directly in the web application in a script tag or as an import" at bounding box center [652, 352] width 740 height 18
click at [394, 353] on li "Directly in the web application in a script tag or as an import" at bounding box center [652, 352] width 740 height 18
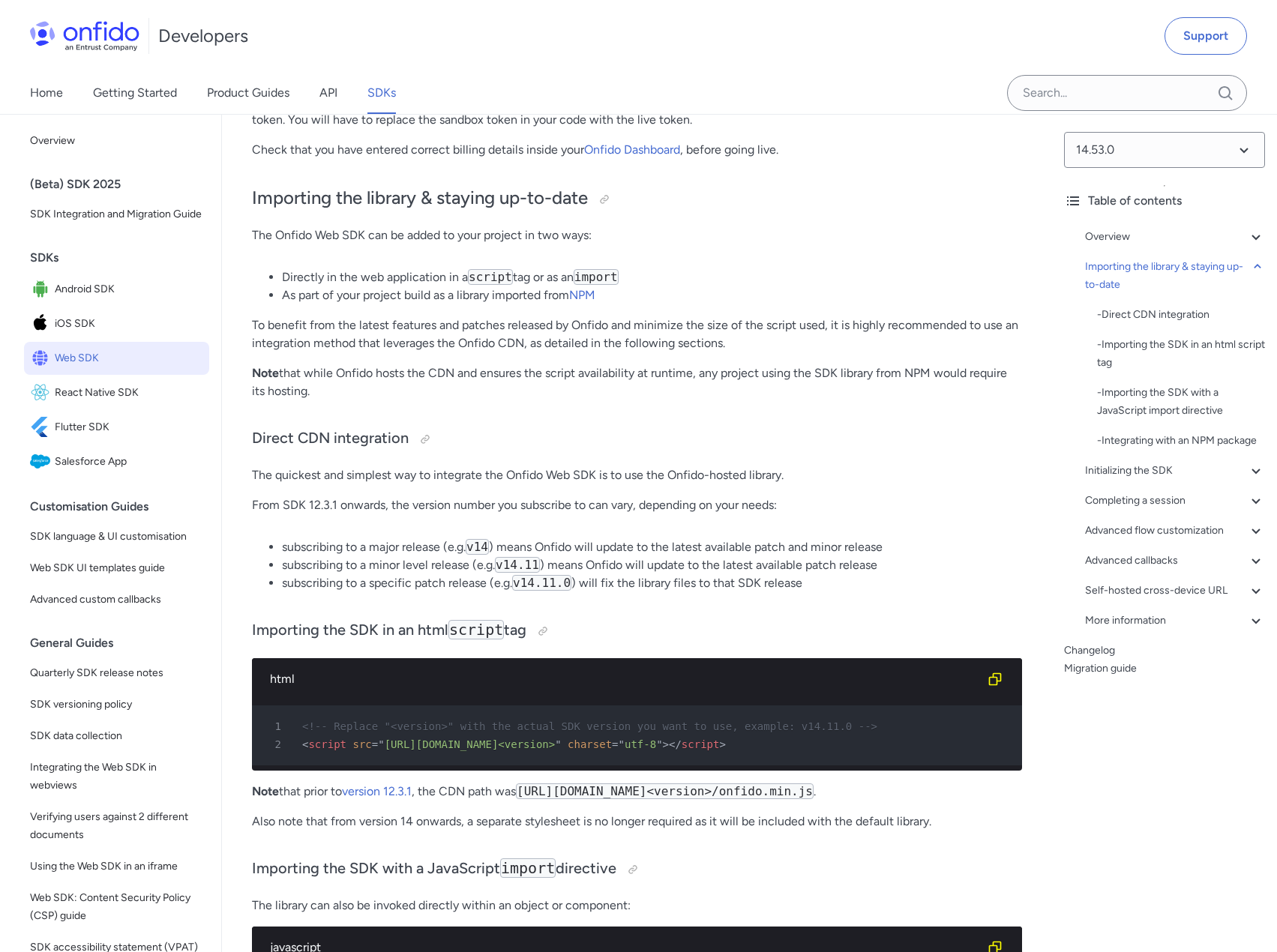
scroll to position [1199, 0]
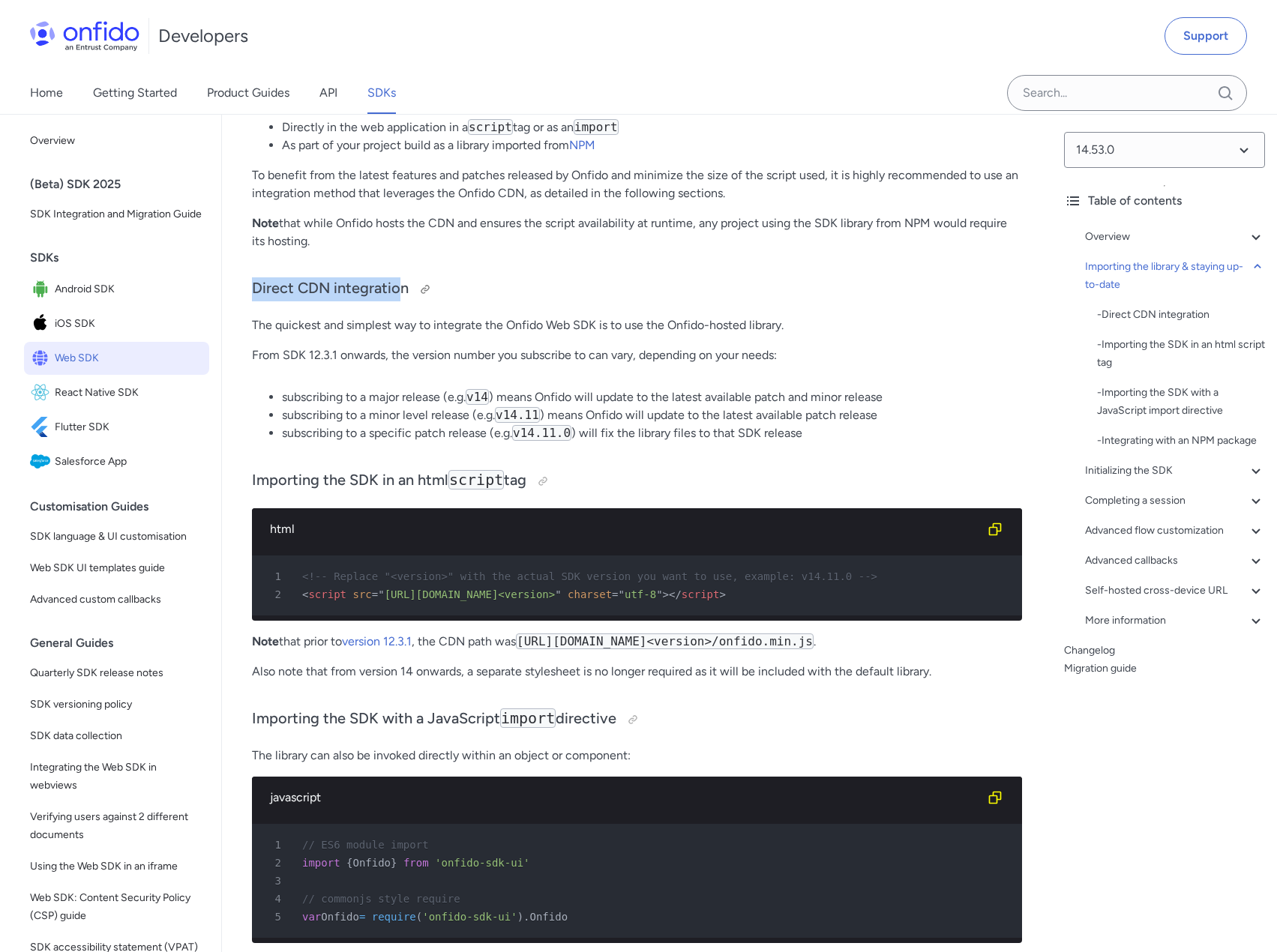
drag, startPoint x: 276, startPoint y: 290, endPoint x: 399, endPoint y: 296, distance: 123.1
click at [329, 330] on p "The quickest and simplest way to integrate the Onfido Web SDK is to use the Onf…" at bounding box center [637, 324] width 770 height 18
drag, startPoint x: 270, startPoint y: 323, endPoint x: 557, endPoint y: 326, distance: 287.0
click at [521, 325] on p "The quickest and simplest way to integrate the Onfido Web SDK is to use the Onf…" at bounding box center [637, 324] width 770 height 18
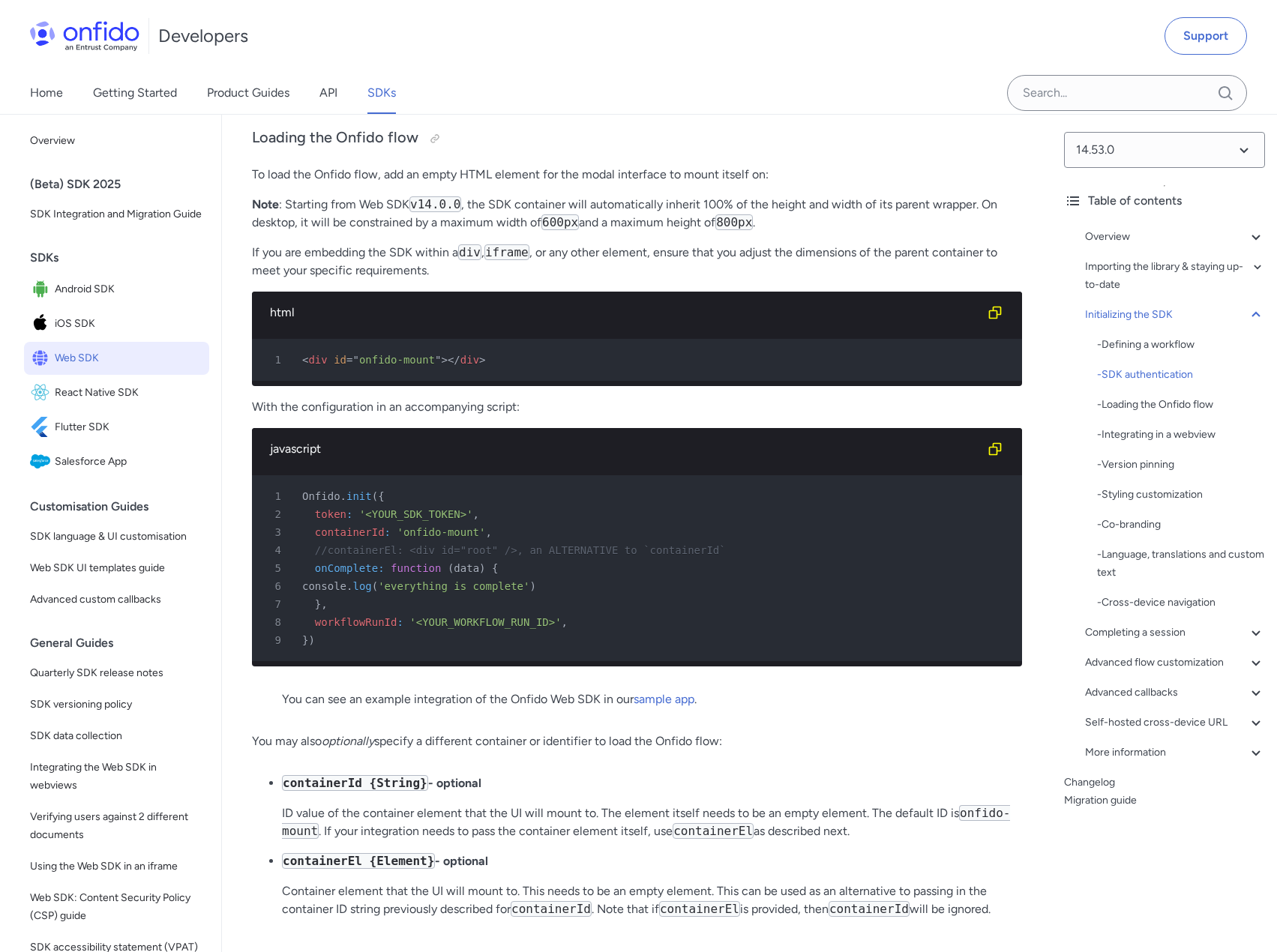
scroll to position [3521, 0]
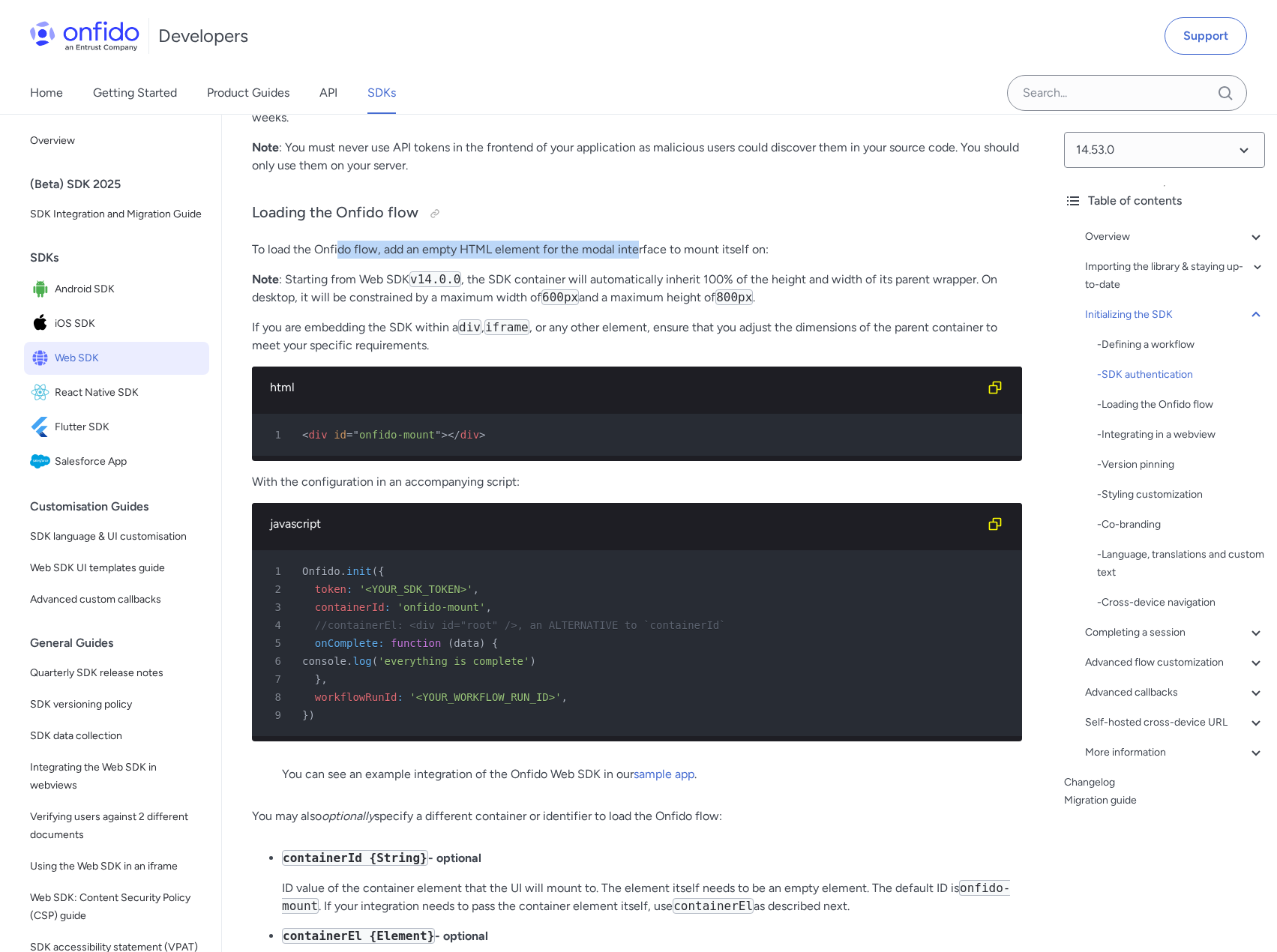
drag, startPoint x: 339, startPoint y: 299, endPoint x: 640, endPoint y: 293, distance: 301.1
click at [638, 259] on p "To load the Onfido flow, add an empty HTML element for the modal interface to m…" at bounding box center [637, 249] width 770 height 18
click at [647, 259] on p "To load the Onfido flow, add an empty HTML element for the modal interface to m…" at bounding box center [637, 249] width 770 height 18
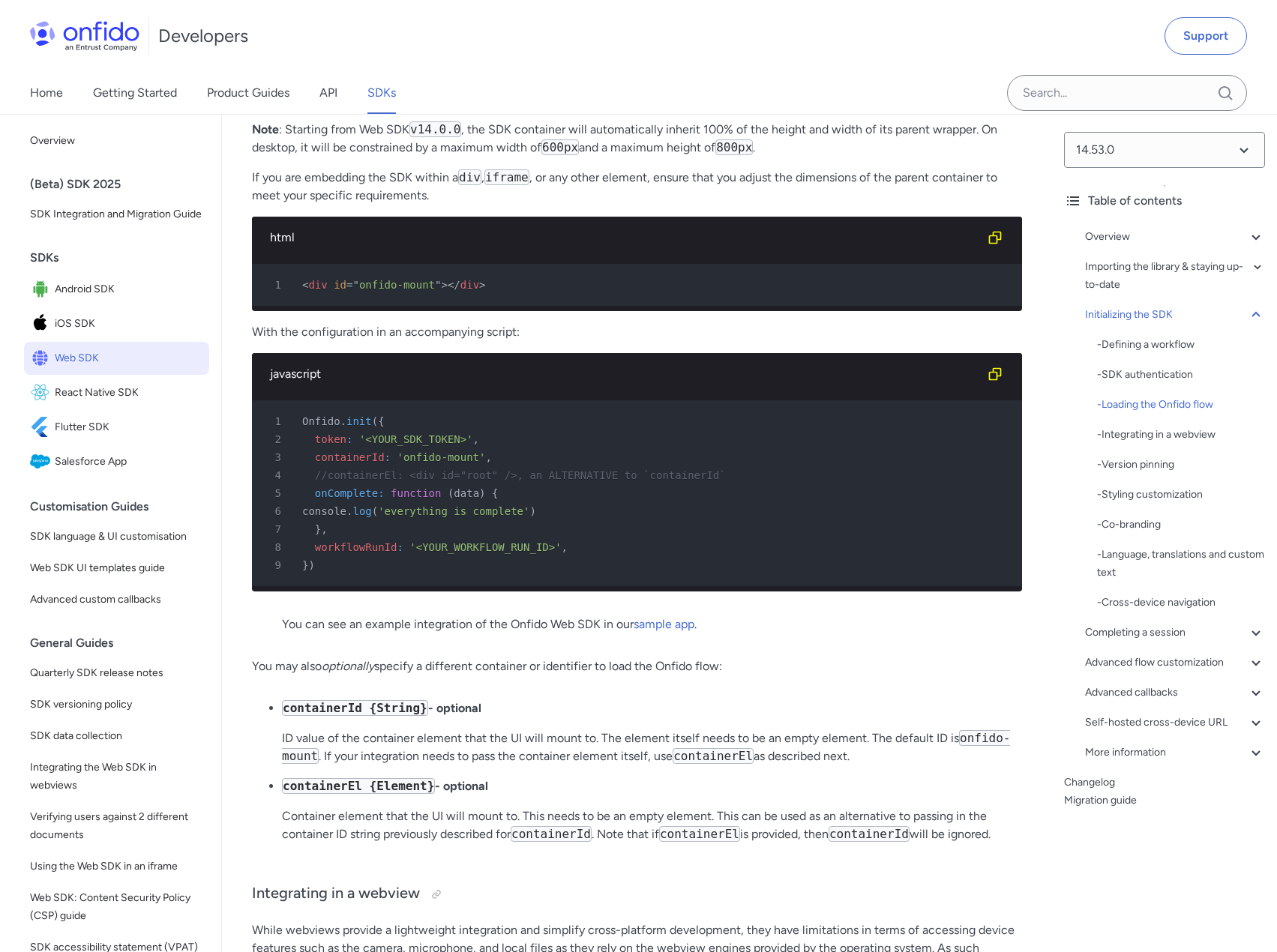
scroll to position [3597, 0]
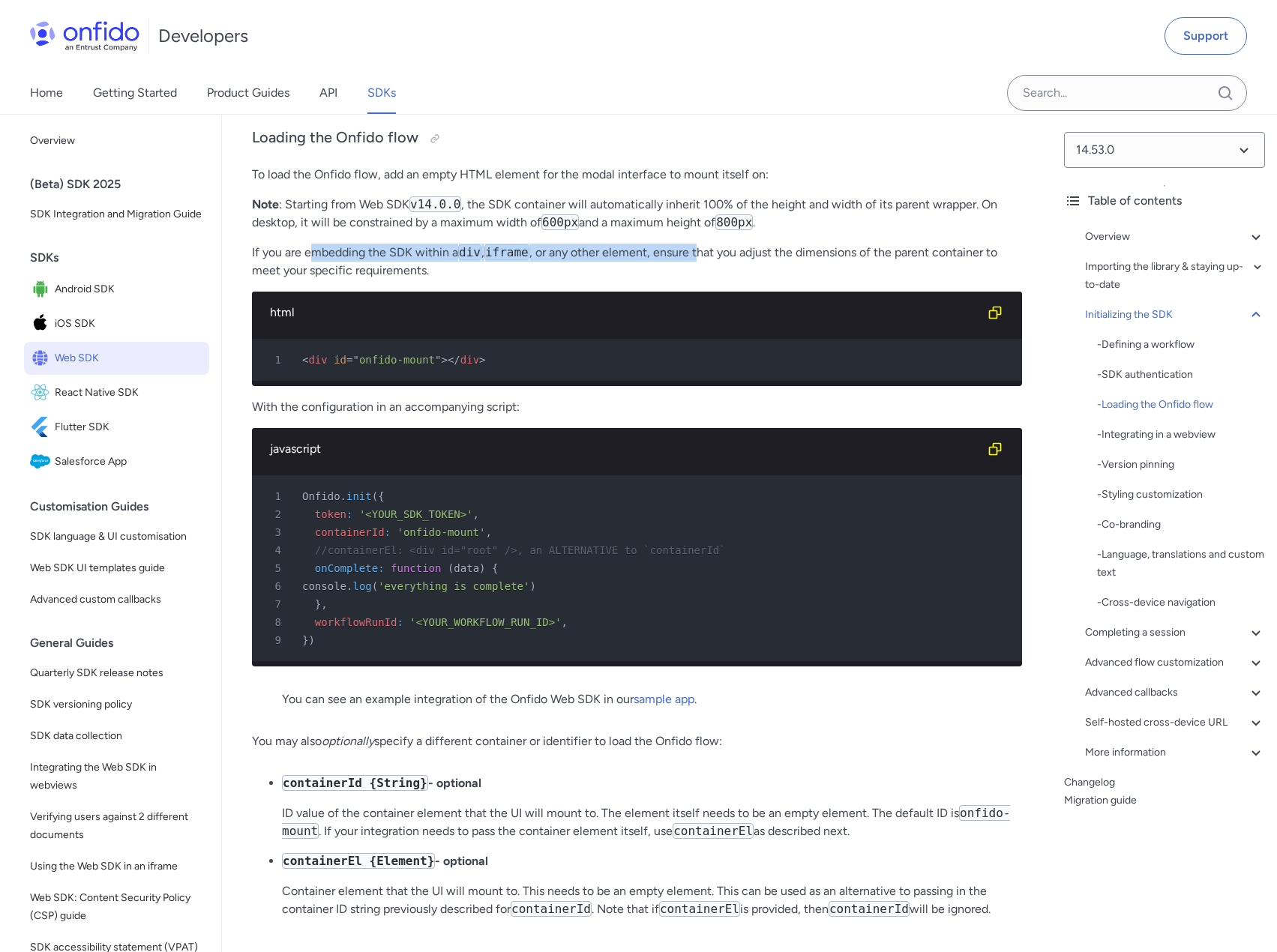
drag, startPoint x: 314, startPoint y: 292, endPoint x: 701, endPoint y: 293, distance: 387.0
click at [700, 280] on p "If you are embedding the SDK within a div , iframe , or any other element, ensu…" at bounding box center [637, 261] width 770 height 36
click at [707, 280] on p "If you are embedding the SDK within a div , iframe , or any other element, ensu…" at bounding box center [637, 261] width 770 height 36
drag, startPoint x: 561, startPoint y: 296, endPoint x: 824, endPoint y: 299, distance: 263.0
click at [824, 280] on p "If you are embedding the SDK within a div , iframe , or any other element, ensu…" at bounding box center [637, 261] width 770 height 36
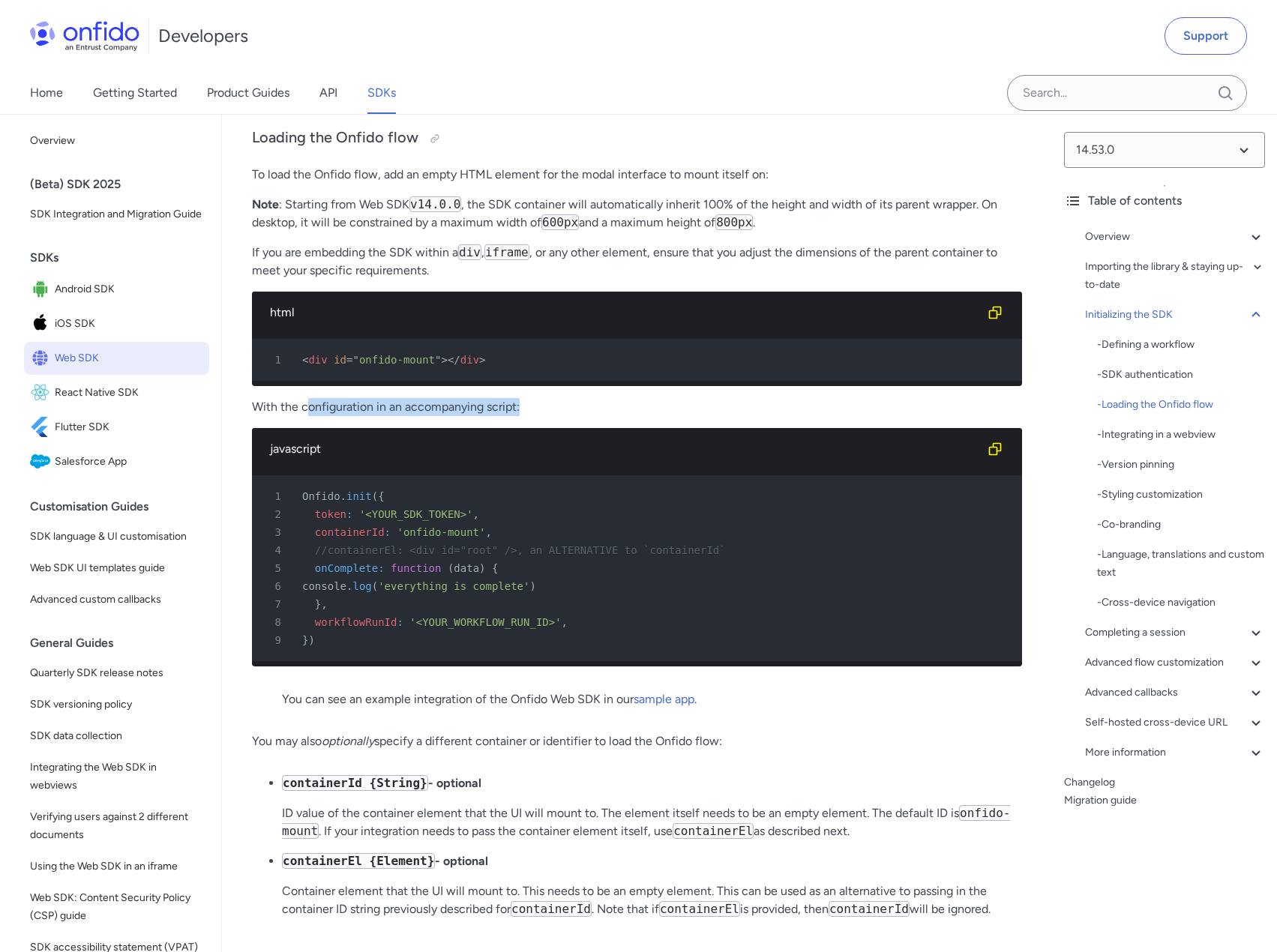
drag, startPoint x: 305, startPoint y: 467, endPoint x: 545, endPoint y: 460, distance: 240.1
click at [545, 415] on p "With the configuration in an accompanying script:" at bounding box center [637, 407] width 770 height 18
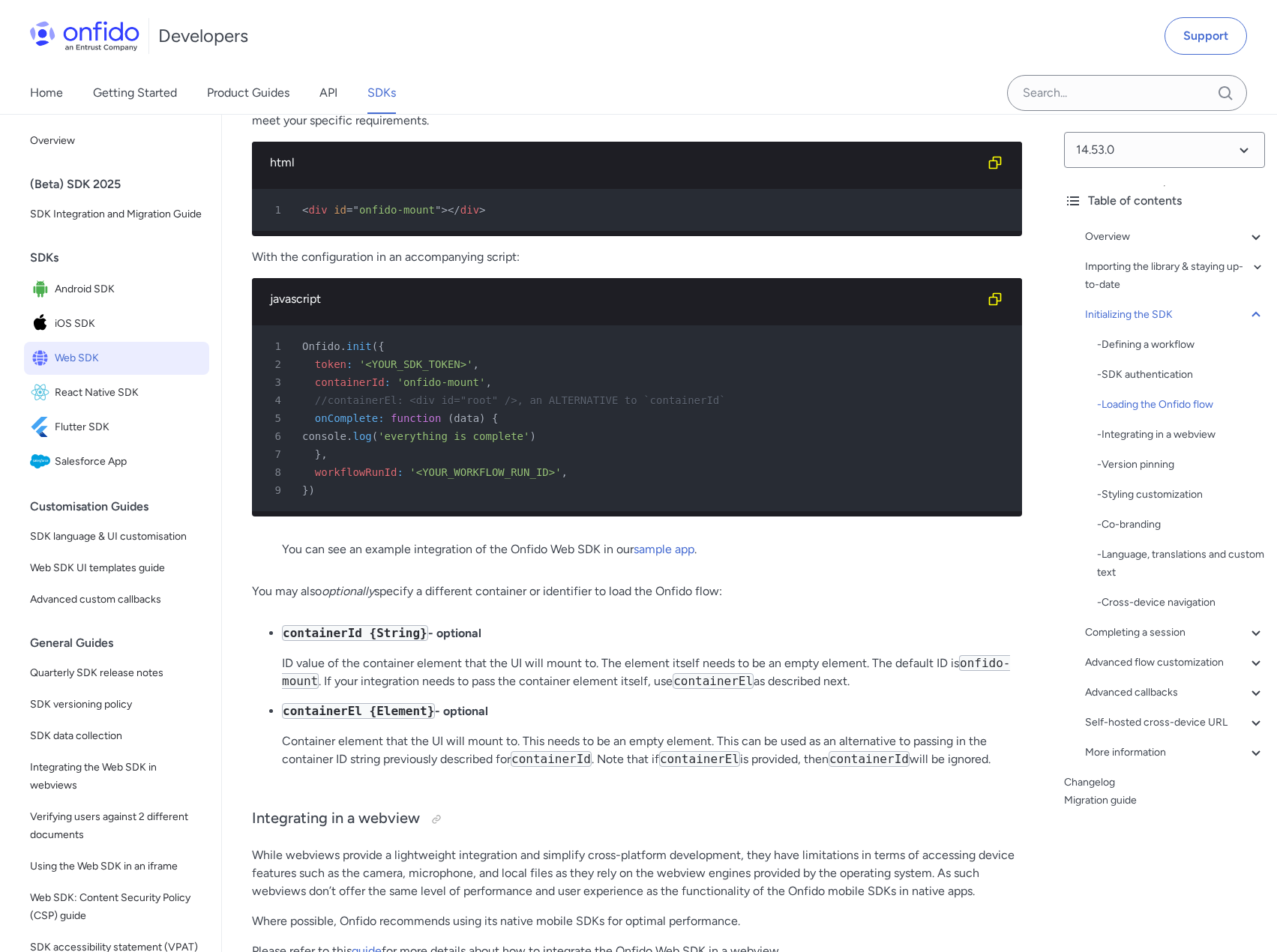
scroll to position [3822, 0]
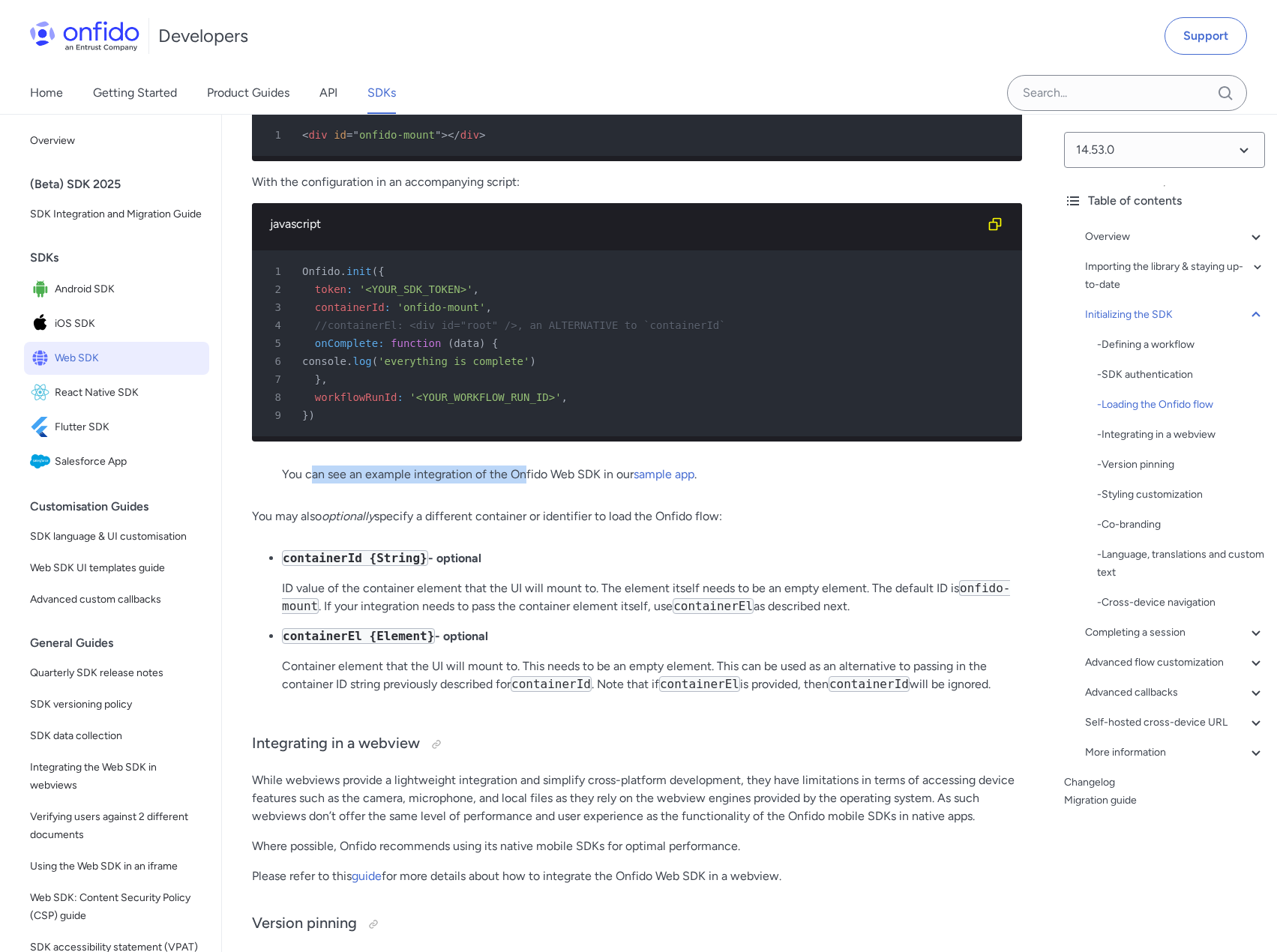
drag, startPoint x: 312, startPoint y: 537, endPoint x: 535, endPoint y: 537, distance: 223.0
click at [528, 483] on p "You can see an example integration of the Onfido Web SDK in our sample app ." at bounding box center [637, 474] width 710 height 18
click at [535, 483] on p "You can see an example integration of the Onfido Web SDK in our sample app ." at bounding box center [637, 474] width 710 height 18
drag, startPoint x: 265, startPoint y: 576, endPoint x: 508, endPoint y: 584, distance: 243.1
click at [495, 525] on p "You may also optionally specify a different container or identifier to load the…" at bounding box center [637, 516] width 770 height 18
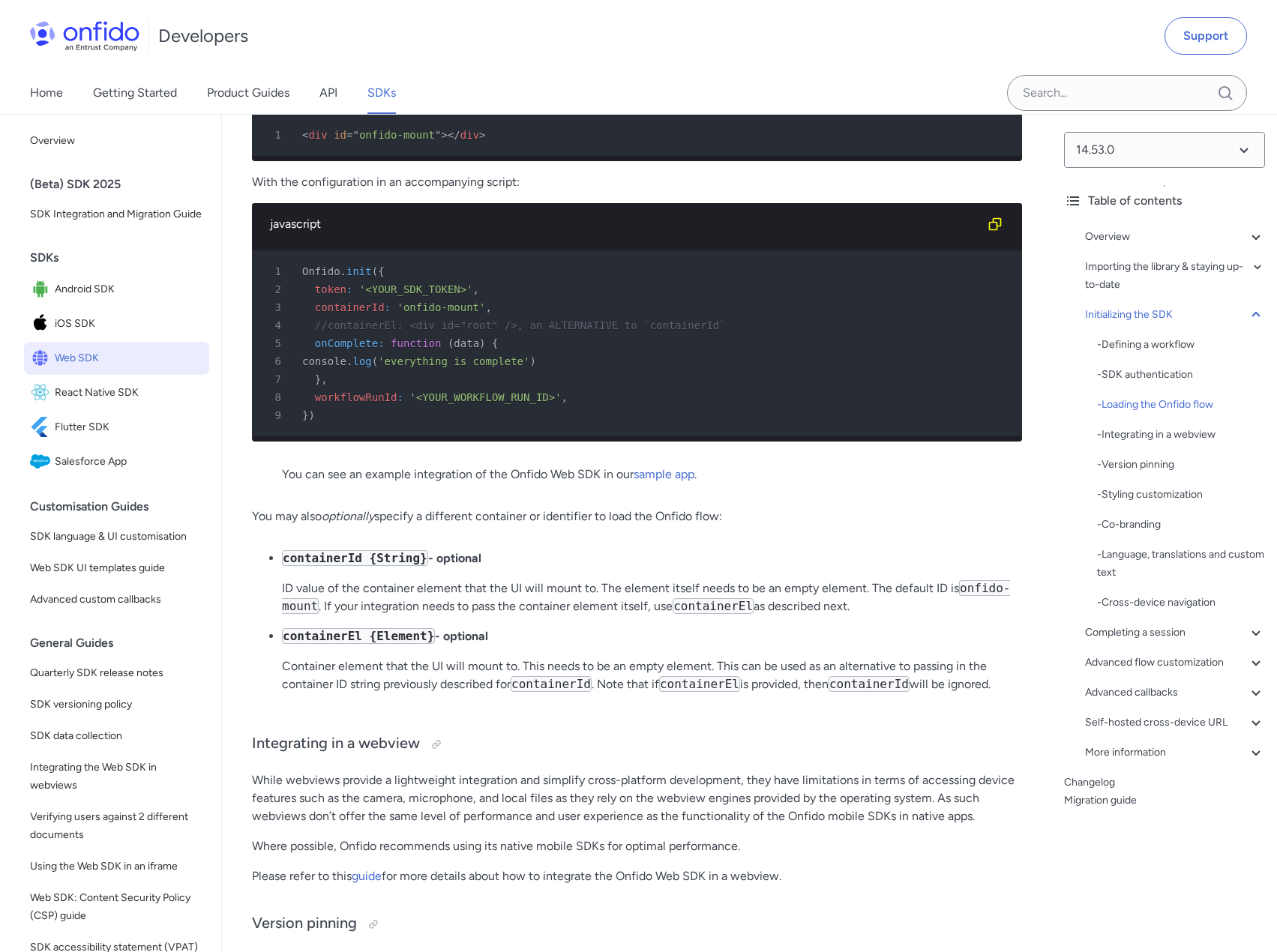
click at [511, 525] on p "You may also optionally specify a different container or identifier to load the…" at bounding box center [637, 516] width 770 height 18
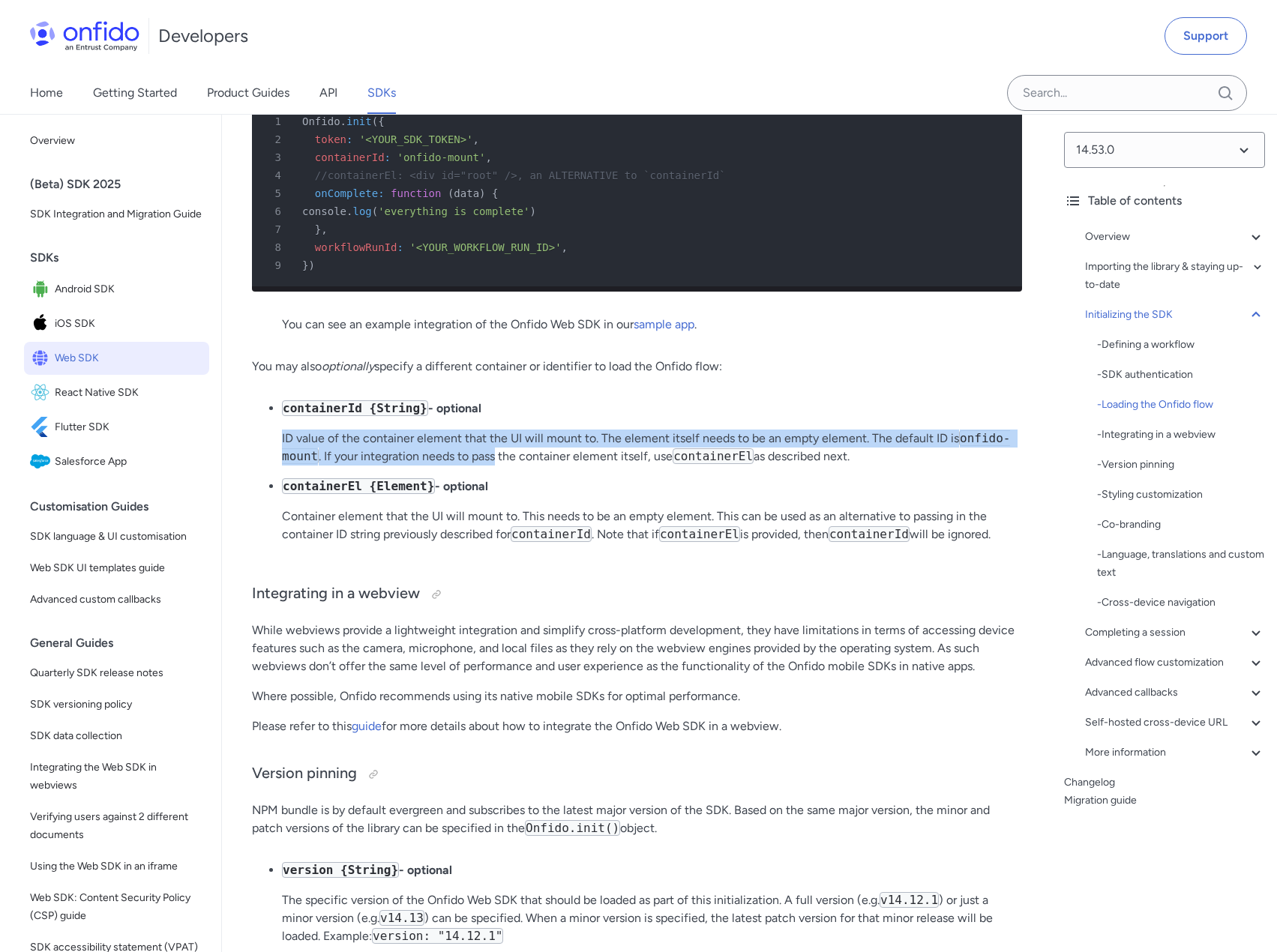
drag, startPoint x: 282, startPoint y: 506, endPoint x: 494, endPoint y: 516, distance: 212.2
click at [494, 465] on p "ID value of the container element that the UI will mount to. The element itself…" at bounding box center [652, 446] width 740 height 36
click at [521, 465] on p "ID value of the container element that the UI will mount to. The element itself…" at bounding box center [652, 446] width 740 height 36
drag, startPoint x: 341, startPoint y: 506, endPoint x: 850, endPoint y: 504, distance: 509.0
click at [850, 465] on p "ID value of the container element that the UI will mount to. The element itself…" at bounding box center [652, 446] width 740 height 36
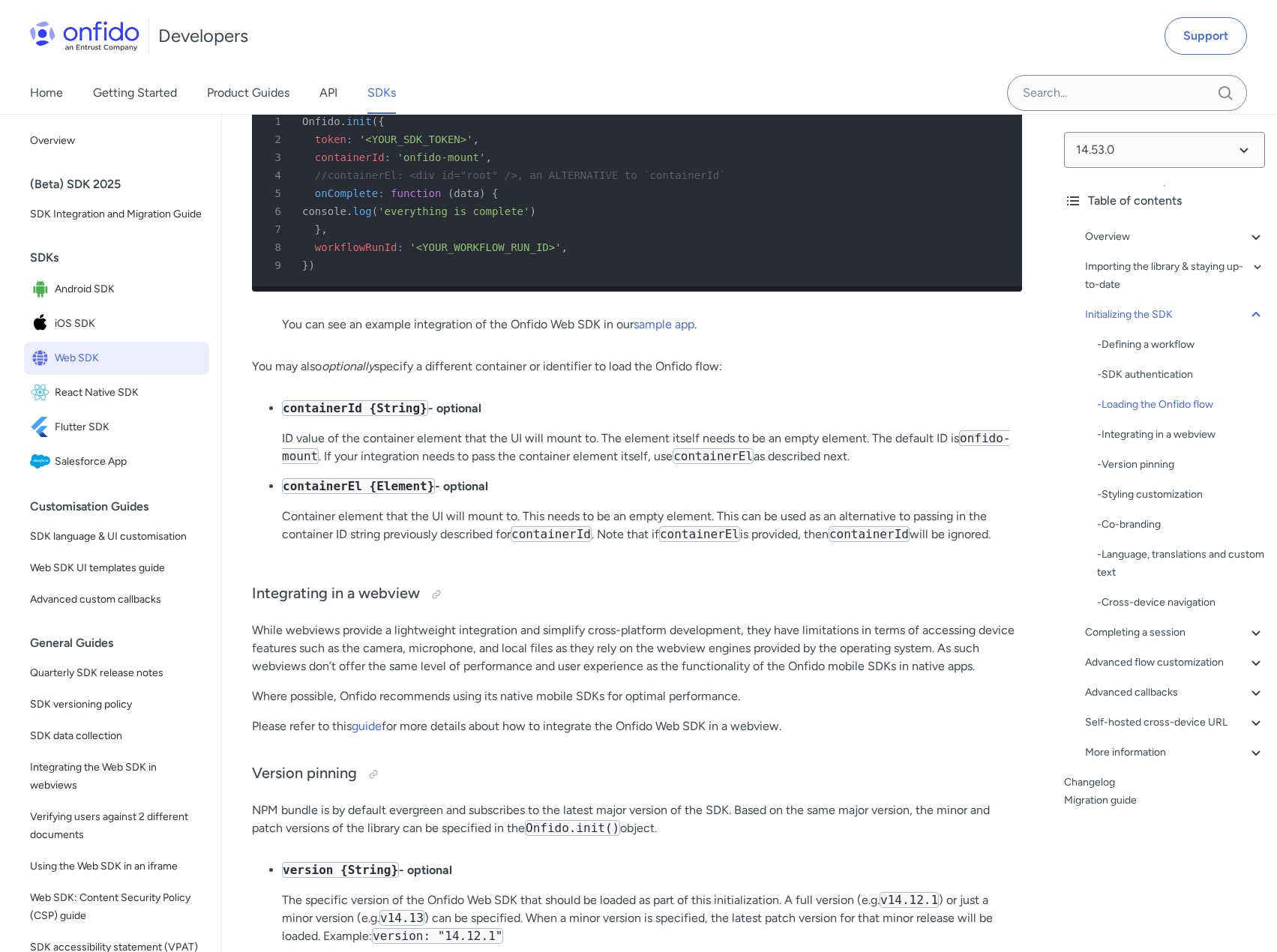
click at [344, 465] on p "ID value of the container element that the UI will mount to. The element itself…" at bounding box center [652, 446] width 740 height 36
drag, startPoint x: 324, startPoint y: 520, endPoint x: 591, endPoint y: 525, distance: 267.0
click at [591, 465] on p "ID value of the container element that the UI will mount to. The element itself…" at bounding box center [652, 446] width 740 height 36
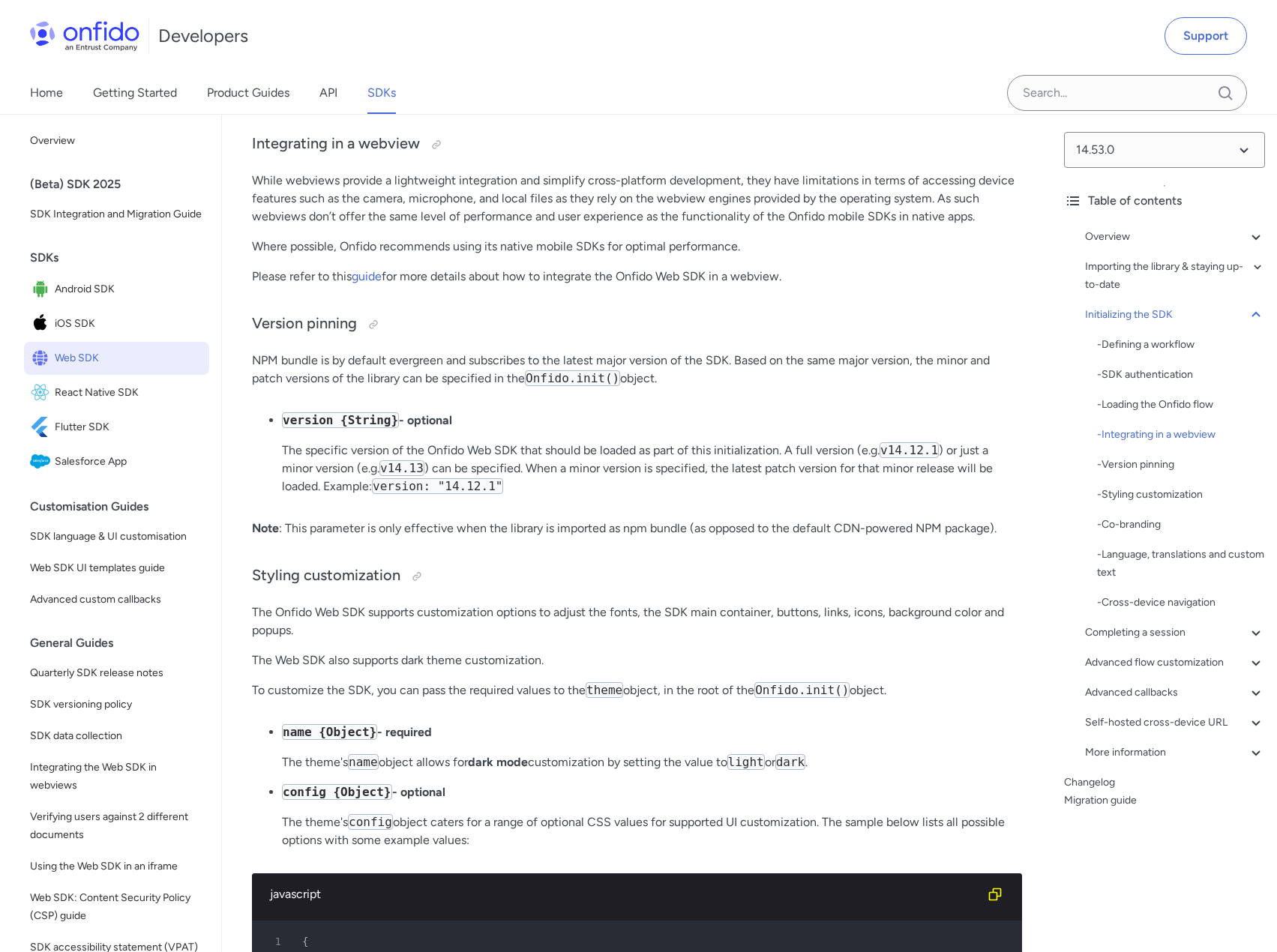
scroll to position [4570, 0]
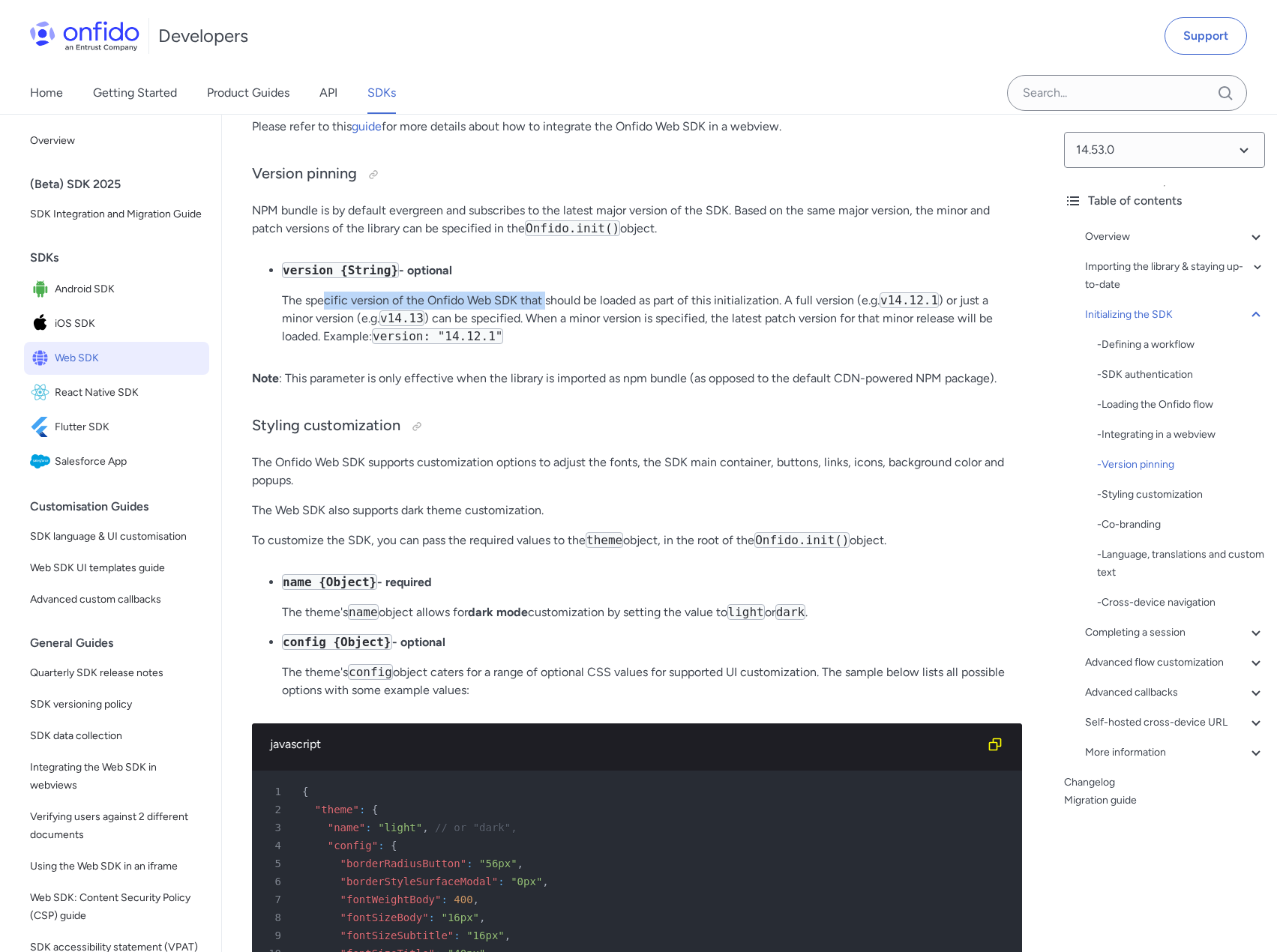
drag, startPoint x: 325, startPoint y: 368, endPoint x: 557, endPoint y: 362, distance: 232.1
click at [555, 346] on p "The specific version of the Onfido Web SDK that should be loaded as part of thi…" at bounding box center [652, 319] width 740 height 54
click at [574, 346] on p "The specific version of the Onfido Web SDK that should be loaded as part of thi…" at bounding box center [652, 319] width 740 height 54
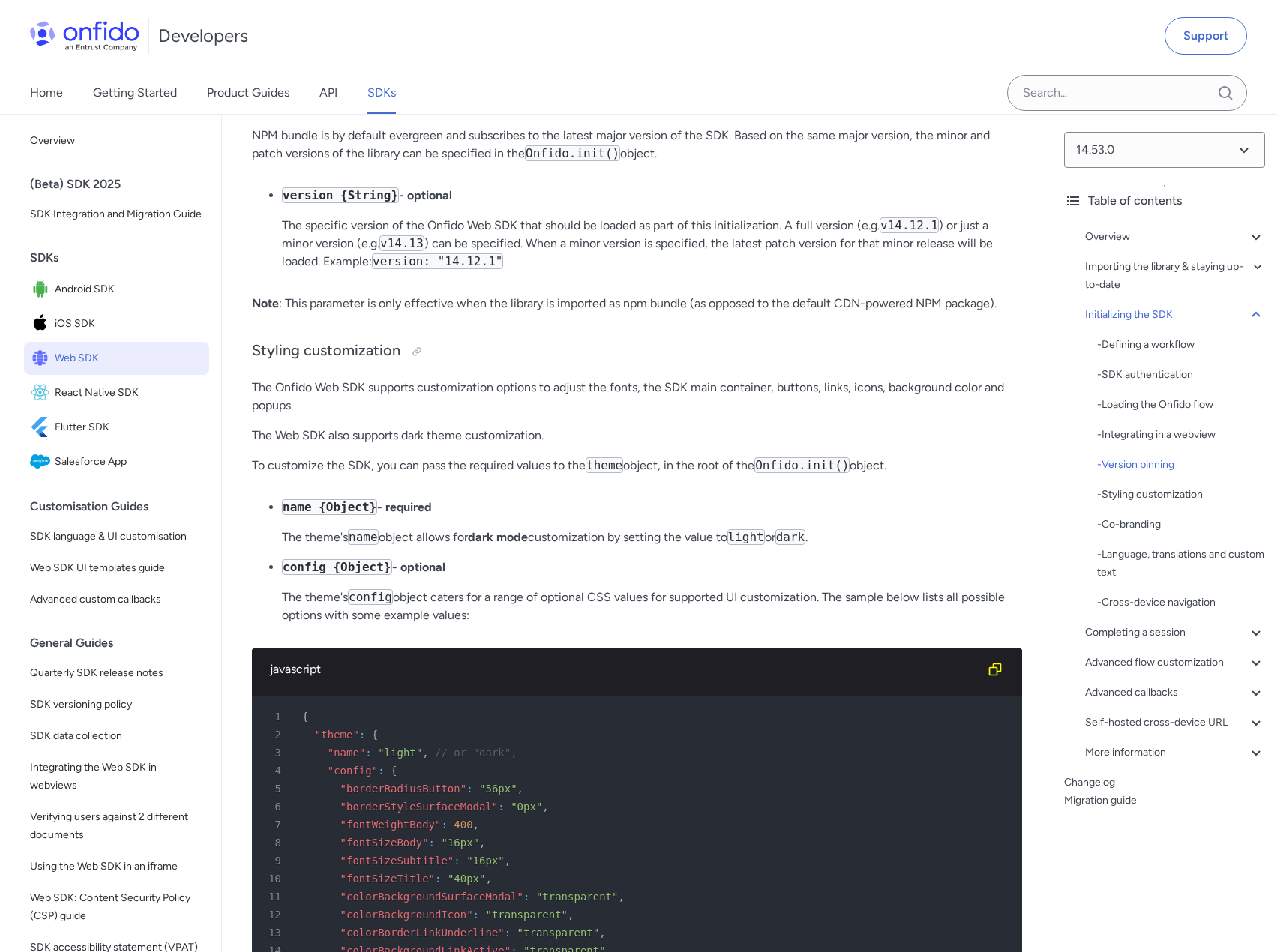
scroll to position [4720, 0]
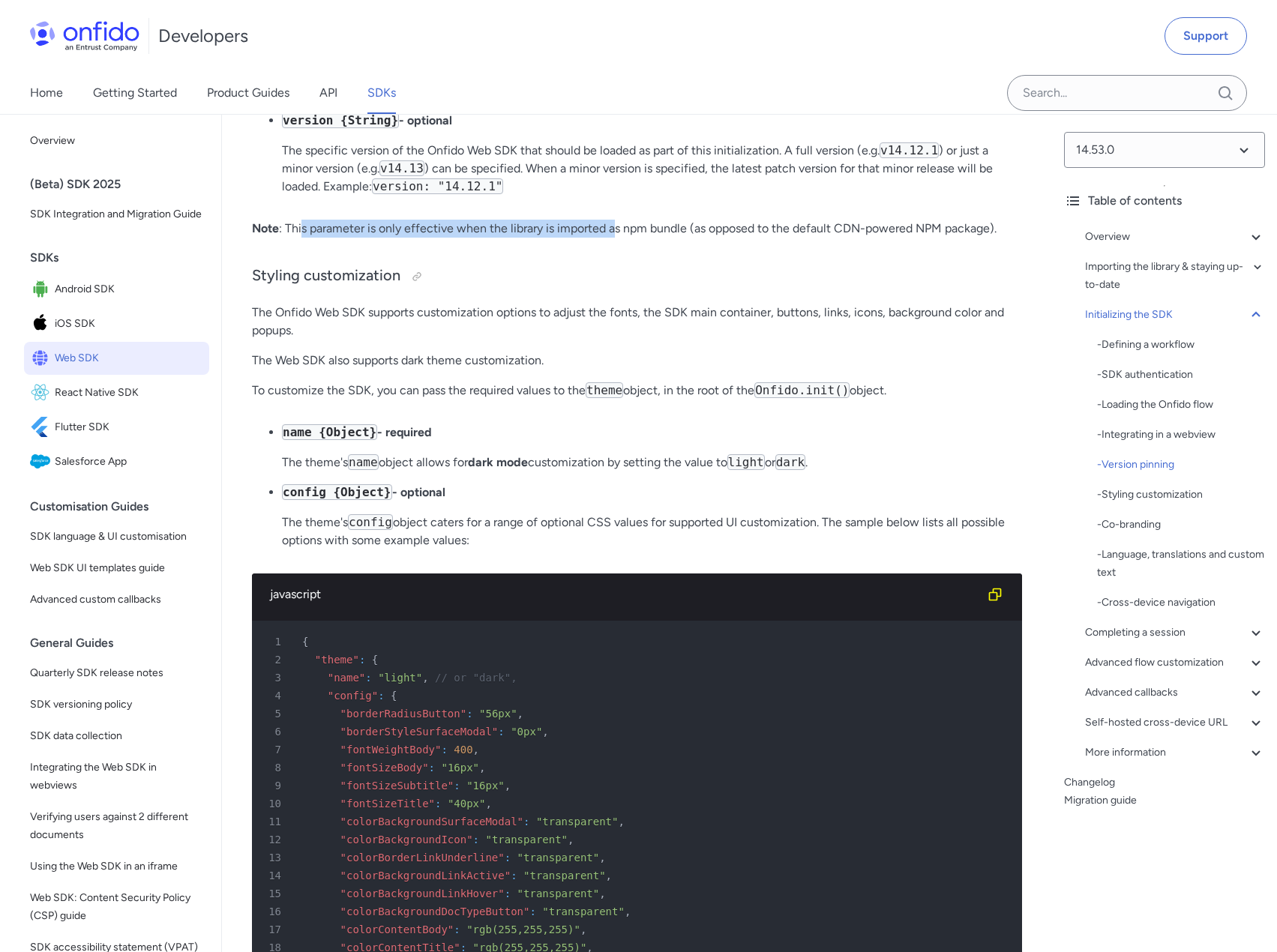
drag, startPoint x: 303, startPoint y: 296, endPoint x: 675, endPoint y: 296, distance: 372.0
click at [642, 237] on p "Note : This parameter is only effective when the library is imported as npm bun…" at bounding box center [637, 229] width 770 height 18
click at [676, 237] on p "Note : This parameter is only effective when the library is imported as npm bun…" at bounding box center [637, 229] width 770 height 18
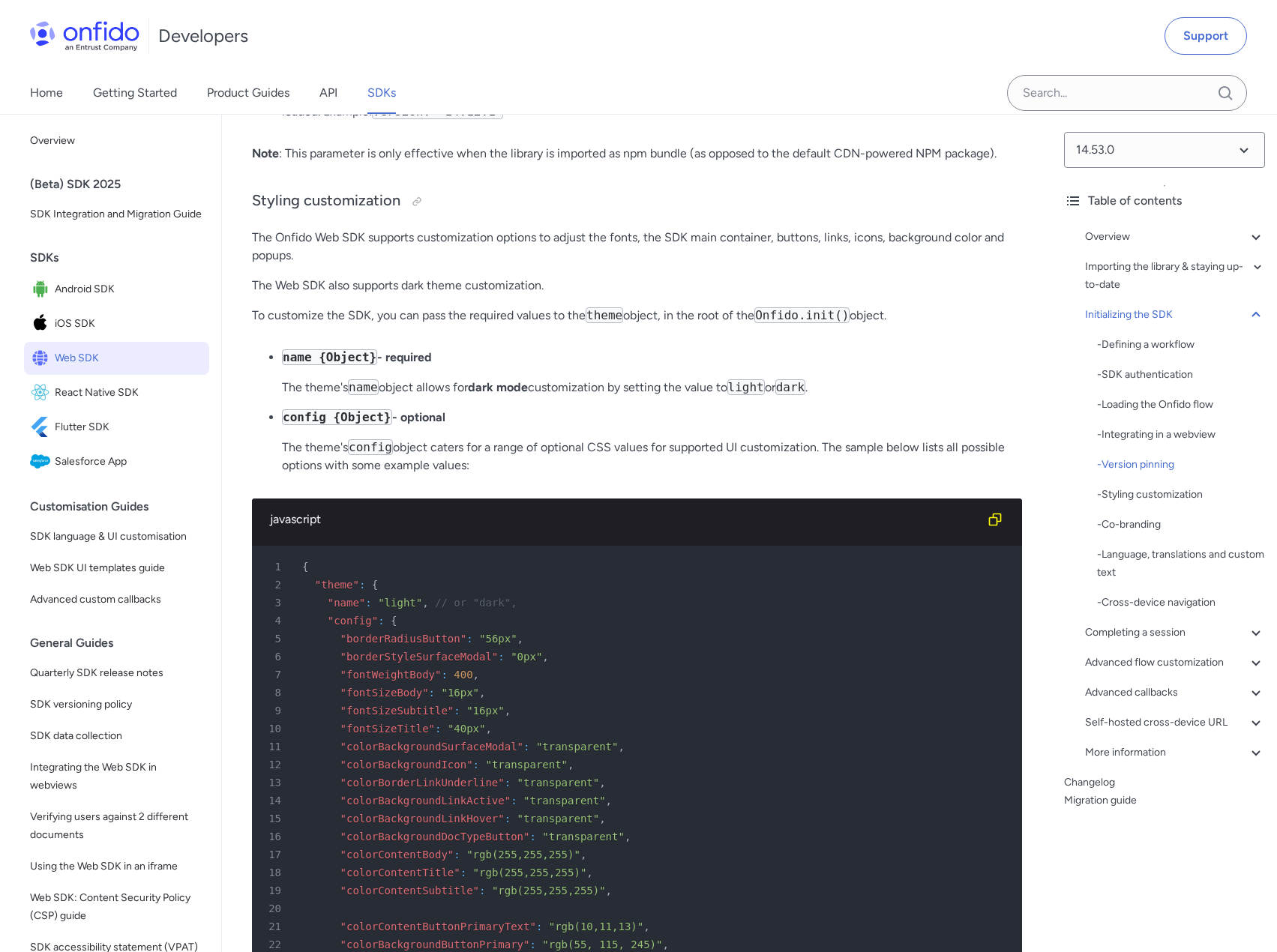
scroll to position [4646, 0]
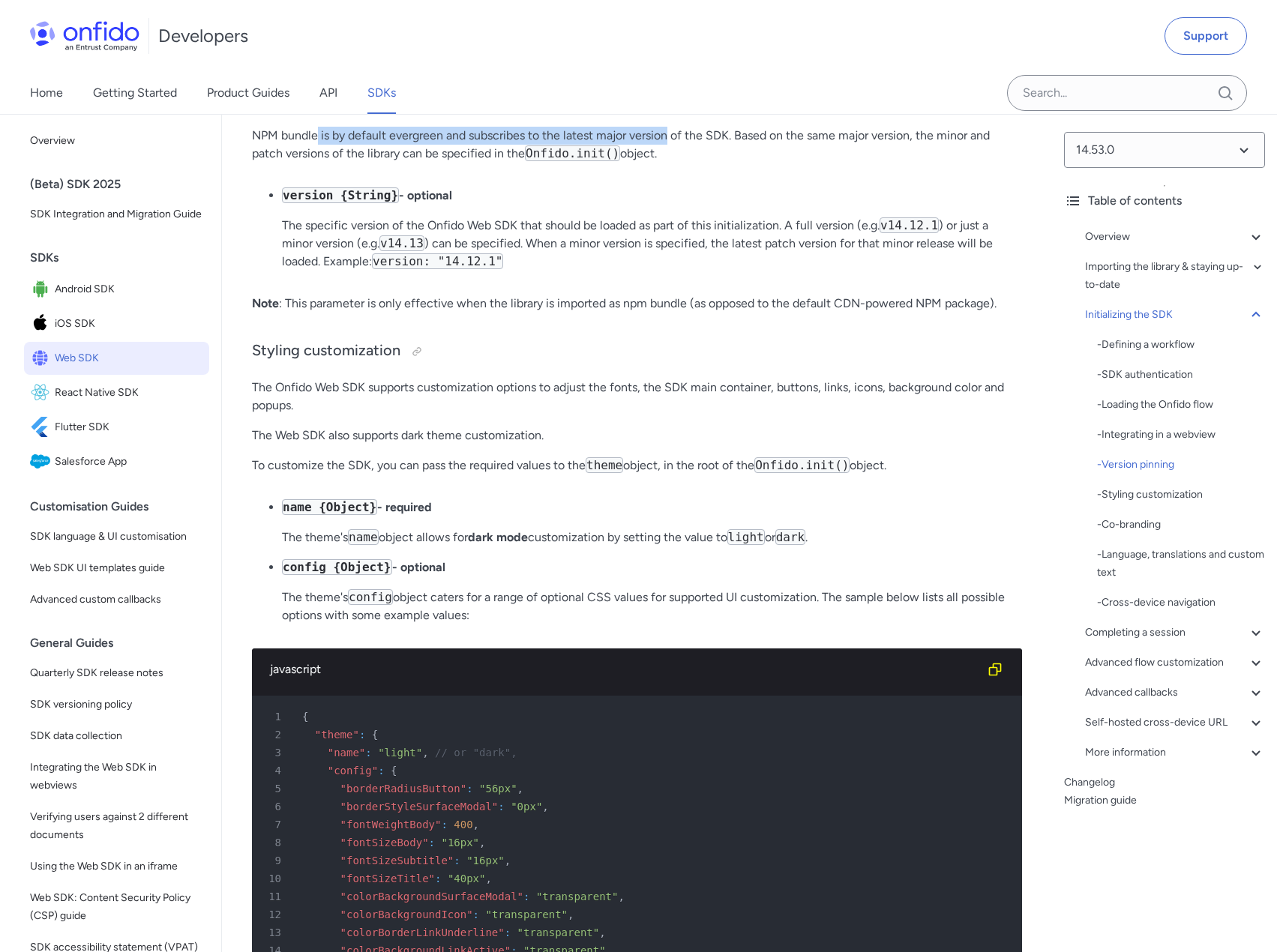
drag, startPoint x: 316, startPoint y: 202, endPoint x: 687, endPoint y: 206, distance: 371.0
click at [678, 163] on p "NPM bundle is by default evergreen and subscribes to the latest major version o…" at bounding box center [637, 144] width 770 height 36
click at [422, 163] on p "NPM bundle is by default evergreen and subscribes to the latest major version o…" at bounding box center [637, 144] width 770 height 36
drag, startPoint x: 394, startPoint y: 202, endPoint x: 831, endPoint y: 200, distance: 437.0
click at [825, 163] on p "NPM bundle is by default evergreen and subscribes to the latest major version o…" at bounding box center [637, 144] width 770 height 36
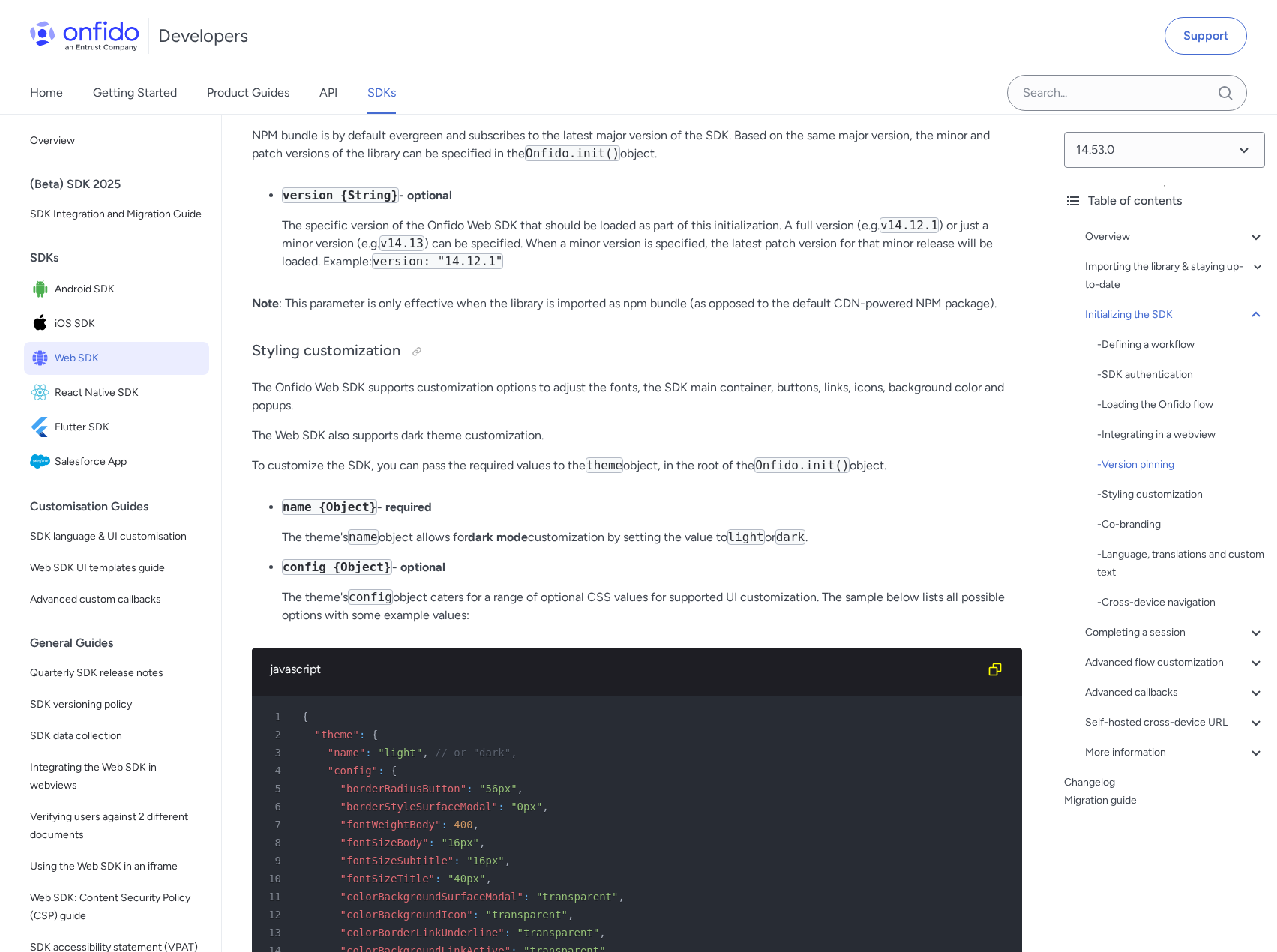
click at [834, 163] on p "NPM bundle is by default evergreen and subscribes to the latest major version o…" at bounding box center [637, 144] width 770 height 36
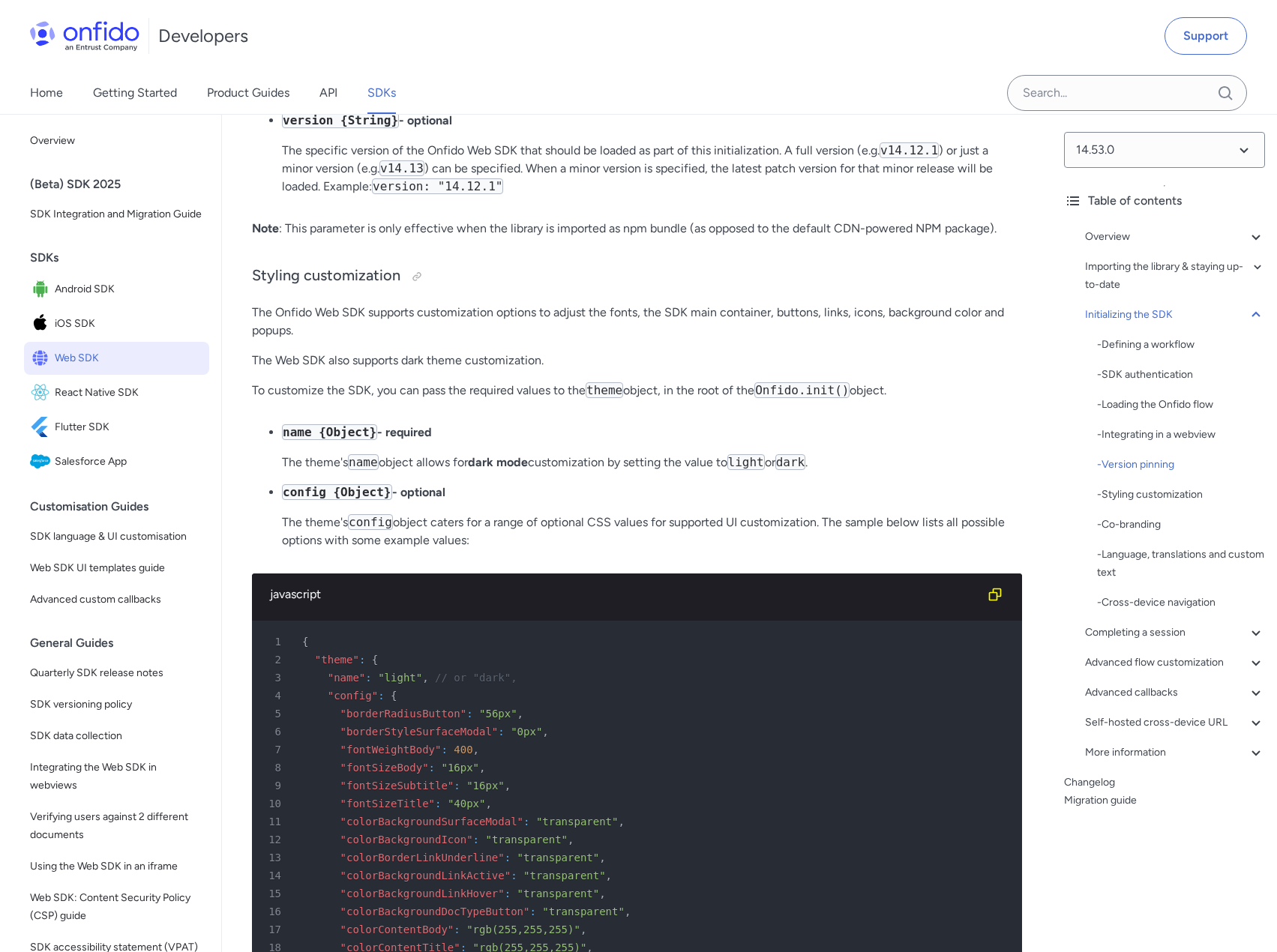
scroll to position [4870, 0]
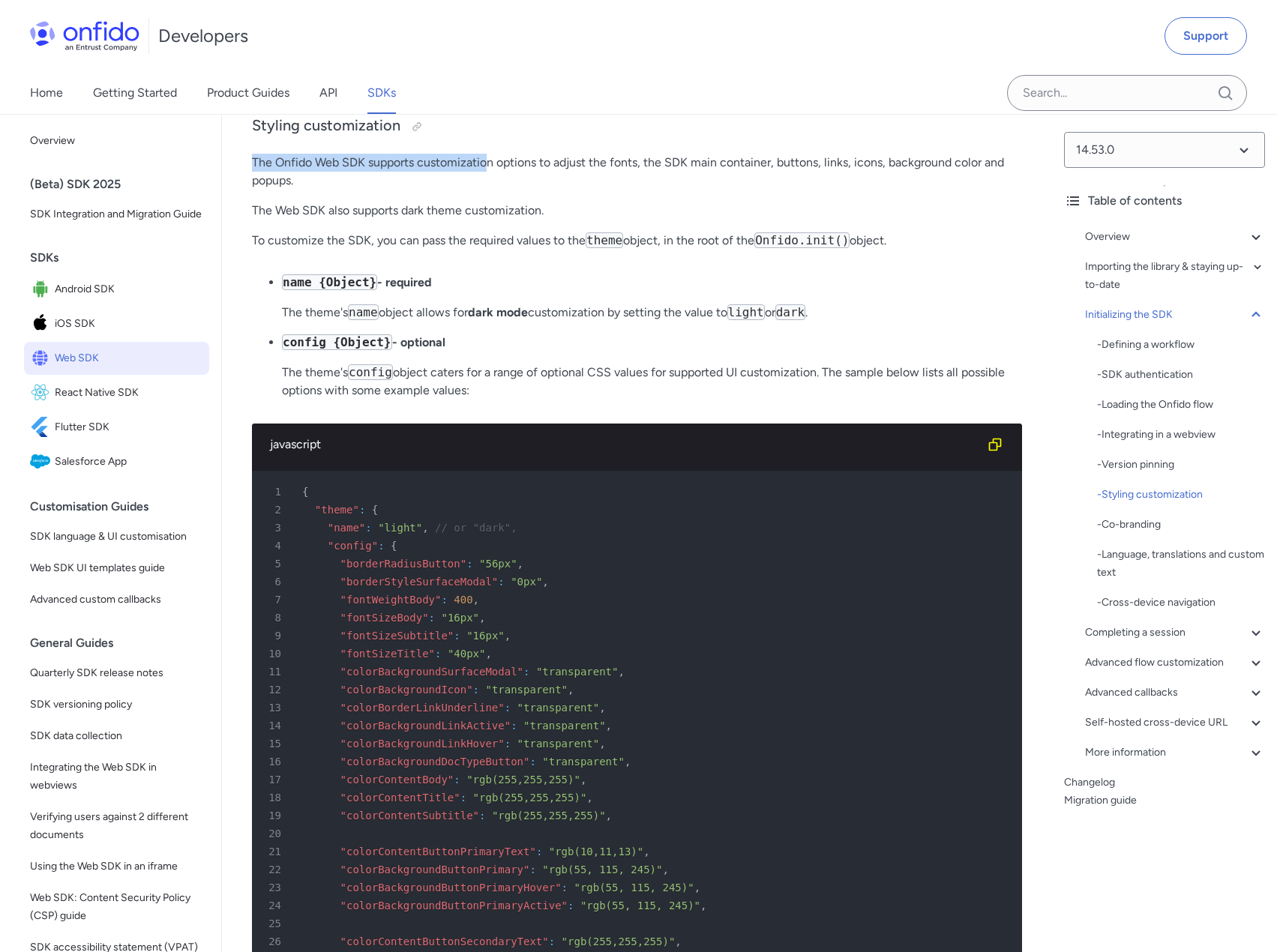
drag, startPoint x: 235, startPoint y: 230, endPoint x: 530, endPoint y: 230, distance: 295.0
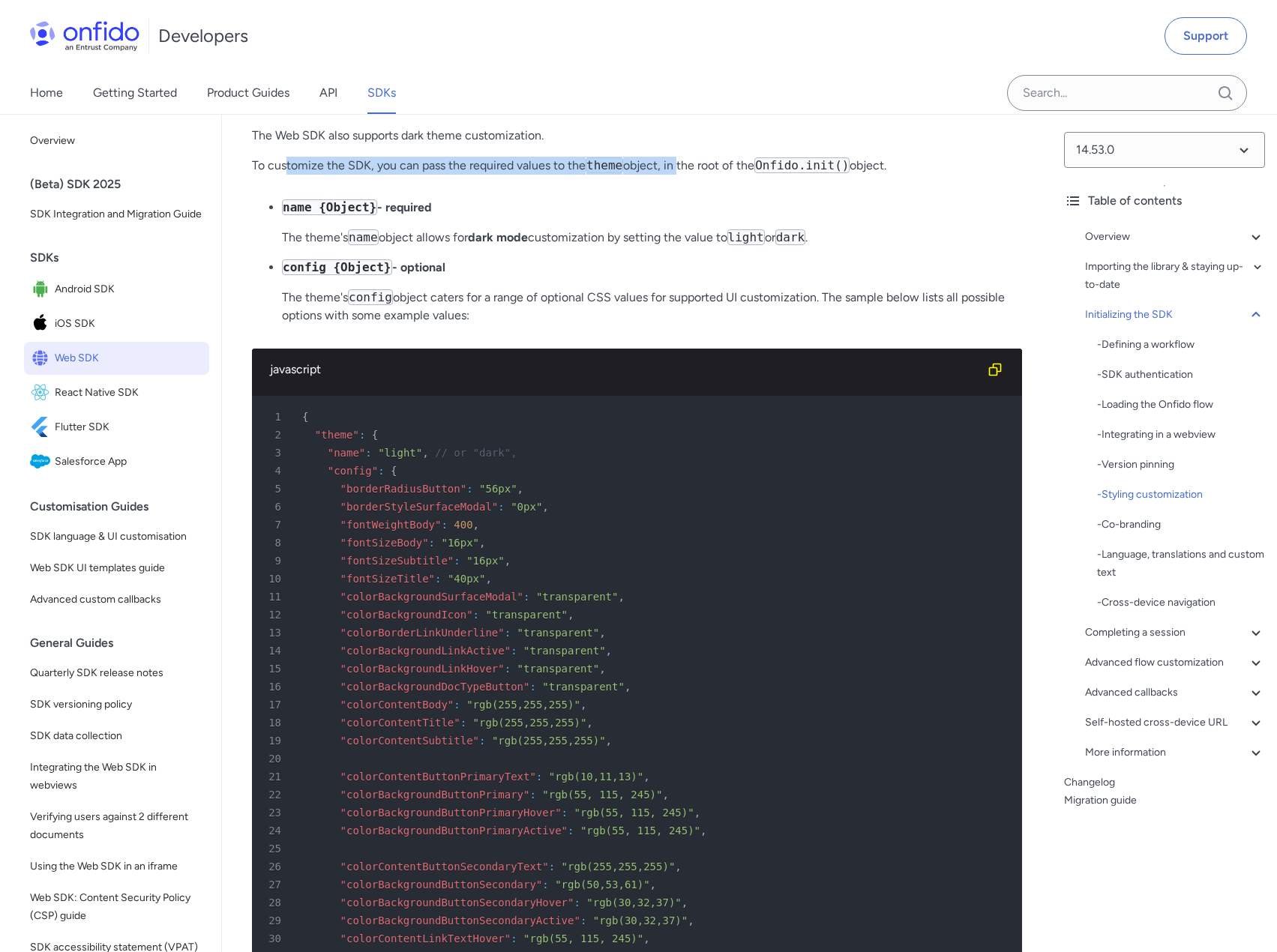
drag, startPoint x: 288, startPoint y: 229, endPoint x: 674, endPoint y: 225, distance: 386.0
click at [674, 174] on p "To customize the SDK, you can pass the required values to the theme object, in …" at bounding box center [637, 166] width 770 height 18
drag, startPoint x: 273, startPoint y: 274, endPoint x: 466, endPoint y: 280, distance: 193.1
click at [462, 280] on ul "name {Object} - required The theme's name object allows for dark mode customiza…" at bounding box center [637, 267] width 770 height 138
click at [483, 217] on p "name {Object} - required" at bounding box center [652, 207] width 740 height 18
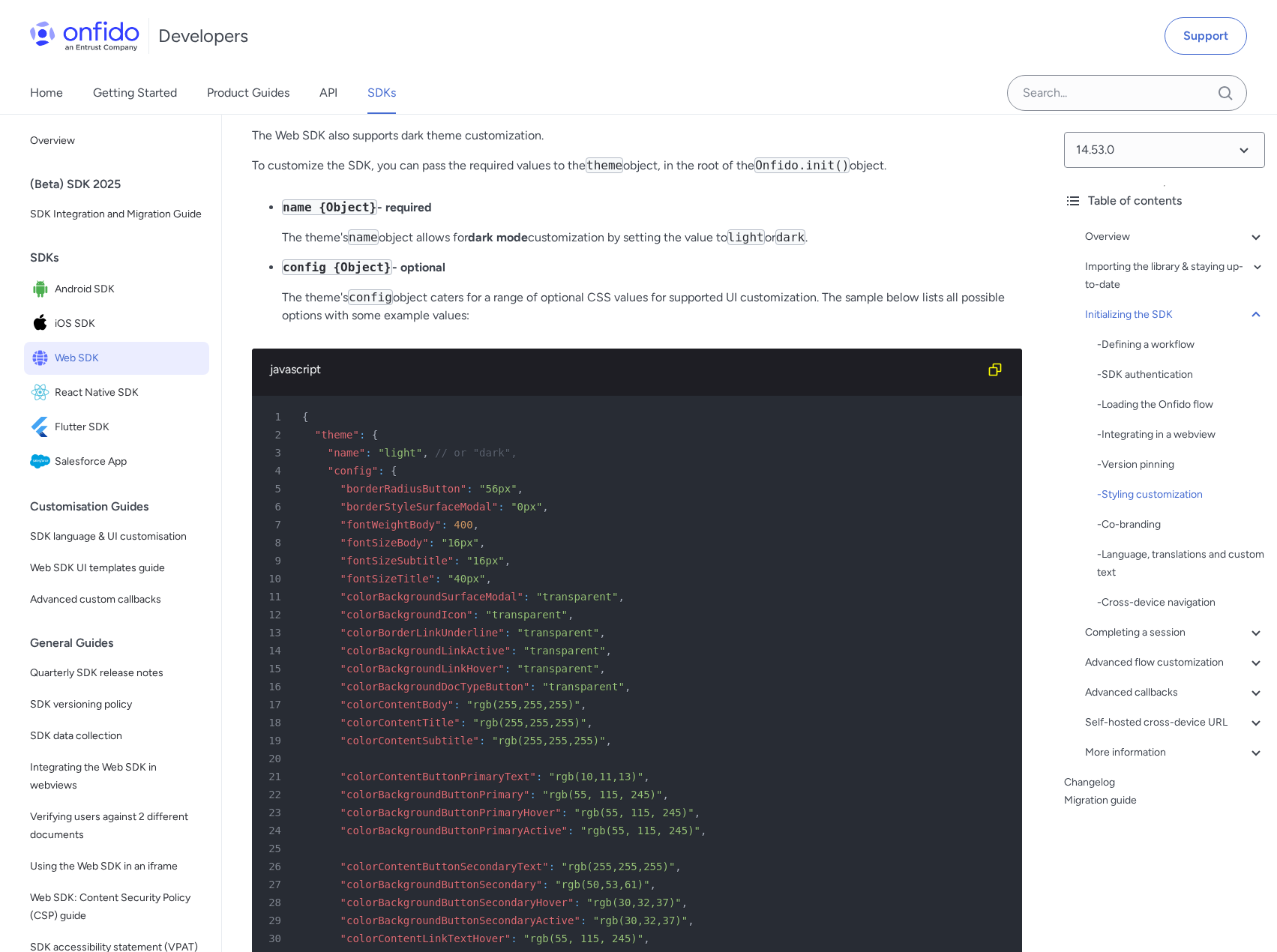
click at [311, 247] on p "The theme's name object allows for dark mode customization by setting the value…" at bounding box center [652, 237] width 740 height 18
drag, startPoint x: 296, startPoint y: 312, endPoint x: 467, endPoint y: 313, distance: 171.0
click at [433, 247] on p "The theme's name object allows for dark mode customization by setting the value…" at bounding box center [652, 237] width 740 height 18
click at [510, 244] on strong "dark mode" at bounding box center [498, 237] width 60 height 15
drag, startPoint x: 469, startPoint y: 308, endPoint x: 607, endPoint y: 306, distance: 138.0
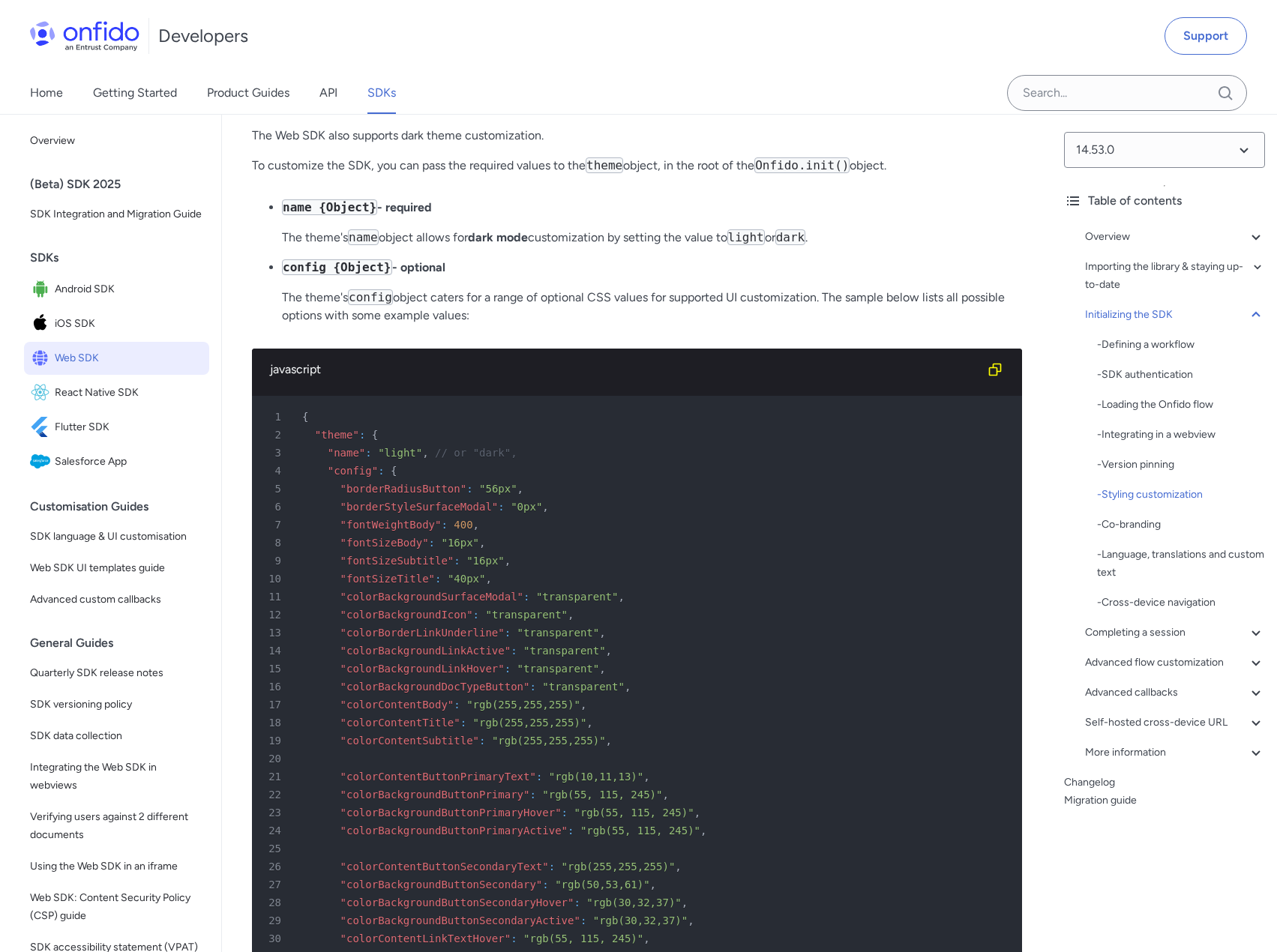
click at [605, 247] on p "The theme's name object allows for dark mode customization by setting the value…" at bounding box center [652, 237] width 740 height 18
click at [617, 247] on p "The theme's name object allows for dark mode customization by setting the value…" at bounding box center [652, 237] width 740 height 18
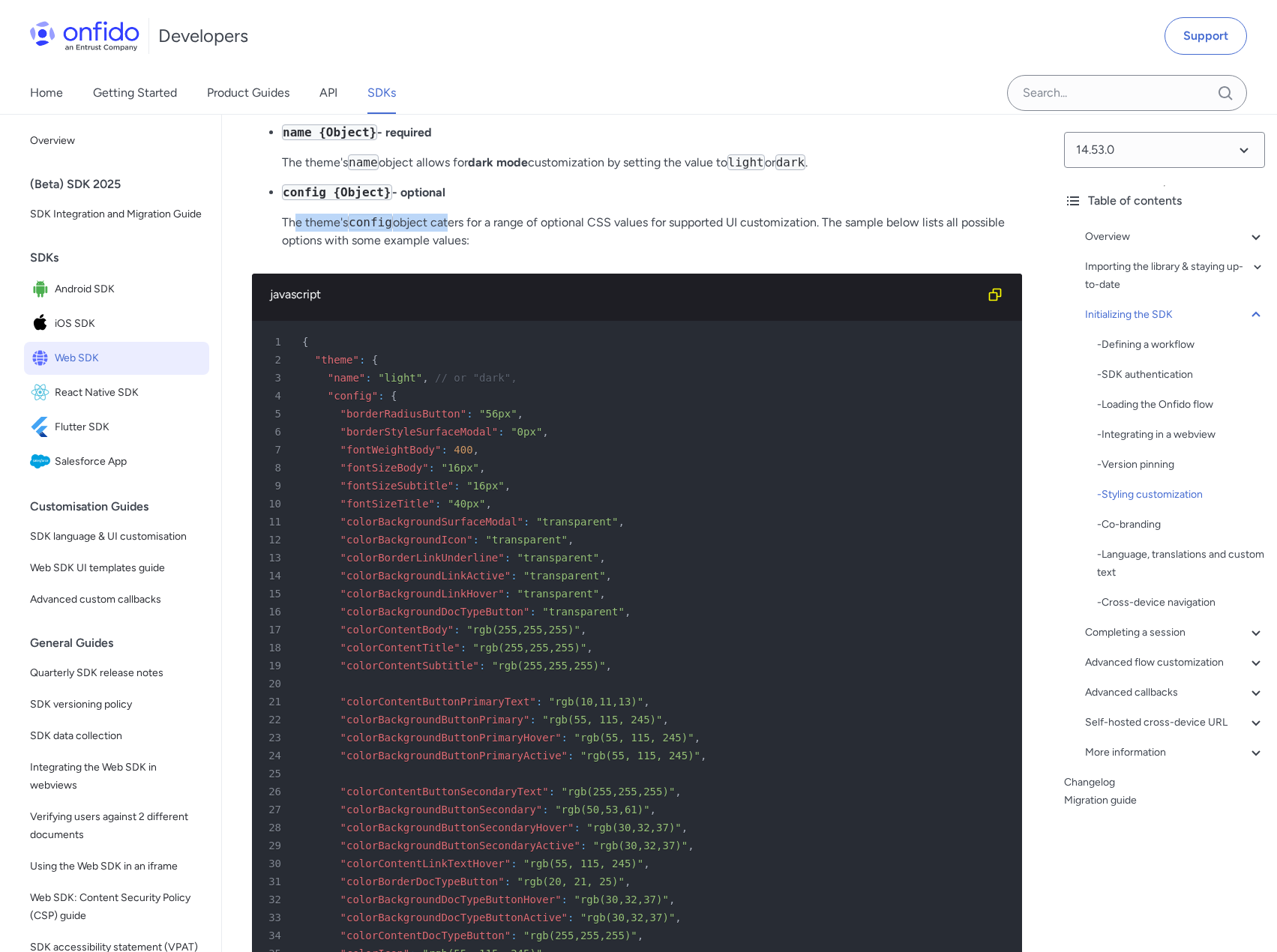
drag, startPoint x: 295, startPoint y: 292, endPoint x: 457, endPoint y: 295, distance: 162.0
click at [452, 250] on p "The theme's config object caters for a range of optional CSS values for support…" at bounding box center [652, 230] width 740 height 36
click at [487, 250] on p "The theme's config object caters for a range of optional CSS values for support…" at bounding box center [652, 230] width 740 height 36
drag, startPoint x: 282, startPoint y: 289, endPoint x: 325, endPoint y: 289, distance: 43.0
click at [308, 250] on p "The theme's config object caters for a range of optional CSS values for support…" at bounding box center [652, 230] width 740 height 36
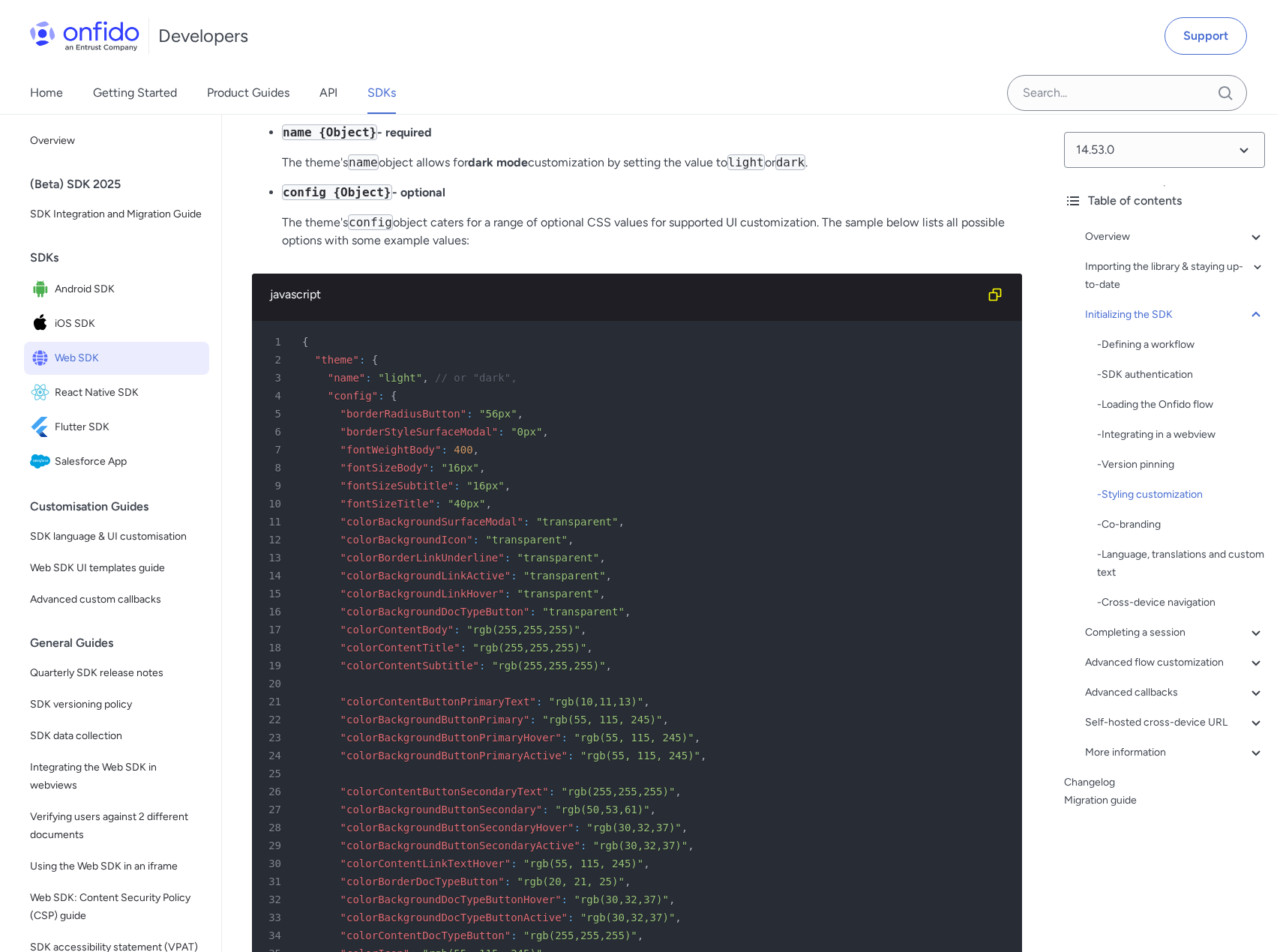
click at [464, 250] on p "The theme's config object caters for a range of optional CSS values for support…" at bounding box center [652, 230] width 740 height 36
drag, startPoint x: 420, startPoint y: 287, endPoint x: 523, endPoint y: 289, distance: 103.0
click at [521, 250] on p "The theme's config object caters for a range of optional CSS values for support…" at bounding box center [652, 230] width 740 height 36
click at [537, 250] on p "The theme's config object caters for a range of optional CSS values for support…" at bounding box center [652, 230] width 740 height 36
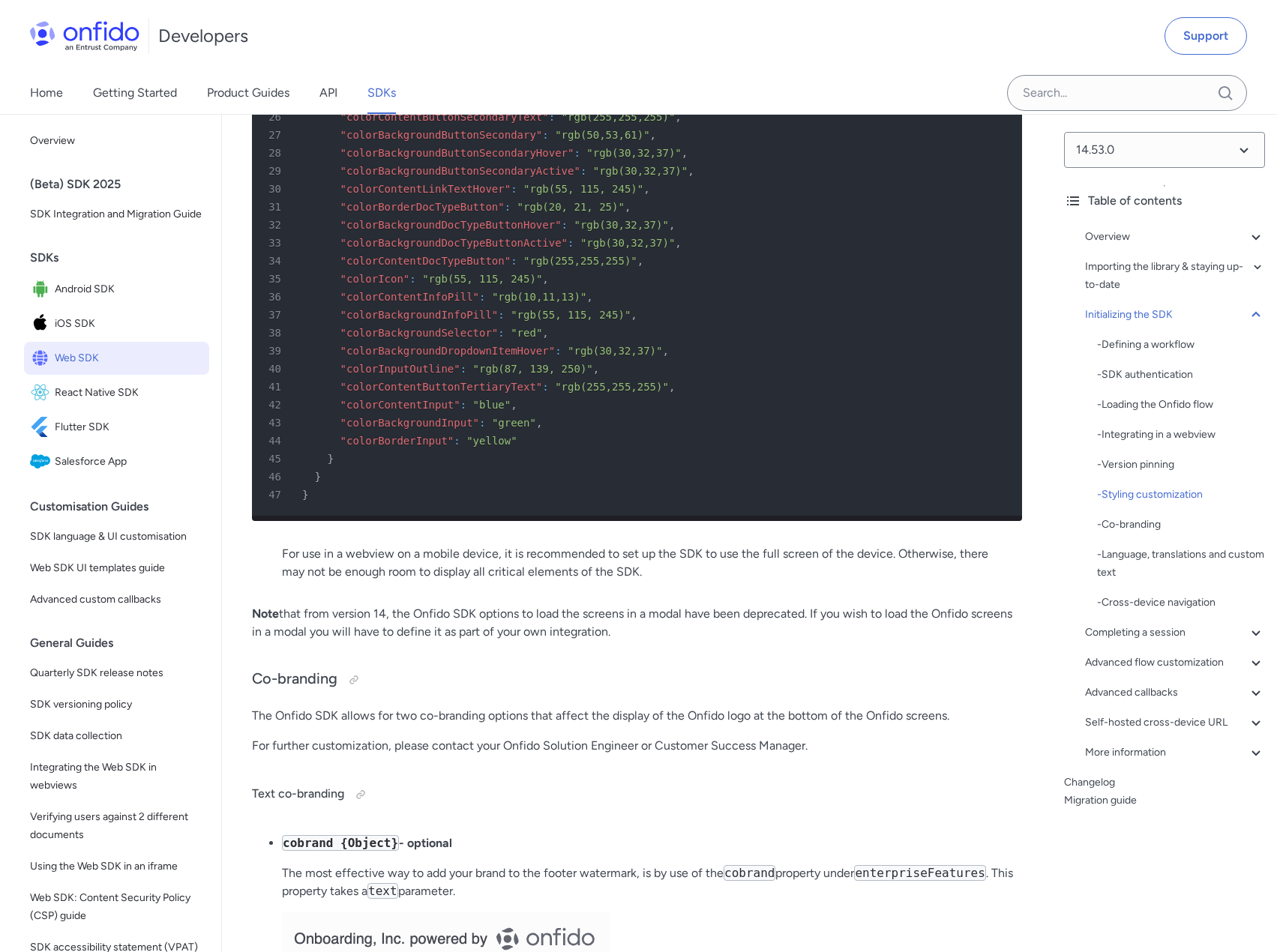
scroll to position [5919, 0]
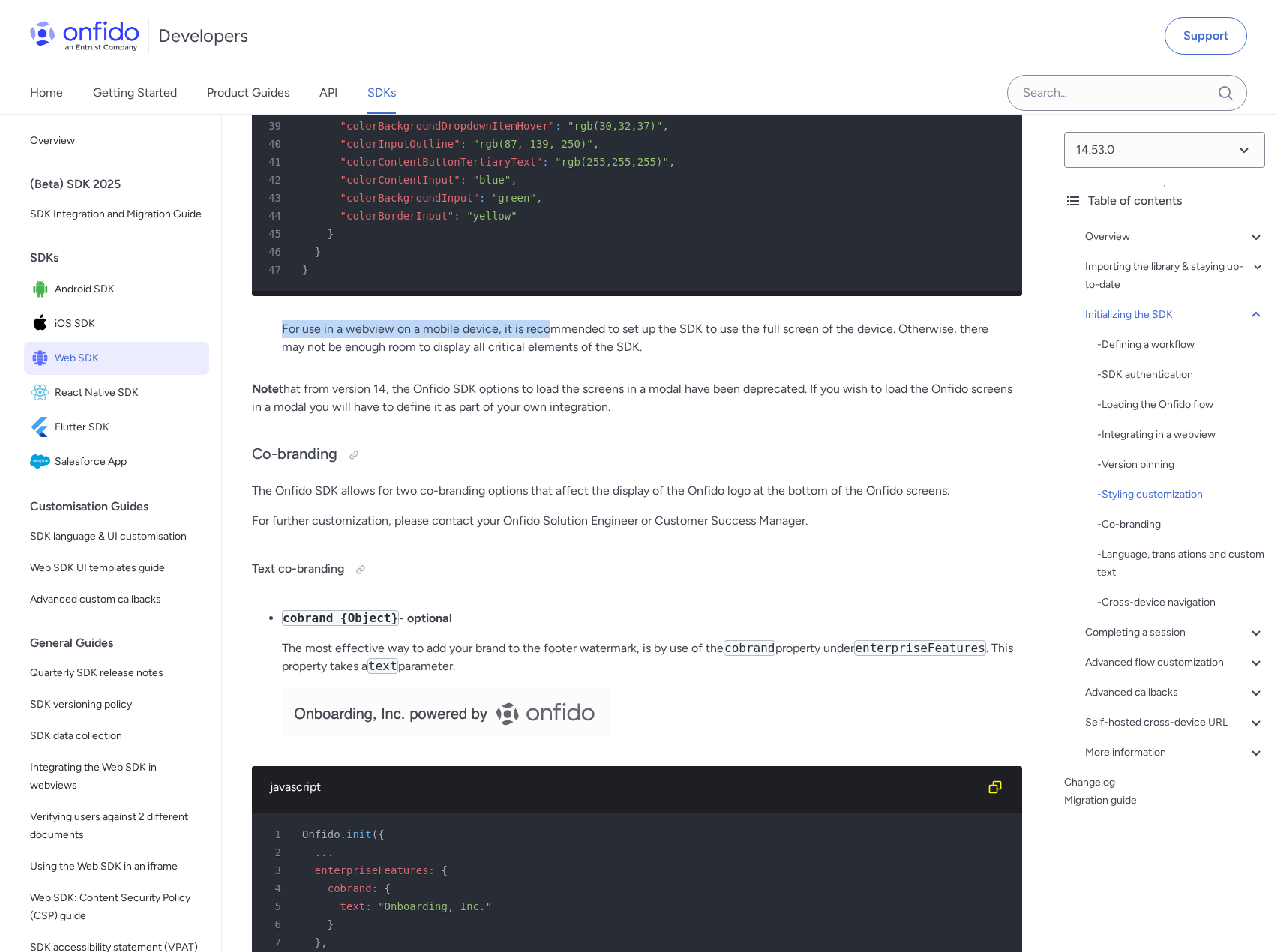
drag, startPoint x: 280, startPoint y: 410, endPoint x: 547, endPoint y: 412, distance: 267.0
click at [551, 355] on p "For use in a webview on a mobile device, it is recommended to set up the SDK to…" at bounding box center [637, 337] width 710 height 36
drag, startPoint x: 494, startPoint y: 406, endPoint x: 578, endPoint y: 406, distance: 84.0
click at [578, 355] on p "For use in a webview on a mobile device, it is recommended to set up the SDK to…" at bounding box center [637, 337] width 710 height 36
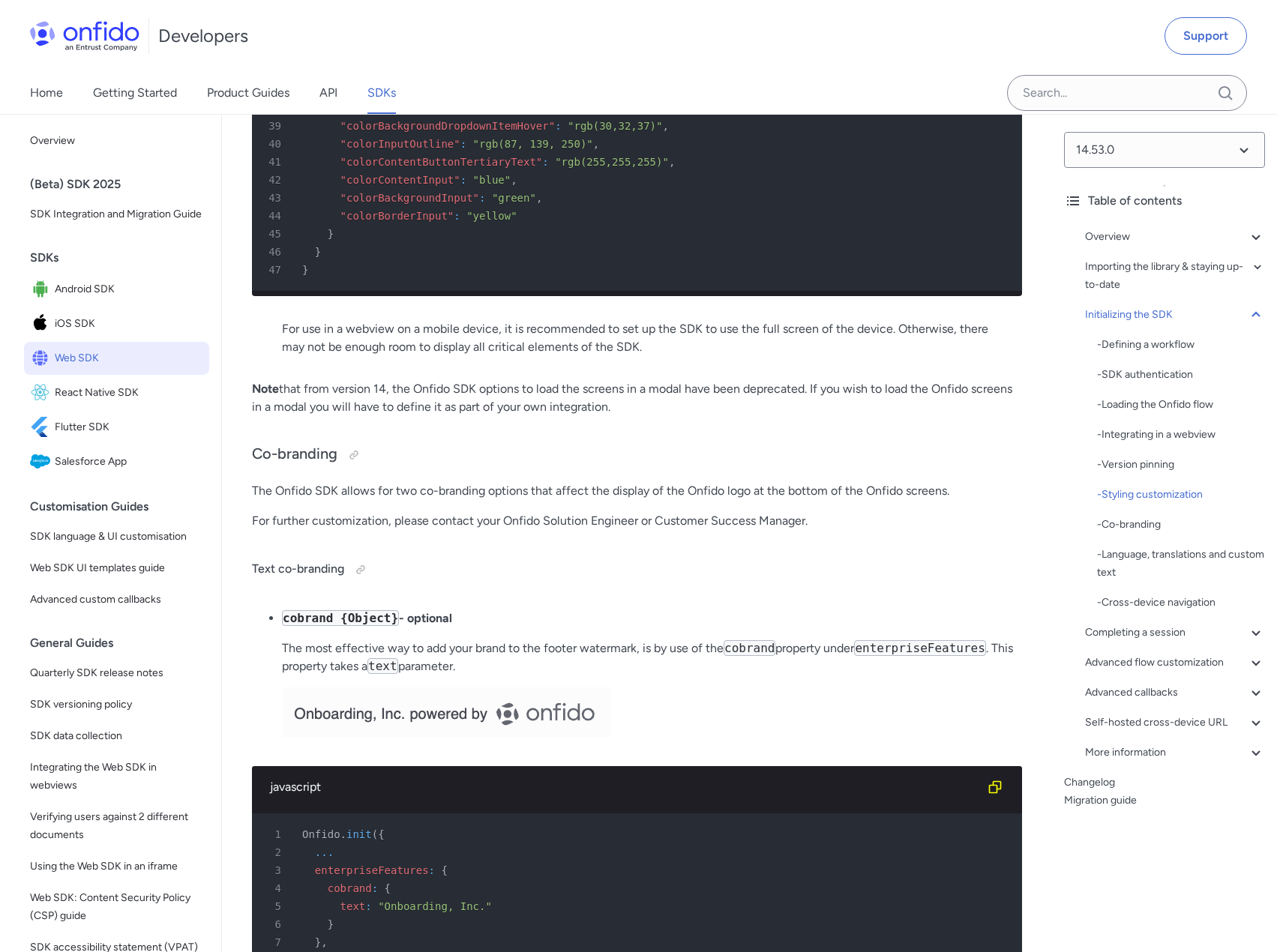
click at [582, 355] on p "For use in a webview on a mobile device, it is recommended to set up the SDK to…" at bounding box center [637, 337] width 710 height 36
drag, startPoint x: 499, startPoint y: 410, endPoint x: 624, endPoint y: 409, distance: 125.0
click at [624, 355] on p "For use in a webview on a mobile device, it is recommended to set up the SDK to…" at bounding box center [637, 337] width 710 height 36
click at [647, 355] on p "For use in a webview on a mobile device, it is recommended to set up the SDK to…" at bounding box center [637, 337] width 710 height 36
drag, startPoint x: 336, startPoint y: 409, endPoint x: 506, endPoint y: 411, distance: 170.0
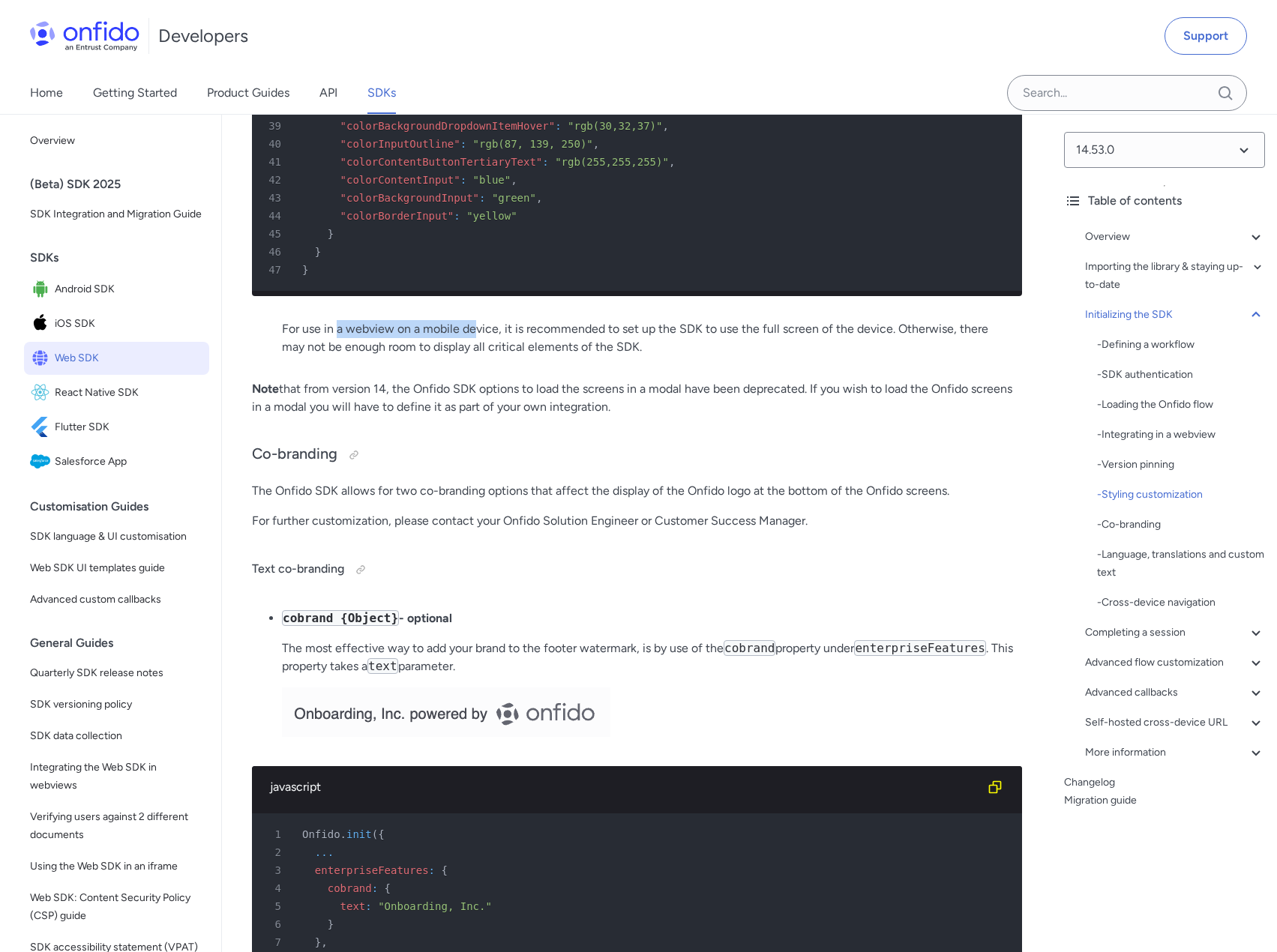
click at [499, 355] on p "For use in a webview on a mobile device, it is recommended to set up the SDK to…" at bounding box center [637, 337] width 710 height 36
click at [521, 355] on p "For use in a webview on a mobile device, it is recommended to set up the SDK to…" at bounding box center [637, 337] width 710 height 36
drag, startPoint x: 511, startPoint y: 409, endPoint x: 805, endPoint y: 412, distance: 294.0
click at [800, 355] on p "For use in a webview on a mobile device, it is recommended to set up the SDK to…" at bounding box center [637, 337] width 710 height 36
drag, startPoint x: 805, startPoint y: 412, endPoint x: 845, endPoint y: 452, distance: 56.6
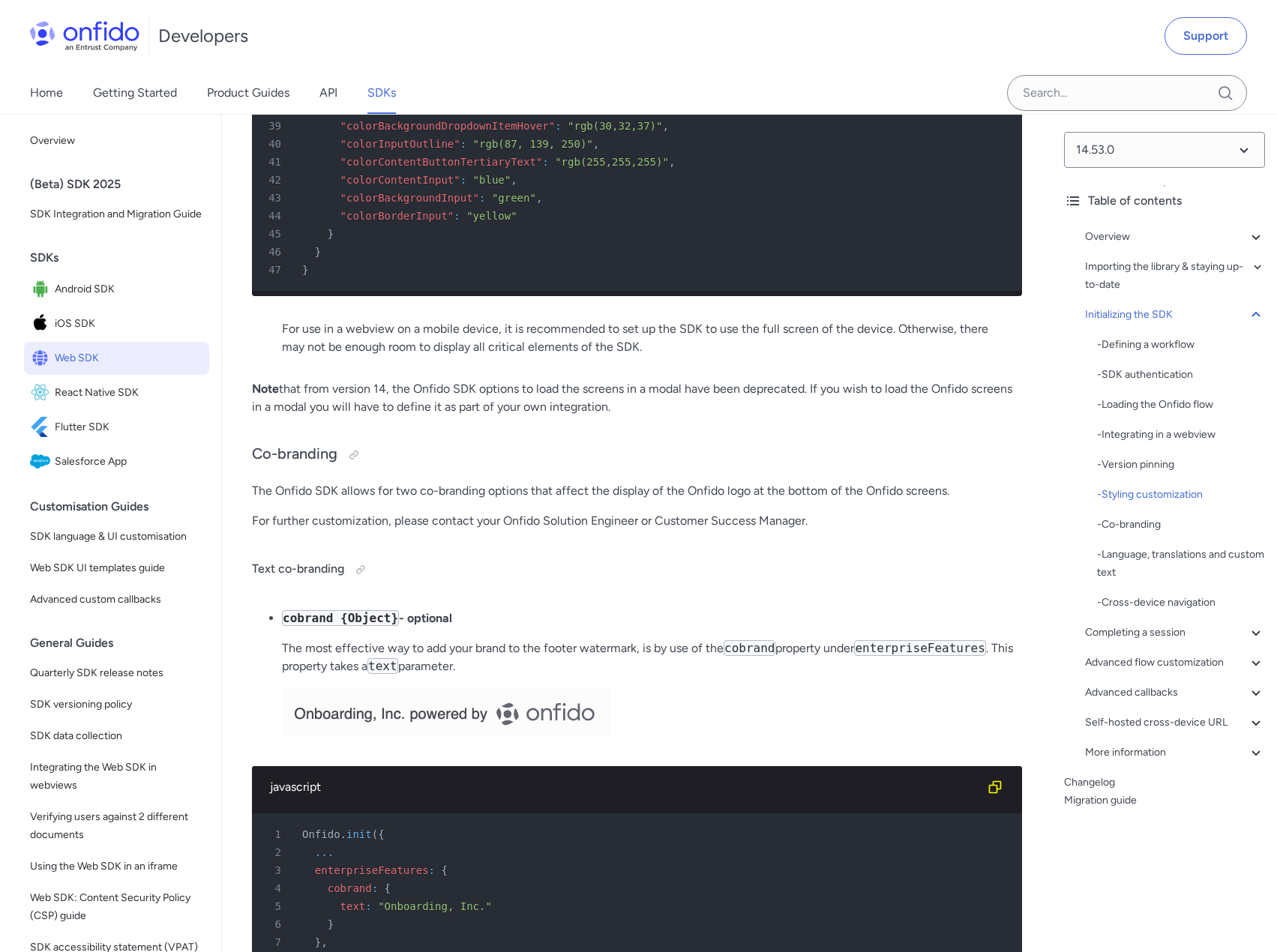
click at [806, 355] on p "For use in a webview on a mobile device, it is recommended to set up the SDK to…" at bounding box center [637, 337] width 710 height 36
drag, startPoint x: 299, startPoint y: 468, endPoint x: 731, endPoint y: 483, distance: 432.3
click at [727, 415] on p "Note that from version 14, the Onfido SDK options to load the screens in a moda…" at bounding box center [637, 397] width 770 height 36
click at [732, 415] on p "Note that from version 14, the Onfido SDK options to load the screens in a moda…" at bounding box center [637, 397] width 770 height 36
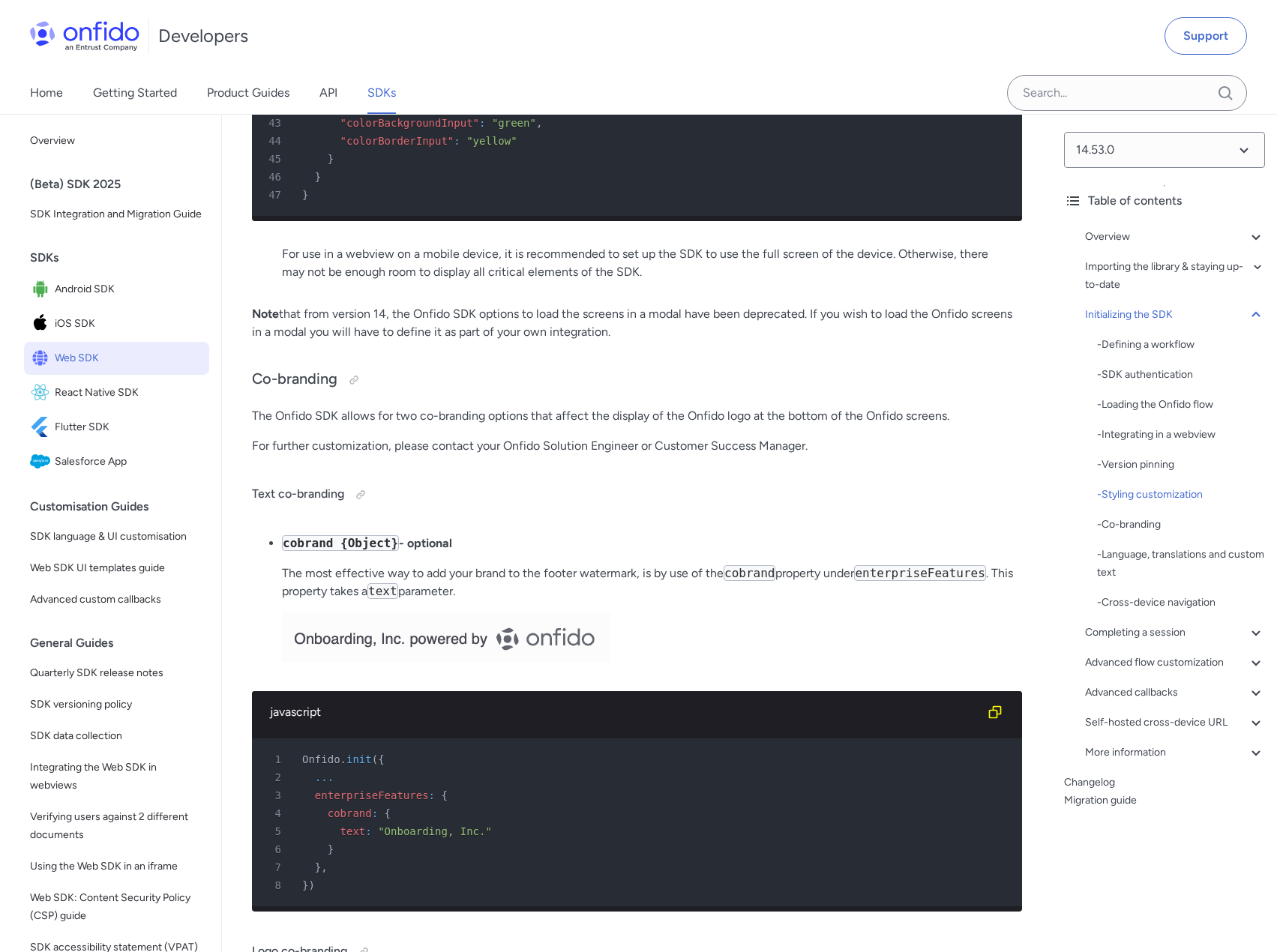
drag, startPoint x: 351, startPoint y: 392, endPoint x: 834, endPoint y: 410, distance: 483.3
click at [834, 341] on p "Note that from version 14, the Onfido SDK options to load the screens in a moda…" at bounding box center [637, 322] width 770 height 36
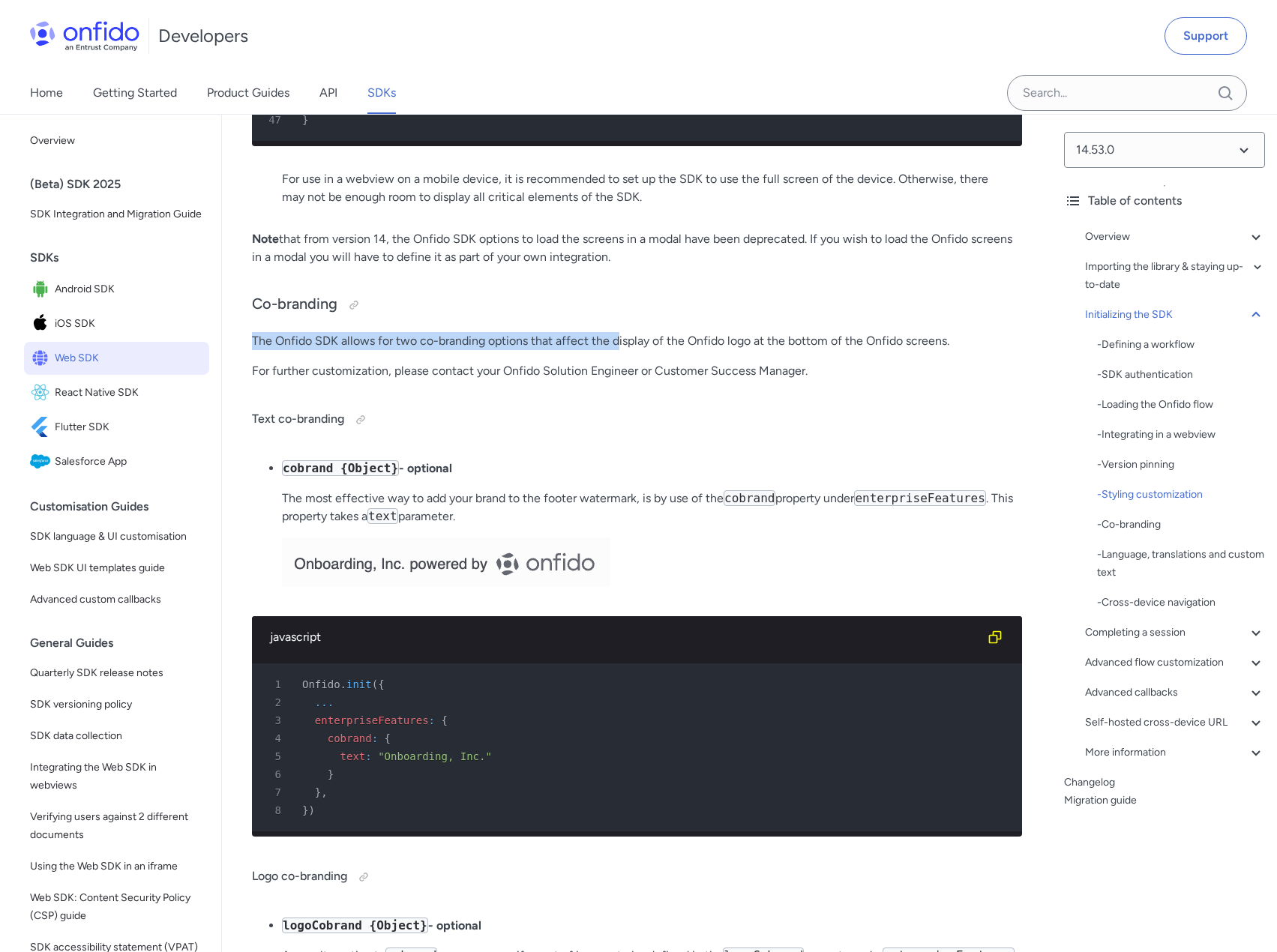
drag, startPoint x: 252, startPoint y: 416, endPoint x: 647, endPoint y: 409, distance: 395.1
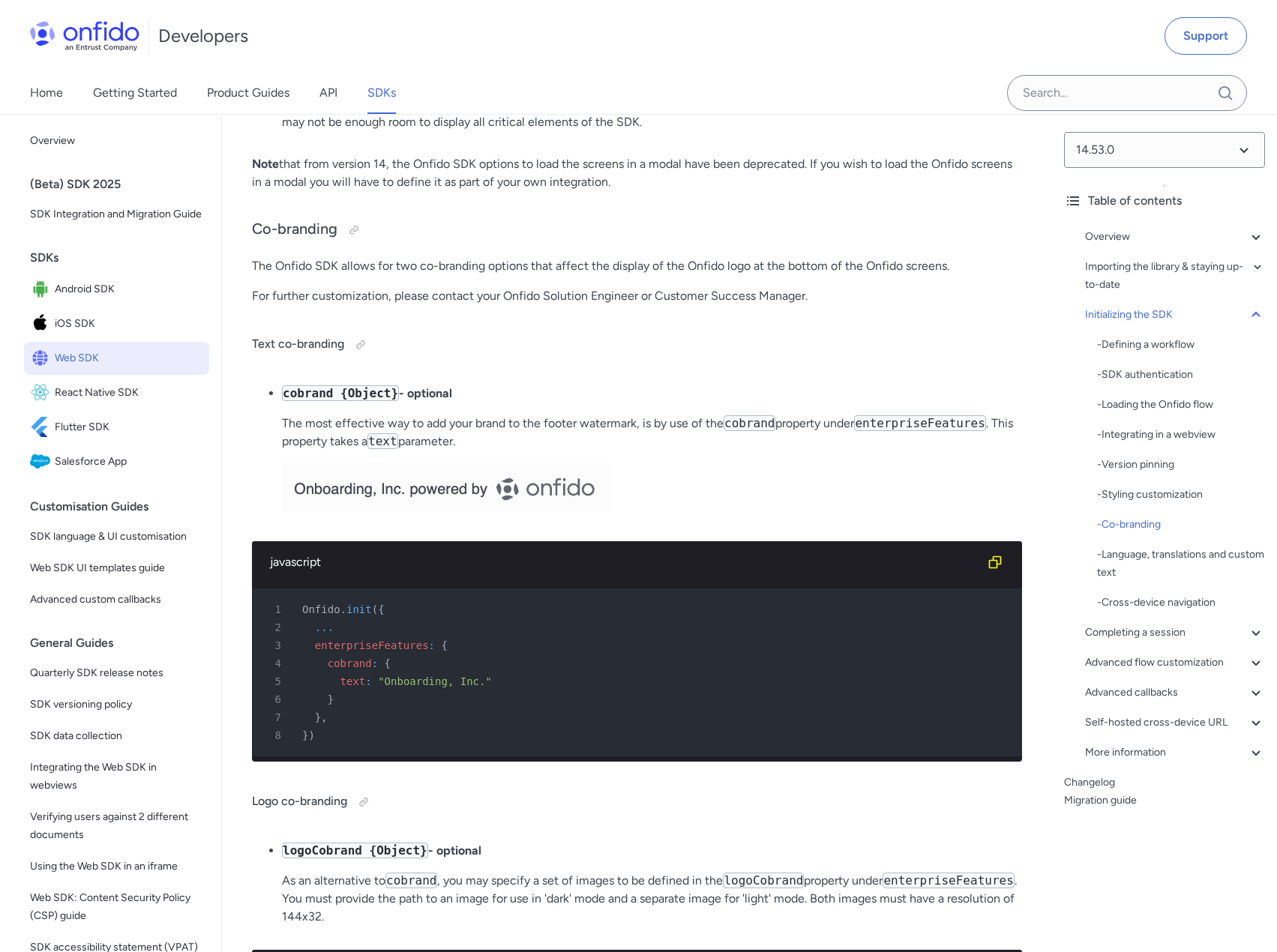
scroll to position [6294, 0]
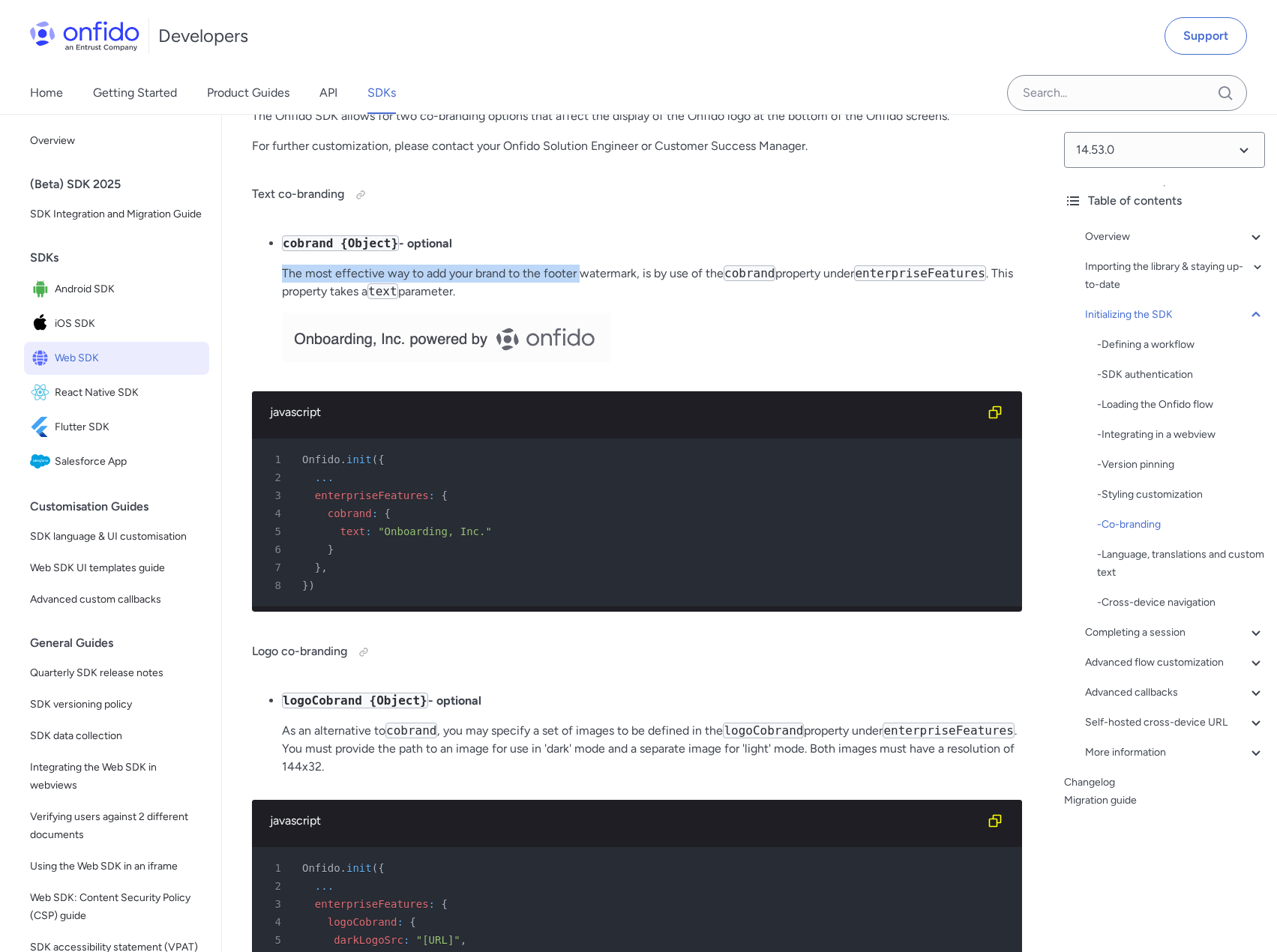
drag, startPoint x: 282, startPoint y: 353, endPoint x: 590, endPoint y: 353, distance: 308.0
click at [581, 300] on p "The most effective way to add your brand to the footer watermark, is by use of …" at bounding box center [652, 282] width 740 height 36
click at [604, 300] on p "The most effective way to add your brand to the footer watermark, is by use of …" at bounding box center [652, 282] width 740 height 36
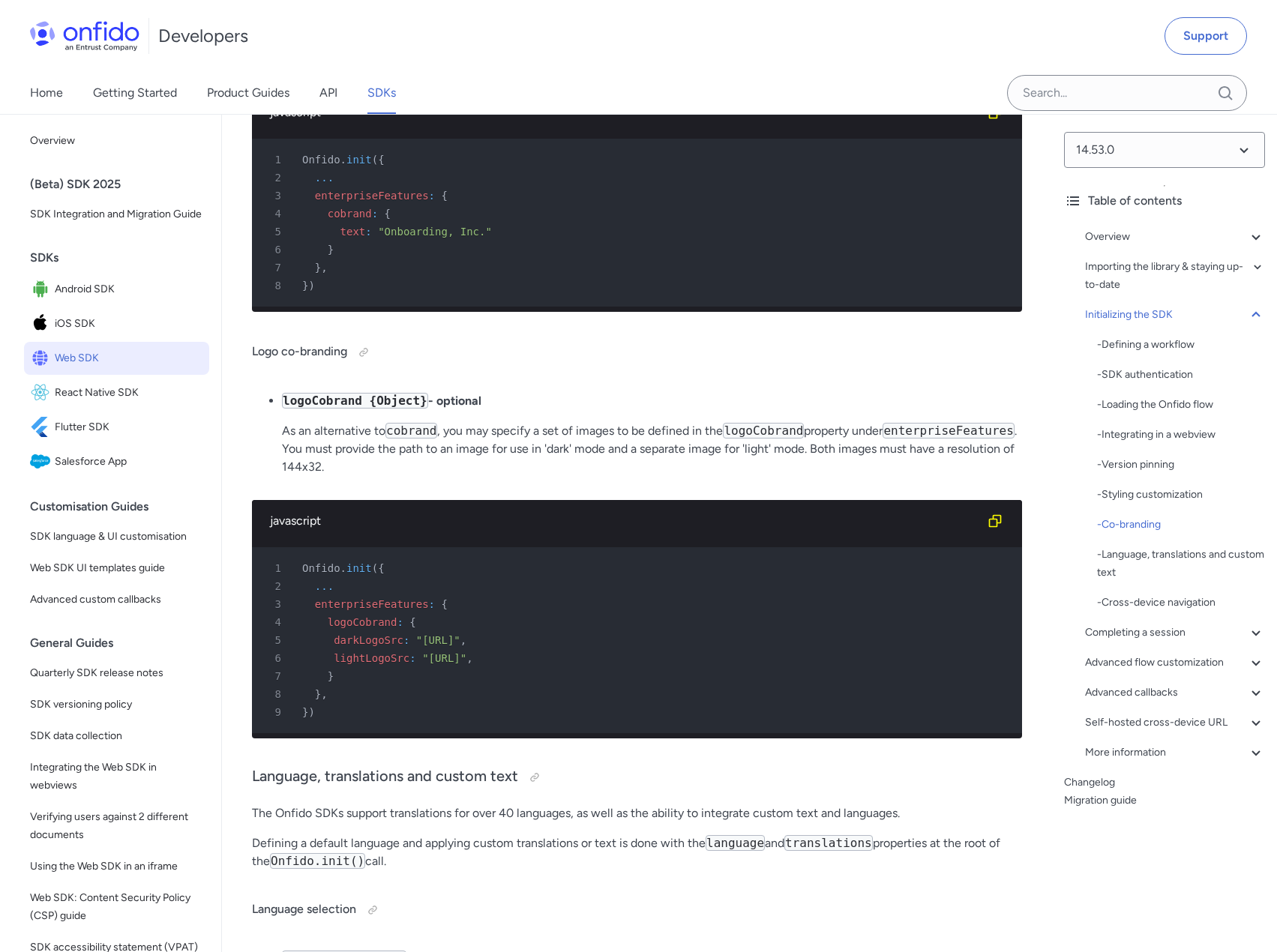
scroll to position [6743, 0]
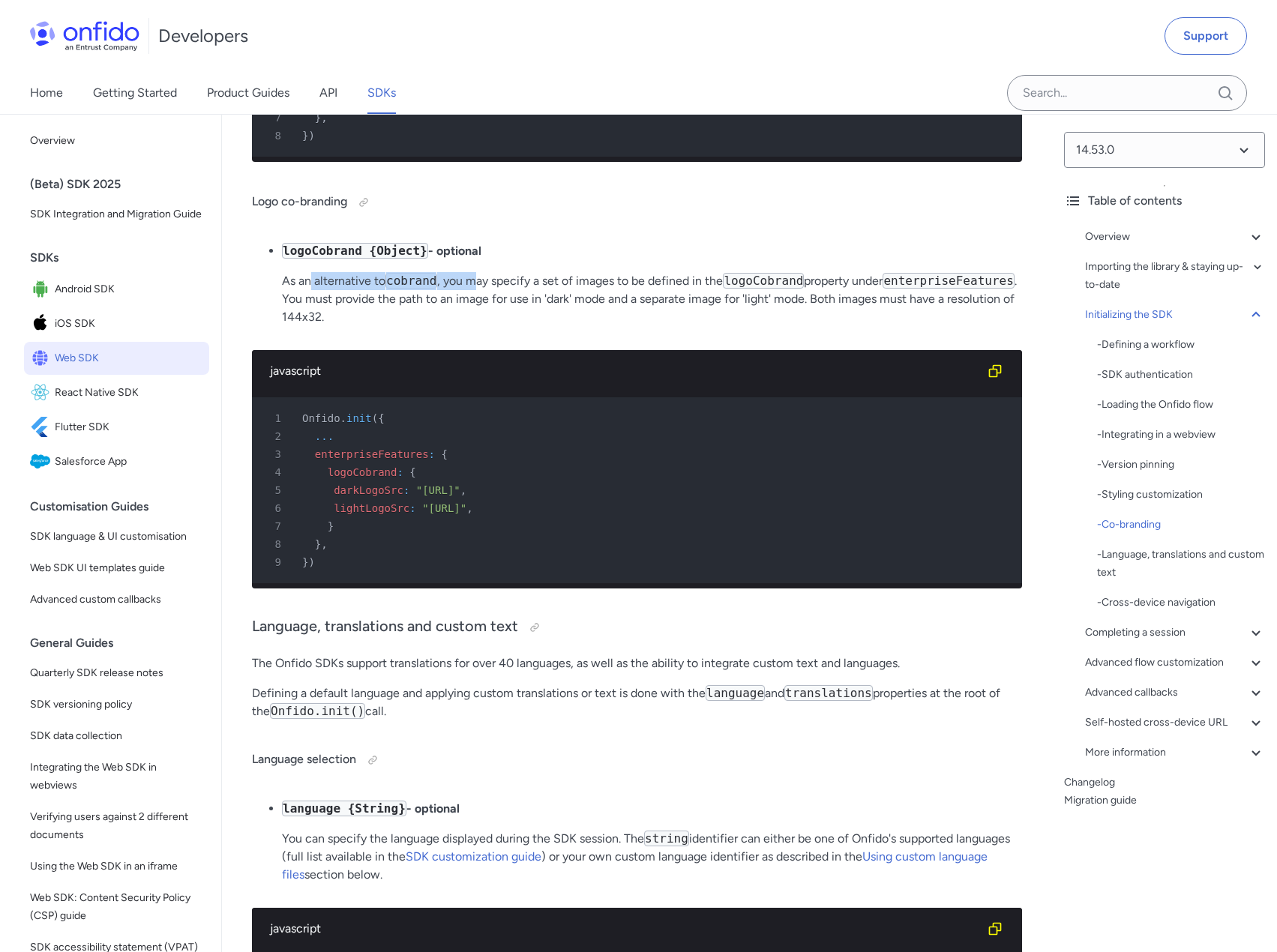
drag, startPoint x: 308, startPoint y: 374, endPoint x: 505, endPoint y: 373, distance: 197.0
click at [487, 326] on p "As an alternative to cobrand , you may specify a set of images to be defined in…" at bounding box center [652, 299] width 740 height 54
click at [506, 326] on p "As an alternative to cobrand , you may specify a set of images to be defined in…" at bounding box center [652, 299] width 740 height 54
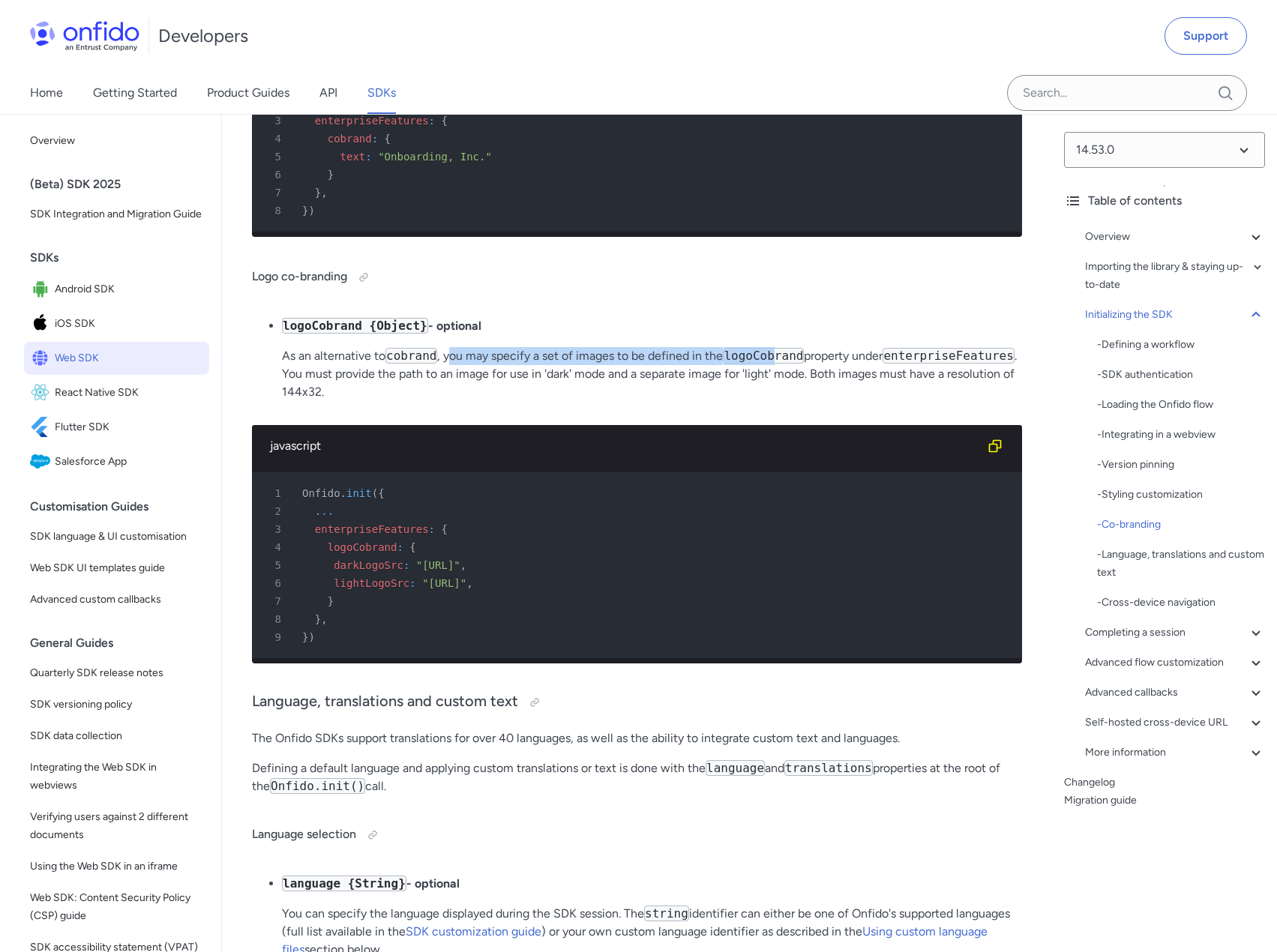
drag, startPoint x: 451, startPoint y: 443, endPoint x: 788, endPoint y: 445, distance: 337.0
click at [785, 401] on p "As an alternative to cobrand , you may specify a set of images to be defined in…" at bounding box center [652, 374] width 740 height 54
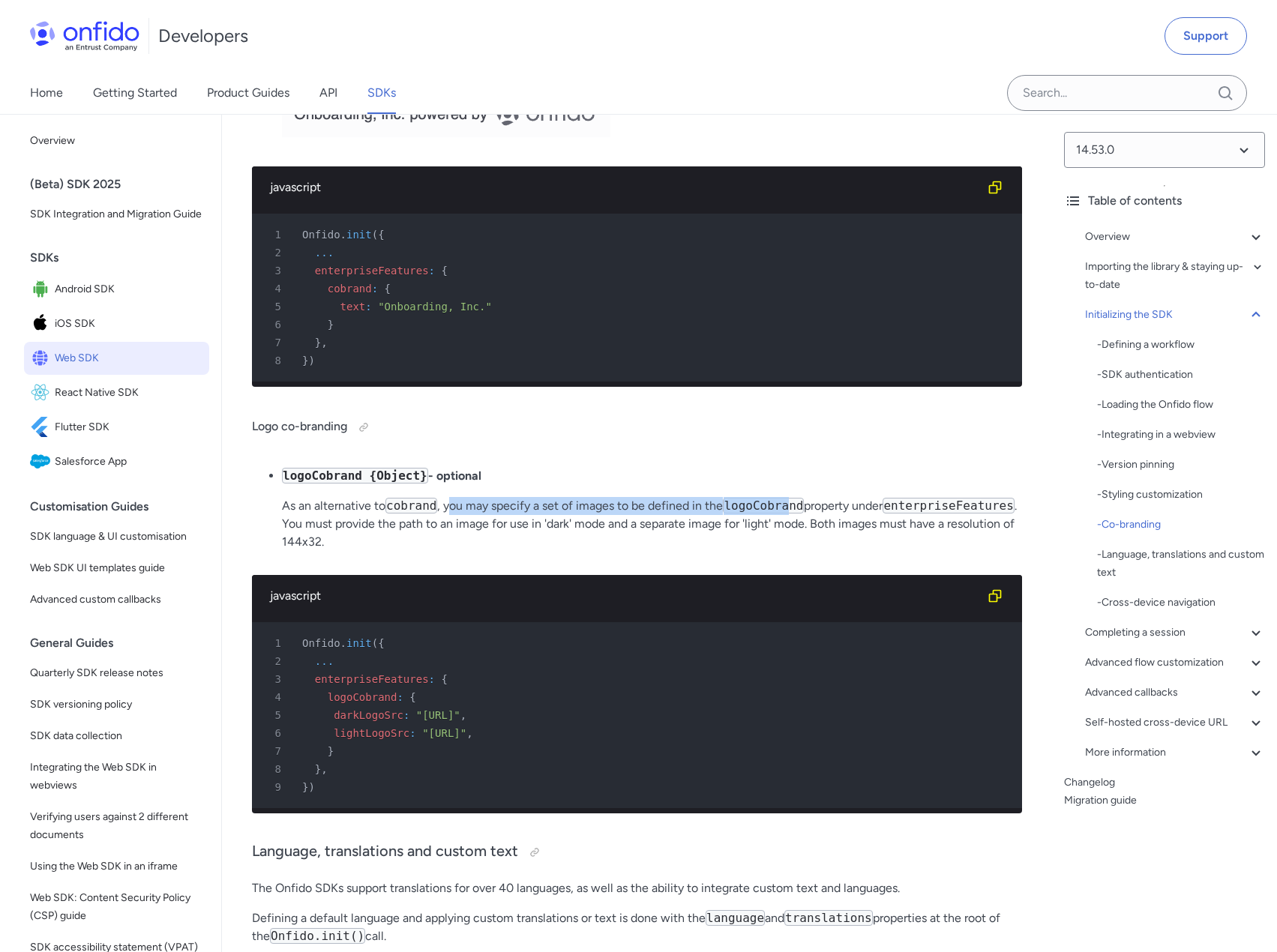
scroll to position [6369, 0]
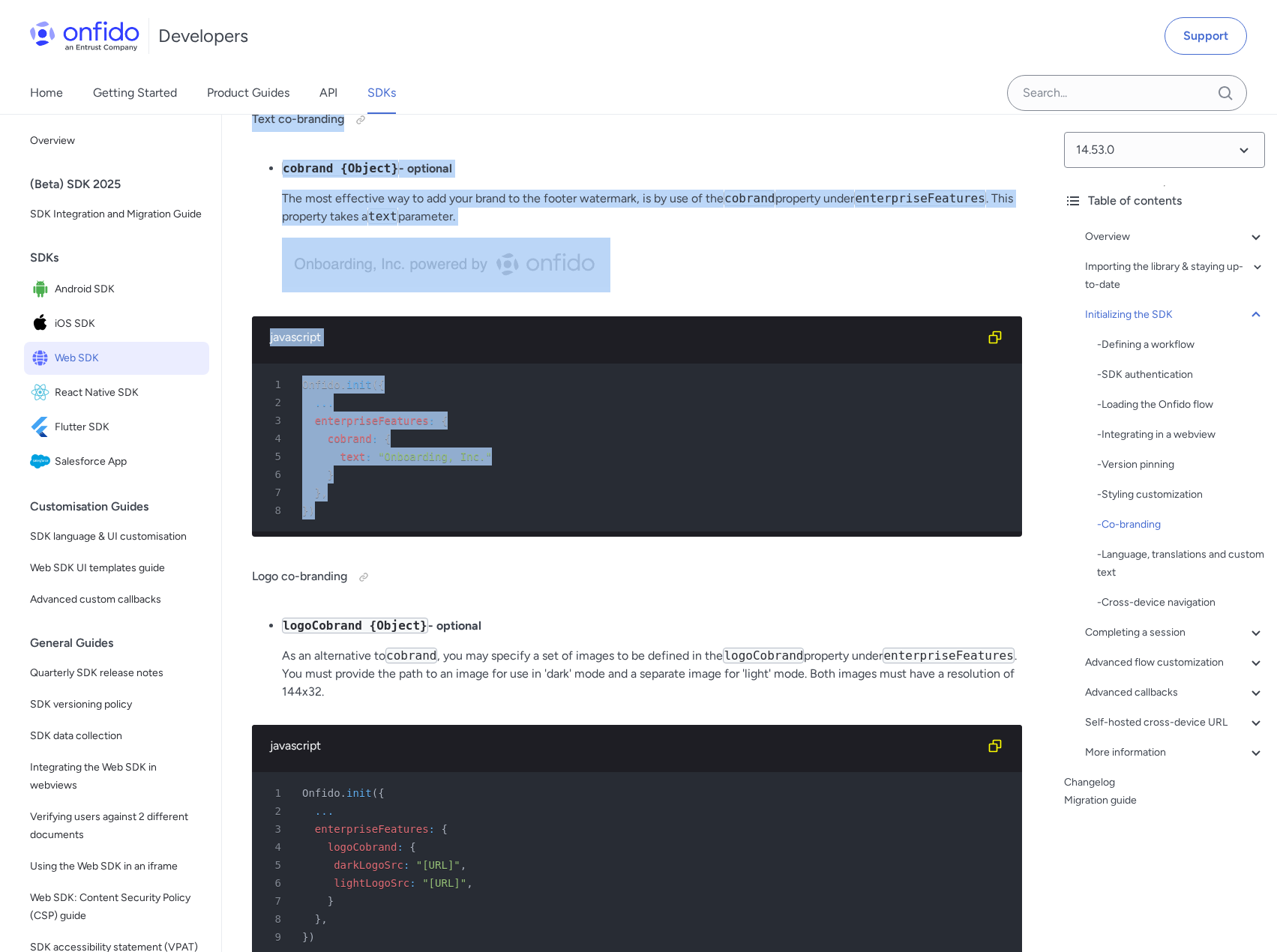
drag, startPoint x: 251, startPoint y: 197, endPoint x: 763, endPoint y: 592, distance: 646.7
copy div "Text co-branding cobrand {Object} - optional The most effective way to add your…"
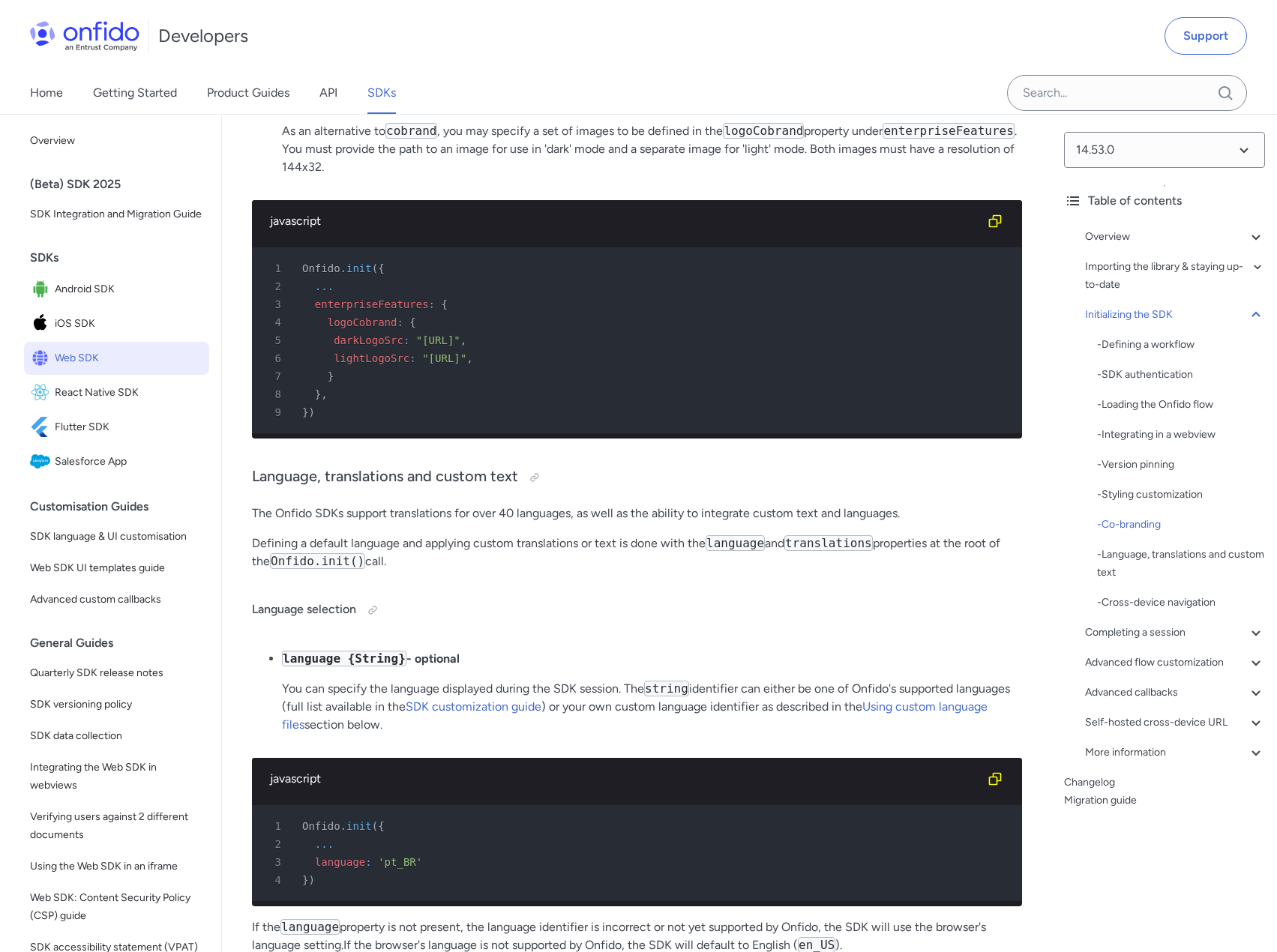
scroll to position [6593, 0]
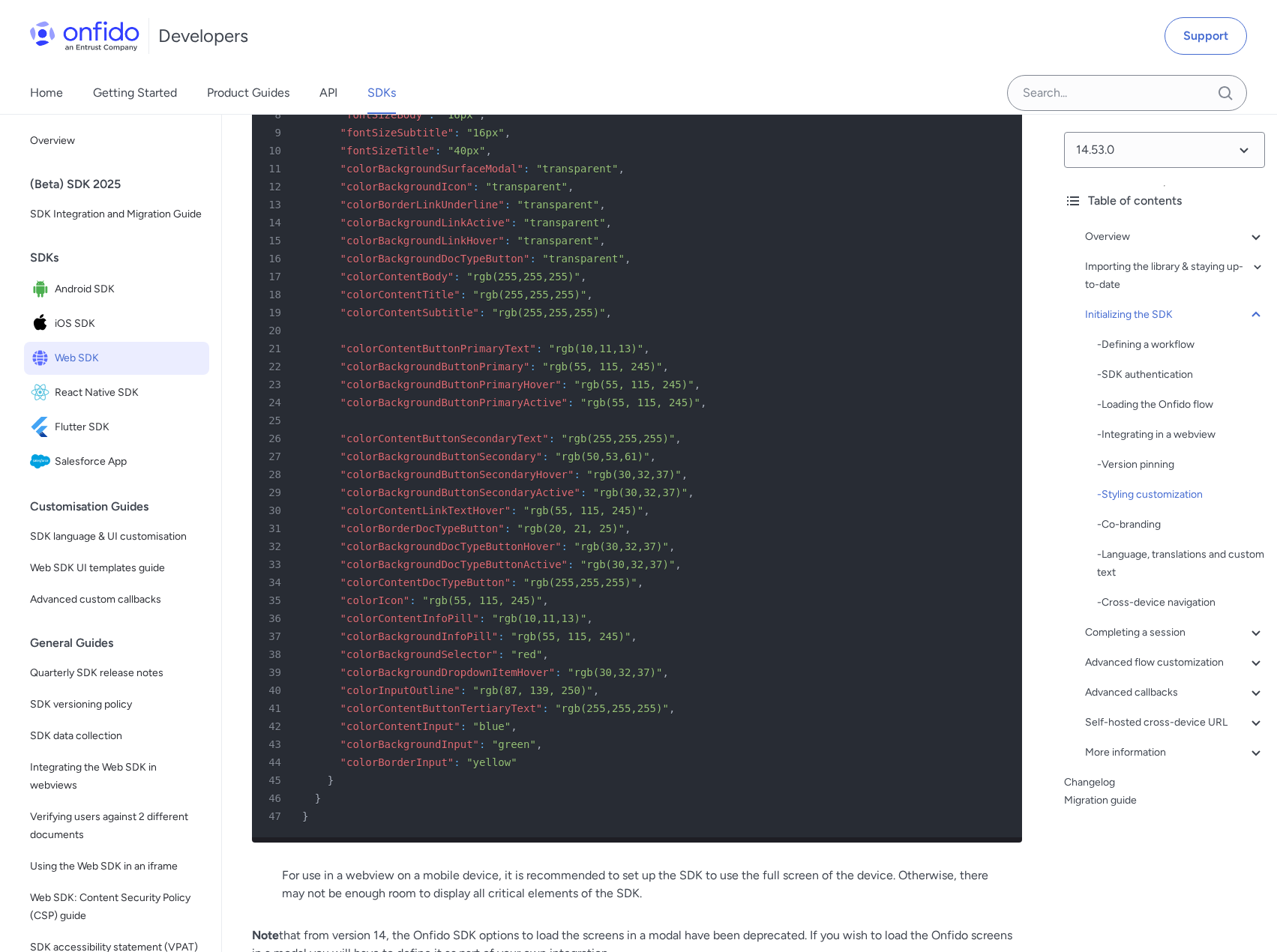
scroll to position [5074, 0]
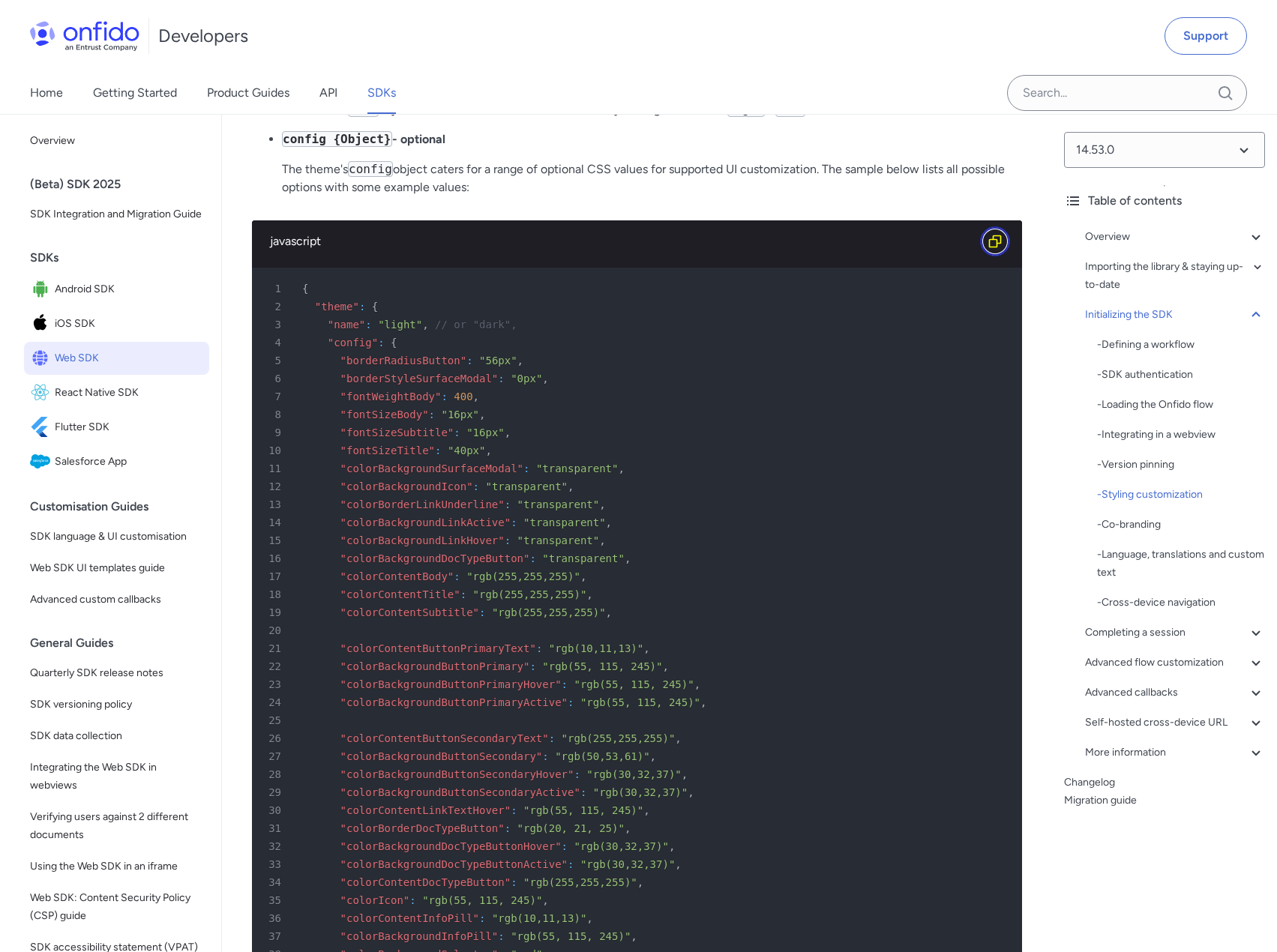
click at [986, 257] on button "Copy code snippet button" at bounding box center [994, 241] width 30 height 30
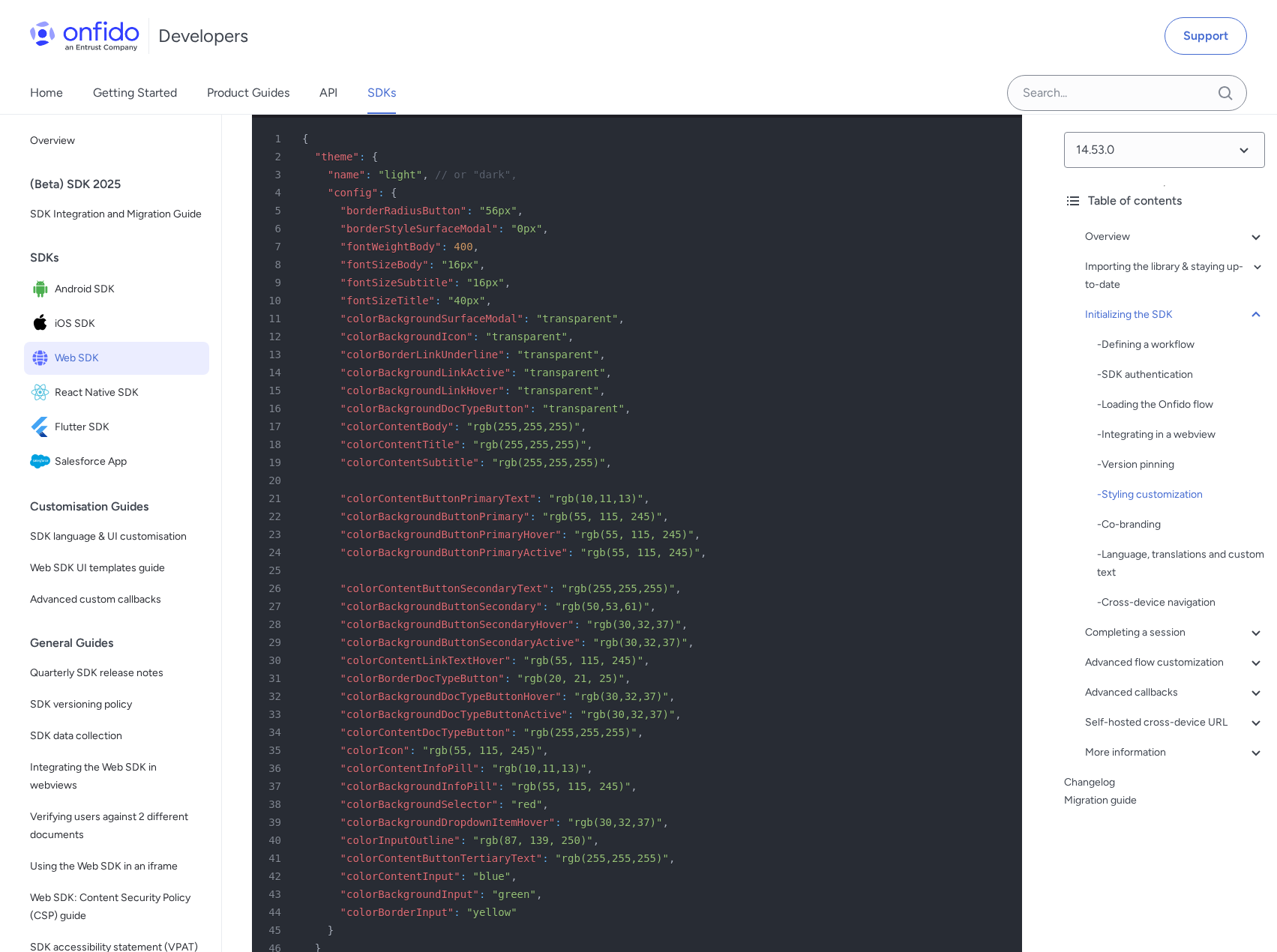
scroll to position [5148, 0]
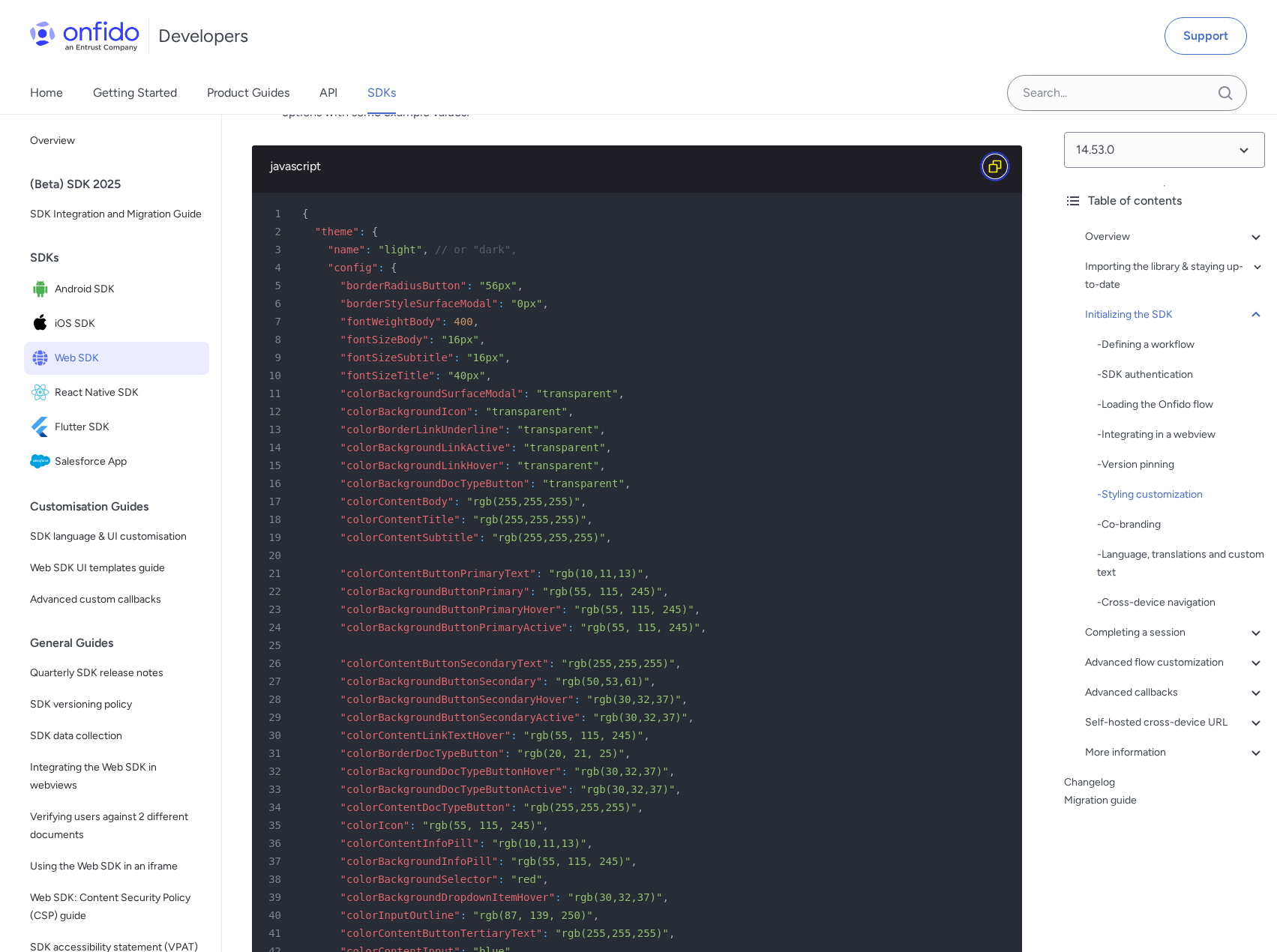
click at [998, 173] on icon "Copy code snippet button" at bounding box center [994, 166] width 15 height 15
click at [589, 121] on p "The theme's config object caters for a range of optional CSS values for support…" at bounding box center [652, 103] width 740 height 36
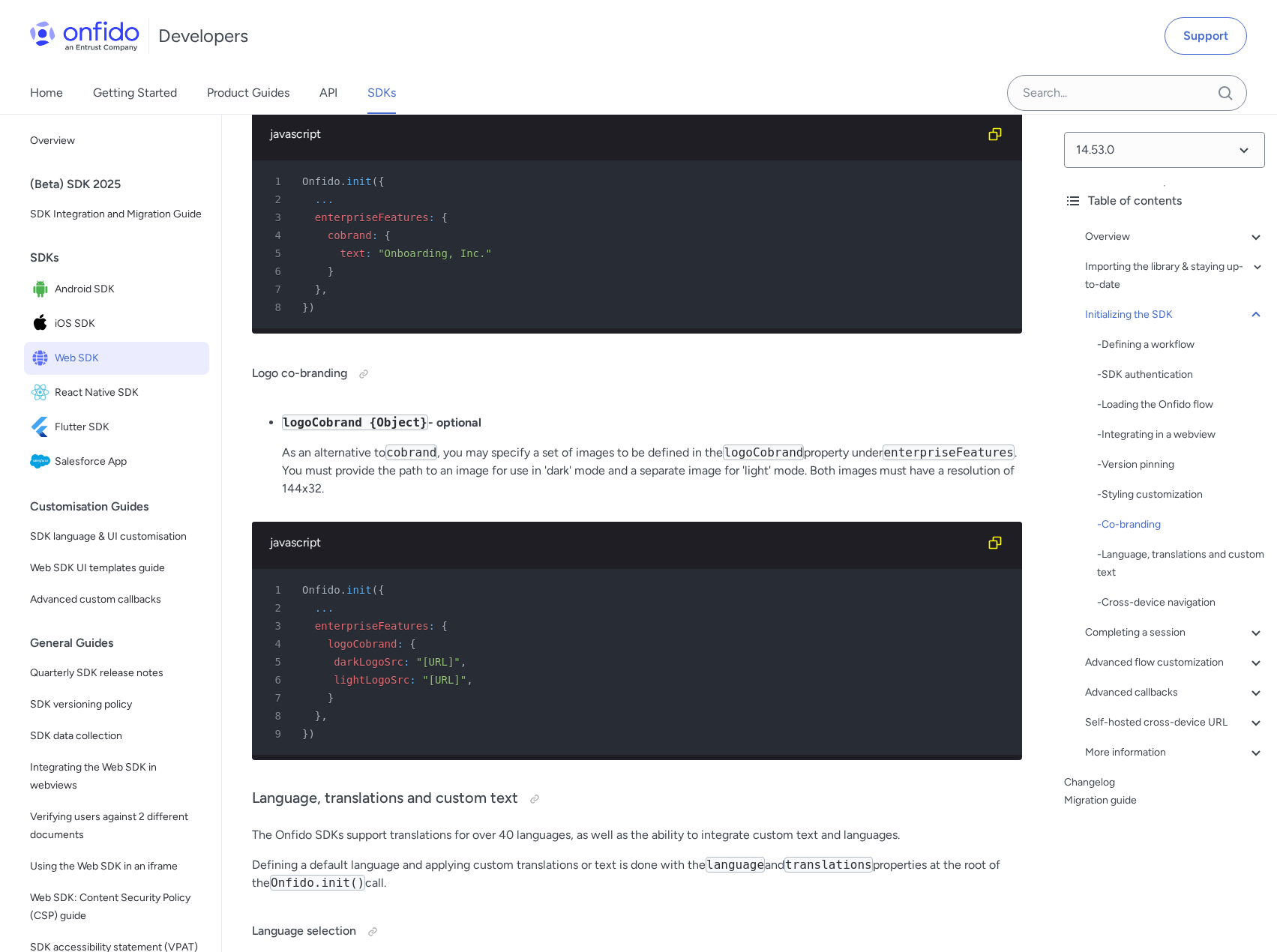
scroll to position [6797, 0]
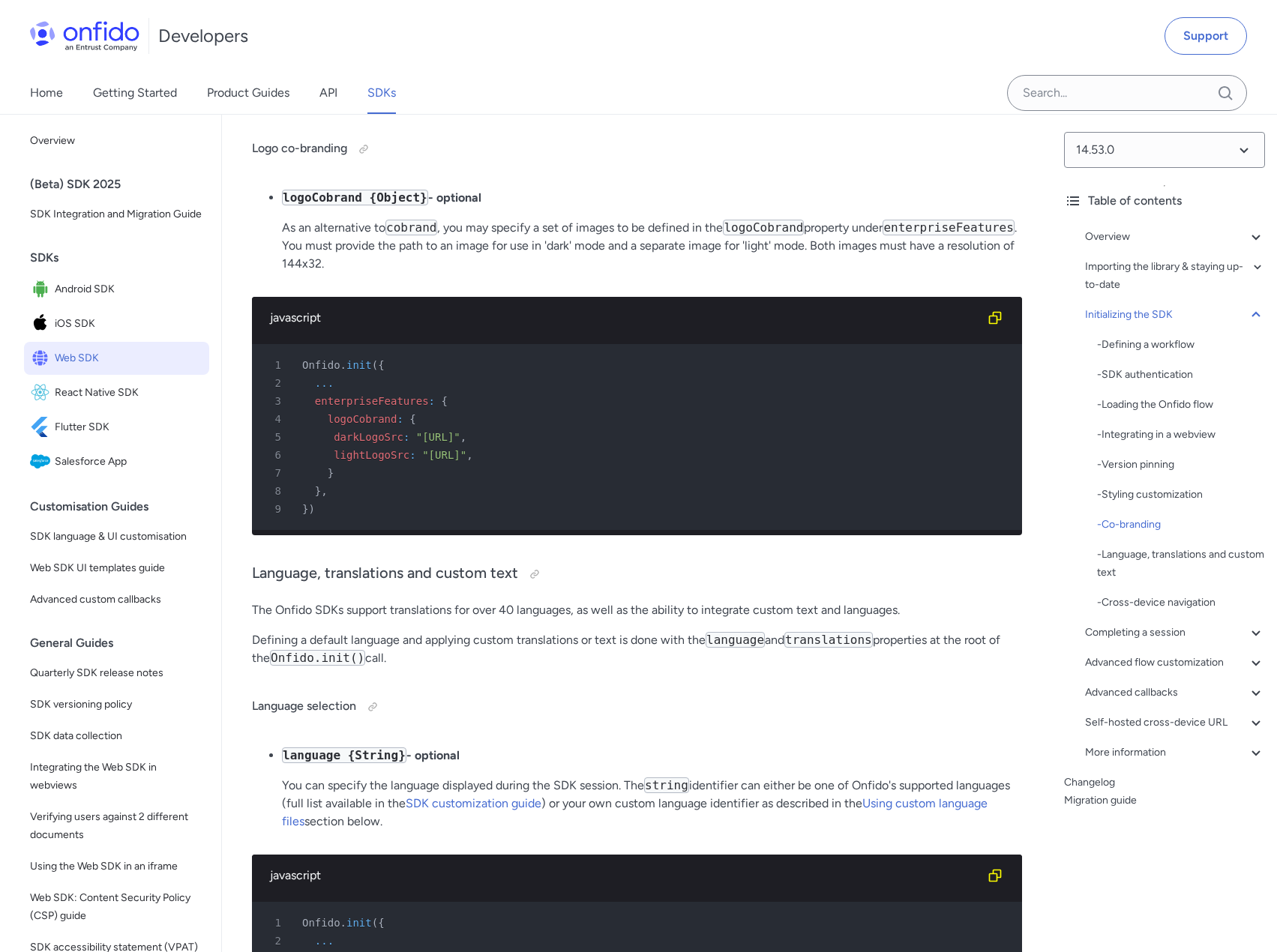
click at [525, 273] on p "As an alternative to cobrand , you may specify a set of images to be defined in…" at bounding box center [652, 246] width 740 height 54
click at [530, 273] on p "As an alternative to cobrand , you may specify a set of images to be defined in…" at bounding box center [652, 246] width 740 height 54
click at [545, 619] on p "The Onfido SDKs support translations for over 40 languages, as well as the abil…" at bounding box center [637, 609] width 770 height 18
click at [600, 273] on p "As an alternative to cobrand , you may specify a set of images to be defined in…" at bounding box center [652, 246] width 740 height 54
click at [581, 273] on p "As an alternative to cobrand , you may specify a set of images to be defined in…" at bounding box center [652, 246] width 740 height 54
